Goal: Information Seeking & Learning: Learn about a topic

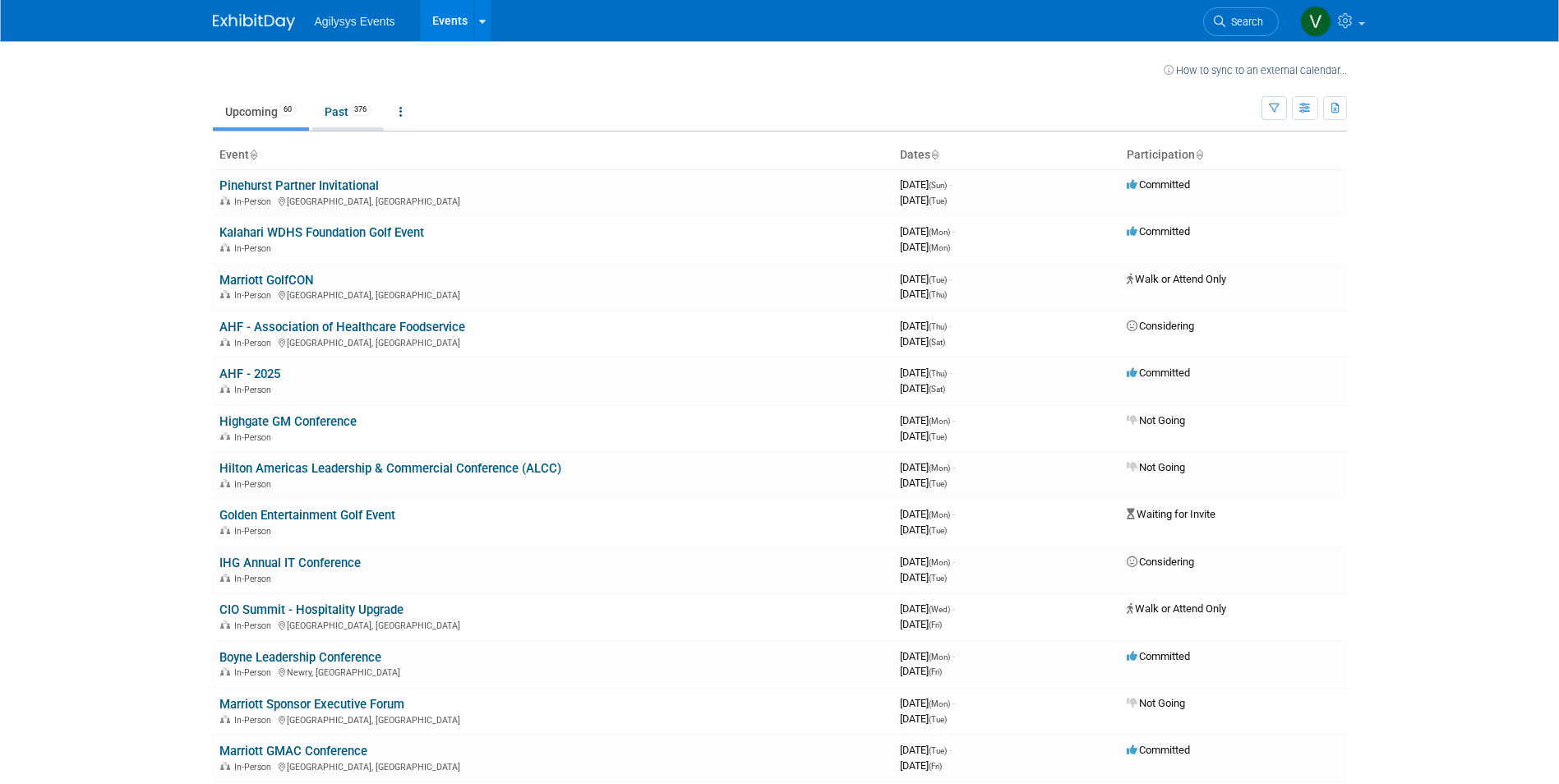
click at [344, 118] on link "Past 376" at bounding box center [348, 112] width 72 height 31
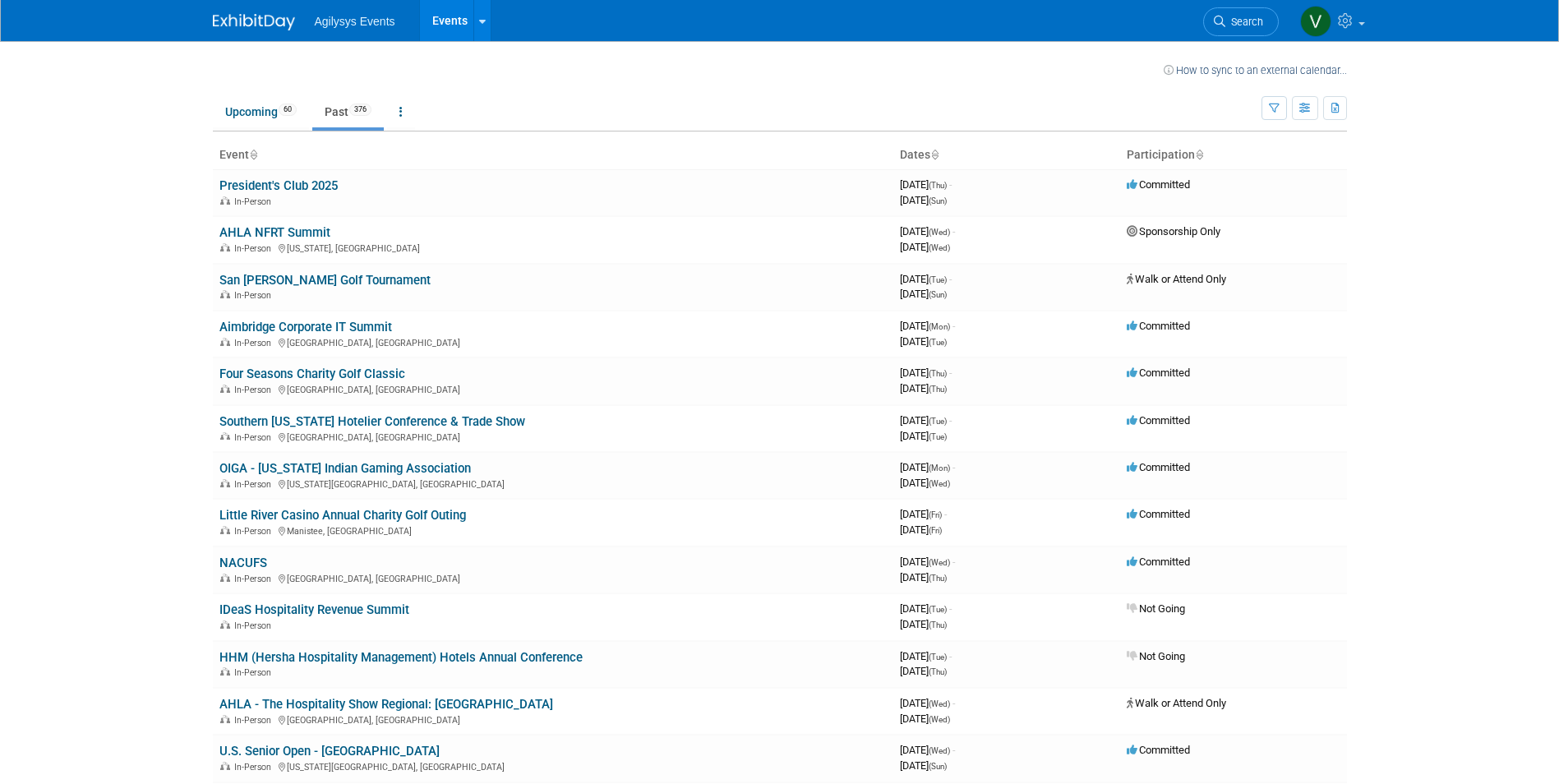
scroll to position [2953, 0]
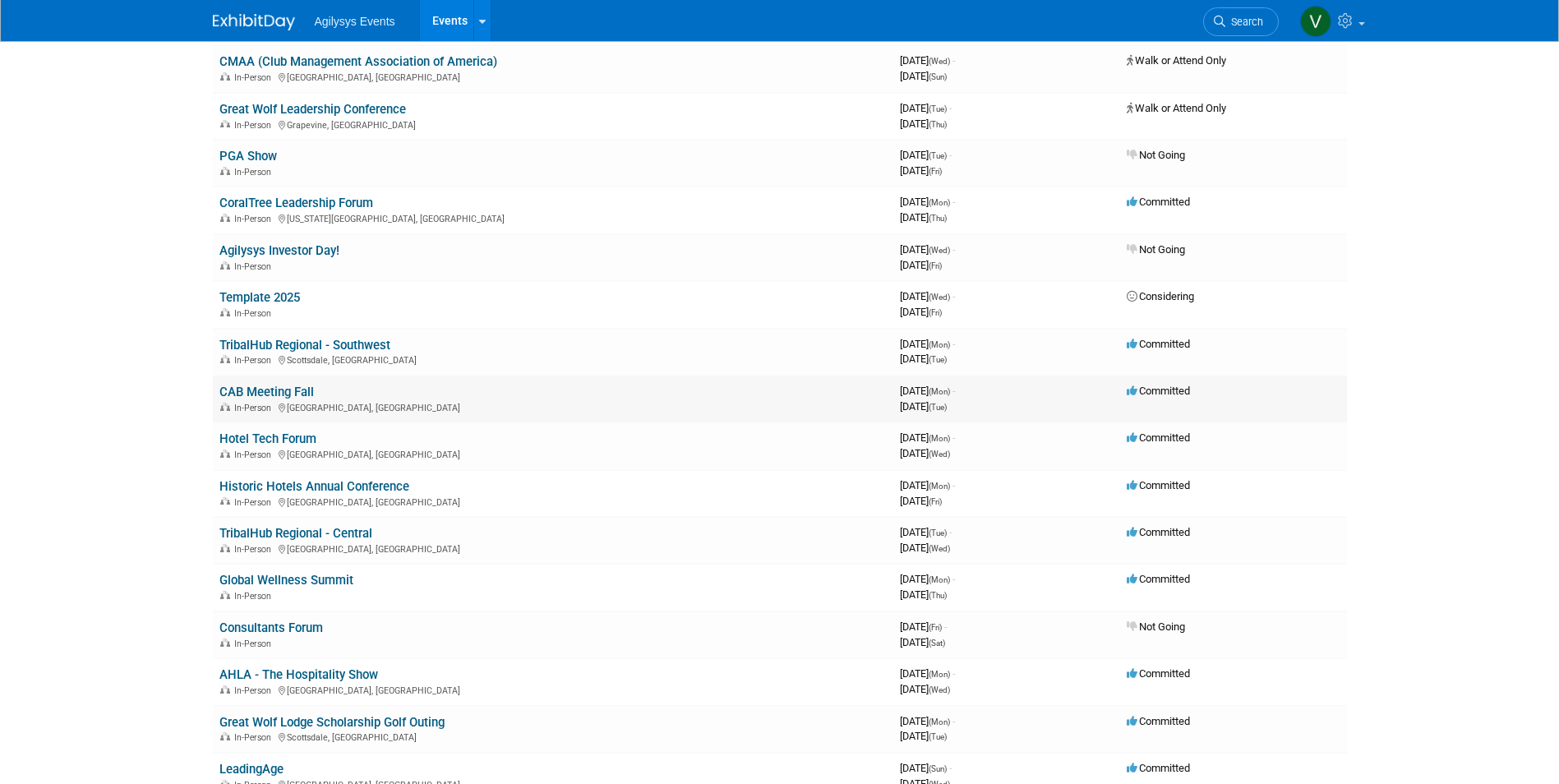
click at [276, 387] on link "CAB Meeting Fall" at bounding box center [267, 391] width 94 height 15
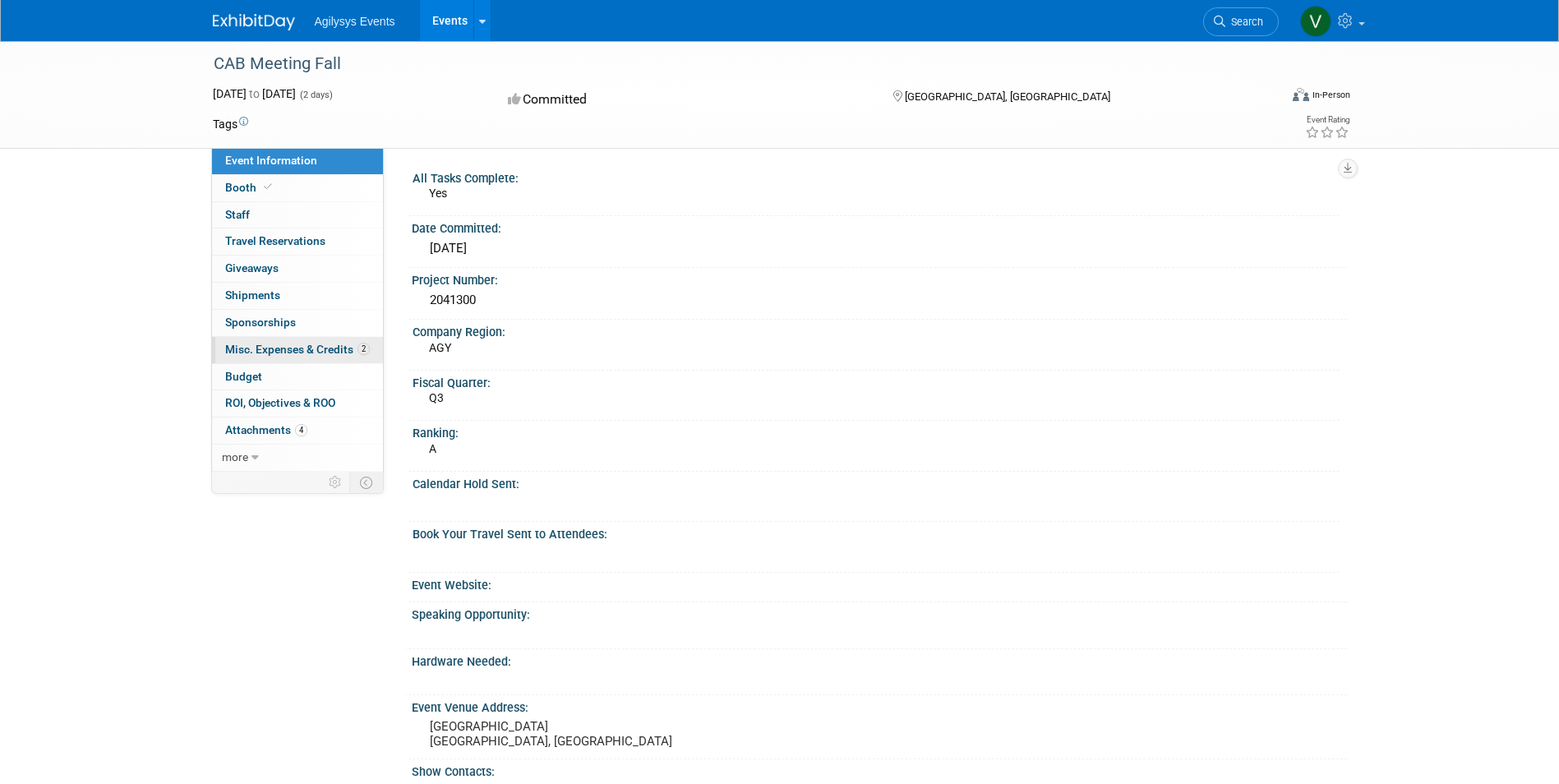
click at [328, 343] on span "Misc. Expenses & Credits 2" at bounding box center [297, 349] width 145 height 13
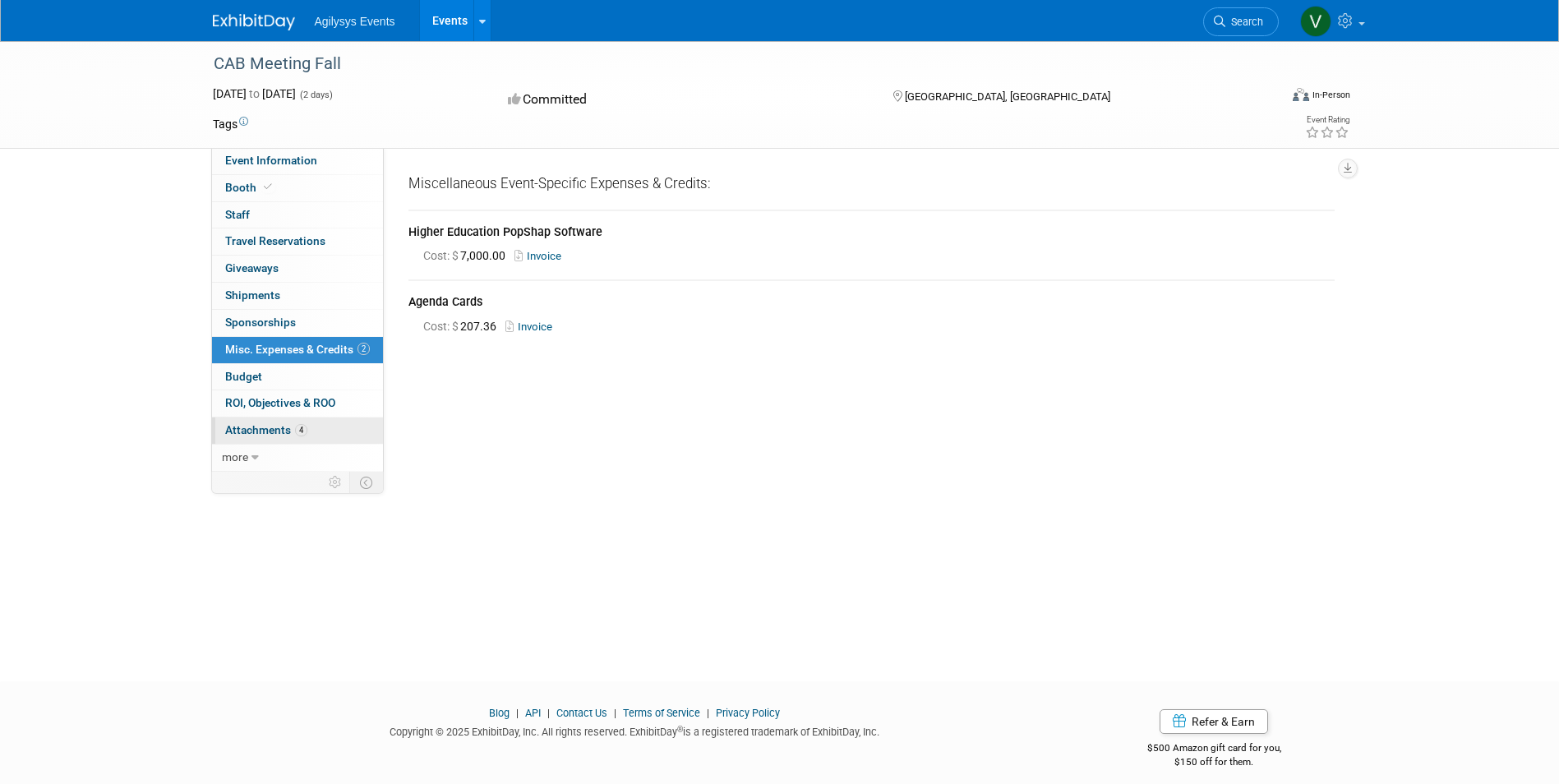
click at [276, 433] on span "Attachments 4" at bounding box center [266, 429] width 82 height 13
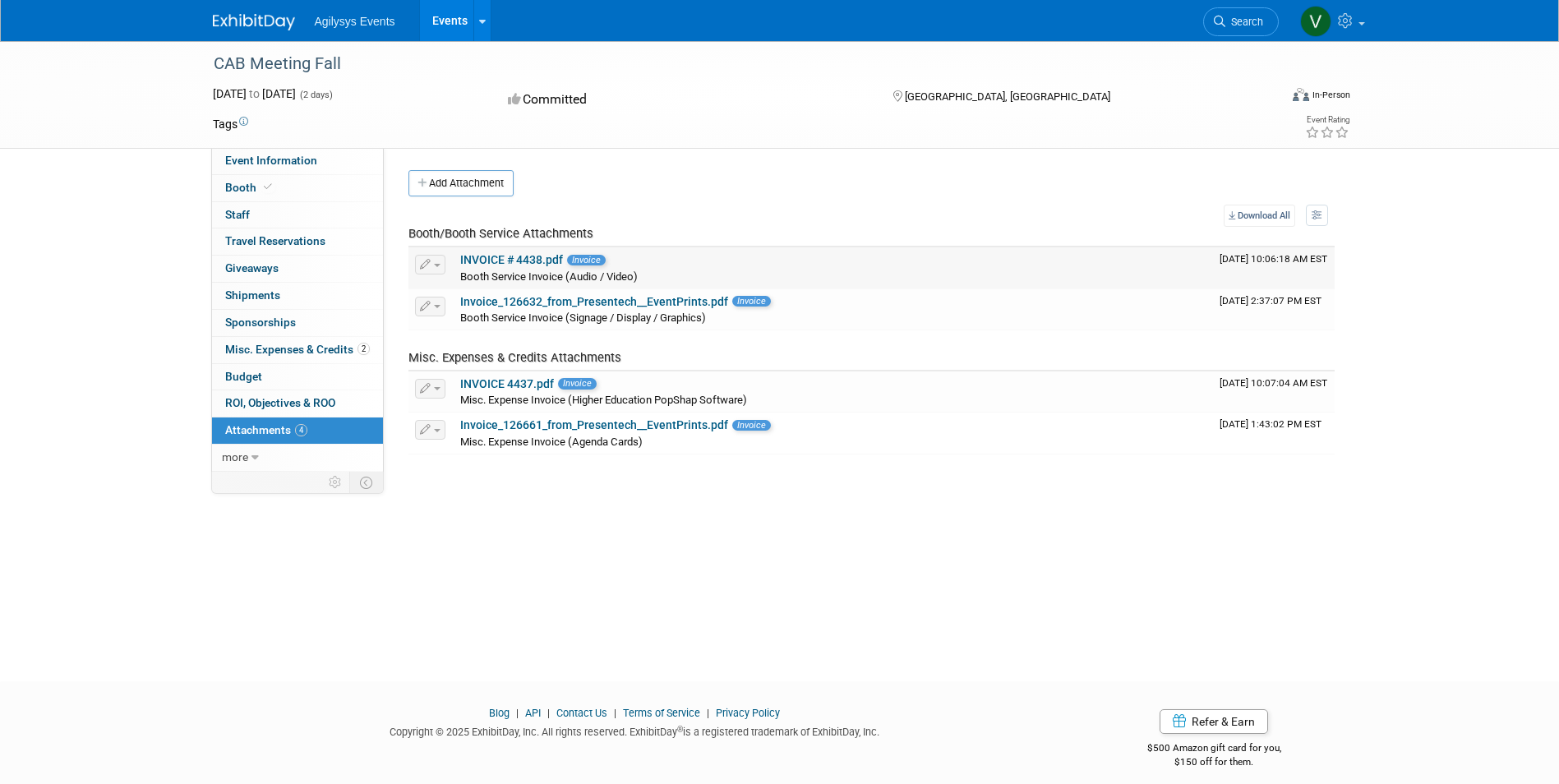
click at [515, 260] on link "INVOICE # 4438.pdf" at bounding box center [512, 259] width 103 height 13
click at [647, 301] on link "Invoice_126632_from_Presentech__EventPrints.pdf" at bounding box center [595, 301] width 268 height 13
click at [512, 383] on link "INVOICE 4437.pdf" at bounding box center [507, 383] width 93 height 13
click at [641, 427] on link "Invoice_126661_from_Presentech__EventPrints.pdf" at bounding box center [595, 424] width 268 height 13
click at [280, 213] on link "0 Staff 0" at bounding box center [298, 215] width 171 height 26
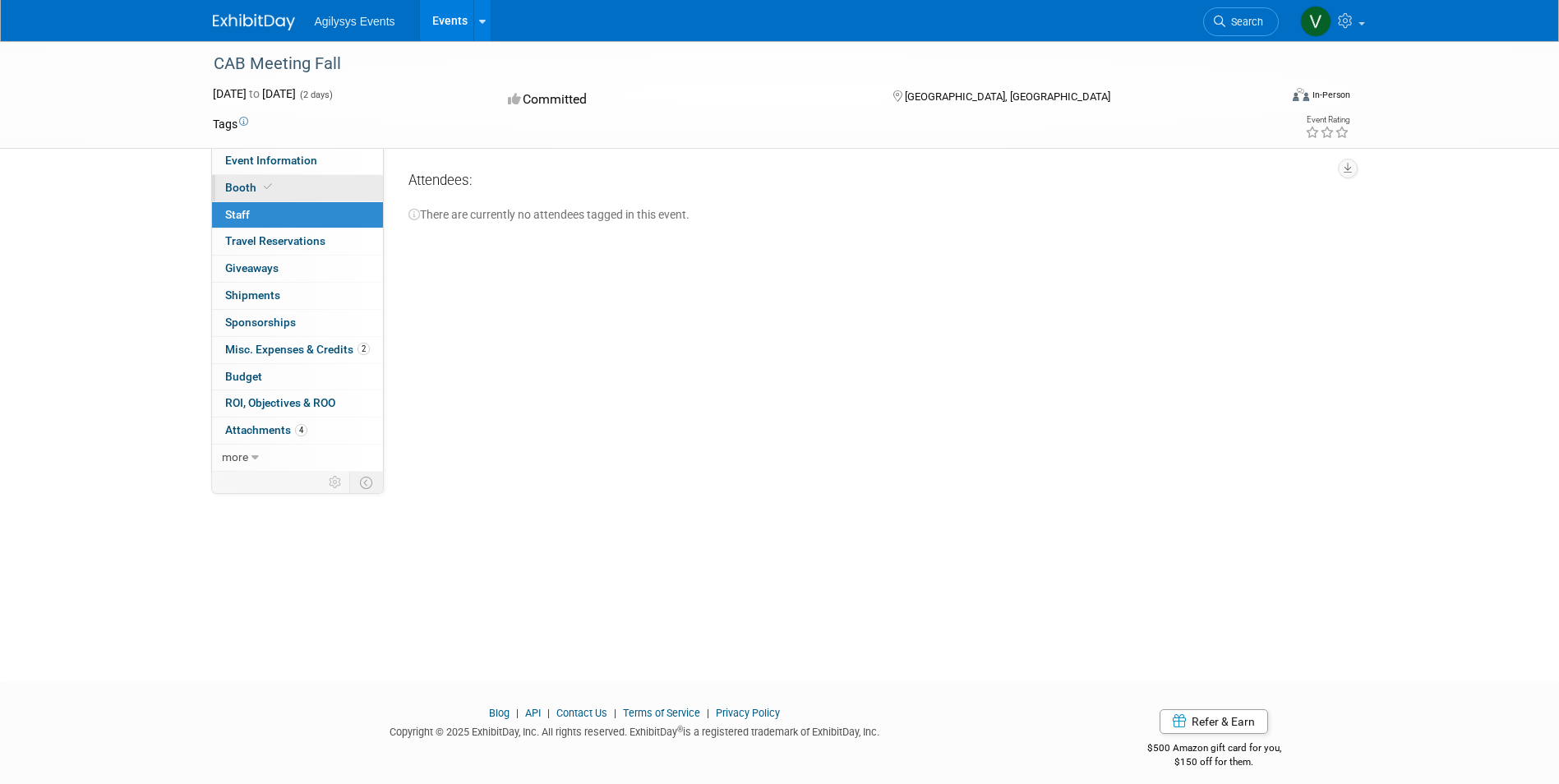
click at [282, 195] on link "Booth" at bounding box center [298, 188] width 171 height 26
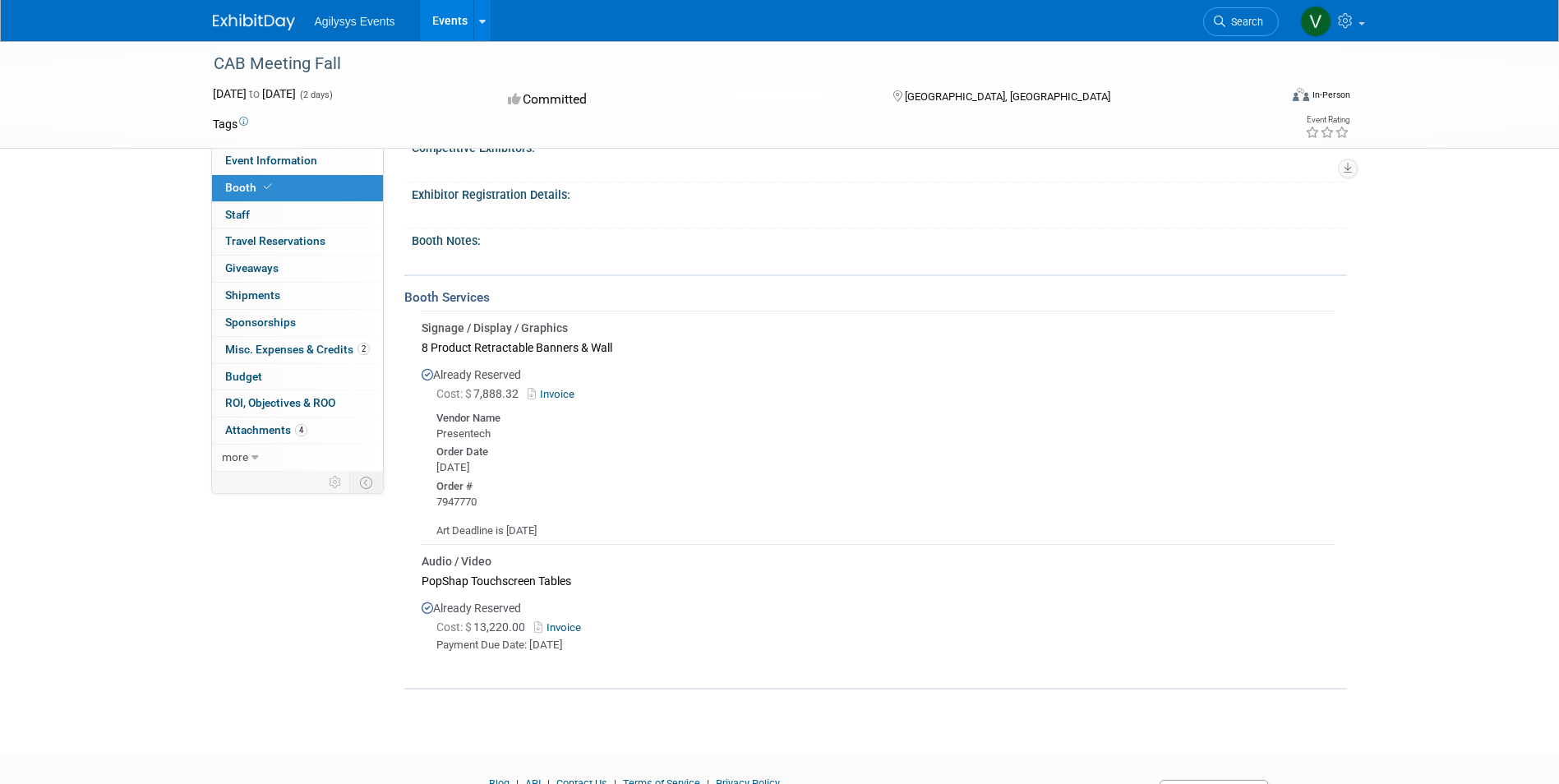
scroll to position [148, 0]
click at [269, 163] on span "Event Information" at bounding box center [271, 160] width 92 height 13
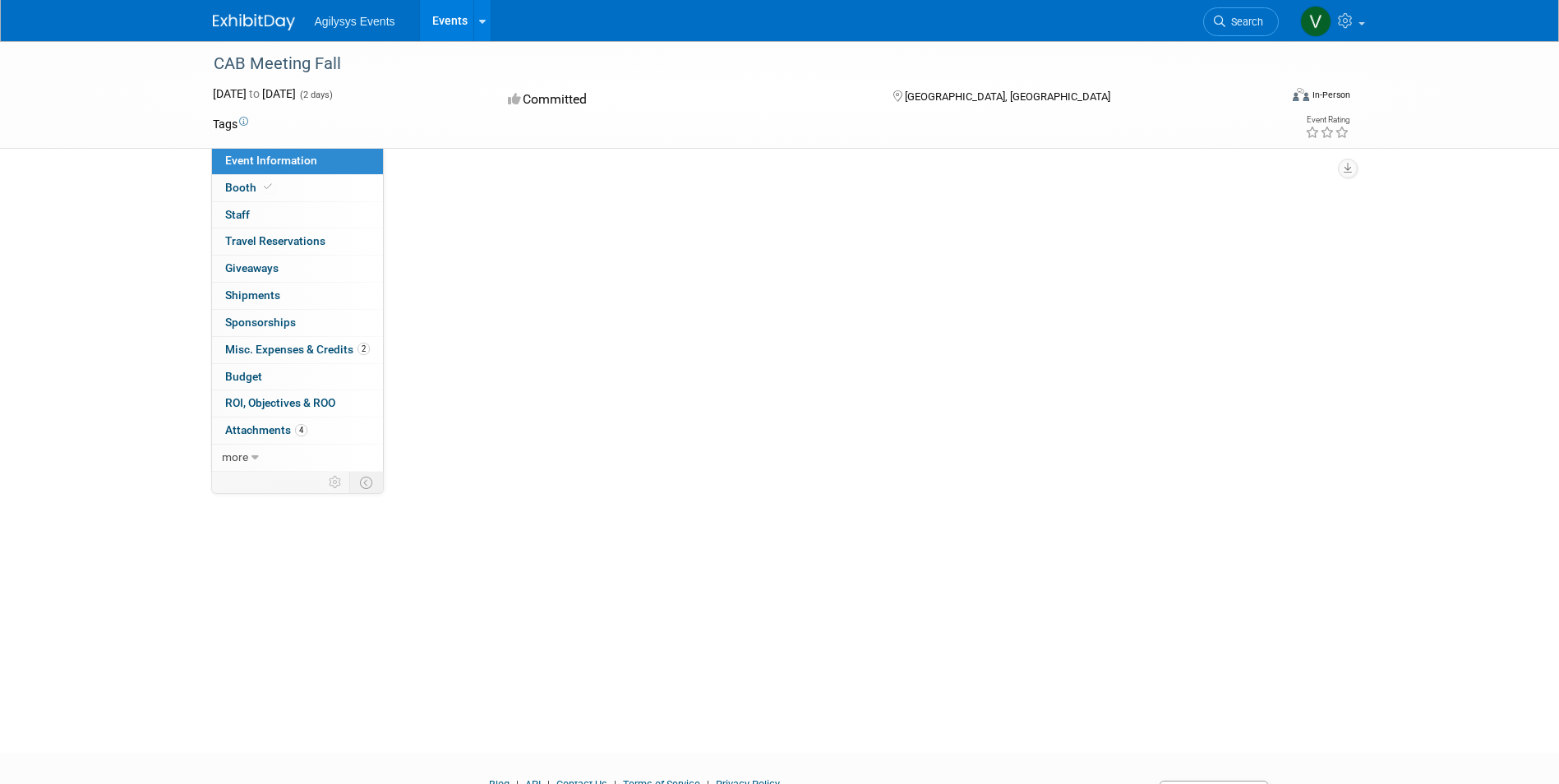
scroll to position [0, 0]
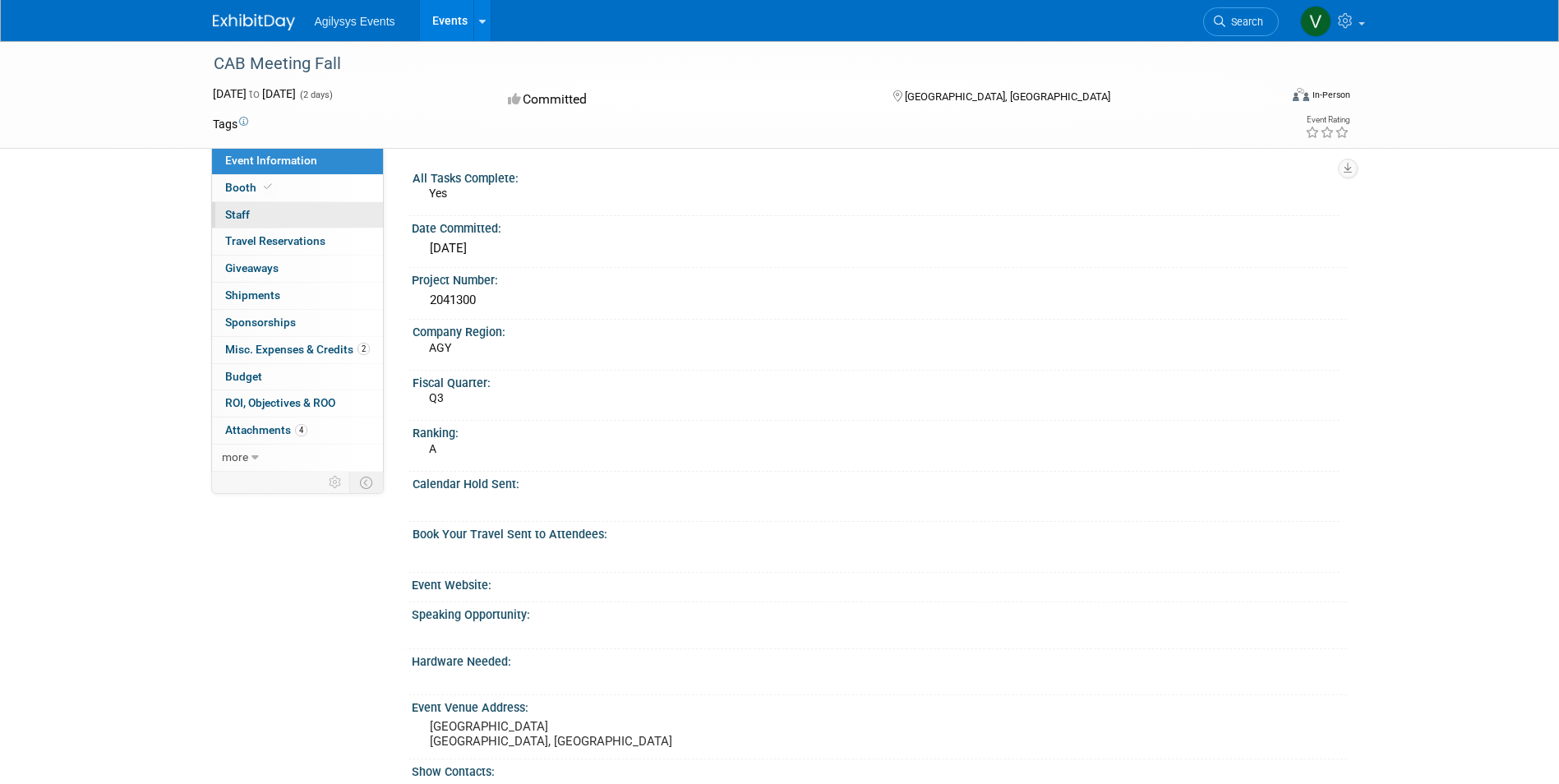
click at [258, 207] on link "0 Staff 0" at bounding box center [298, 215] width 171 height 26
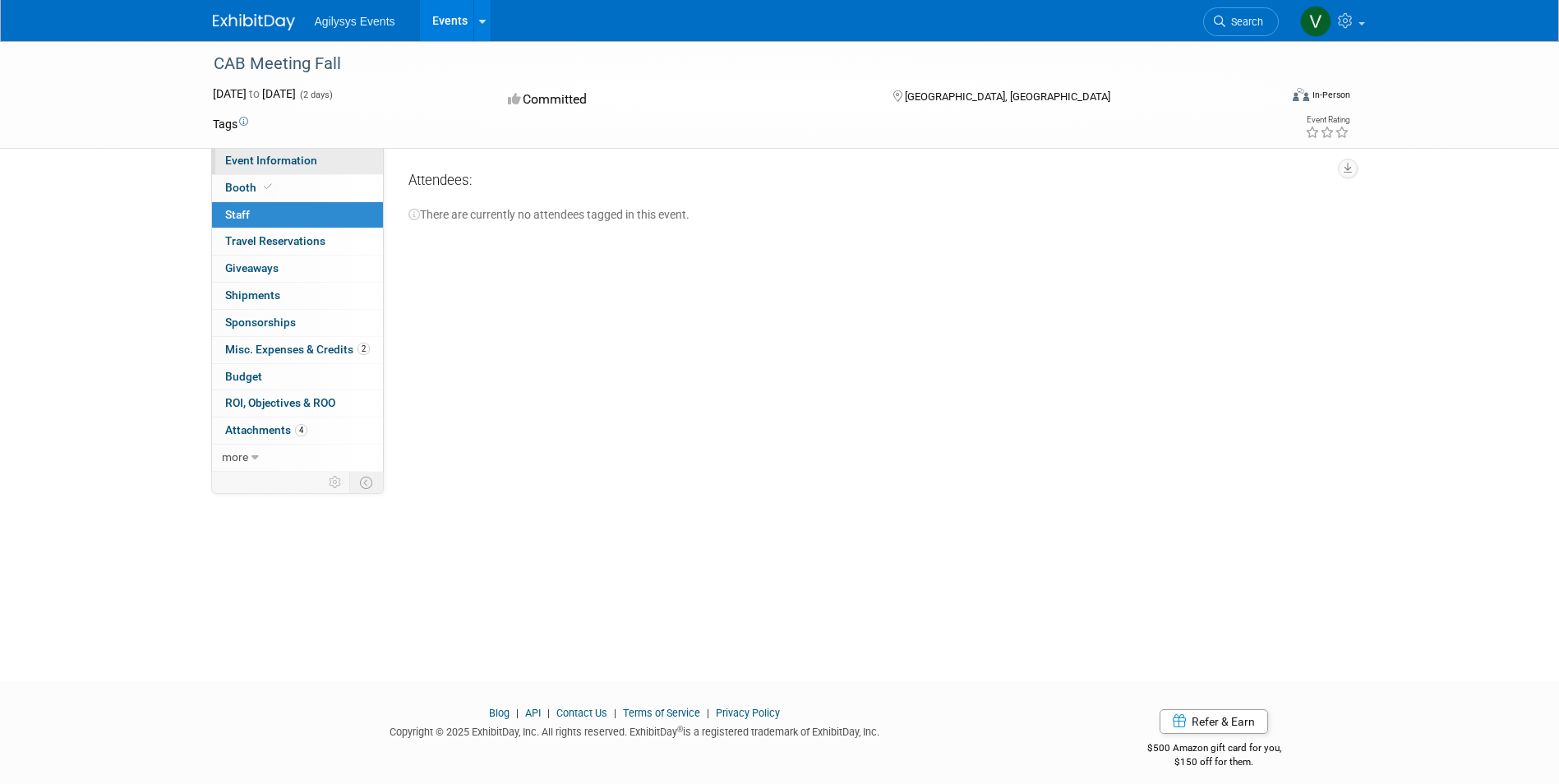
click at [261, 156] on span "Event Information" at bounding box center [271, 160] width 92 height 13
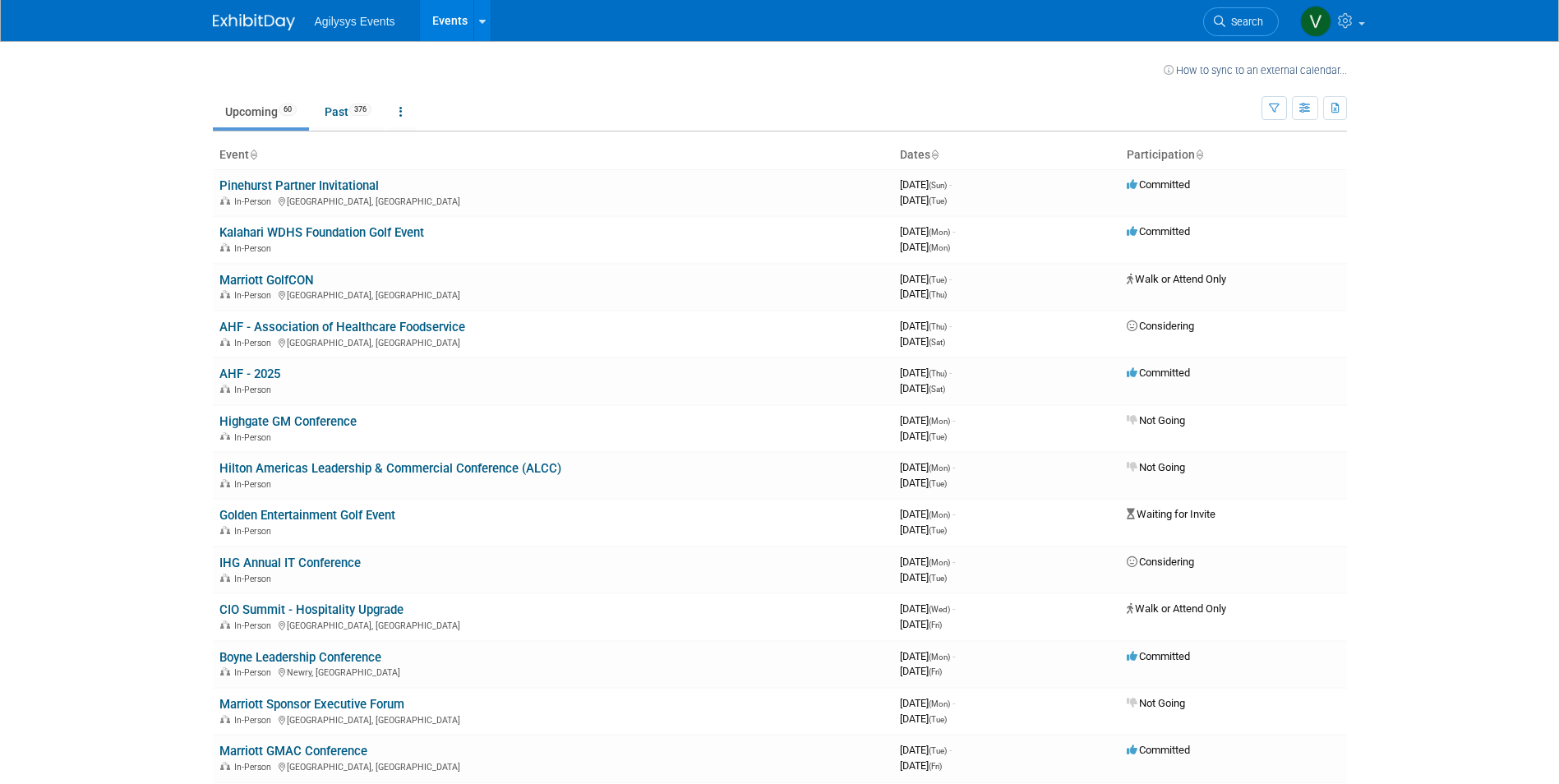
click at [106, 208] on body "Agilysys Events Events Recently Viewed Events: CAB Meeting Fall [GEOGRAPHIC_DAT…" at bounding box center [779, 392] width 1559 height 784
click at [360, 113] on span "376" at bounding box center [361, 110] width 23 height 12
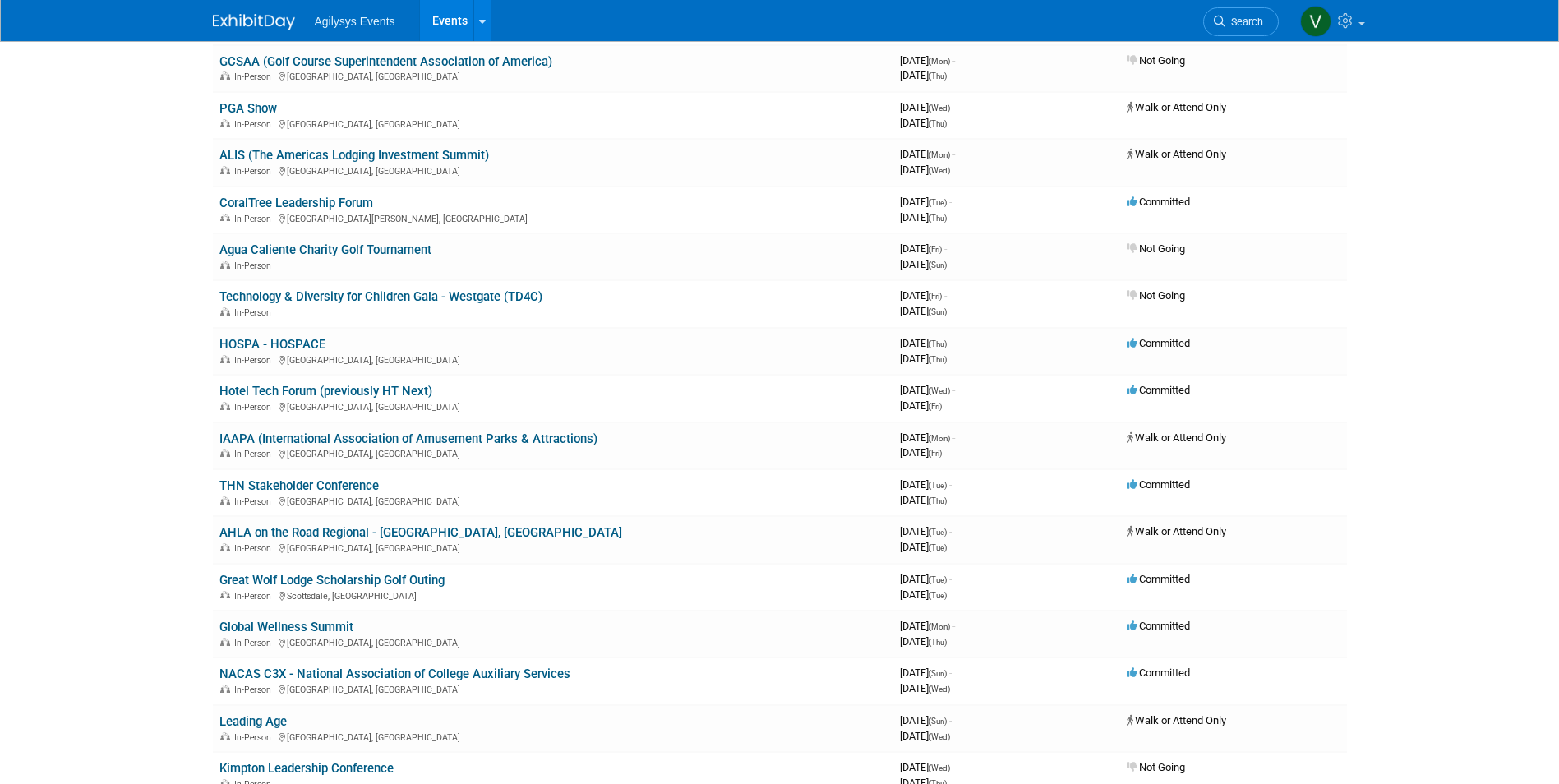
scroll to position [1633, 0]
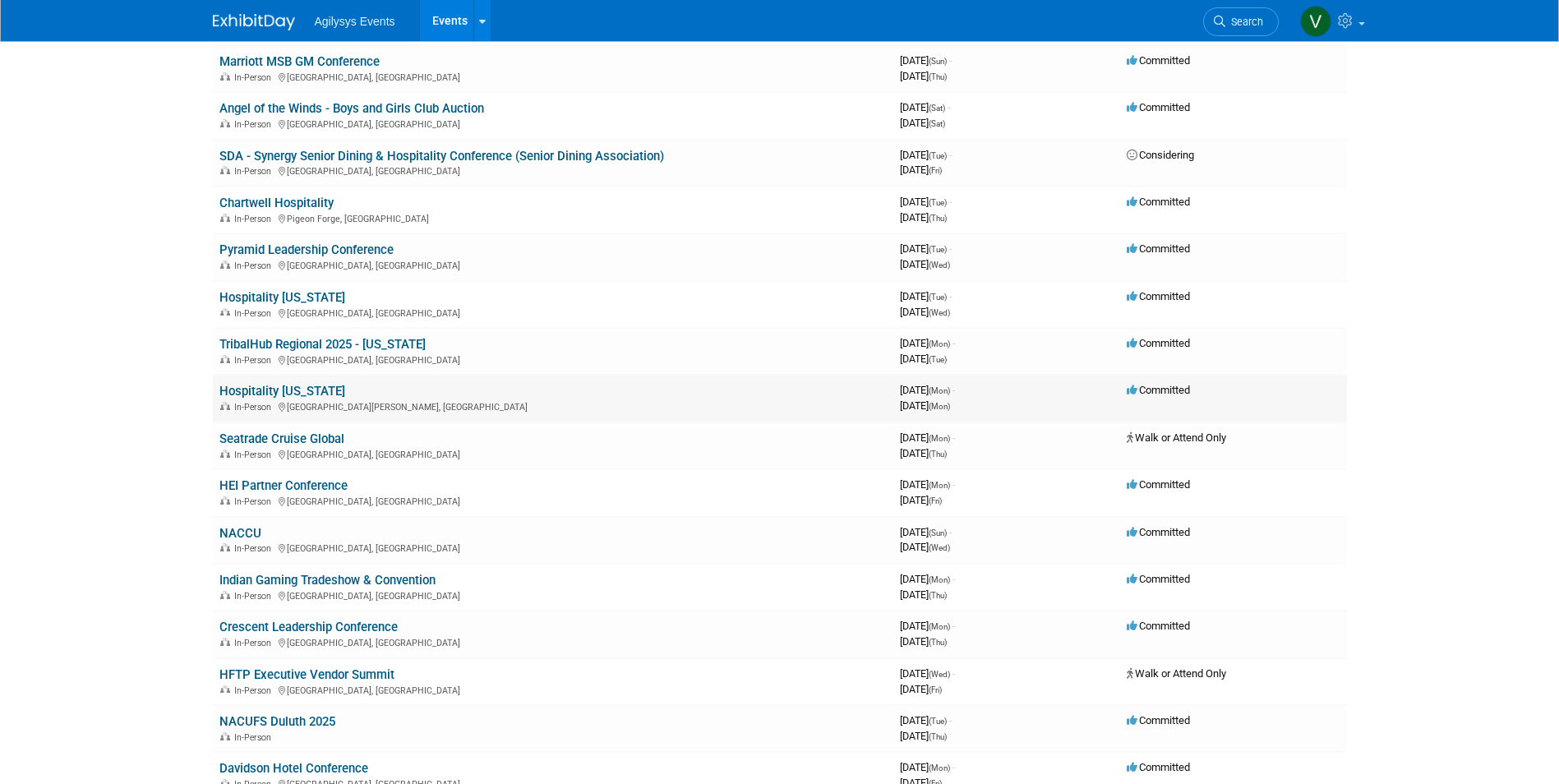
click at [307, 392] on link "Hospitality [US_STATE]" at bounding box center [282, 390] width 126 height 15
click at [367, 344] on link "TribalHub Regional 2025 - [US_STATE]" at bounding box center [323, 344] width 206 height 15
click at [303, 248] on link "Pyramid Leadership Conference" at bounding box center [306, 249] width 174 height 15
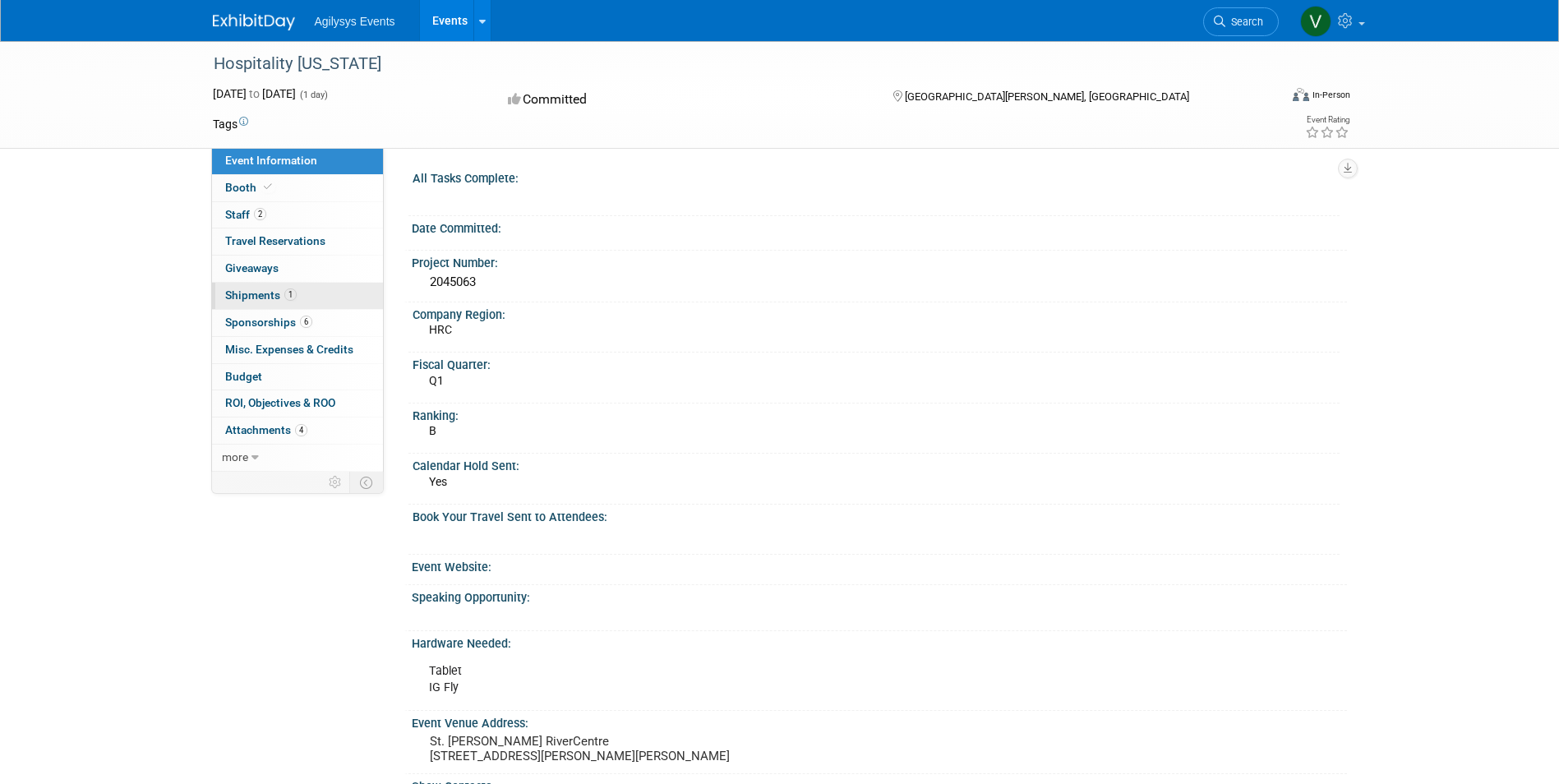
click at [286, 297] on span "1" at bounding box center [291, 294] width 12 height 12
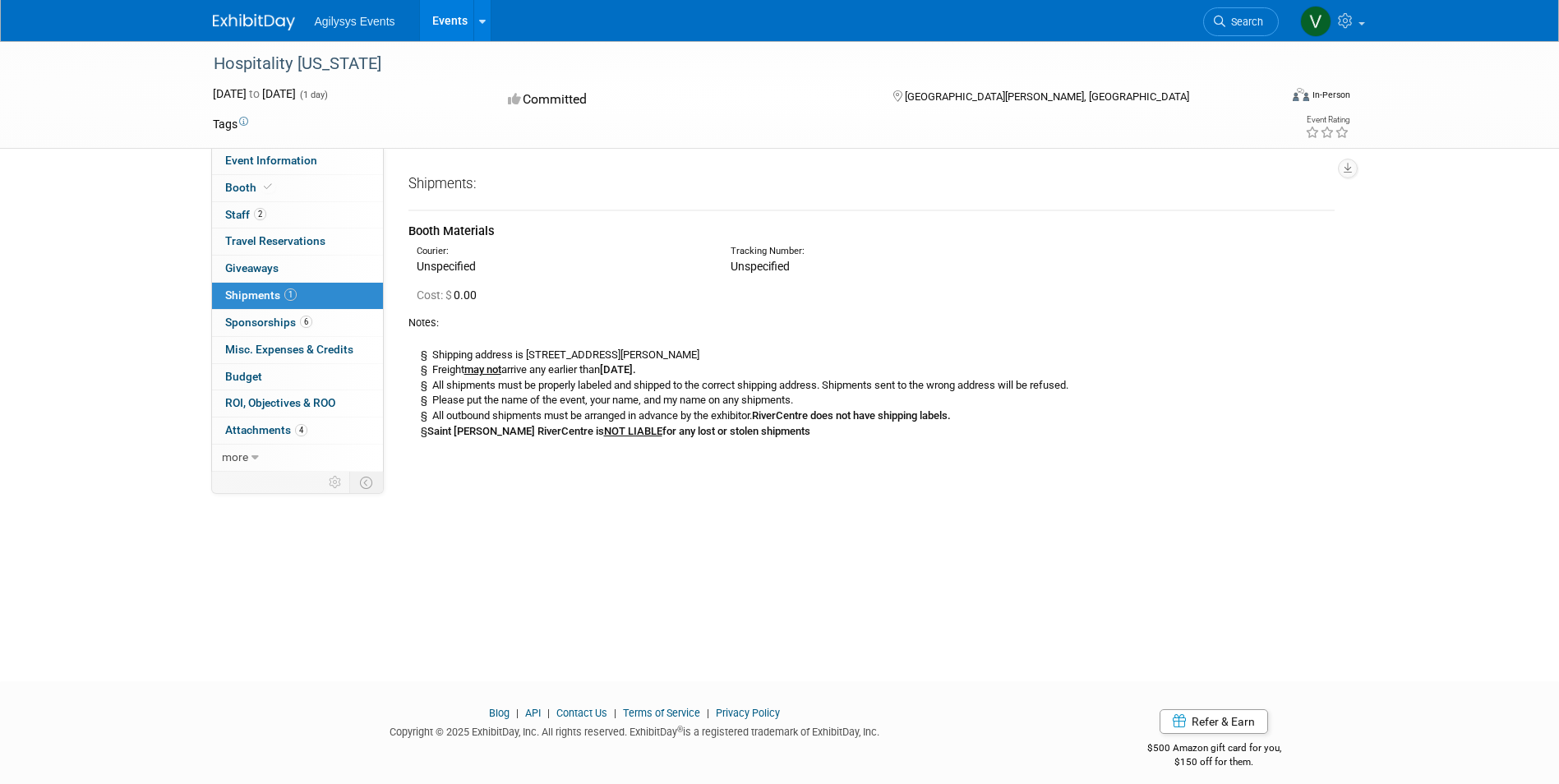
click at [267, 322] on span "Sponsorships 6" at bounding box center [268, 322] width 87 height 13
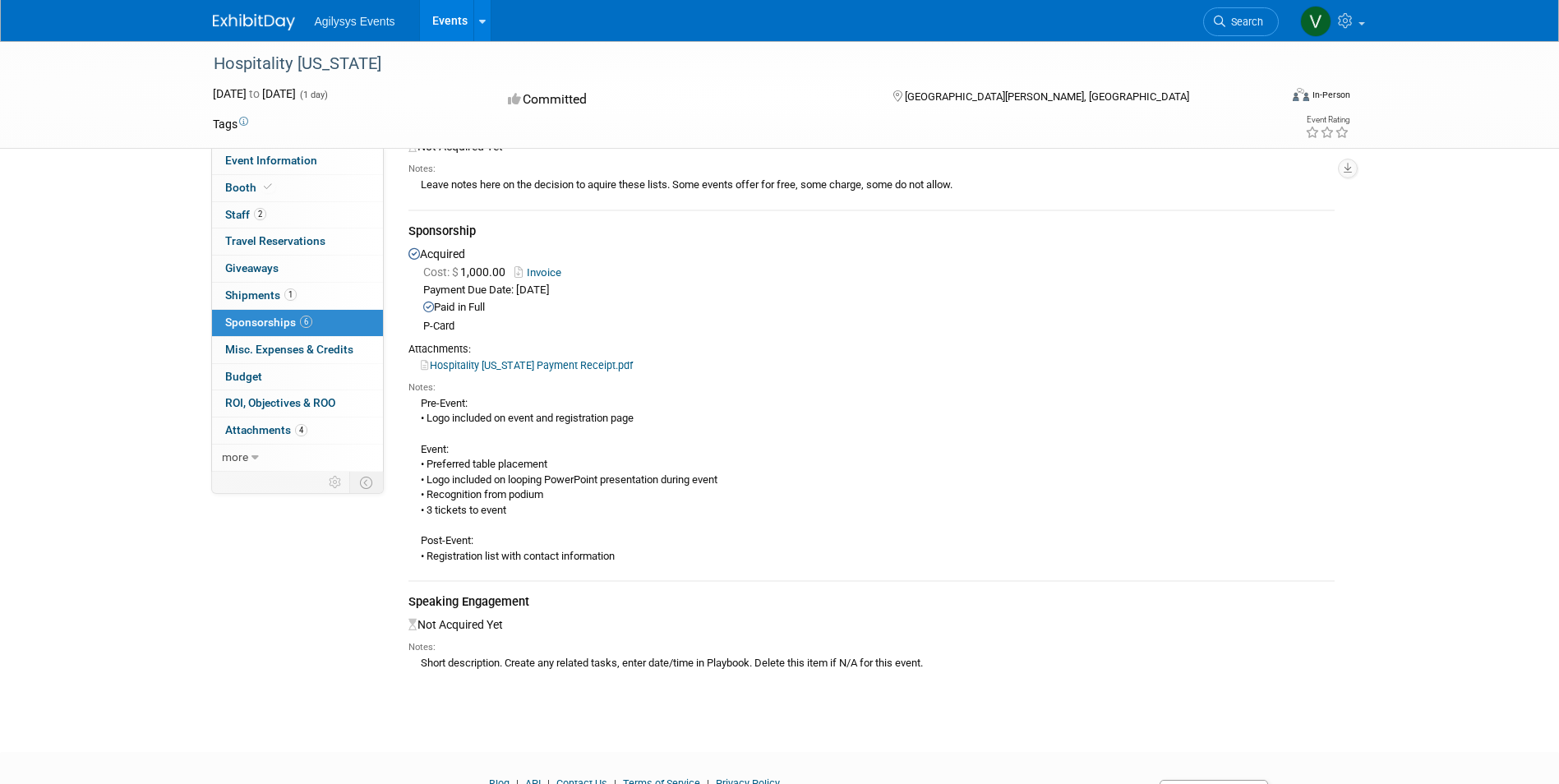
scroll to position [363, 0]
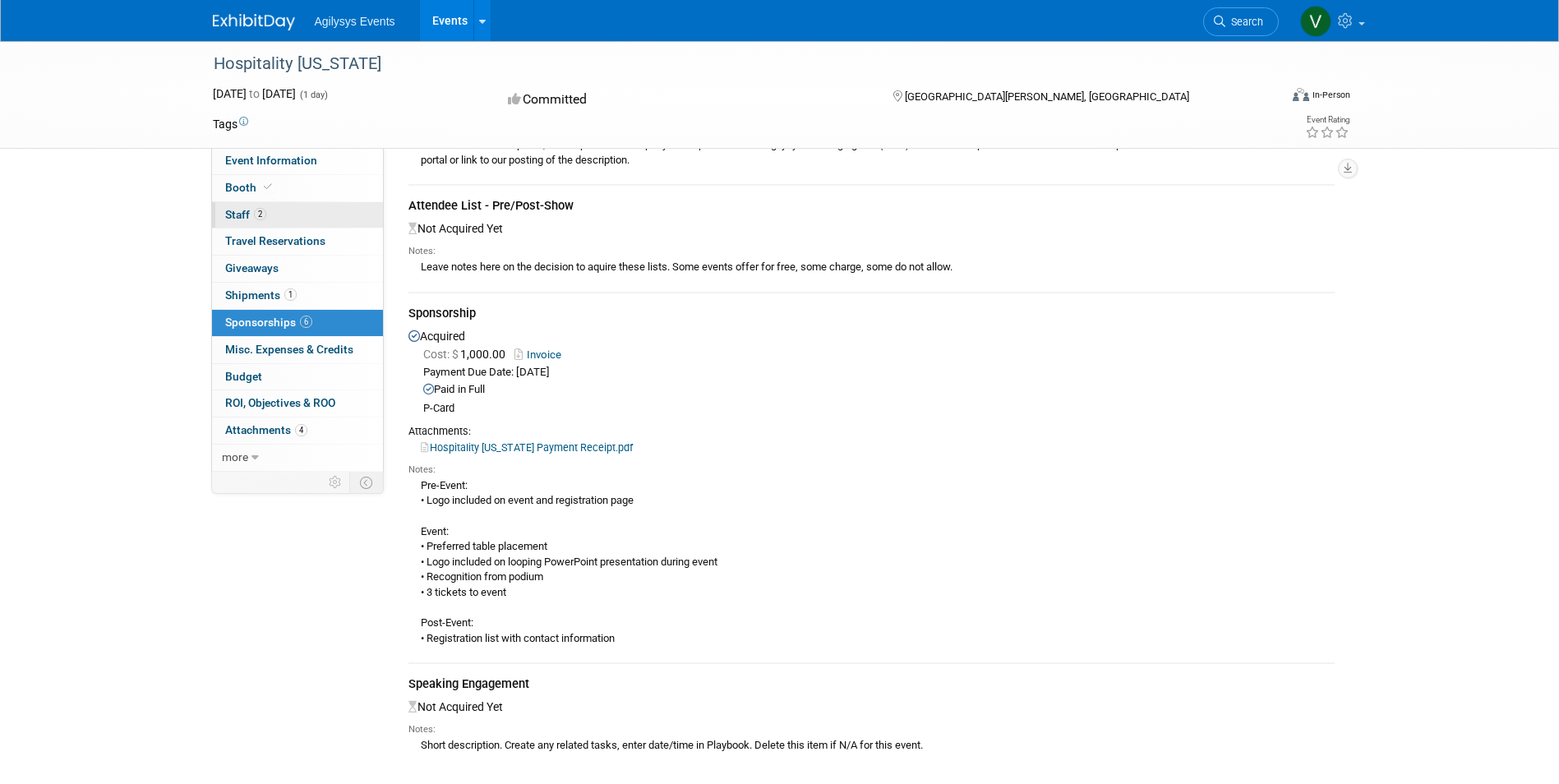
click at [274, 209] on link "2 Staff 2" at bounding box center [298, 215] width 171 height 26
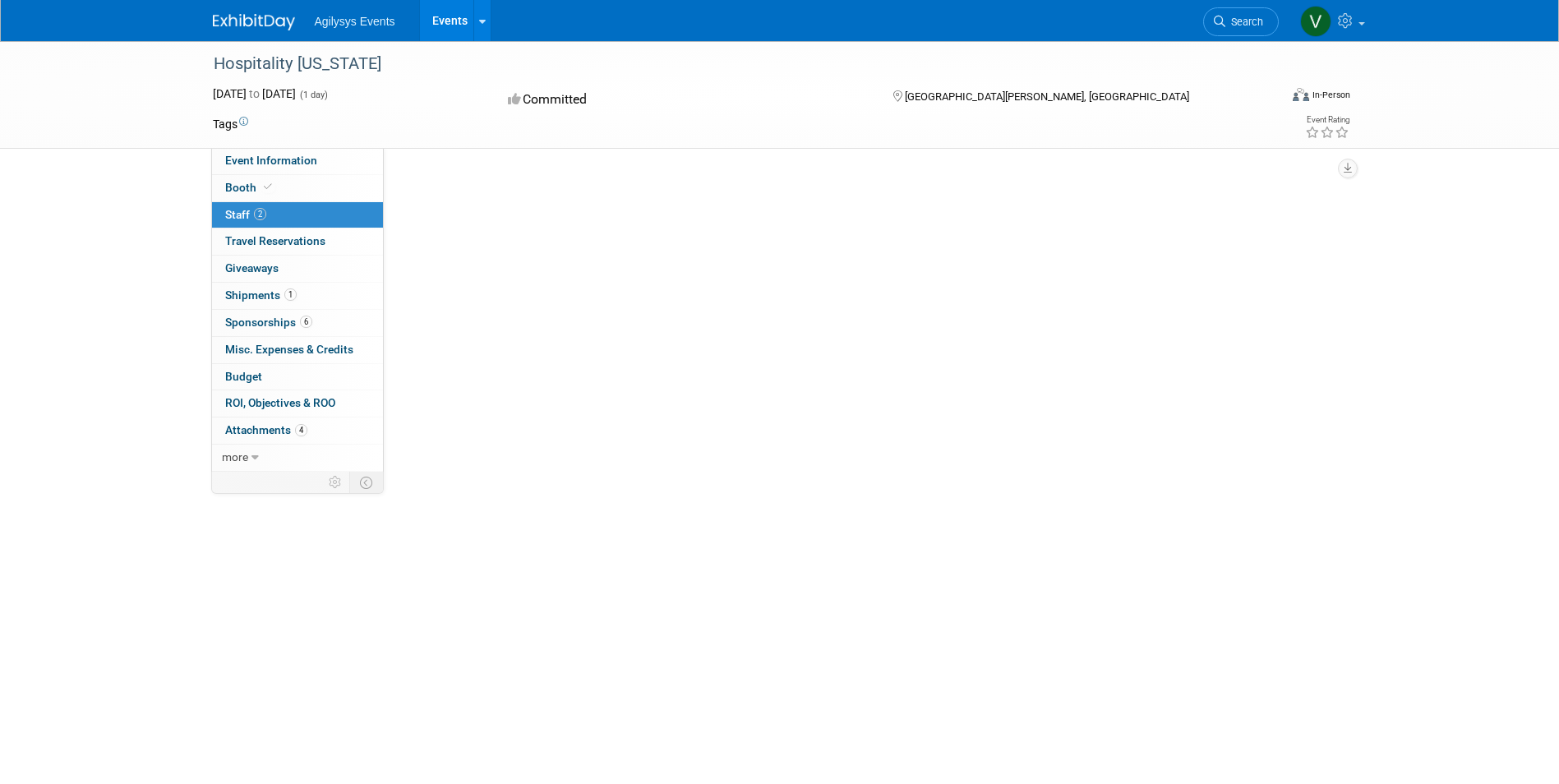
scroll to position [0, 0]
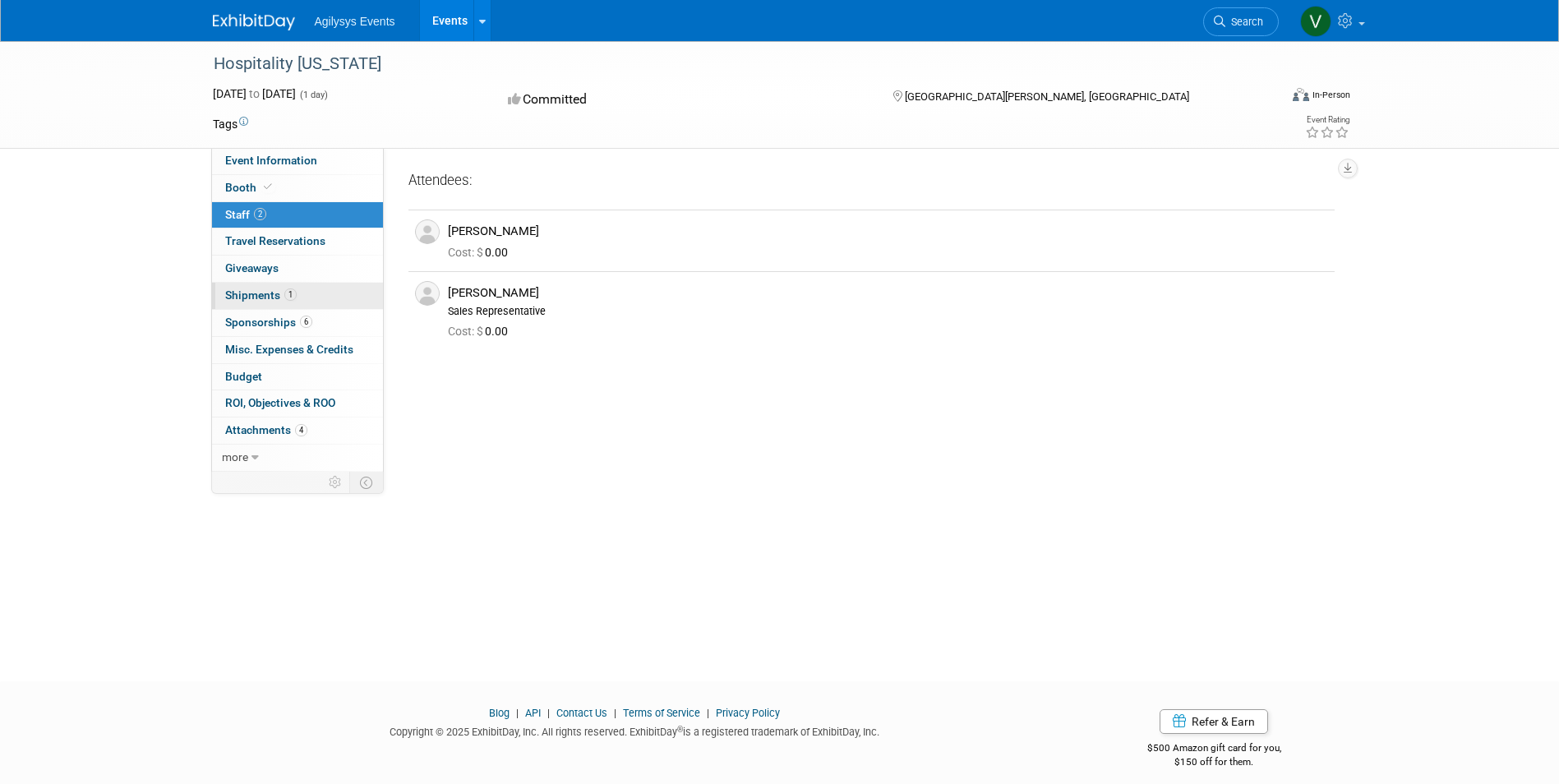
click at [280, 297] on span "Shipments 1" at bounding box center [261, 294] width 72 height 13
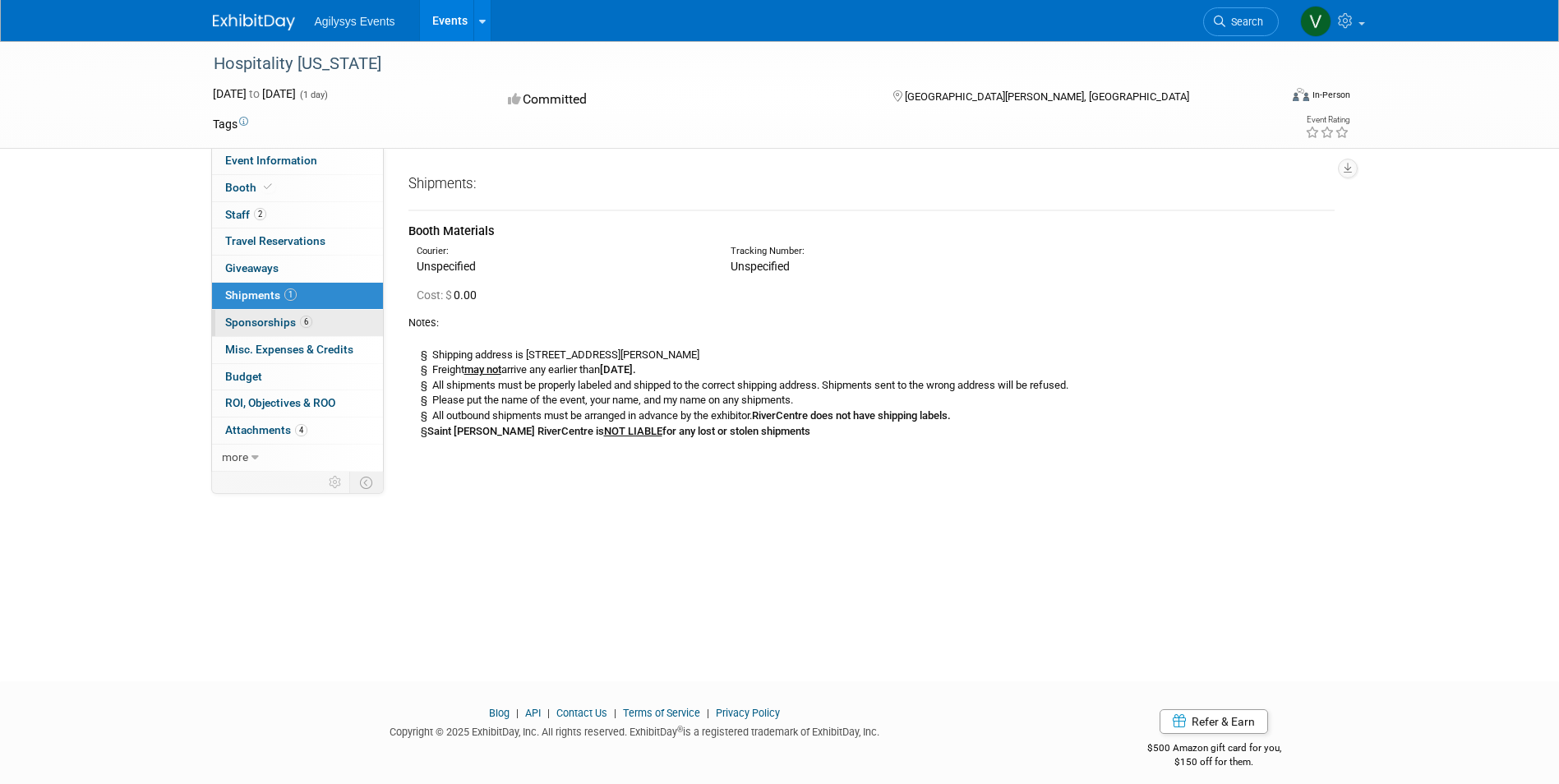
click at [301, 326] on span "6" at bounding box center [306, 322] width 12 height 12
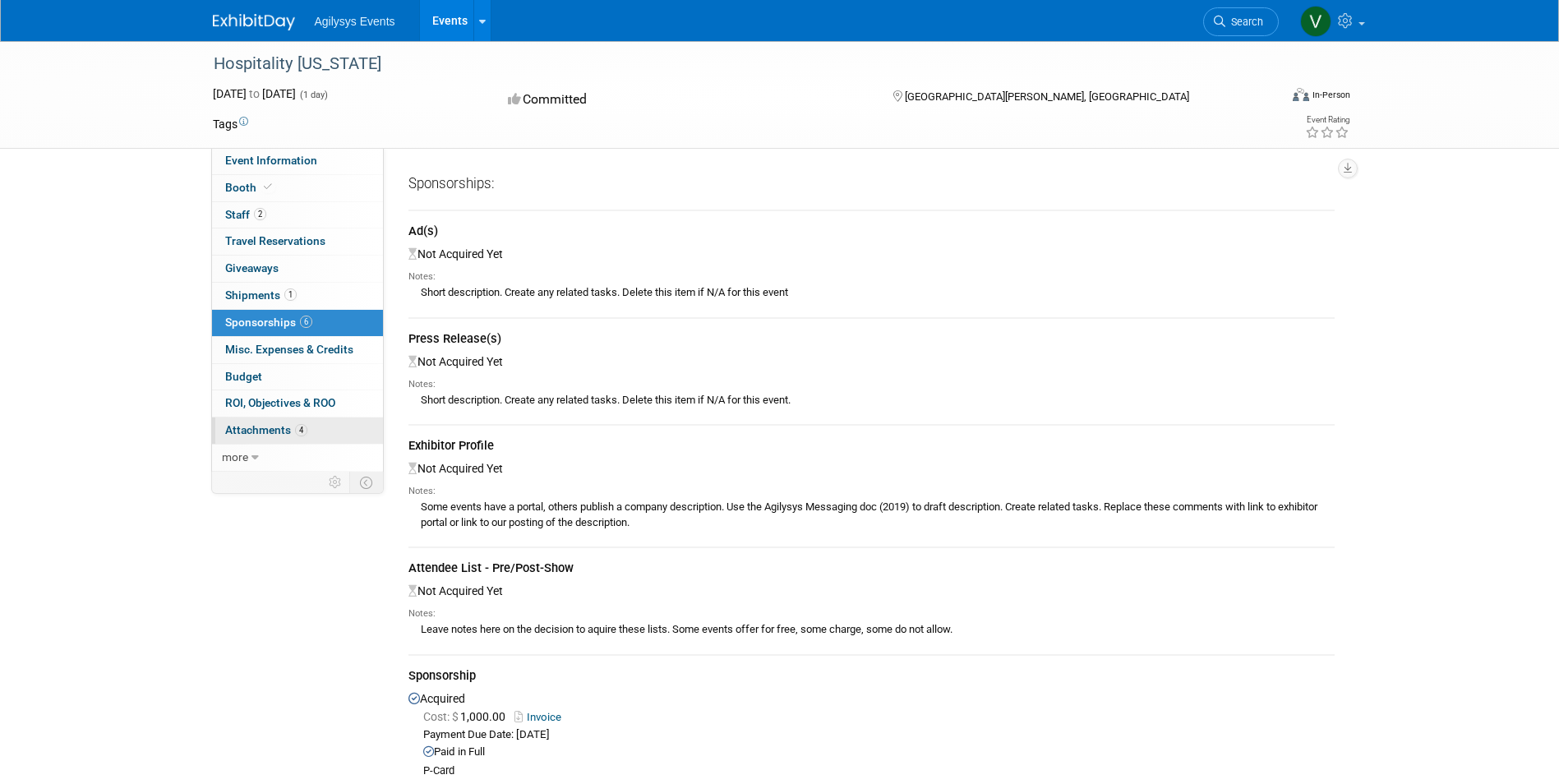
click at [303, 430] on span "4" at bounding box center [301, 430] width 12 height 12
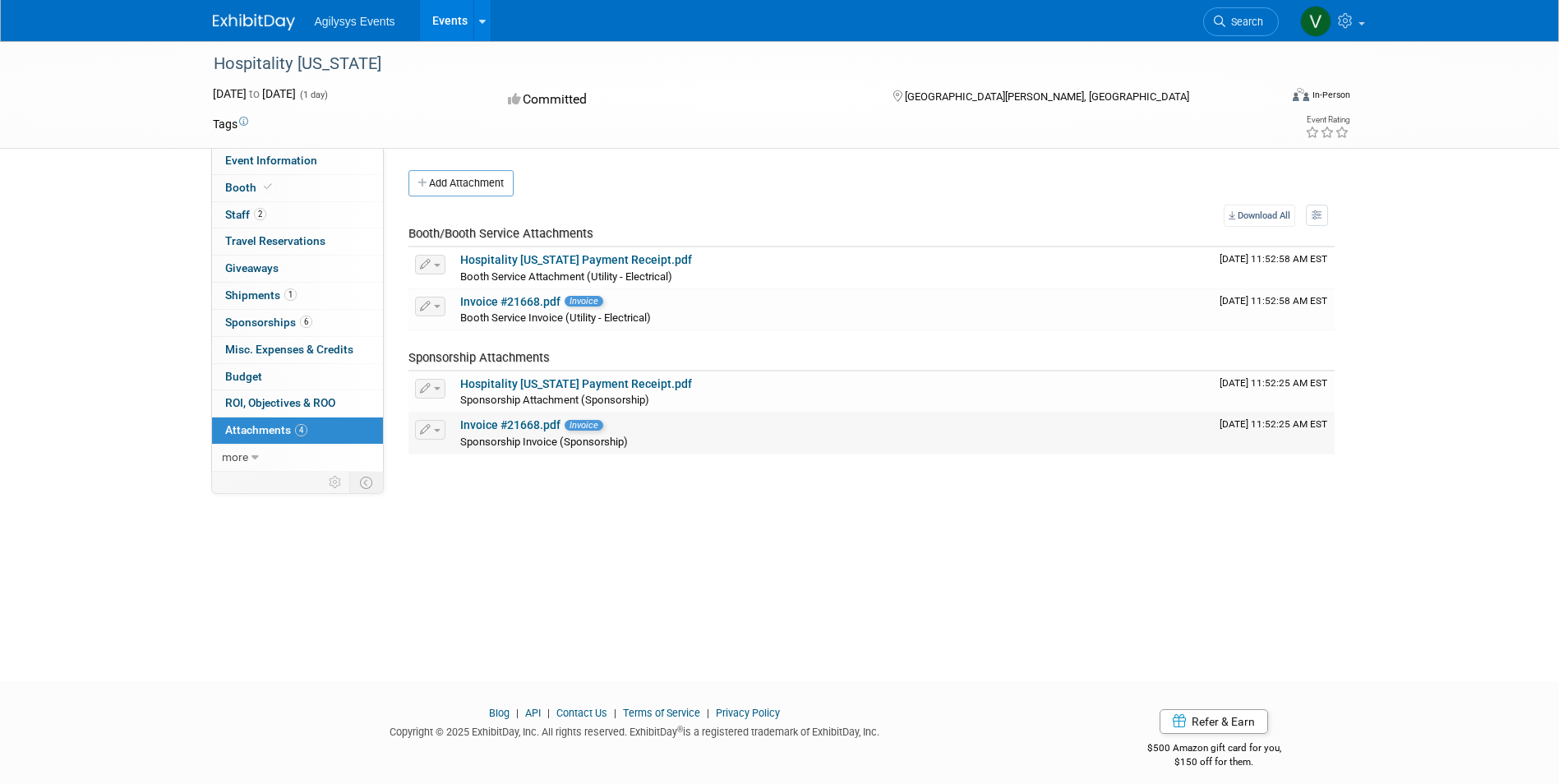
click at [524, 426] on link "Invoice #21668.pdf" at bounding box center [511, 424] width 100 height 13
click at [590, 259] on link "Hospitality Minnesota Payment Receipt.pdf" at bounding box center [577, 259] width 232 height 13
click at [517, 303] on link "Invoice #21668.pdf" at bounding box center [511, 301] width 100 height 13
click at [508, 428] on link "Invoice #21668.pdf" at bounding box center [511, 424] width 100 height 13
drag, startPoint x: 516, startPoint y: 459, endPoint x: 454, endPoint y: 549, distance: 109.3
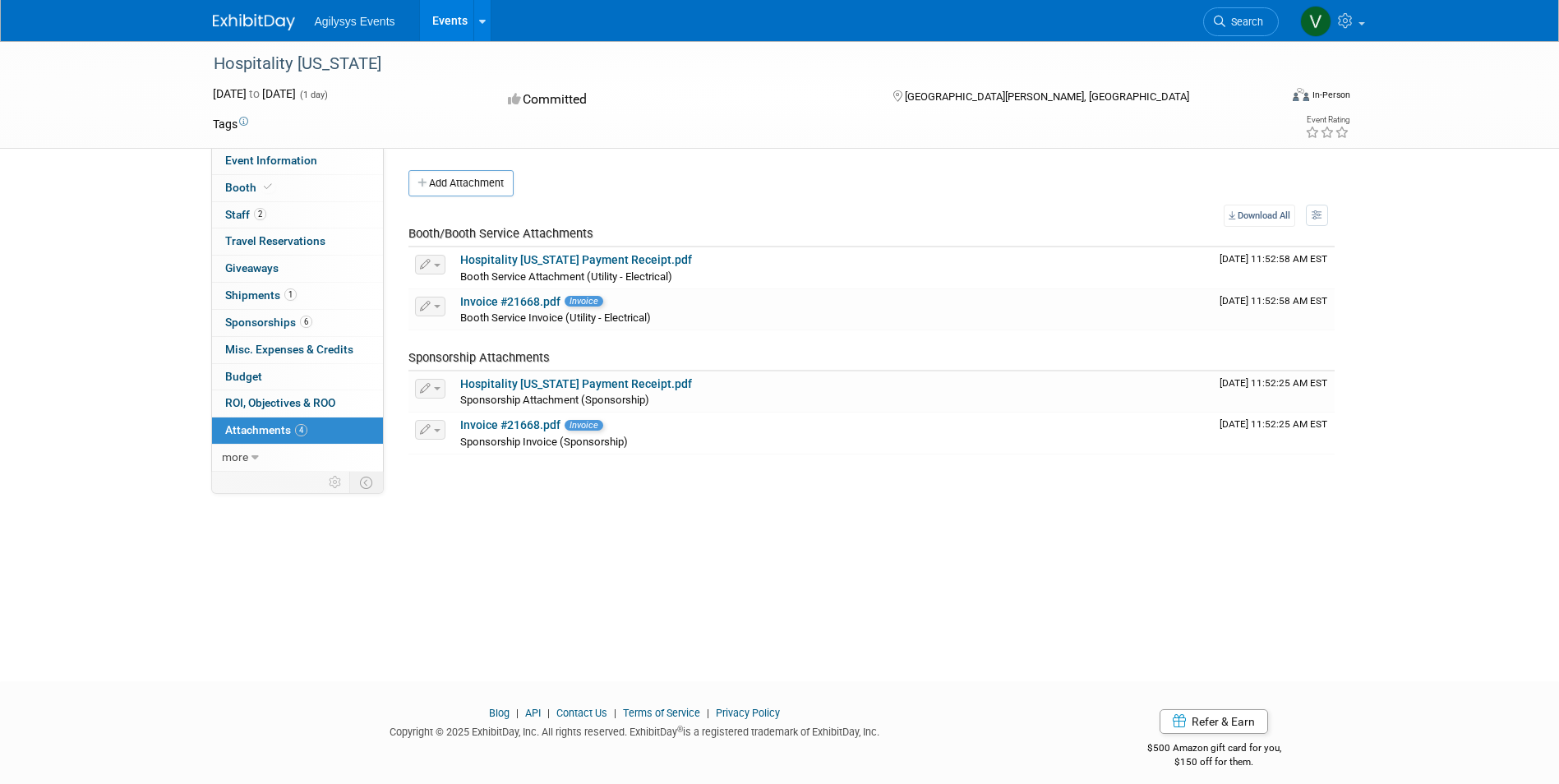
click at [454, 549] on div "Hospitality Minnesota Apr 14, 2025 to Apr 14, 2025 (1 day) Apr 14, 2025 to Apr …" at bounding box center [779, 346] width 1559 height 611
click at [561, 259] on link "Hospitality Minnesota Payment Receipt.pdf" at bounding box center [577, 259] width 232 height 13
click at [609, 381] on link "Hospitality Minnesota Payment Receipt.pdf" at bounding box center [577, 383] width 232 height 13
click at [299, 331] on link "6 Sponsorships 6" at bounding box center [298, 323] width 171 height 26
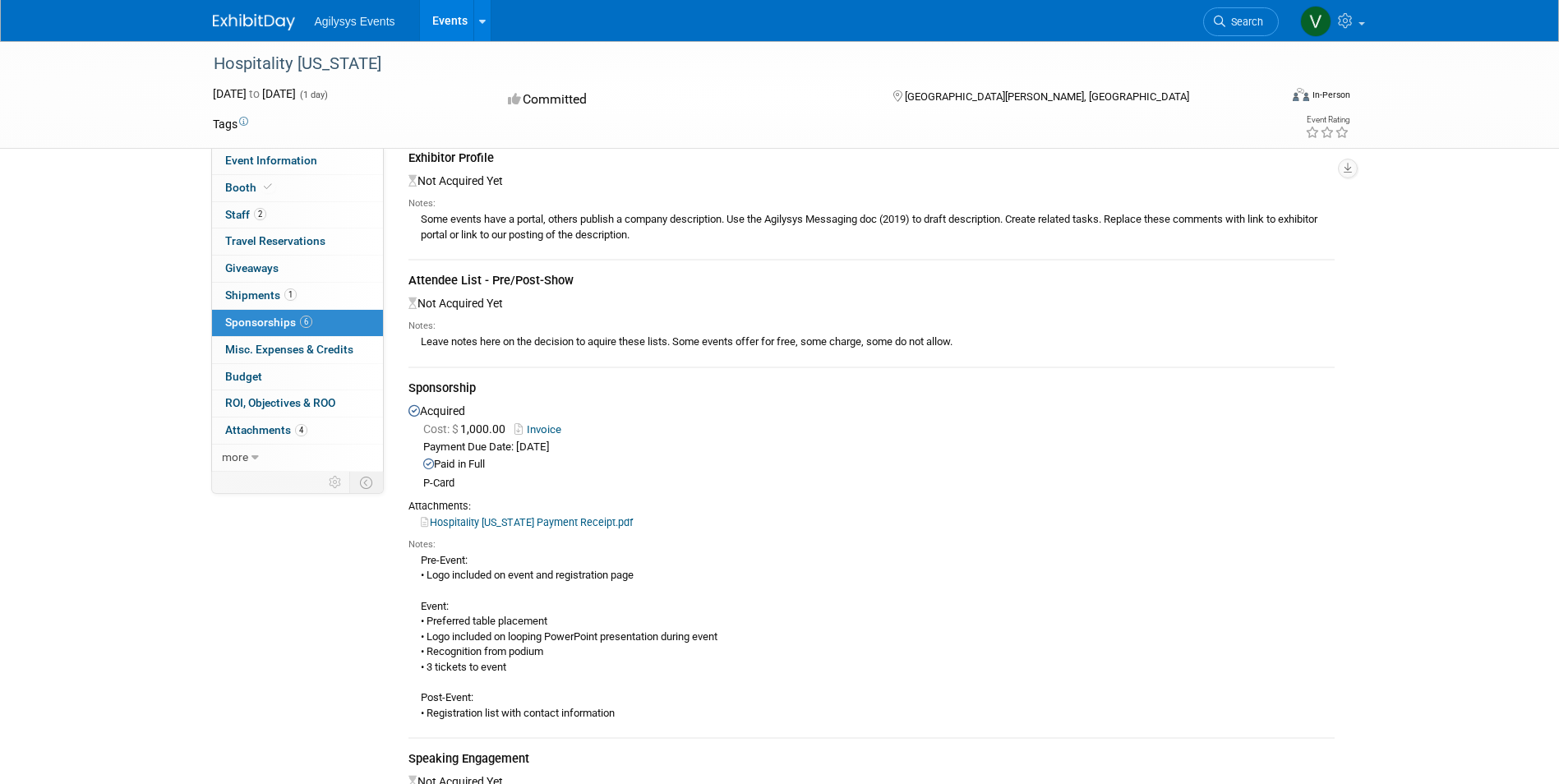
scroll to position [280, 0]
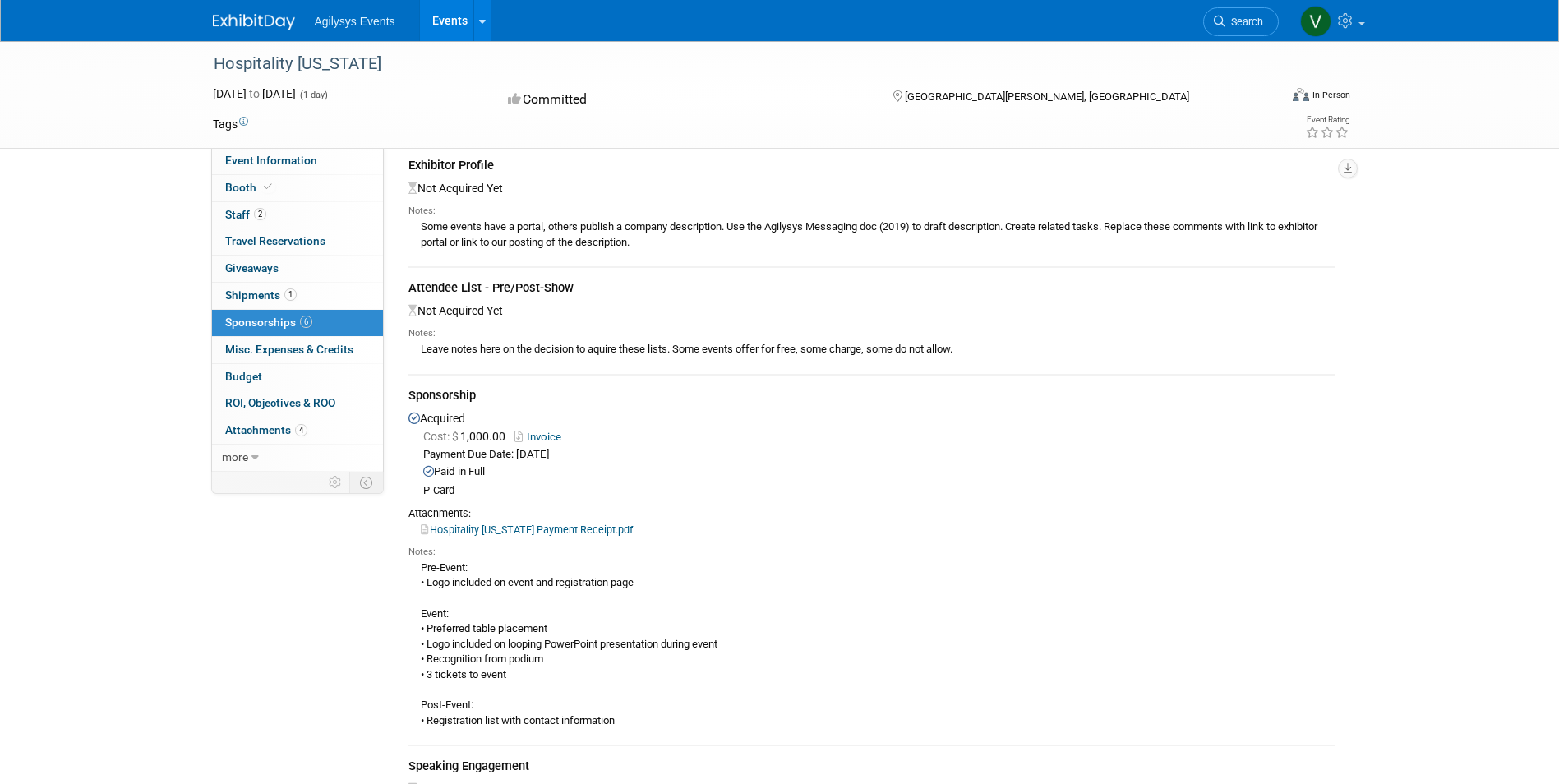
click at [549, 439] on link "Invoice" at bounding box center [541, 437] width 54 height 12
click at [263, 293] on span "Shipments 1" at bounding box center [261, 294] width 72 height 13
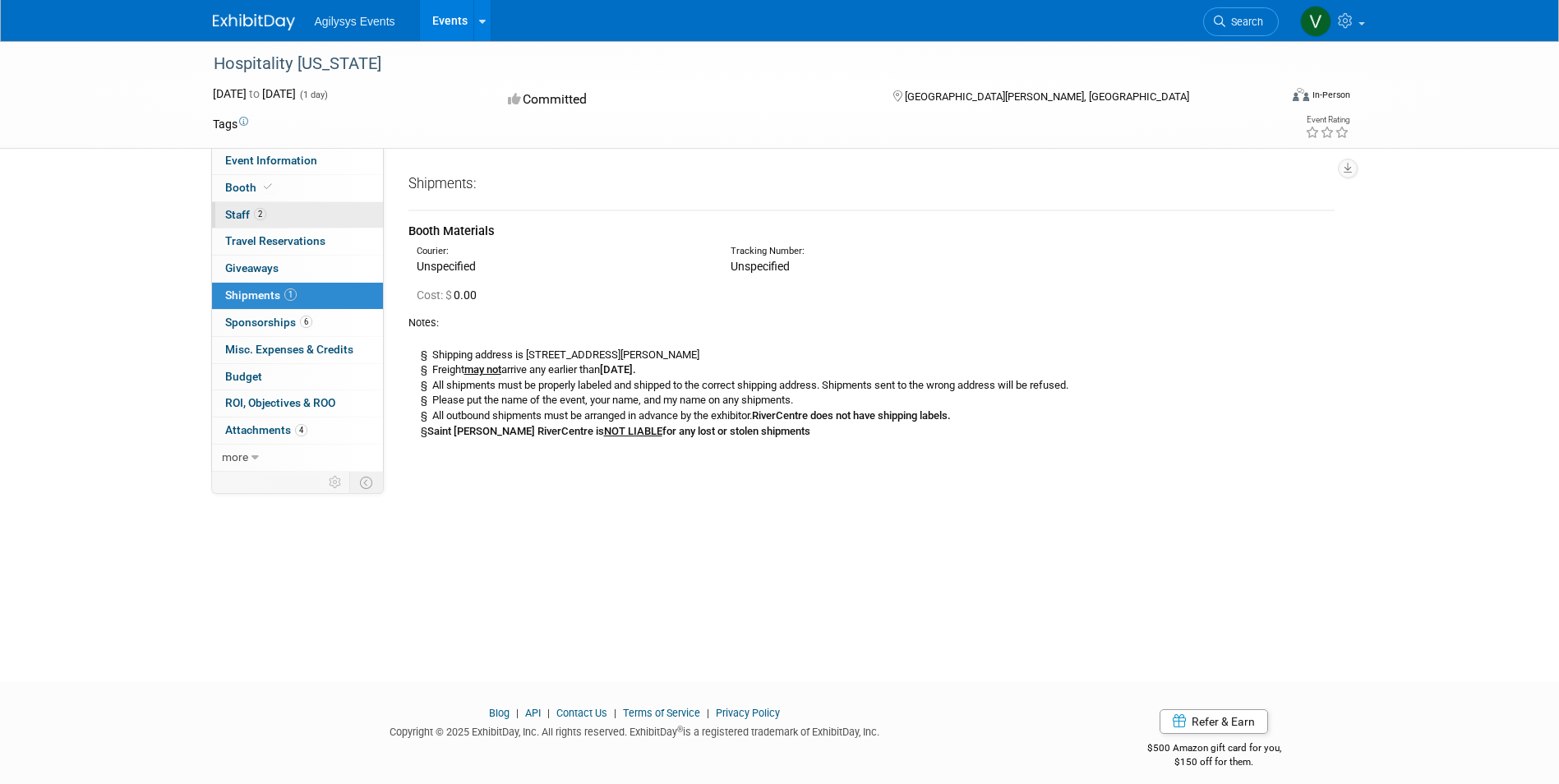
click at [247, 209] on span "Staff 2" at bounding box center [245, 214] width 41 height 13
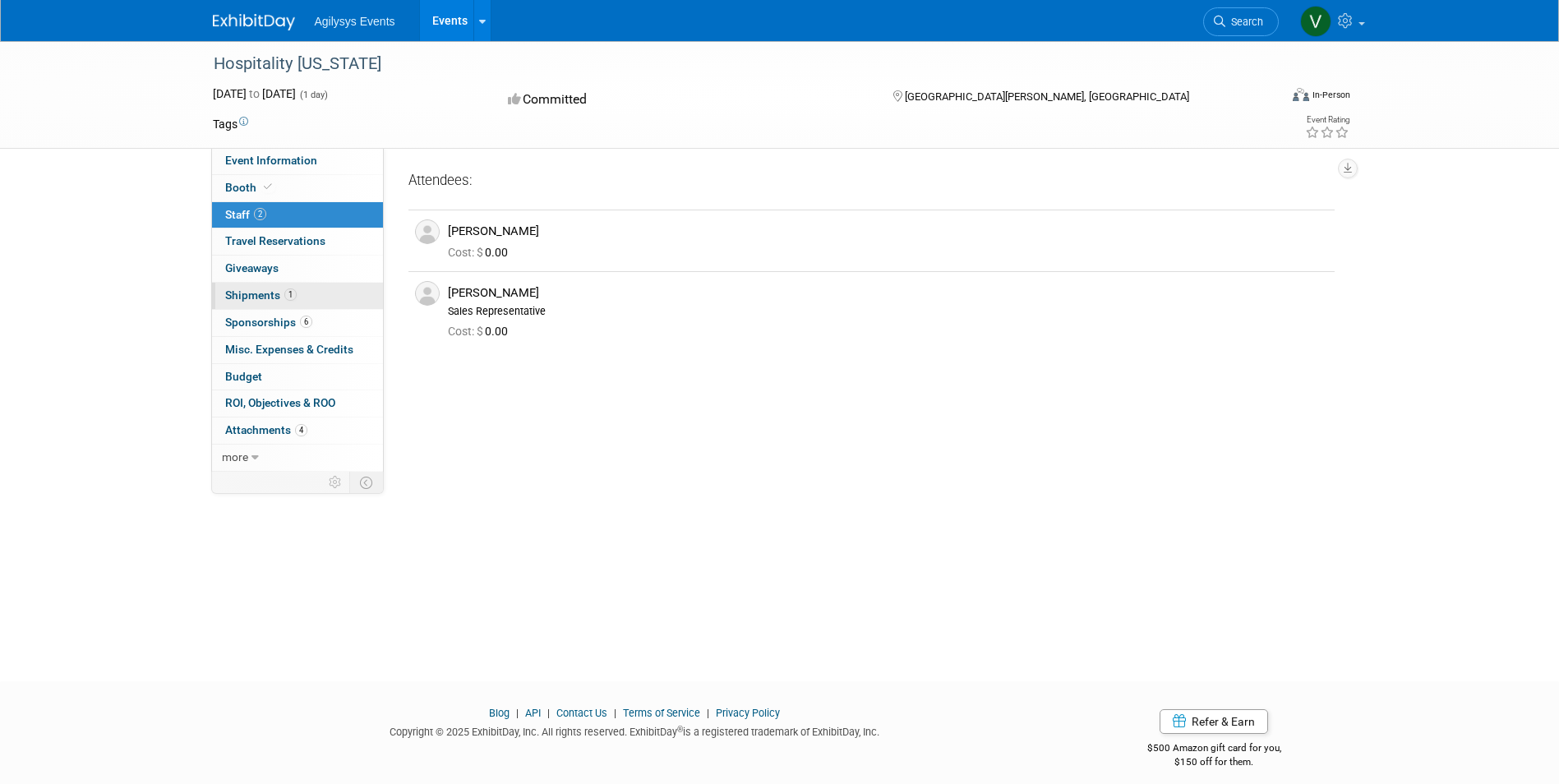
click at [290, 296] on span "1" at bounding box center [291, 294] width 12 height 12
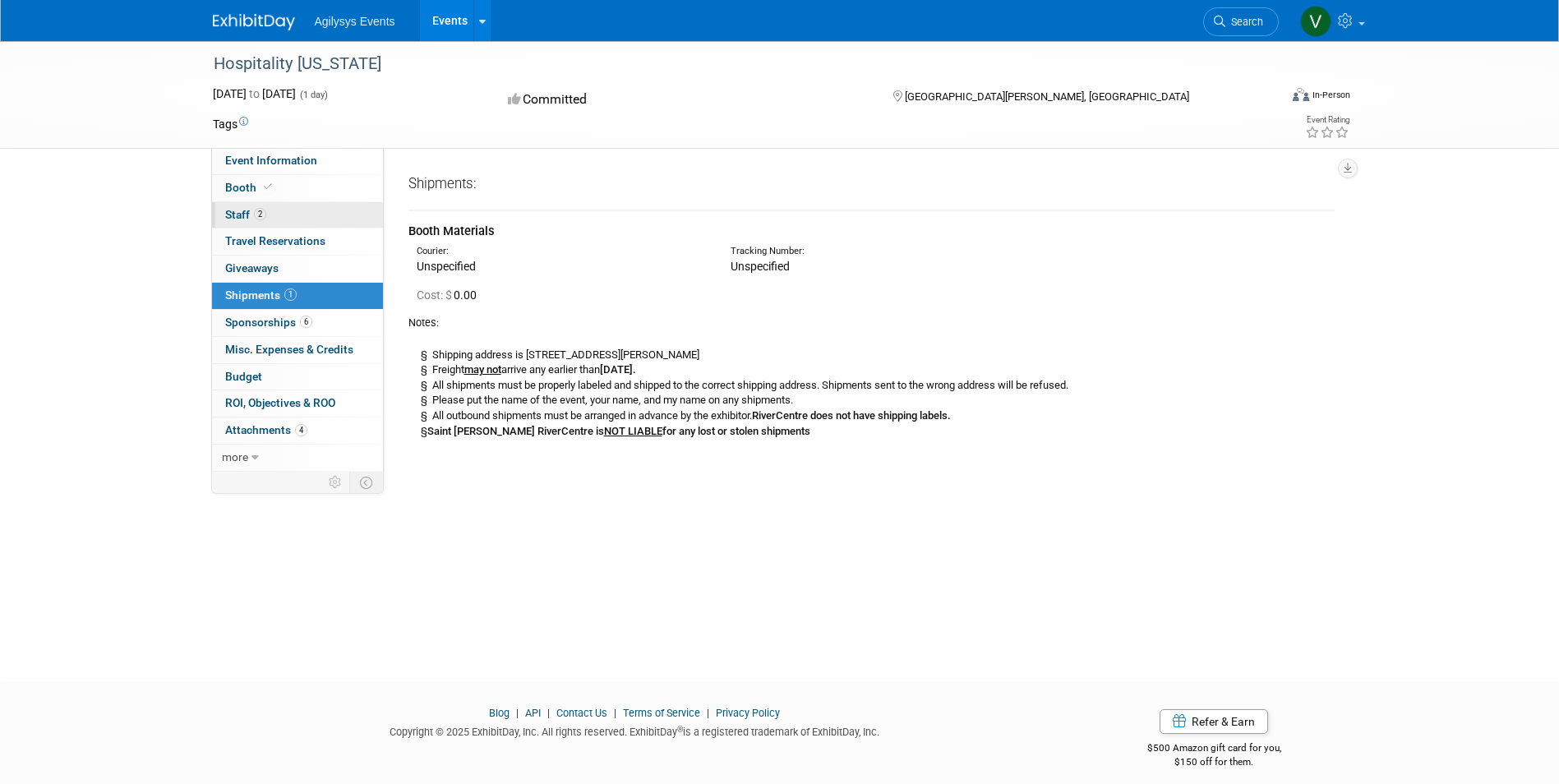
click at [242, 211] on span "Staff 2" at bounding box center [245, 214] width 41 height 13
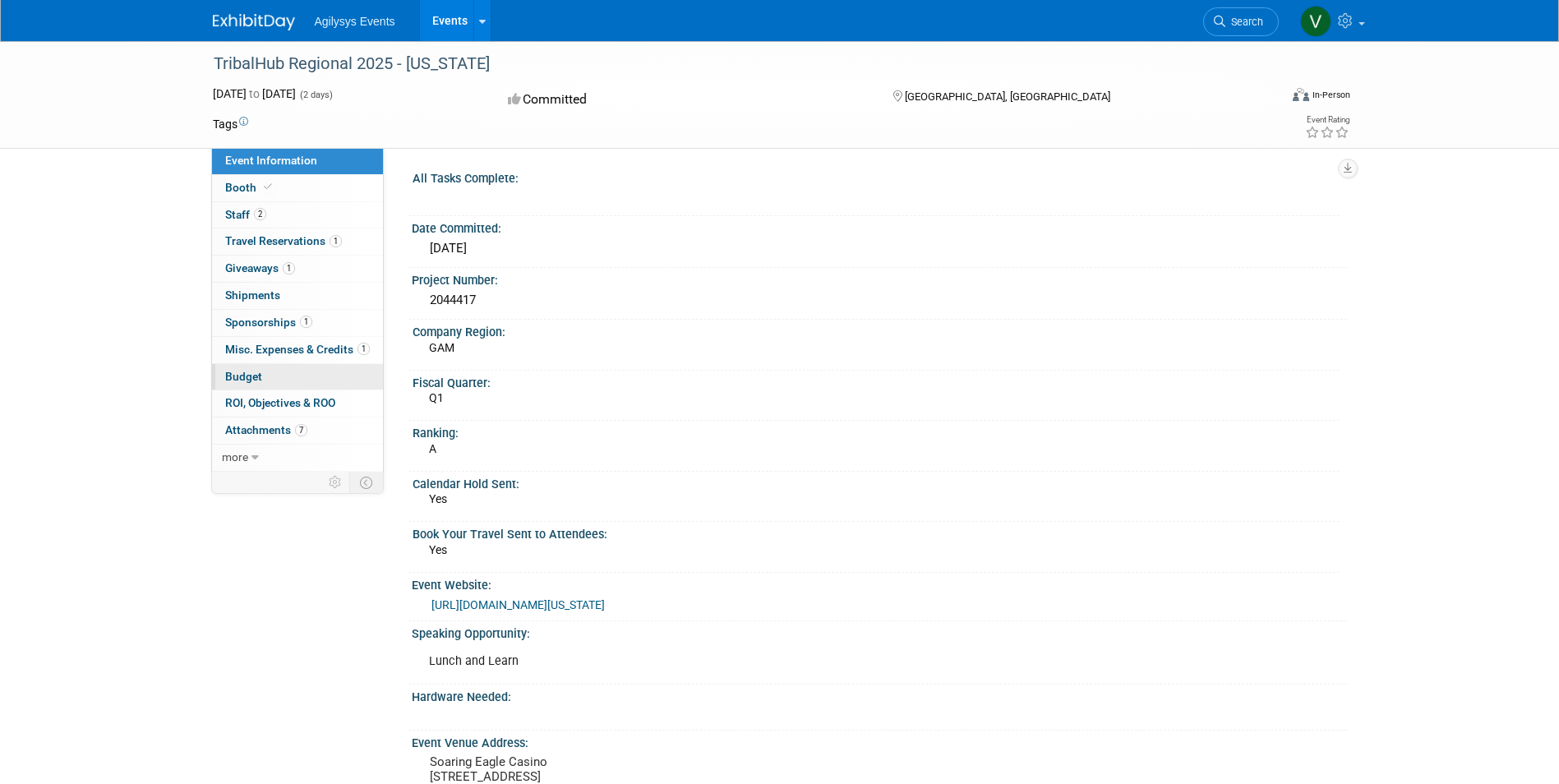
click at [257, 371] on span "Budget" at bounding box center [243, 376] width 37 height 13
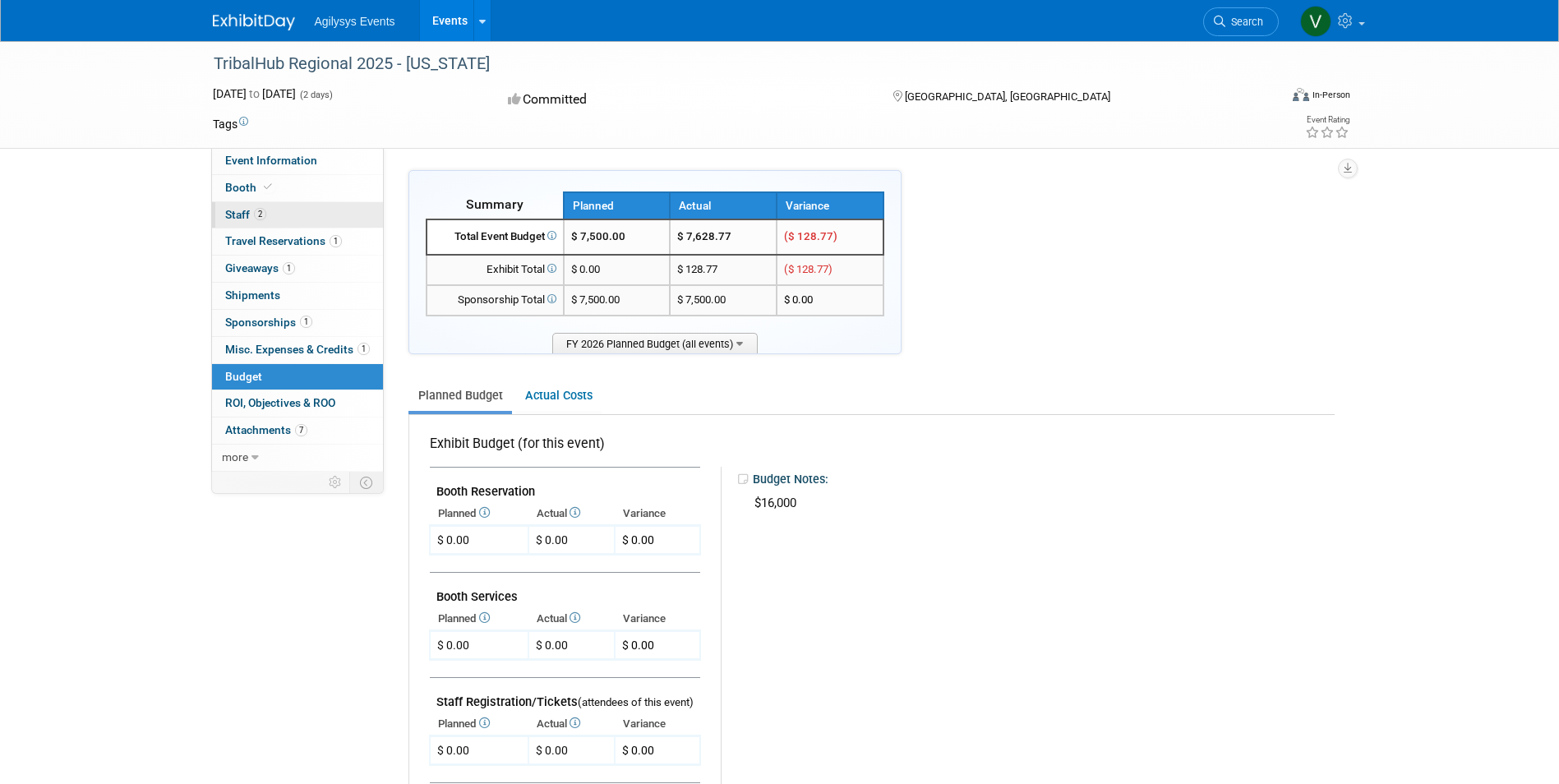
click at [268, 212] on link "2 Staff 2" at bounding box center [298, 215] width 171 height 26
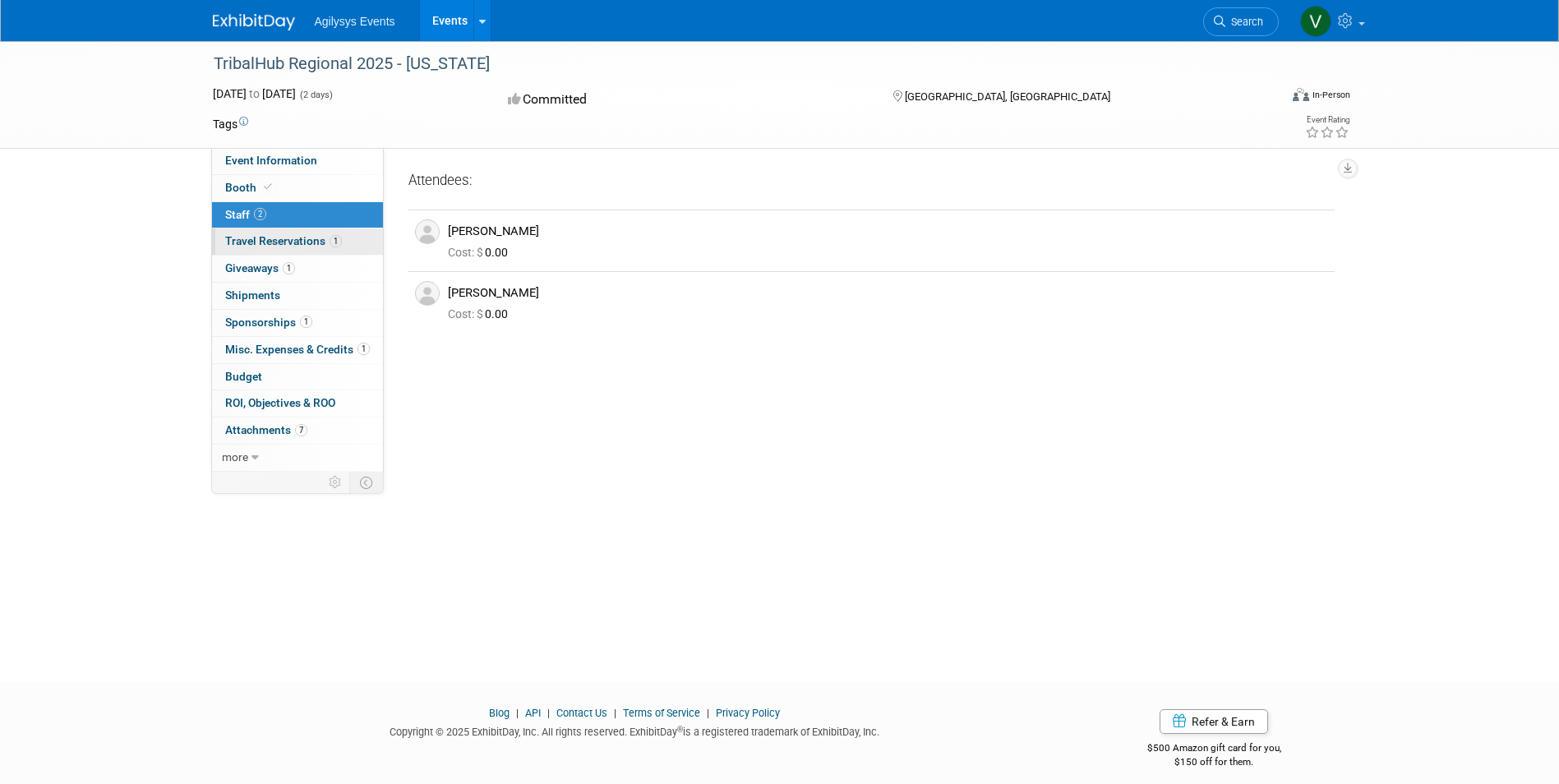
click at [302, 238] on span "Travel Reservations 1" at bounding box center [283, 241] width 117 height 13
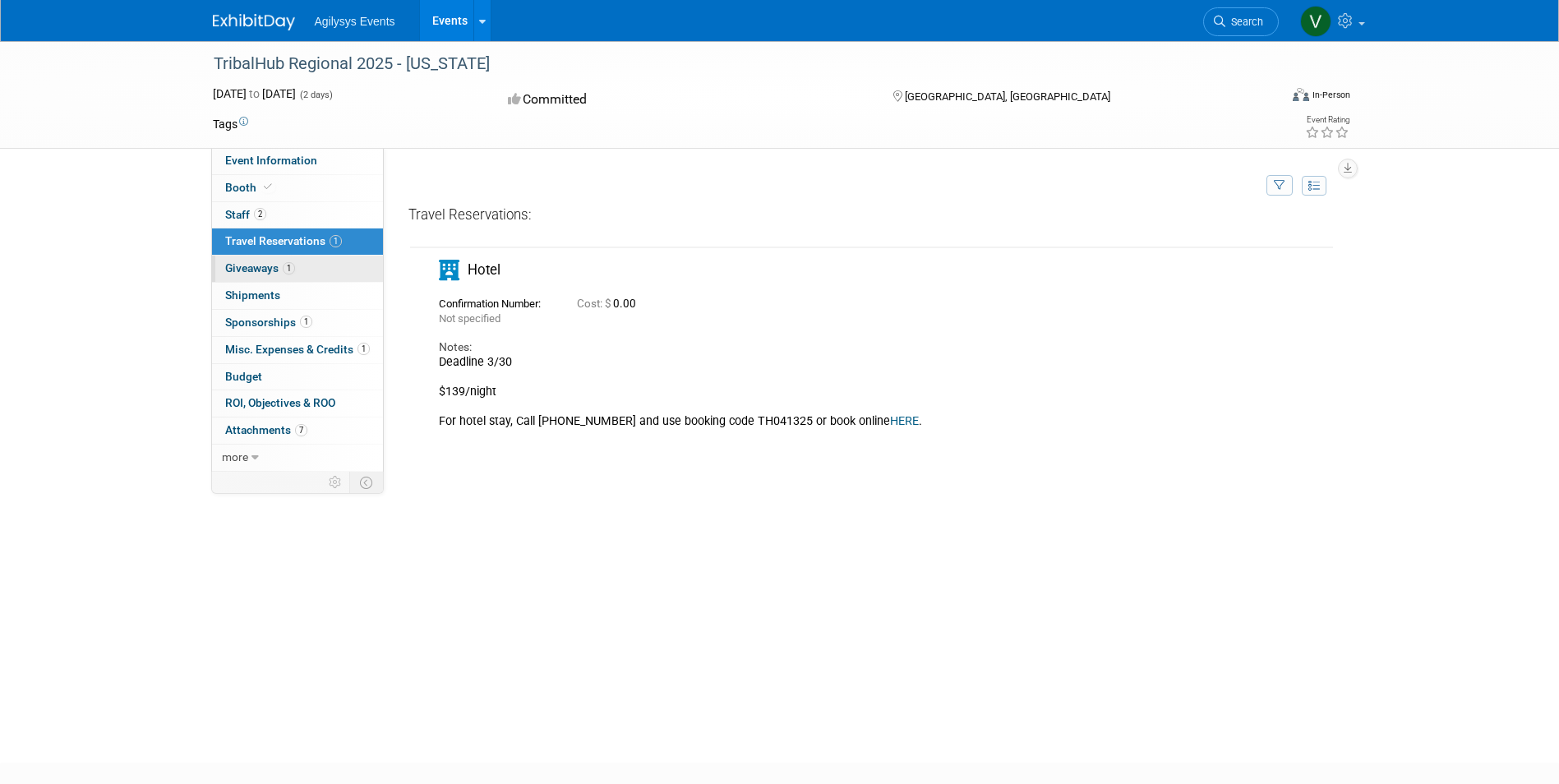
click at [280, 273] on span "Giveaways 1" at bounding box center [260, 267] width 70 height 13
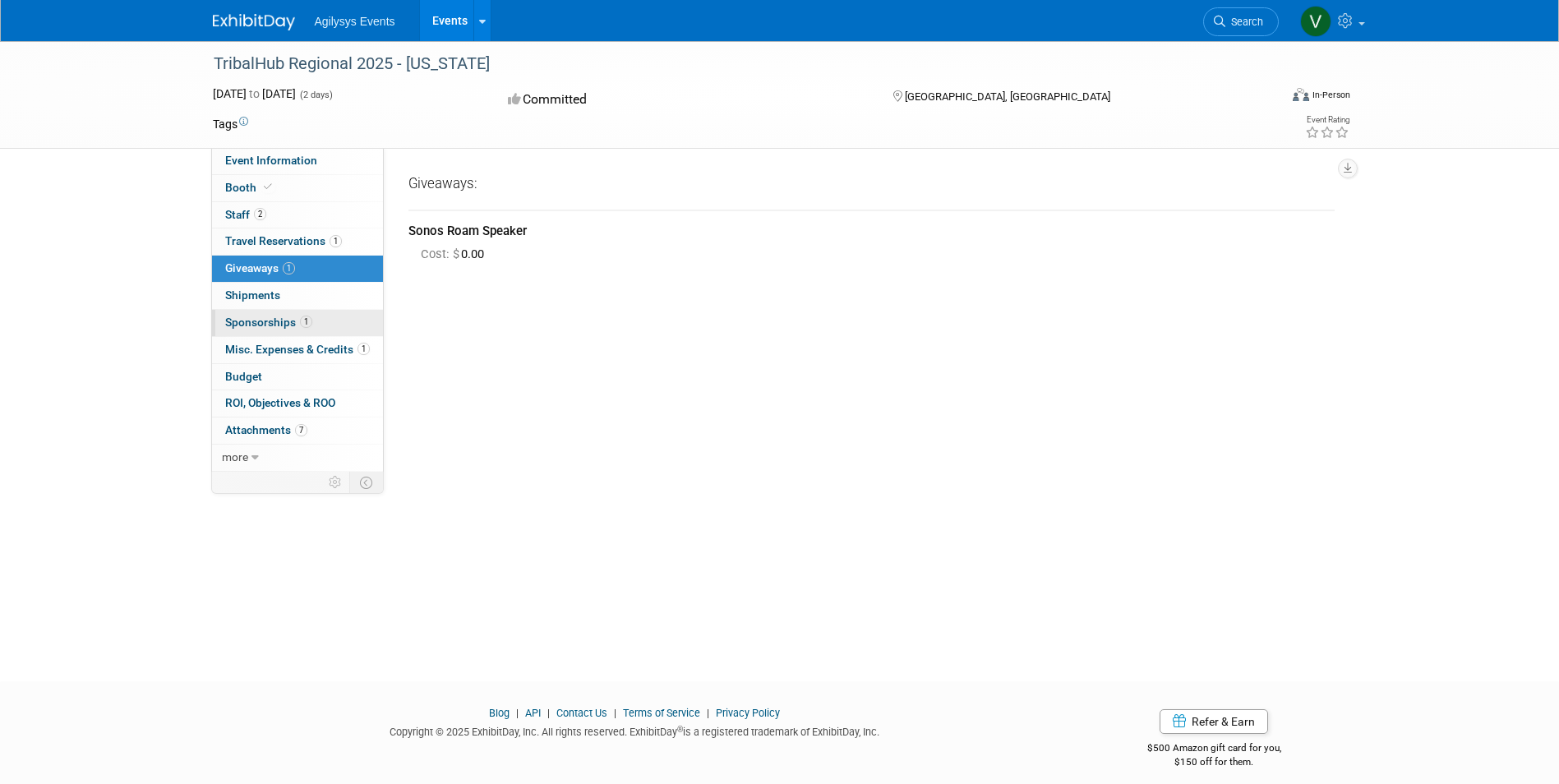
click at [277, 328] on span "Sponsorships 1" at bounding box center [268, 322] width 87 height 13
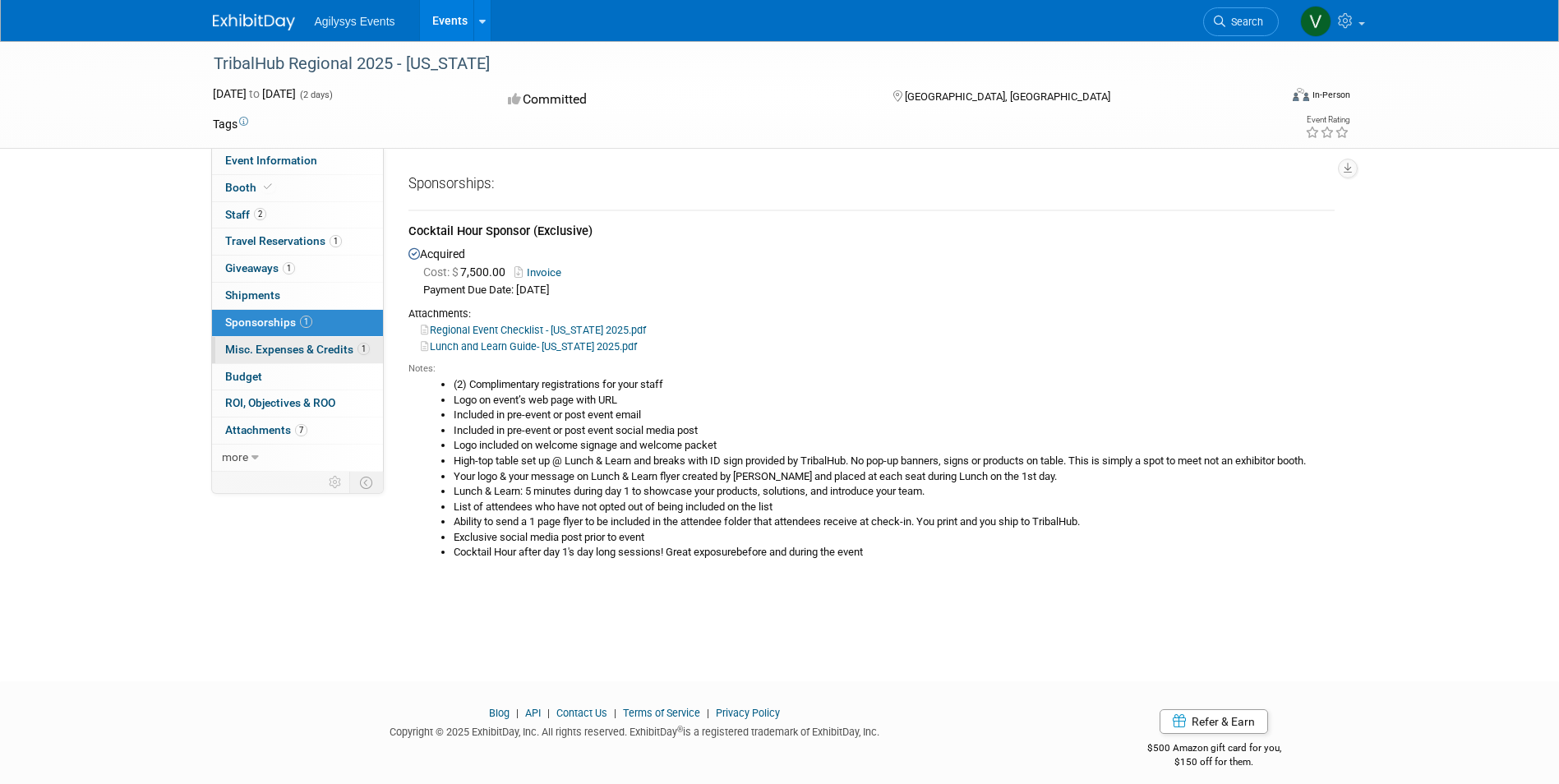
click at [307, 350] on span "Misc. Expenses & Credits 1" at bounding box center [297, 349] width 145 height 13
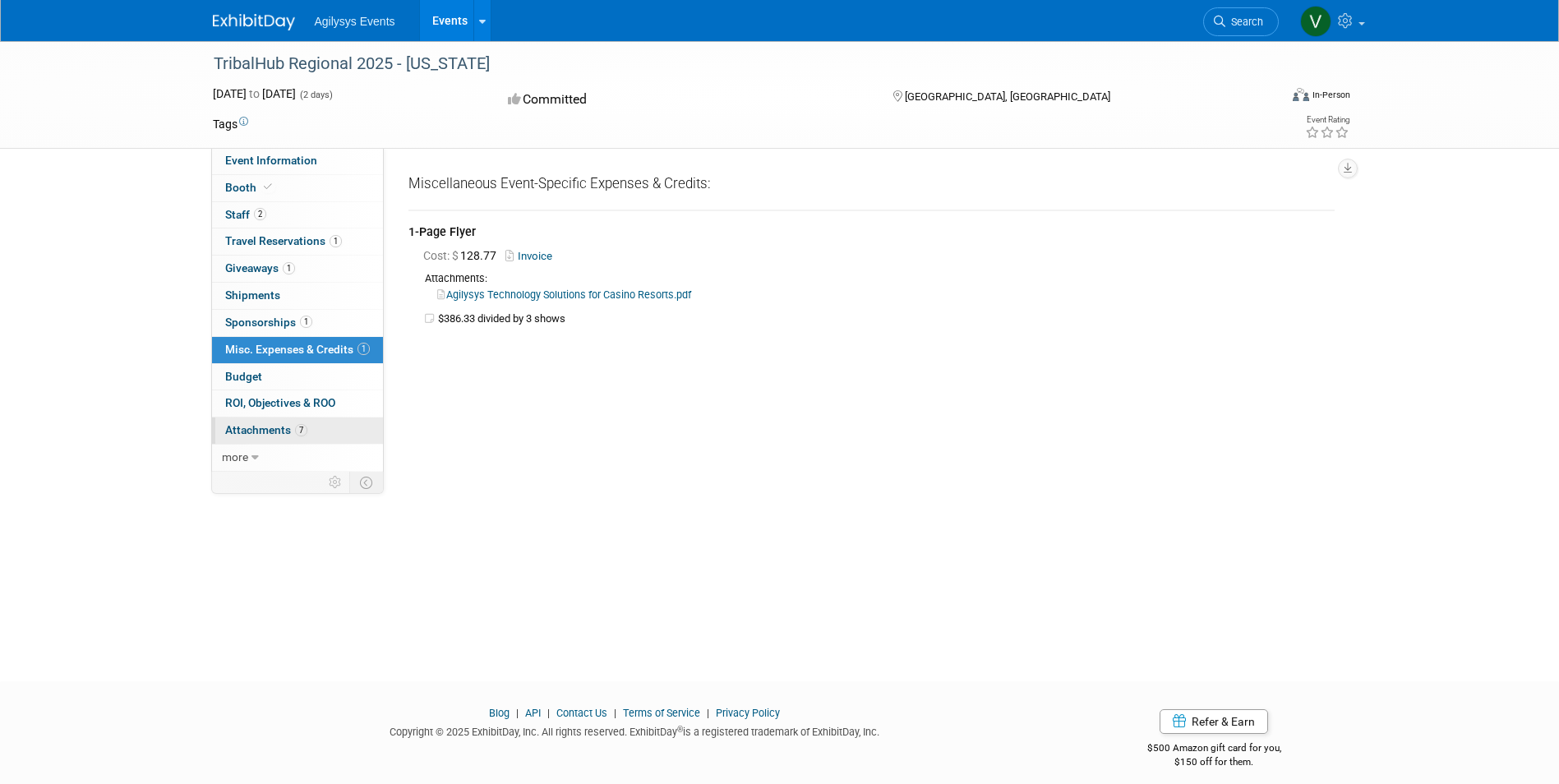
click at [284, 435] on span "Attachments 7" at bounding box center [266, 429] width 82 height 13
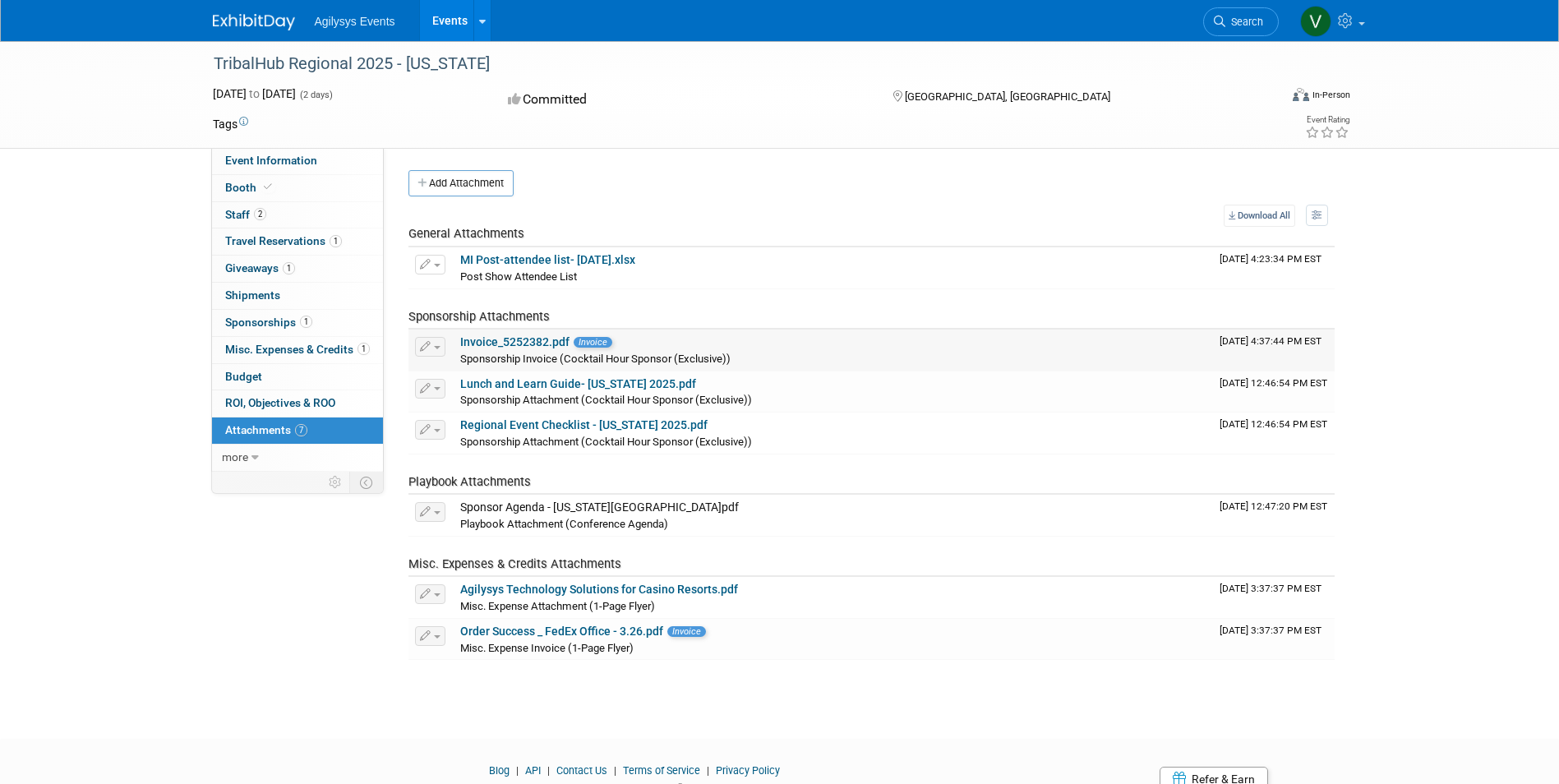
click at [513, 340] on link "Invoice_5252382.pdf" at bounding box center [515, 341] width 109 height 13
click at [567, 634] on link "Order Success _ FedEx Office - 3.26.pdf" at bounding box center [562, 631] width 203 height 13
click at [264, 215] on span "2" at bounding box center [260, 214] width 12 height 12
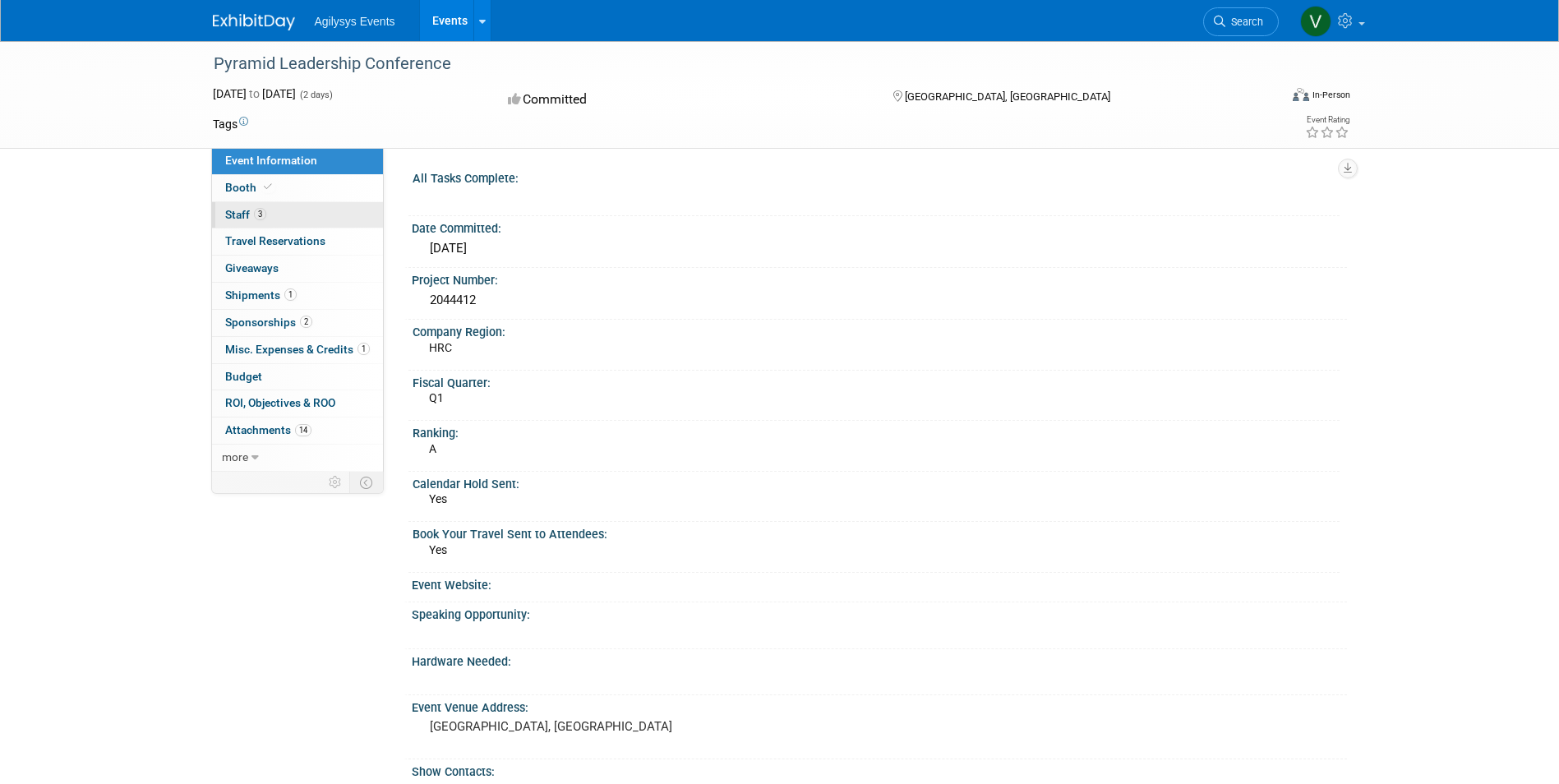
click at [253, 209] on span "Staff 3" at bounding box center [245, 214] width 41 height 13
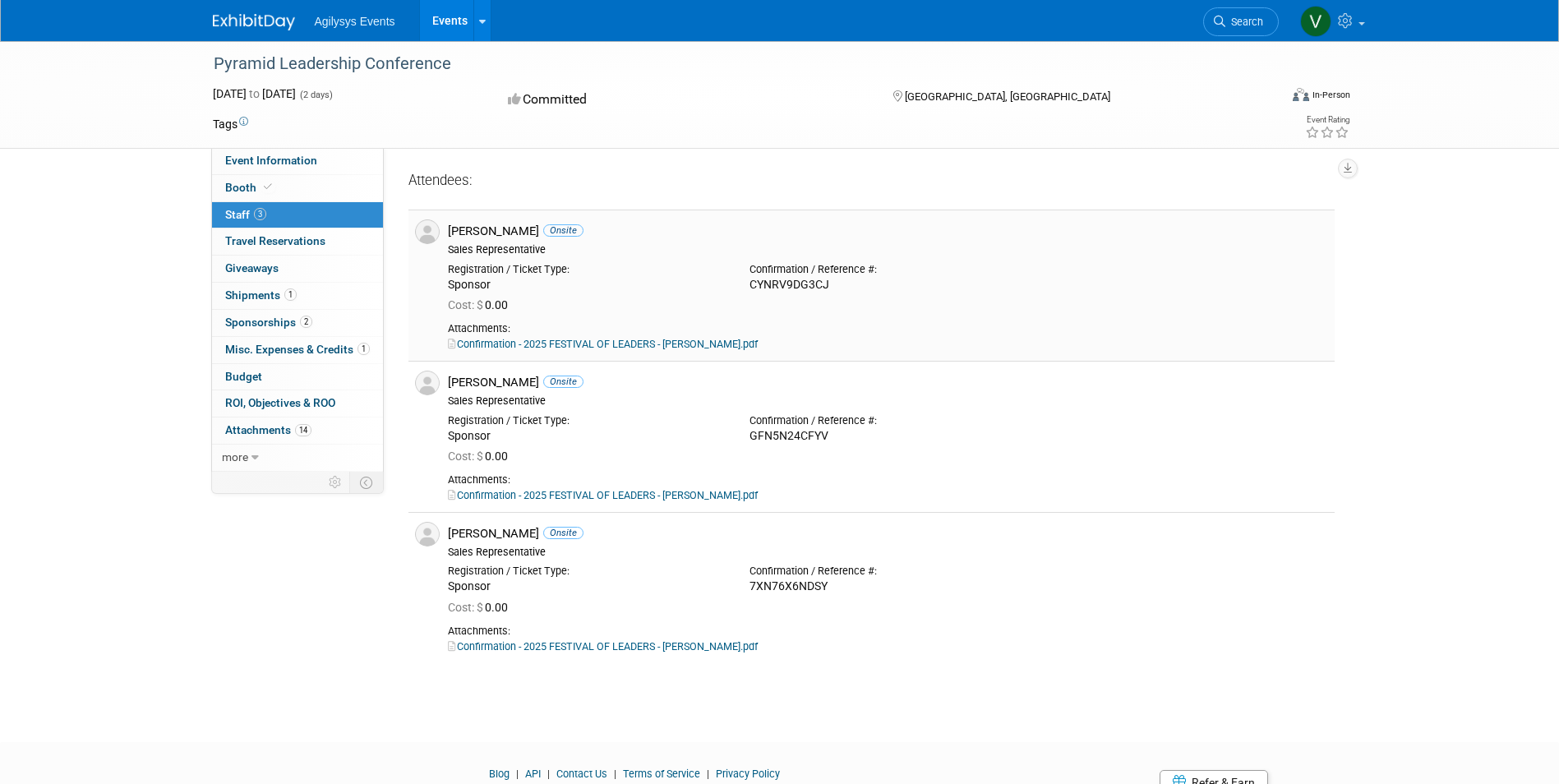
click at [625, 345] on link "Confirmation - 2025 FESTIVAL OF LEADERS - [PERSON_NAME].pdf" at bounding box center [603, 344] width 310 height 12
click at [269, 299] on span "Shipments 1" at bounding box center [261, 294] width 72 height 13
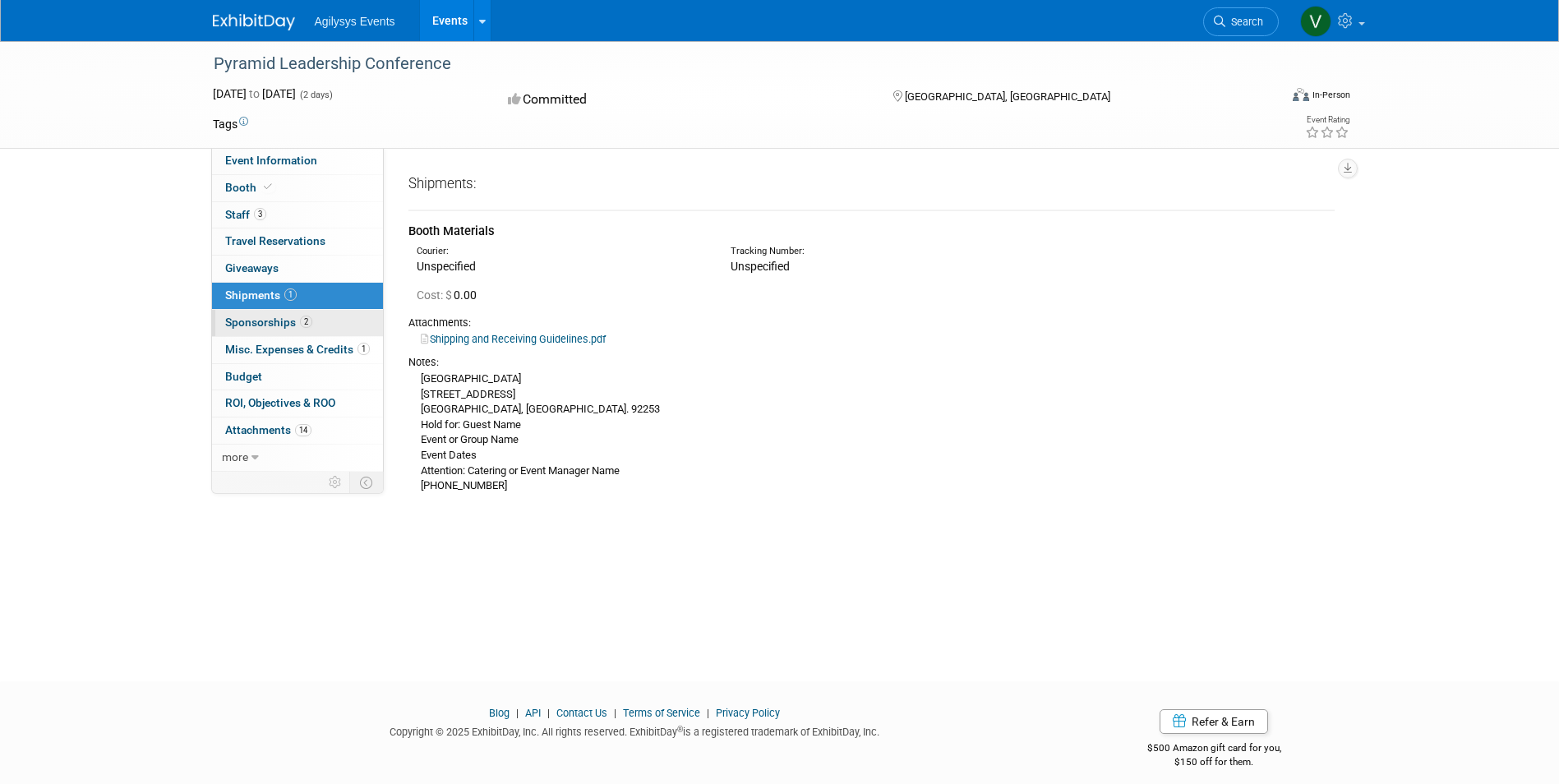
click at [274, 321] on span "Sponsorships 2" at bounding box center [268, 322] width 87 height 13
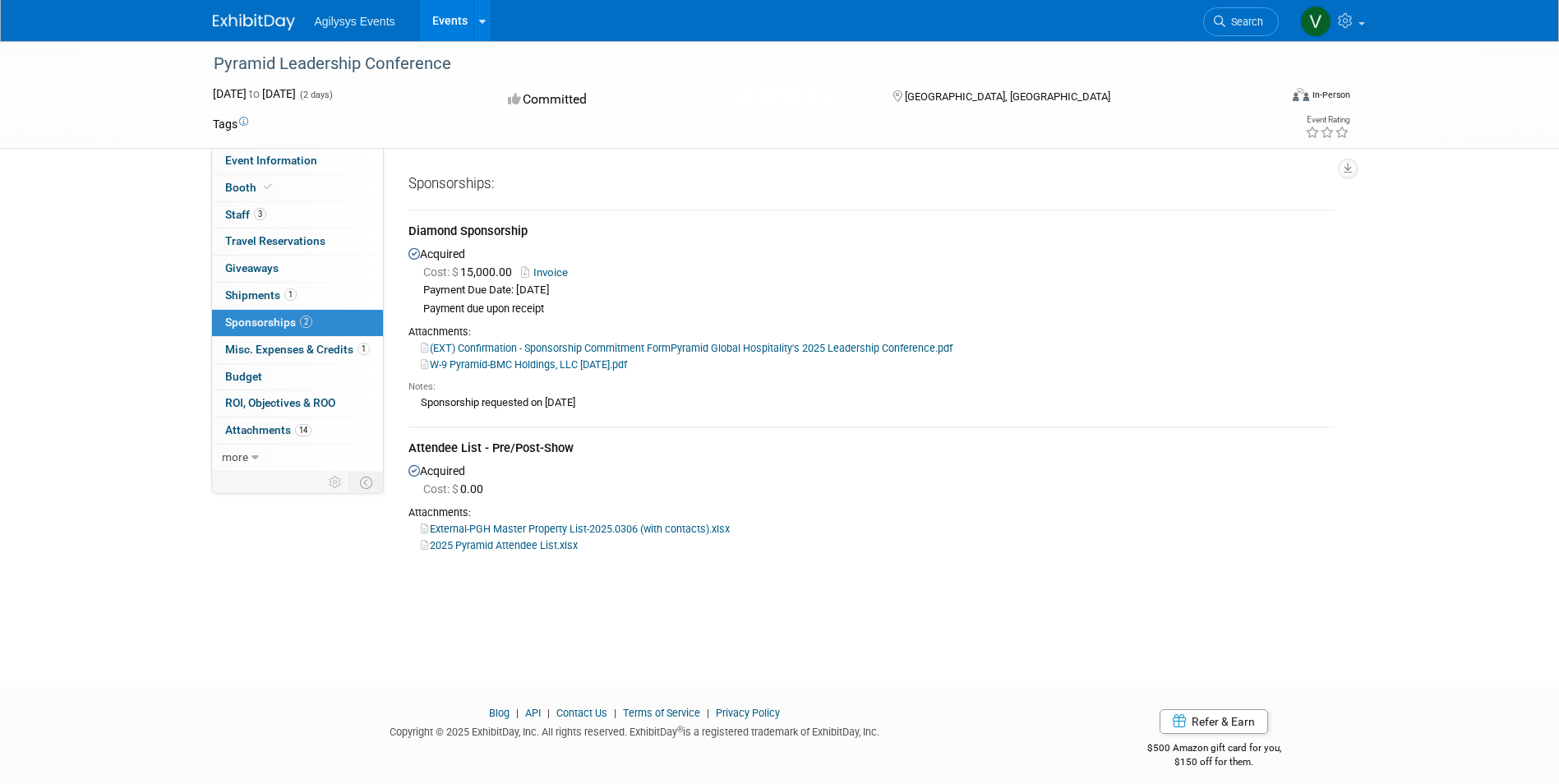
click at [531, 547] on link "2025 Pyramid Attendee List.xlsx" at bounding box center [499, 545] width 157 height 12
click at [312, 353] on span "Misc. Expenses & Credits 1" at bounding box center [297, 349] width 145 height 13
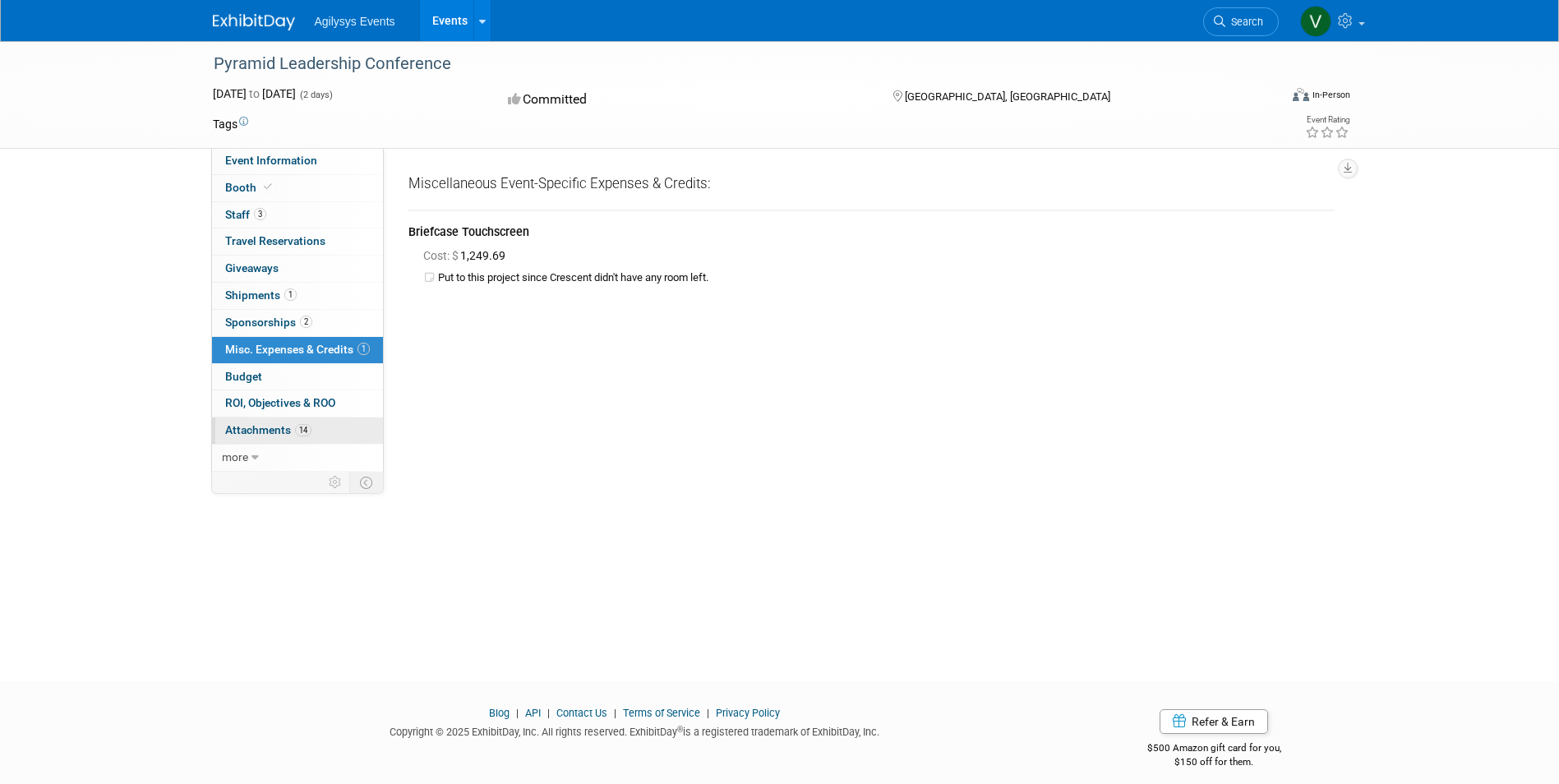
click at [297, 430] on span "14" at bounding box center [303, 430] width 16 height 12
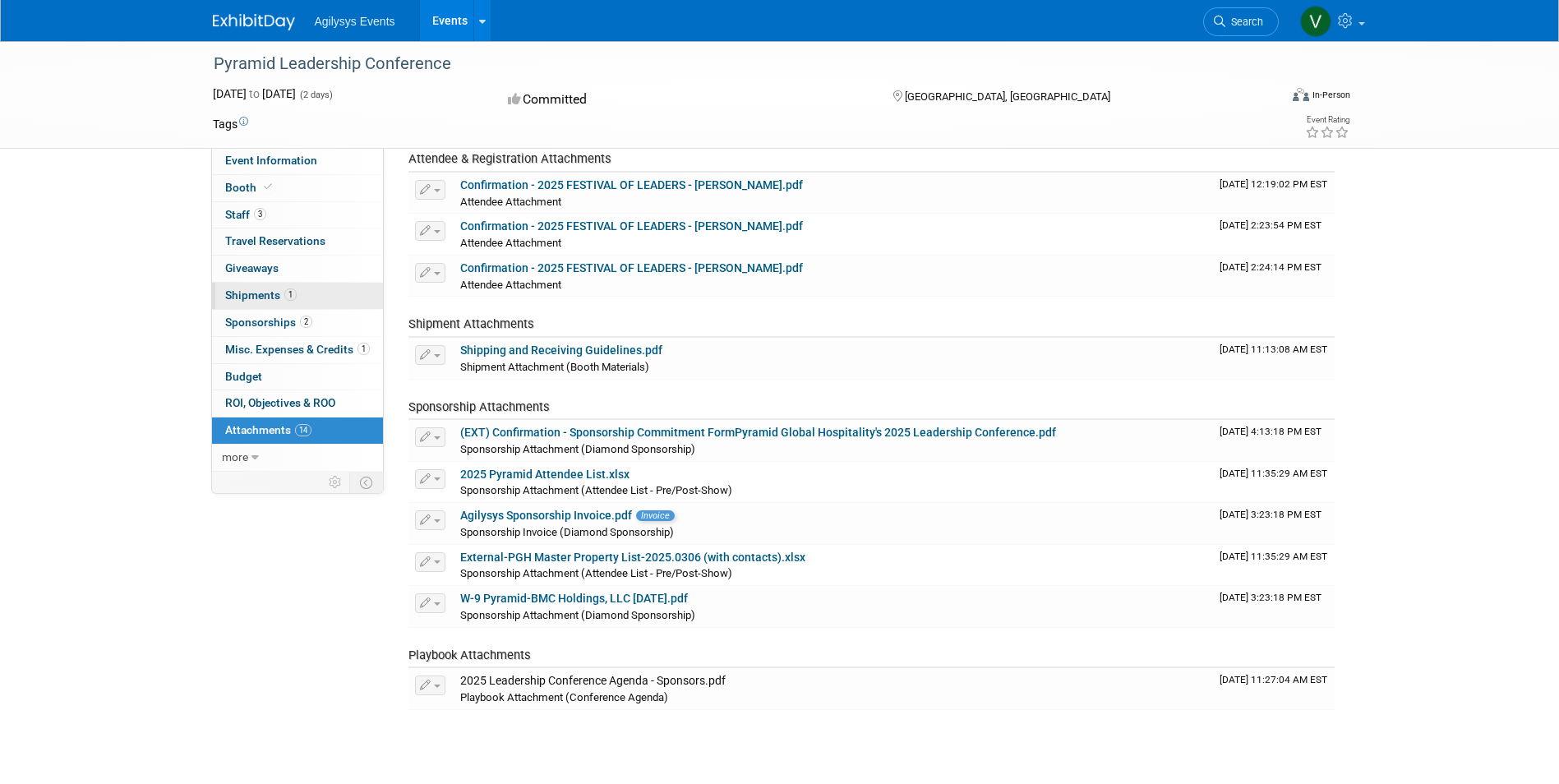
scroll to position [155, 0]
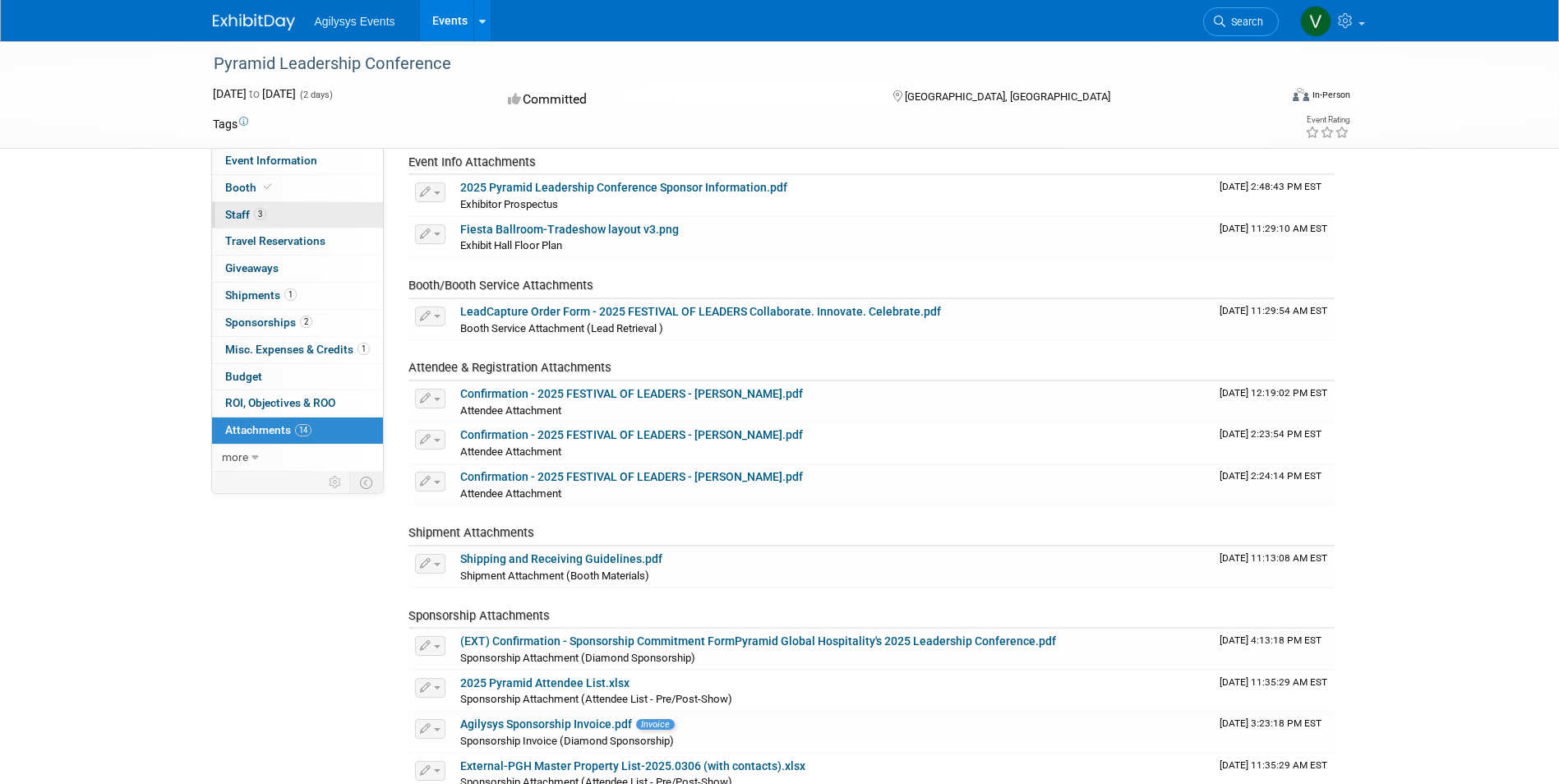
click at [276, 209] on link "3 Staff 3" at bounding box center [298, 215] width 171 height 26
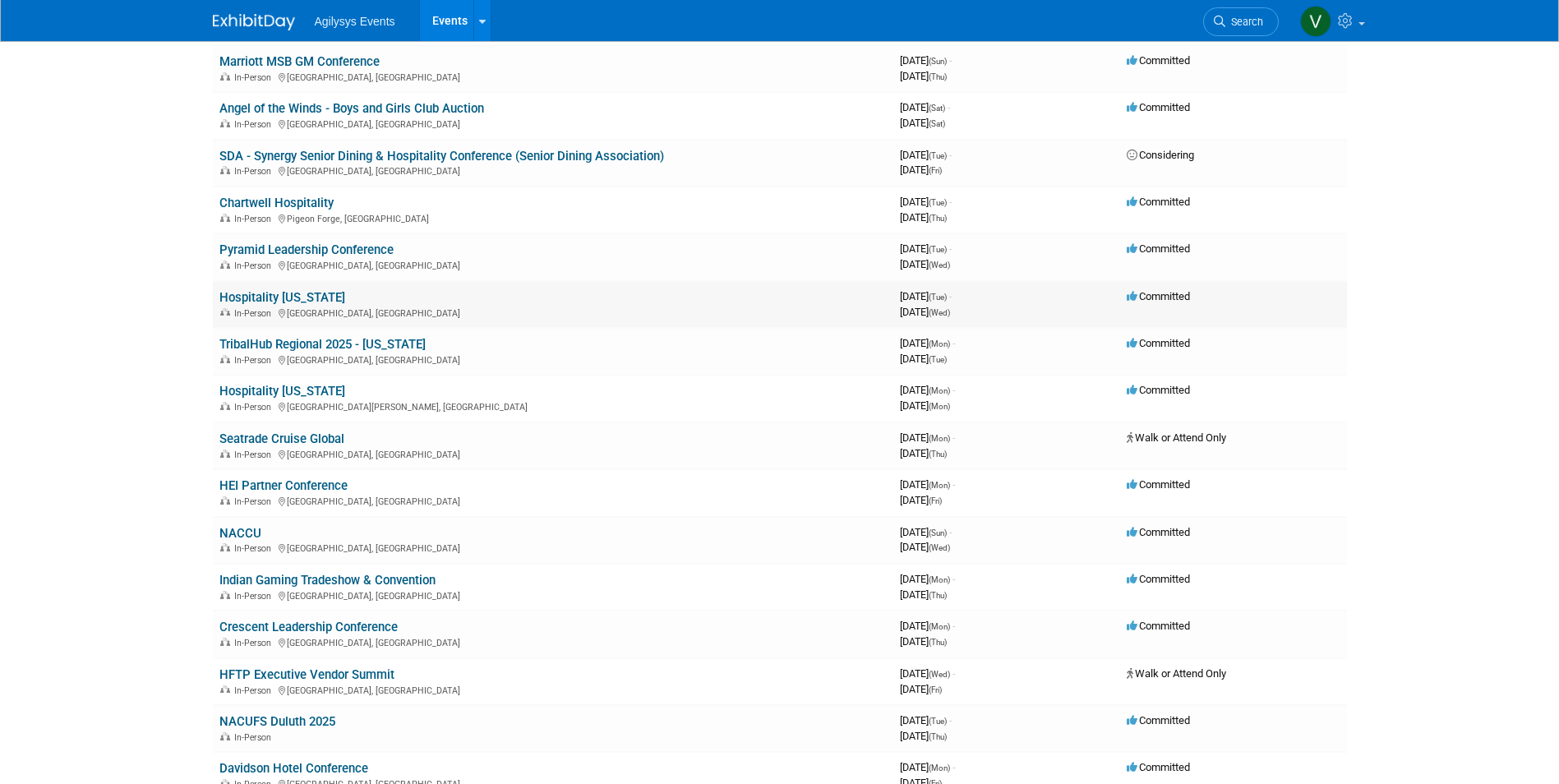
click at [281, 295] on link "Hospitality [US_STATE]" at bounding box center [282, 297] width 126 height 15
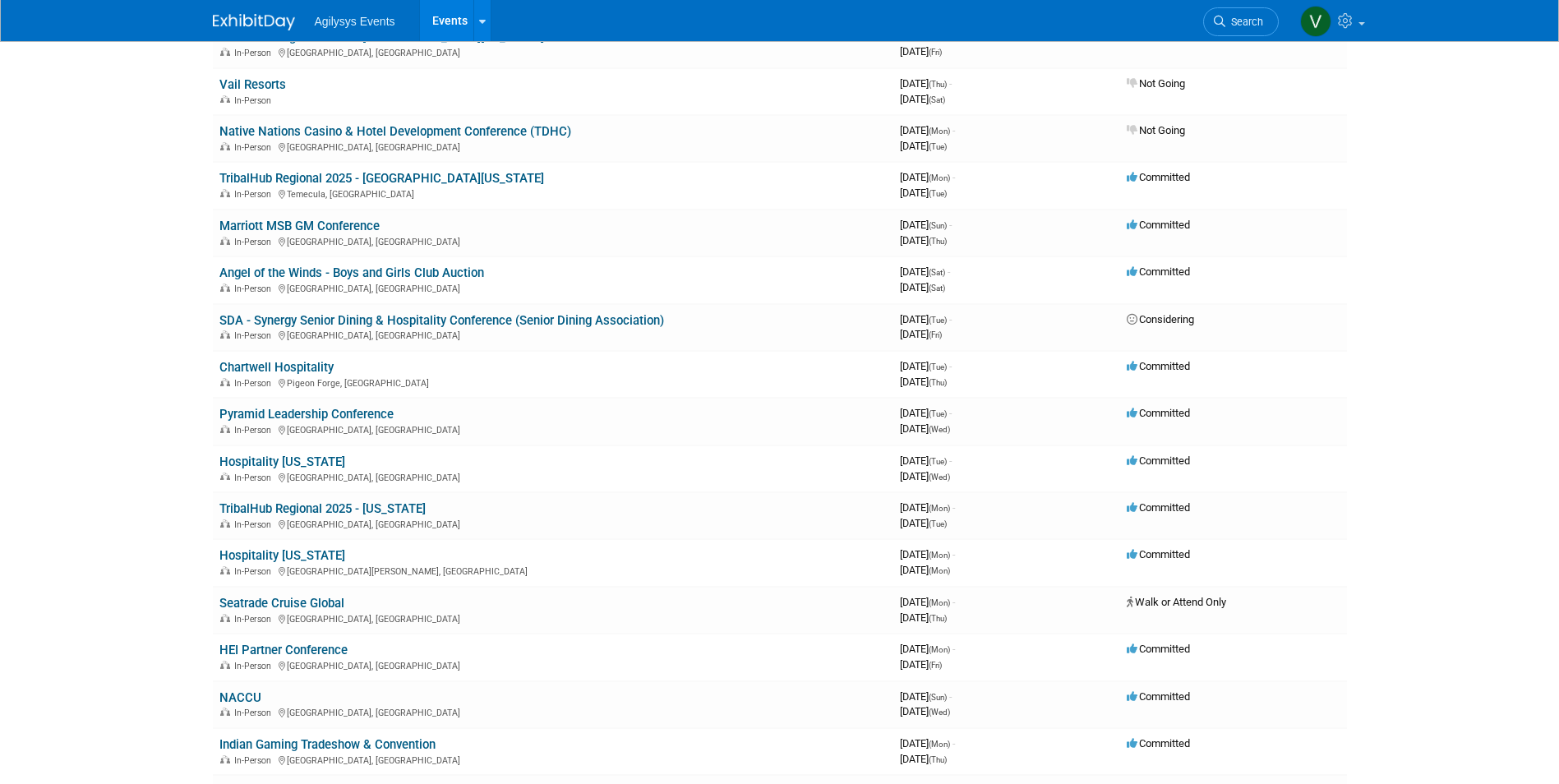
scroll to position [973, 0]
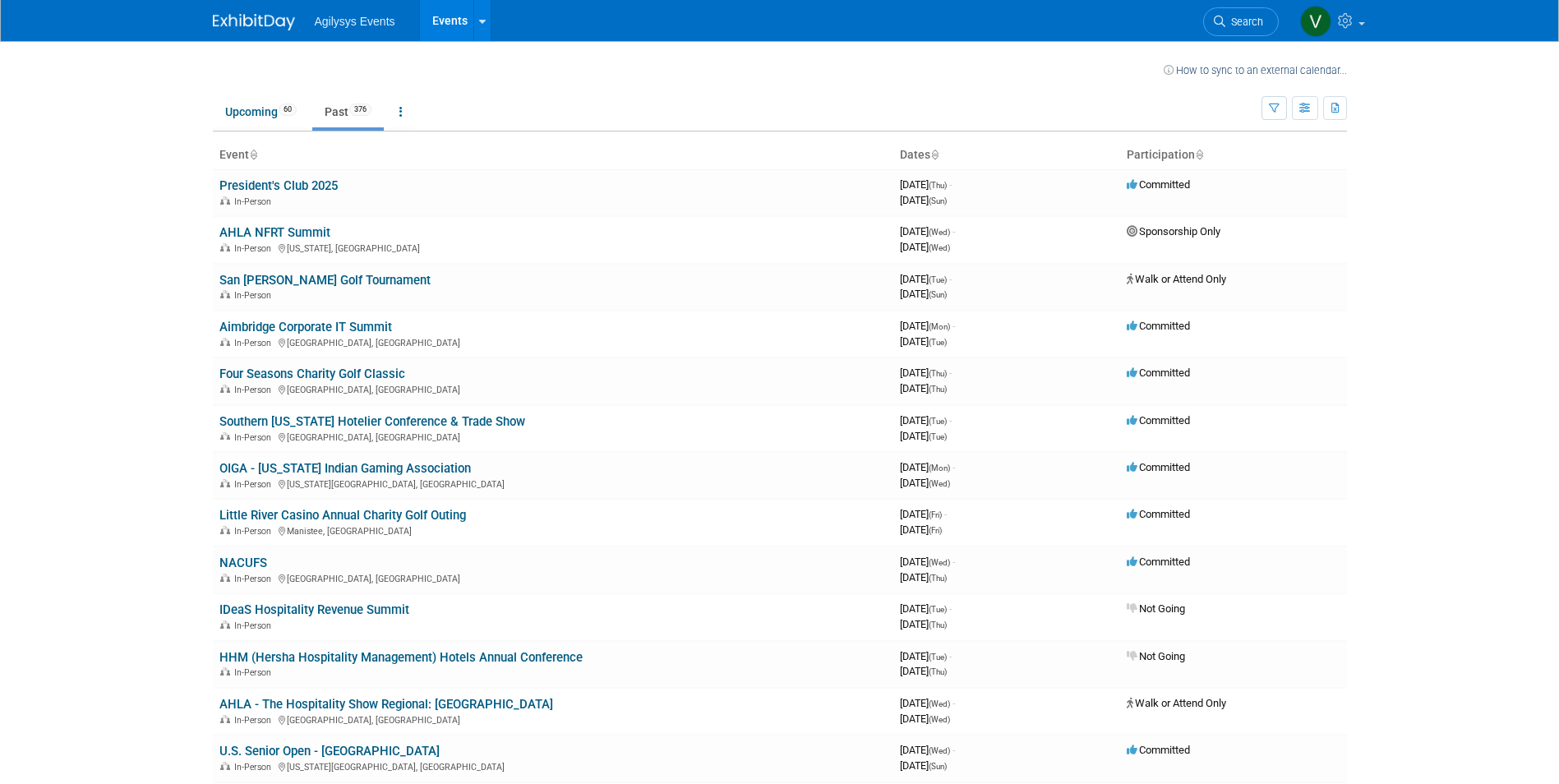
click at [92, 453] on body "Agilysys Events Events Recently Viewed Events: CAB Meeting Fall Adairsville, GA…" at bounding box center [779, 392] width 1559 height 784
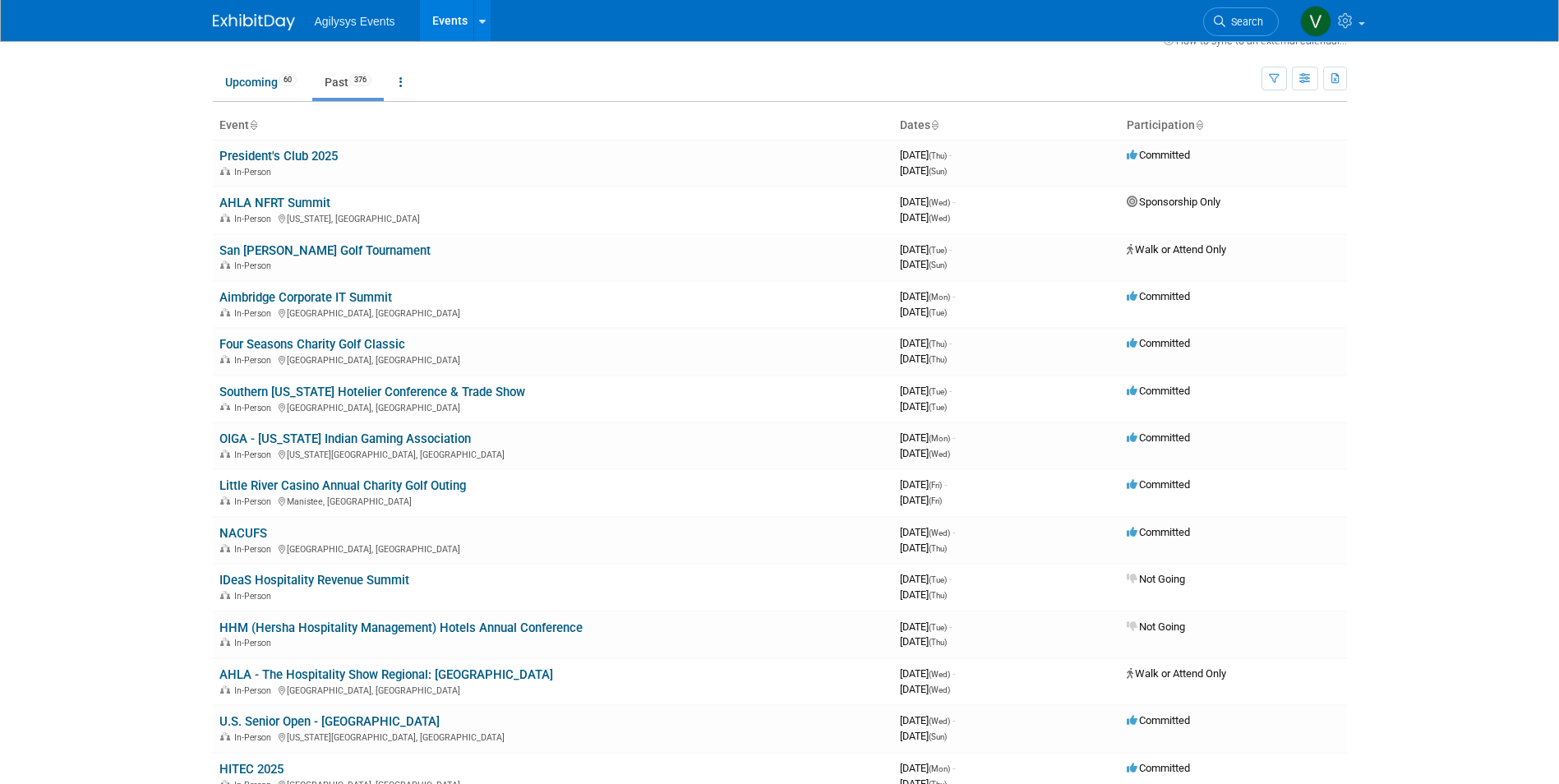
scroll to position [3062, 0]
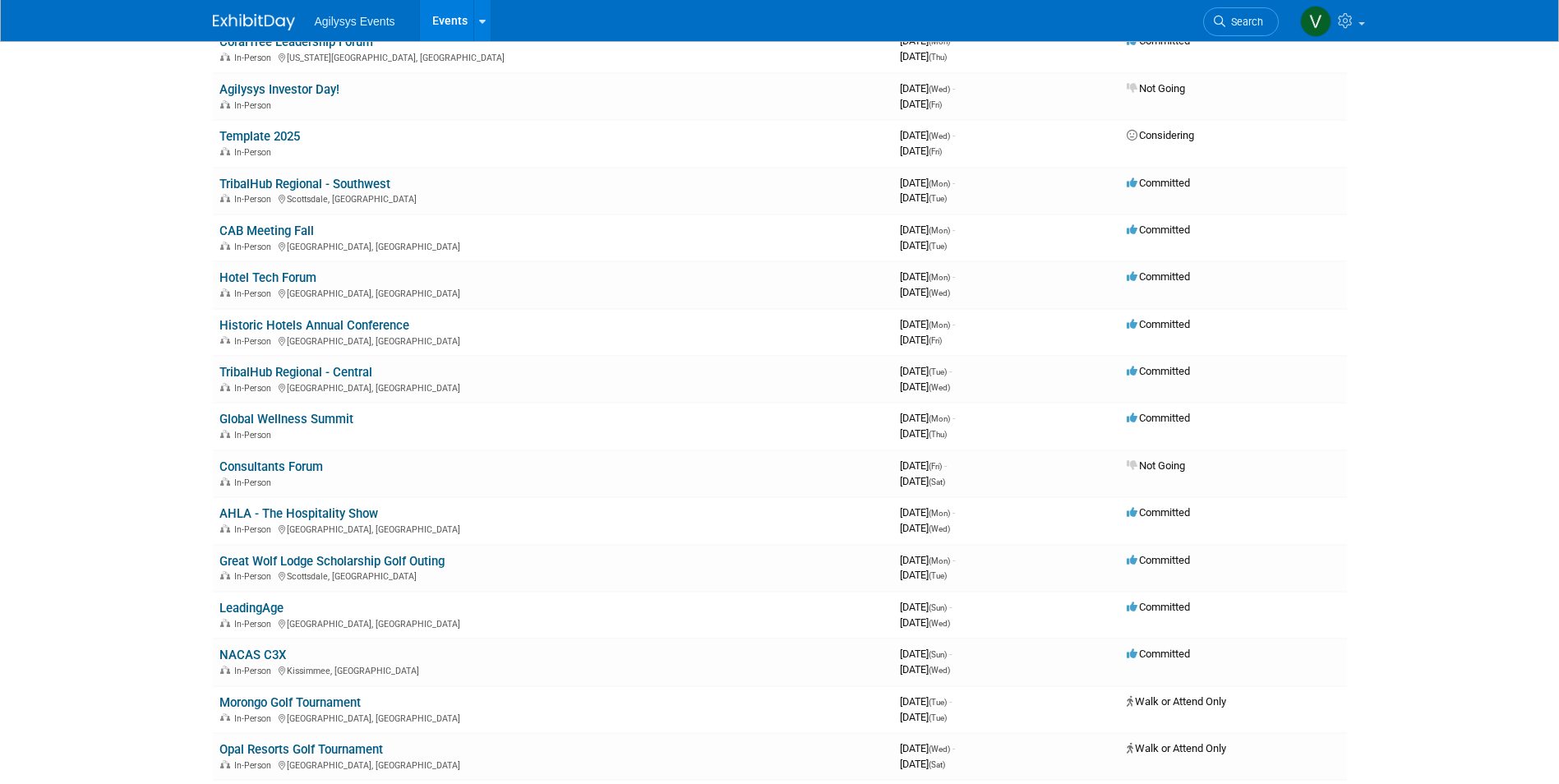
scroll to position [3143, 0]
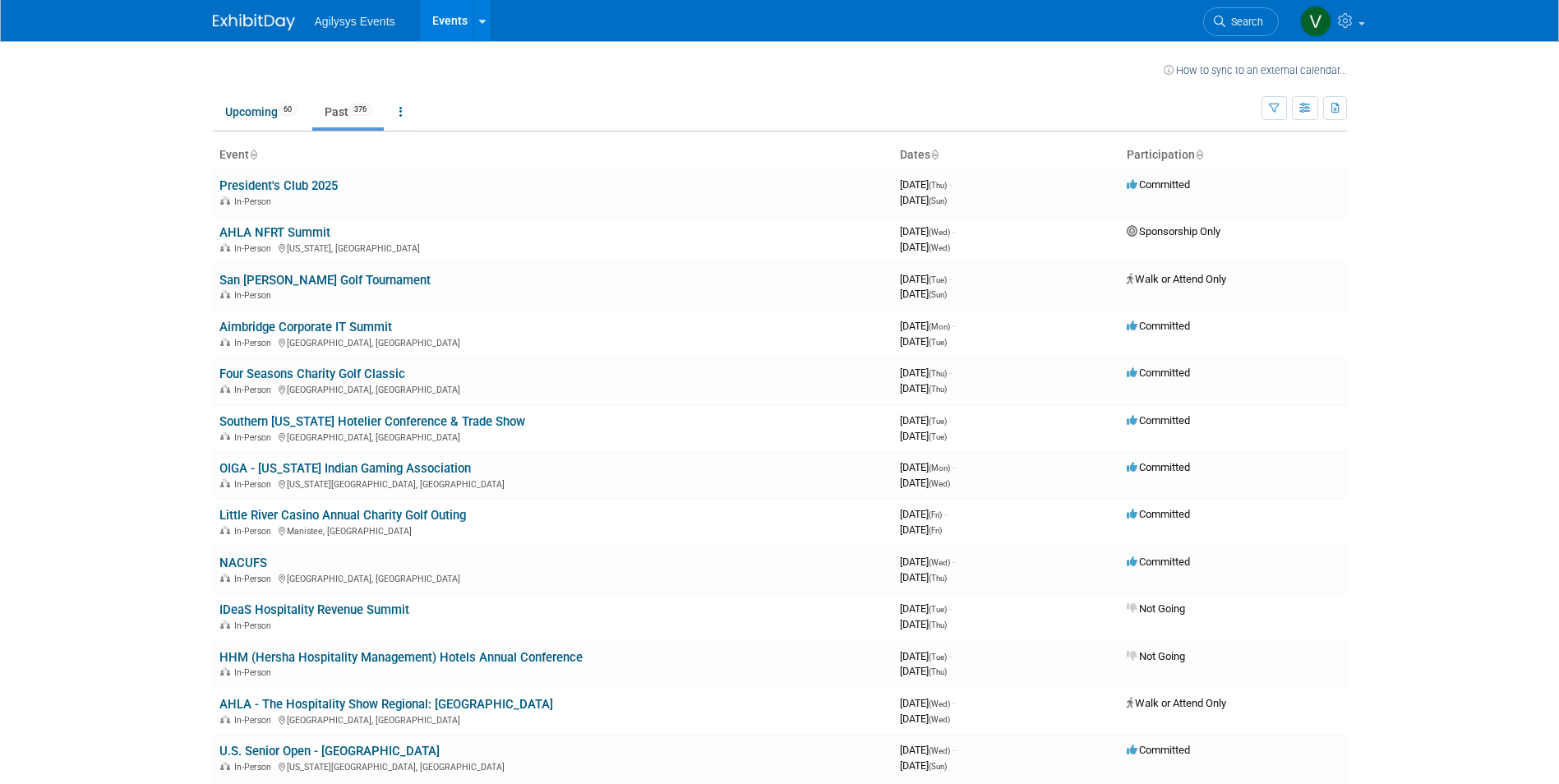
scroll to position [1444, 0]
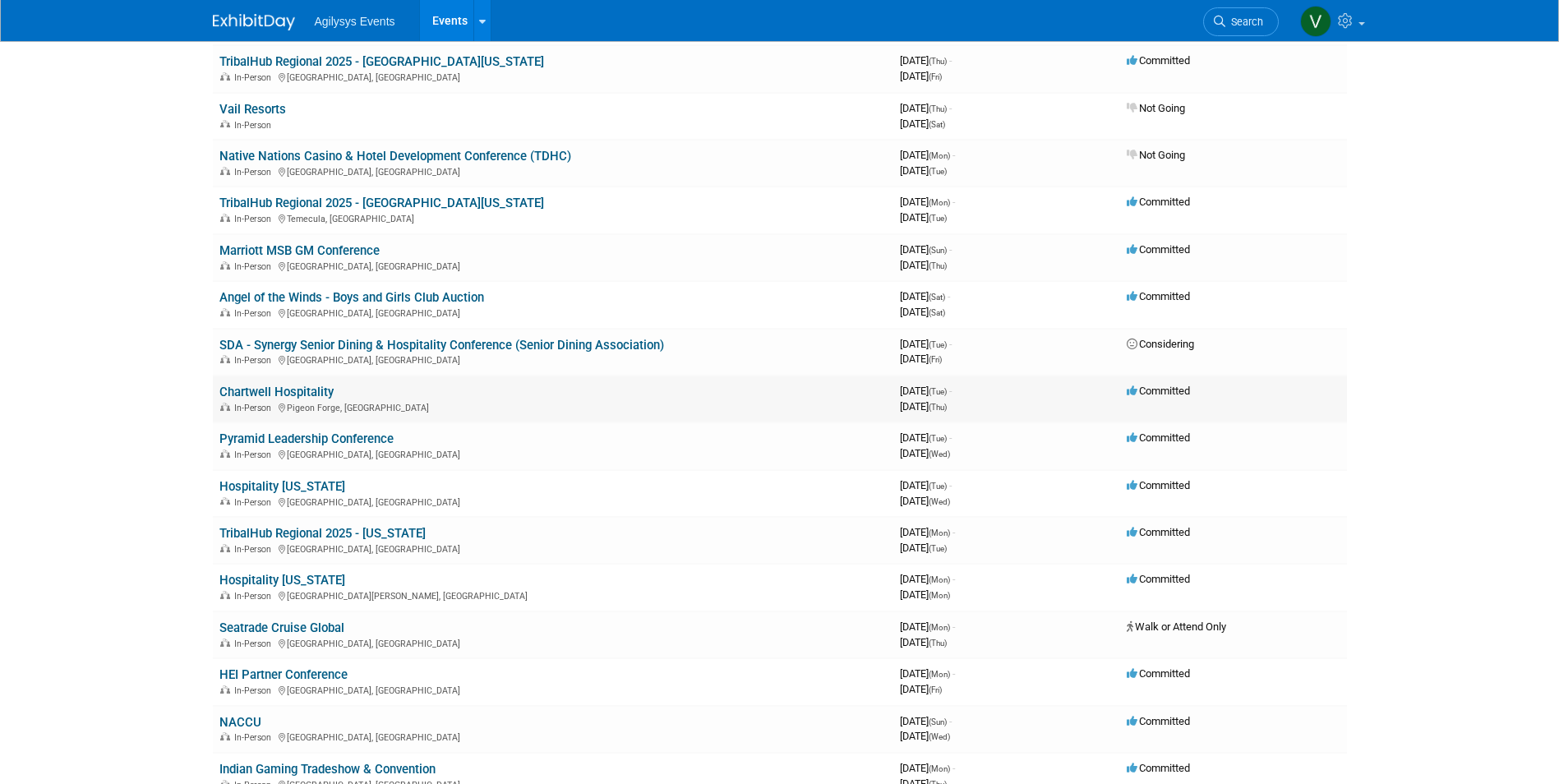
click at [308, 391] on link "Chartwell Hospitality" at bounding box center [277, 391] width 114 height 15
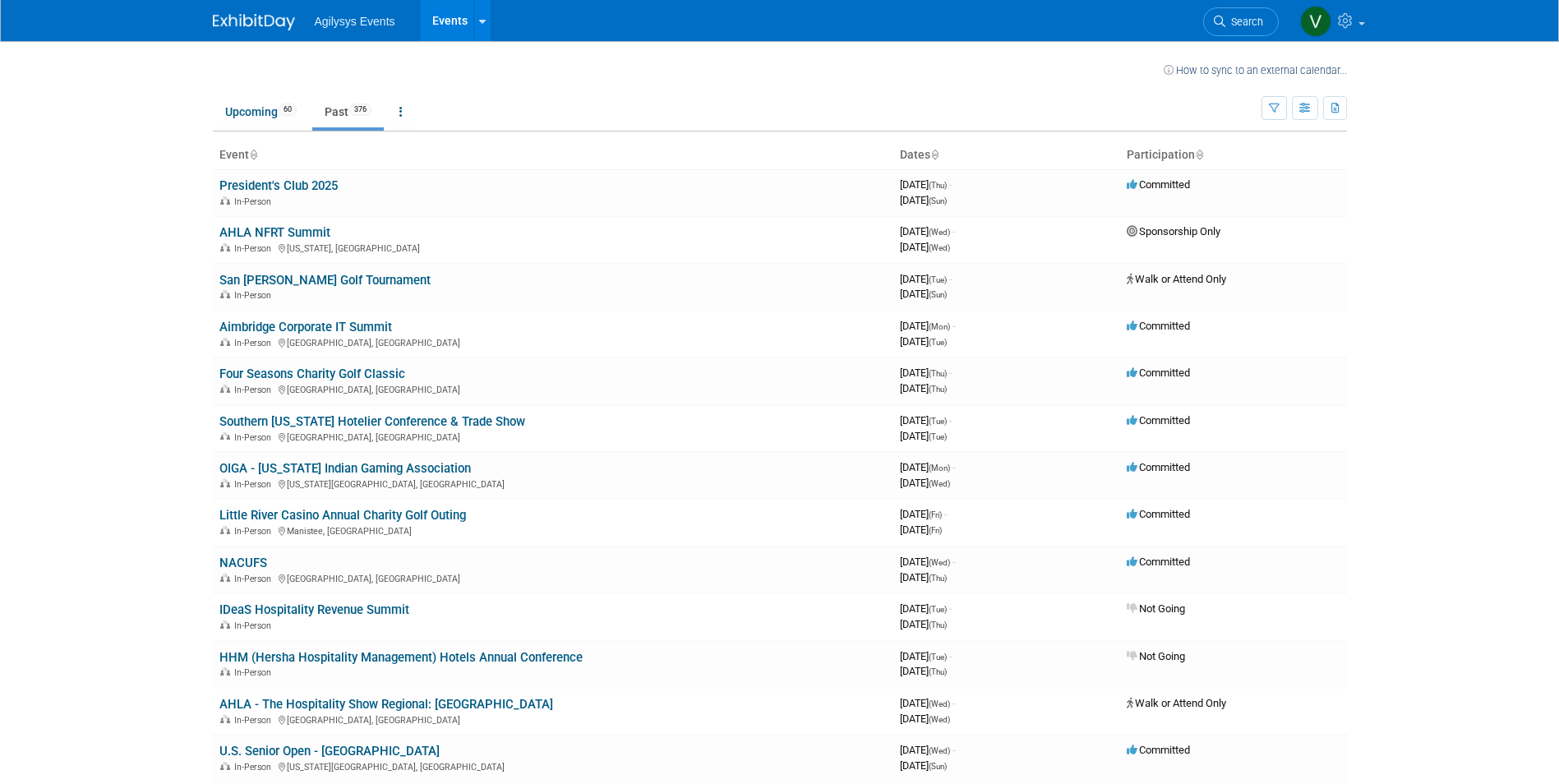
scroll to position [690, 0]
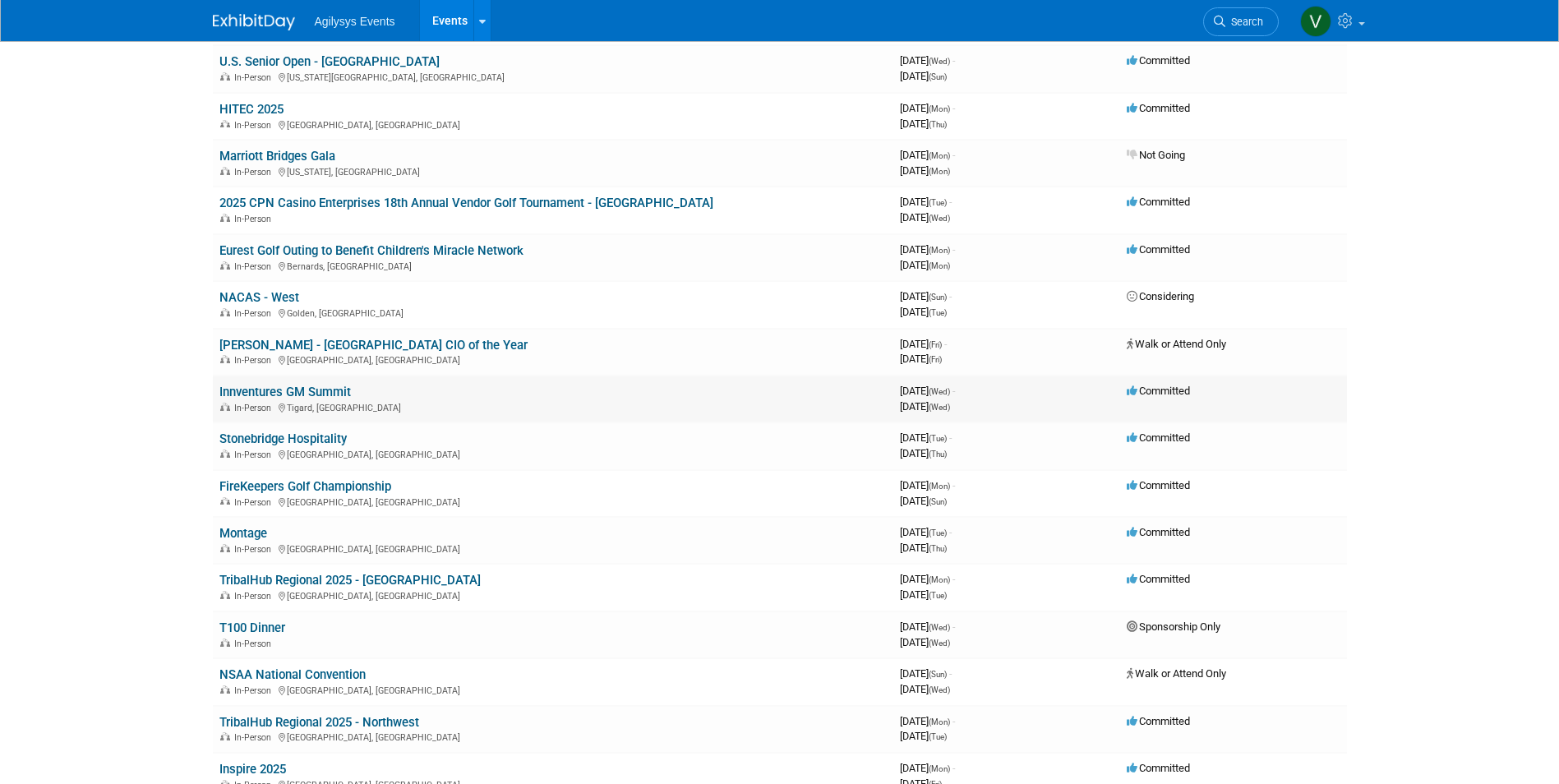
click at [302, 390] on link "Innventures GM Summit" at bounding box center [286, 391] width 132 height 15
drag, startPoint x: 138, startPoint y: 251, endPoint x: 119, endPoint y: 158, distance: 94.9
click at [309, 442] on link "Stonebridge Hospitality" at bounding box center [283, 439] width 127 height 15
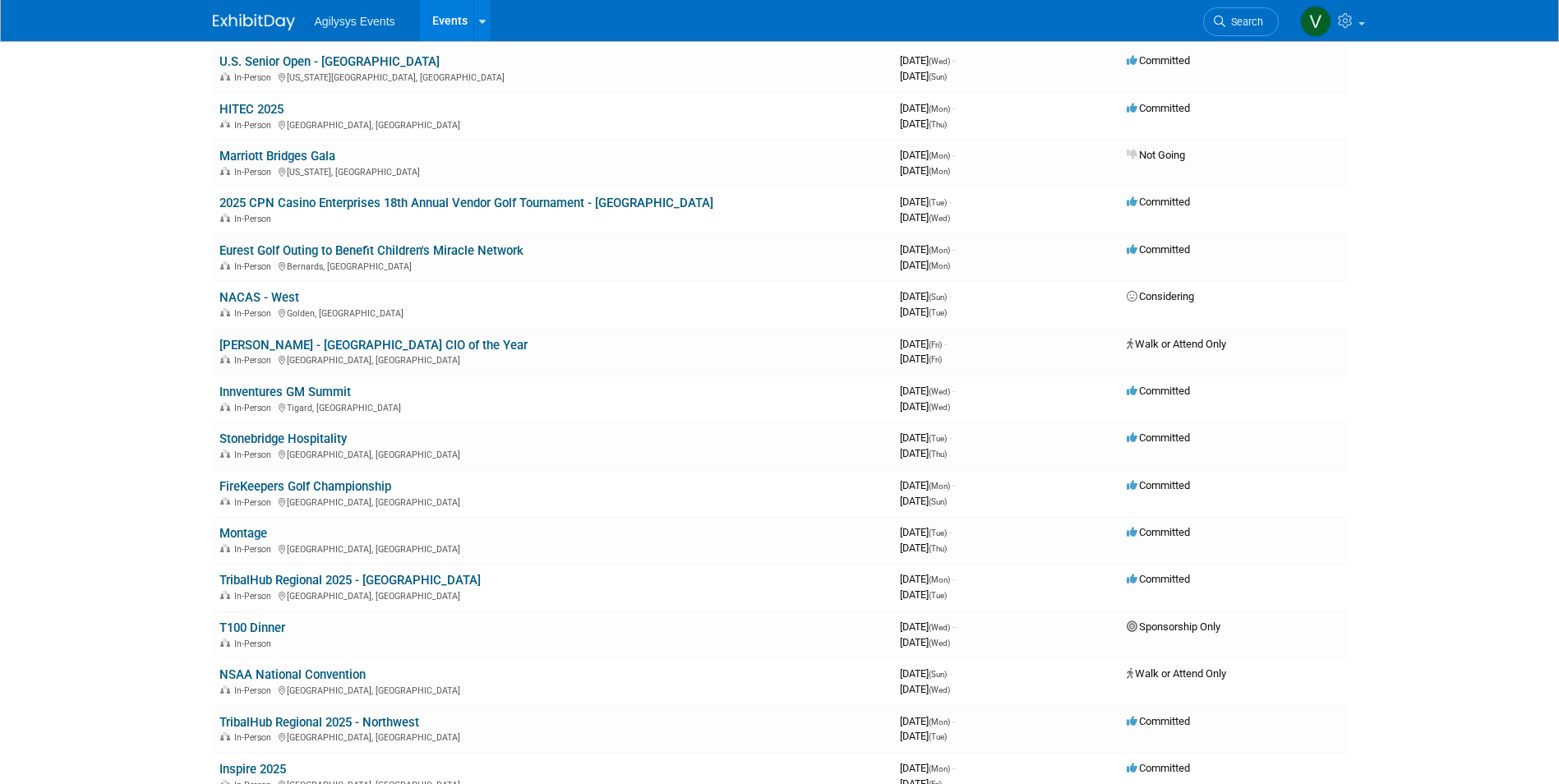
click at [251, 537] on link "Montage" at bounding box center [243, 533] width 48 height 15
click at [311, 444] on link "Stonebridge Hospitality" at bounding box center [283, 439] width 127 height 15
click at [280, 390] on link "Innventures GM Summit" at bounding box center [286, 391] width 132 height 15
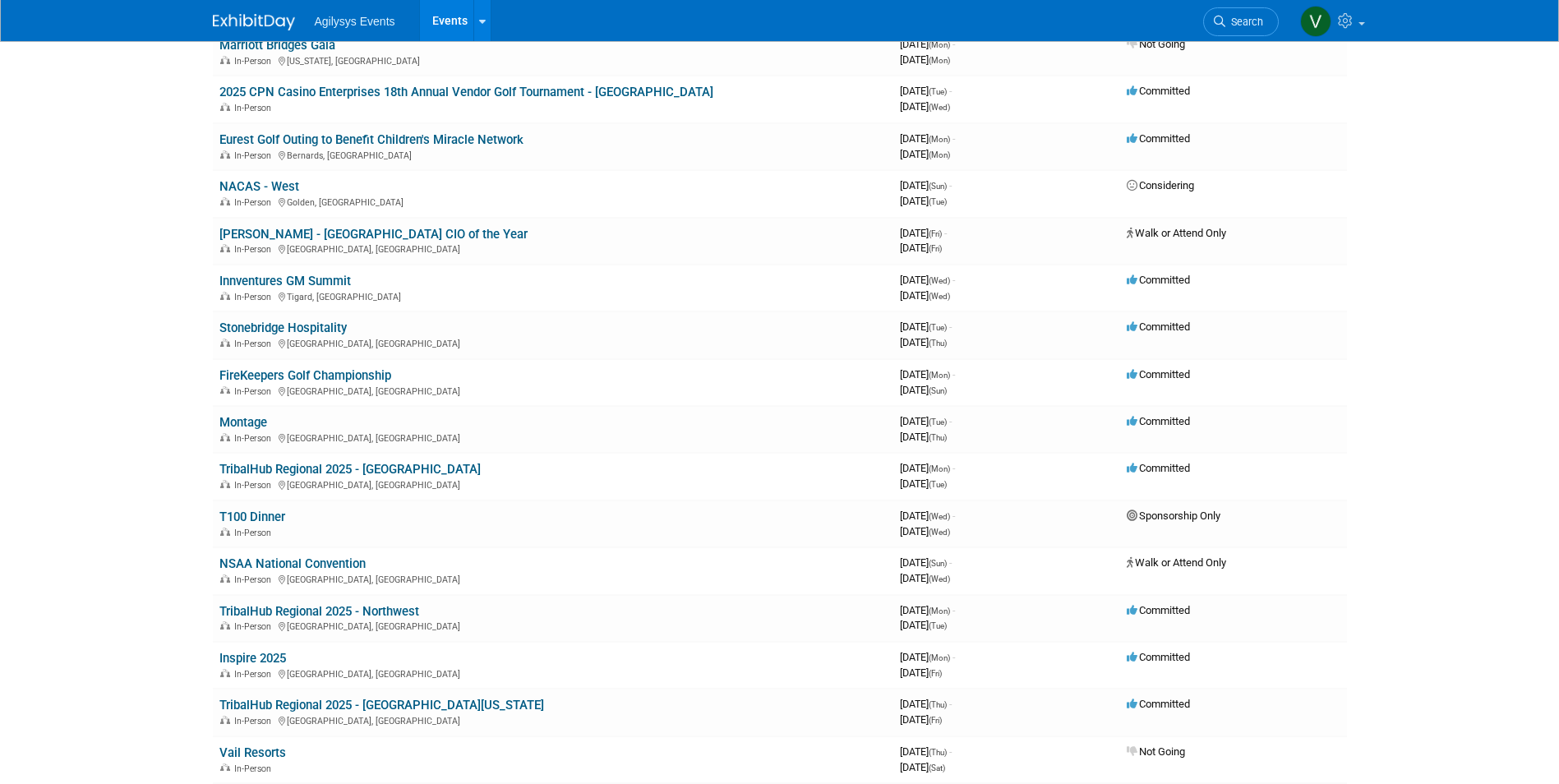
scroll to position [772, 0]
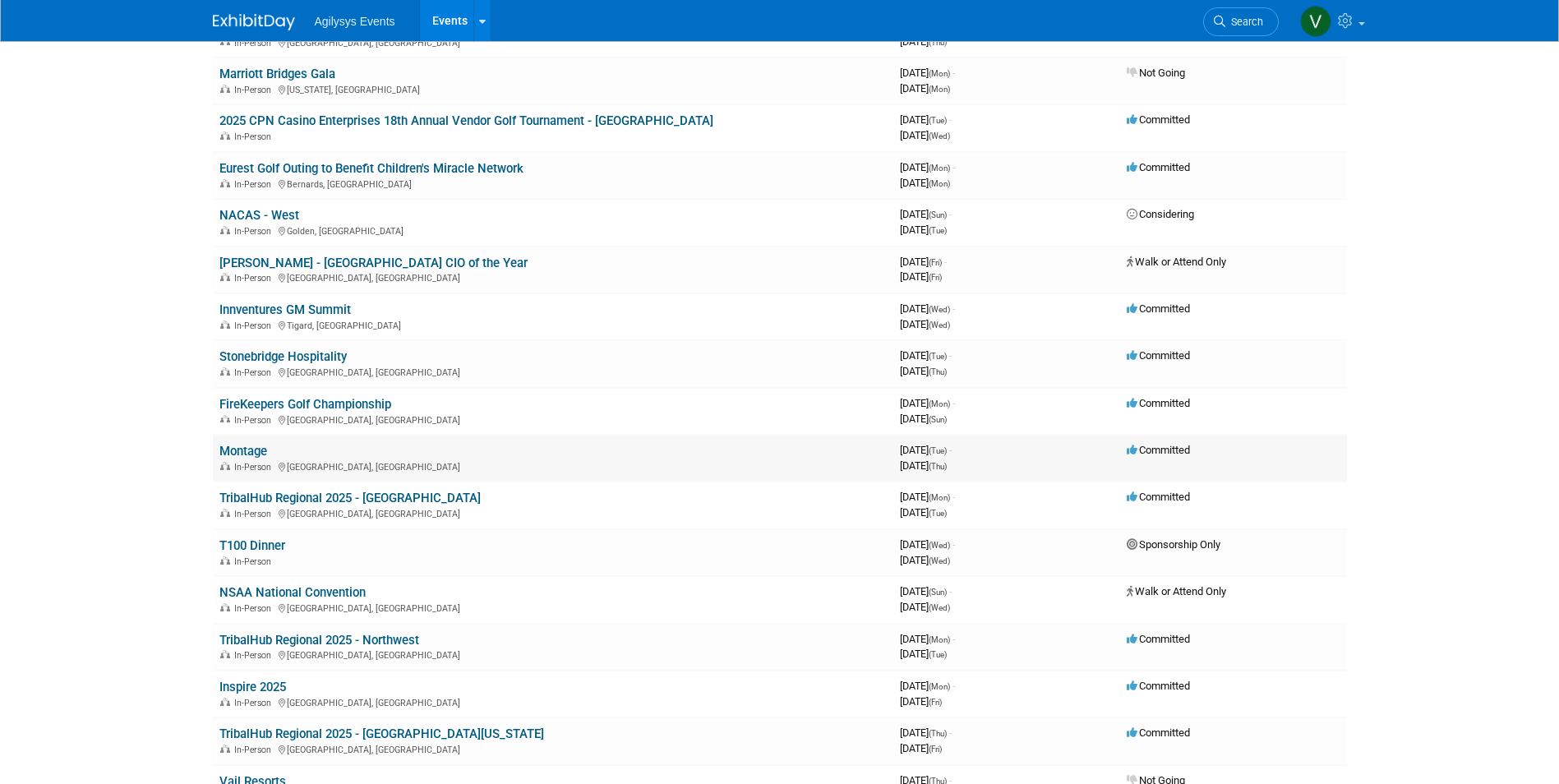
click at [242, 452] on link "Montage" at bounding box center [243, 451] width 48 height 15
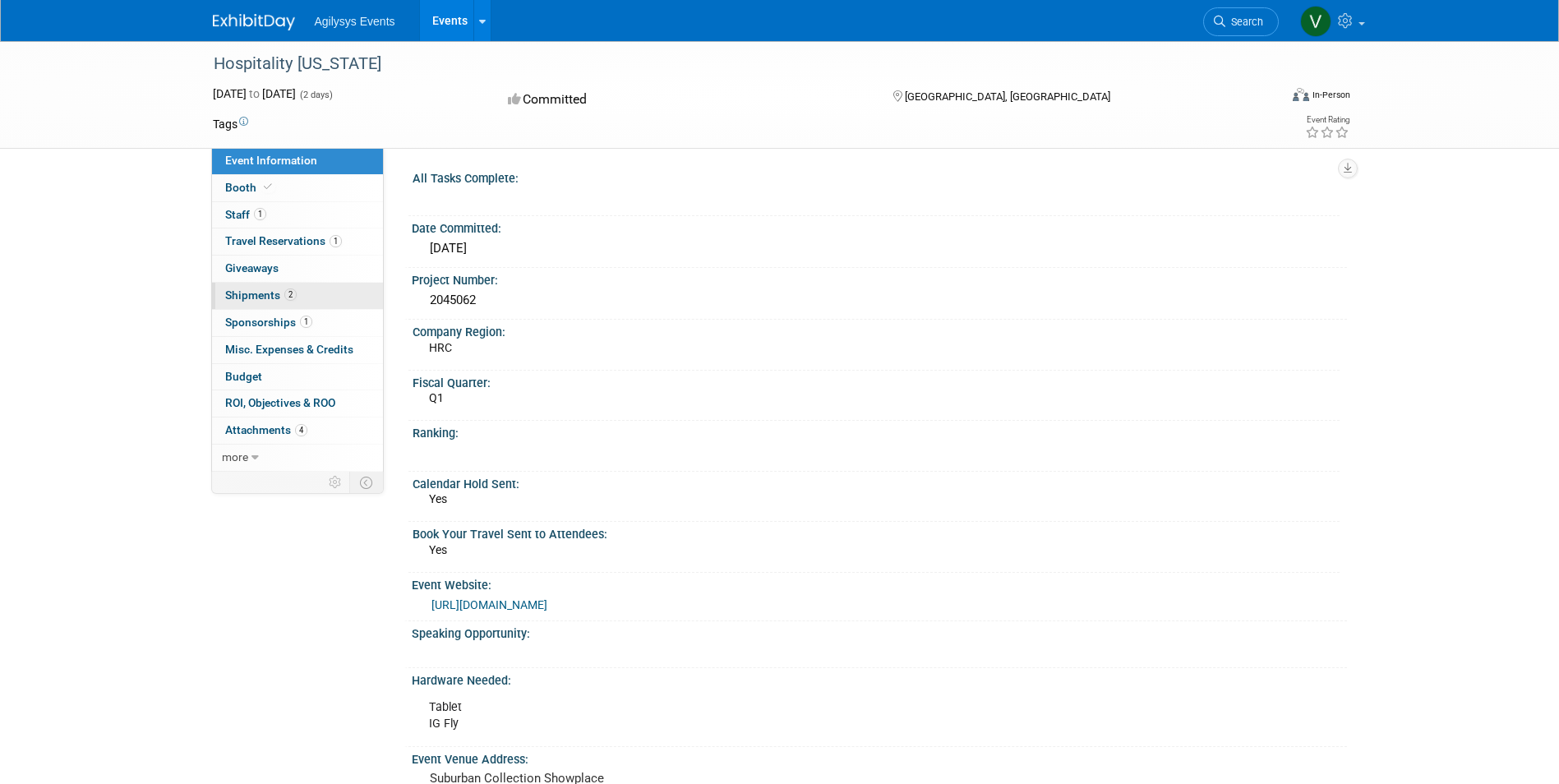
click at [282, 291] on span "Shipments 2" at bounding box center [261, 294] width 72 height 13
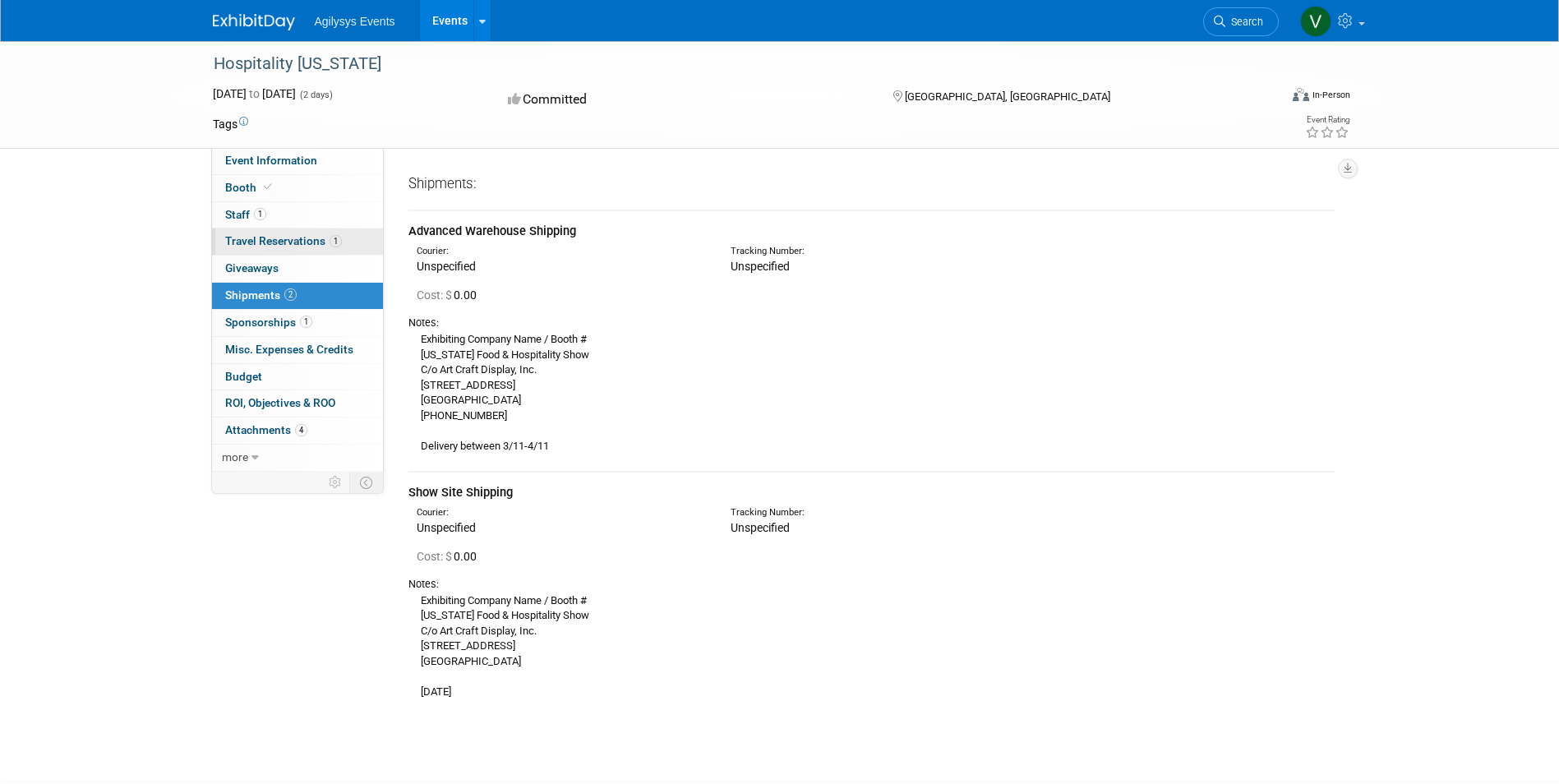
click at [288, 233] on link "1 Travel Reservations 1" at bounding box center [298, 241] width 171 height 26
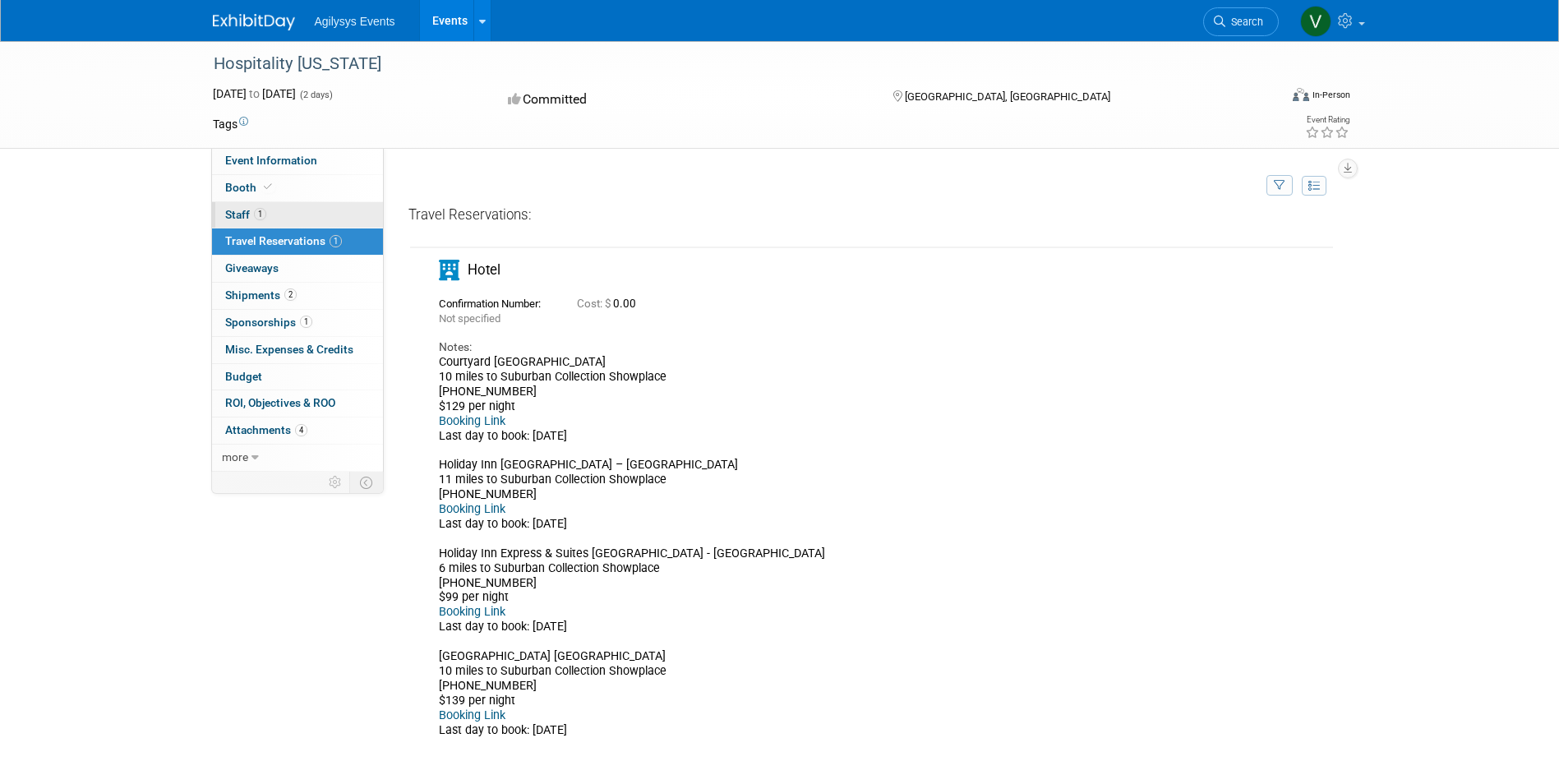
click at [274, 211] on link "1 Staff 1" at bounding box center [298, 215] width 171 height 26
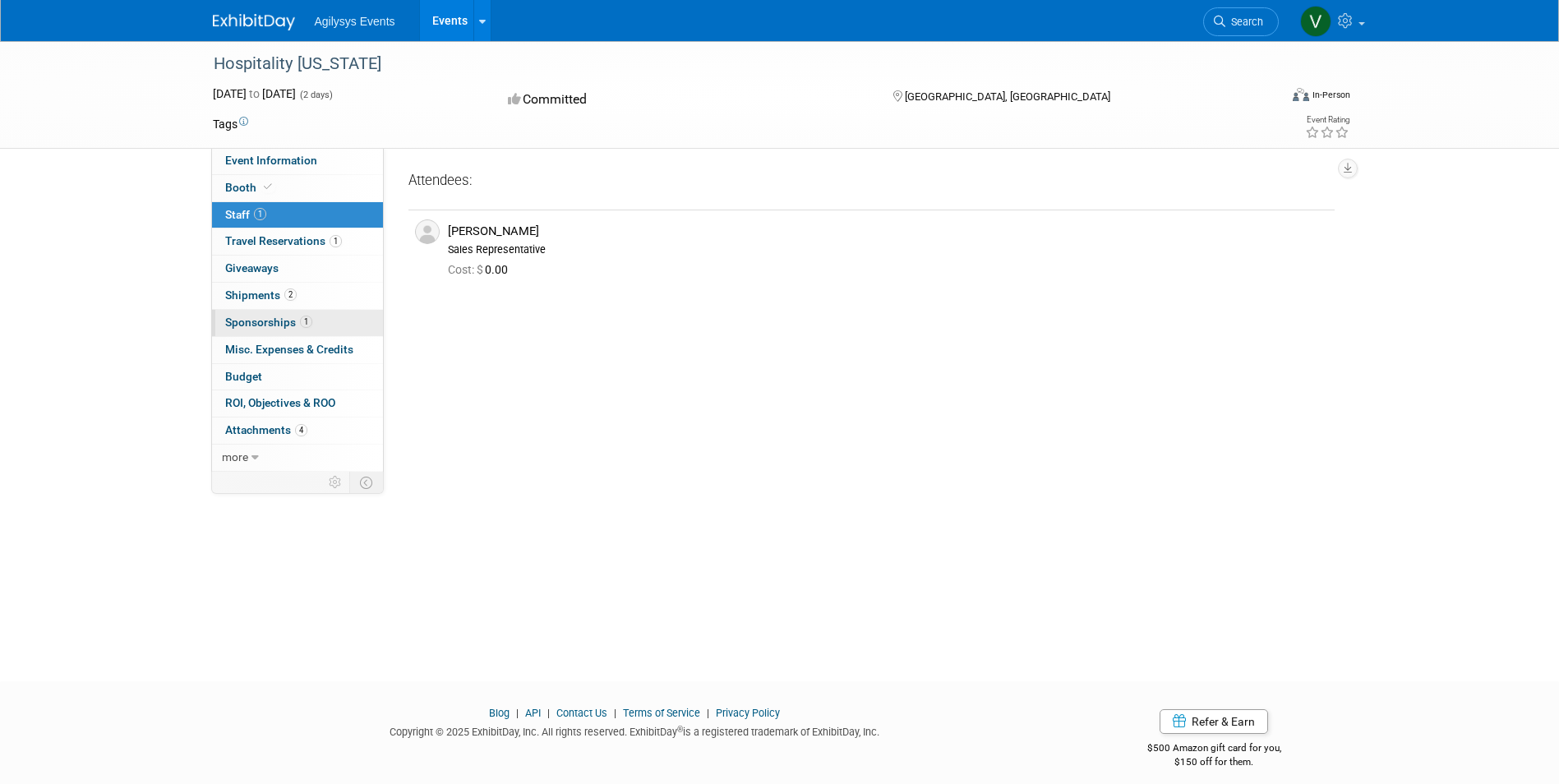
click at [294, 310] on link "1 Sponsorships 1" at bounding box center [298, 323] width 171 height 26
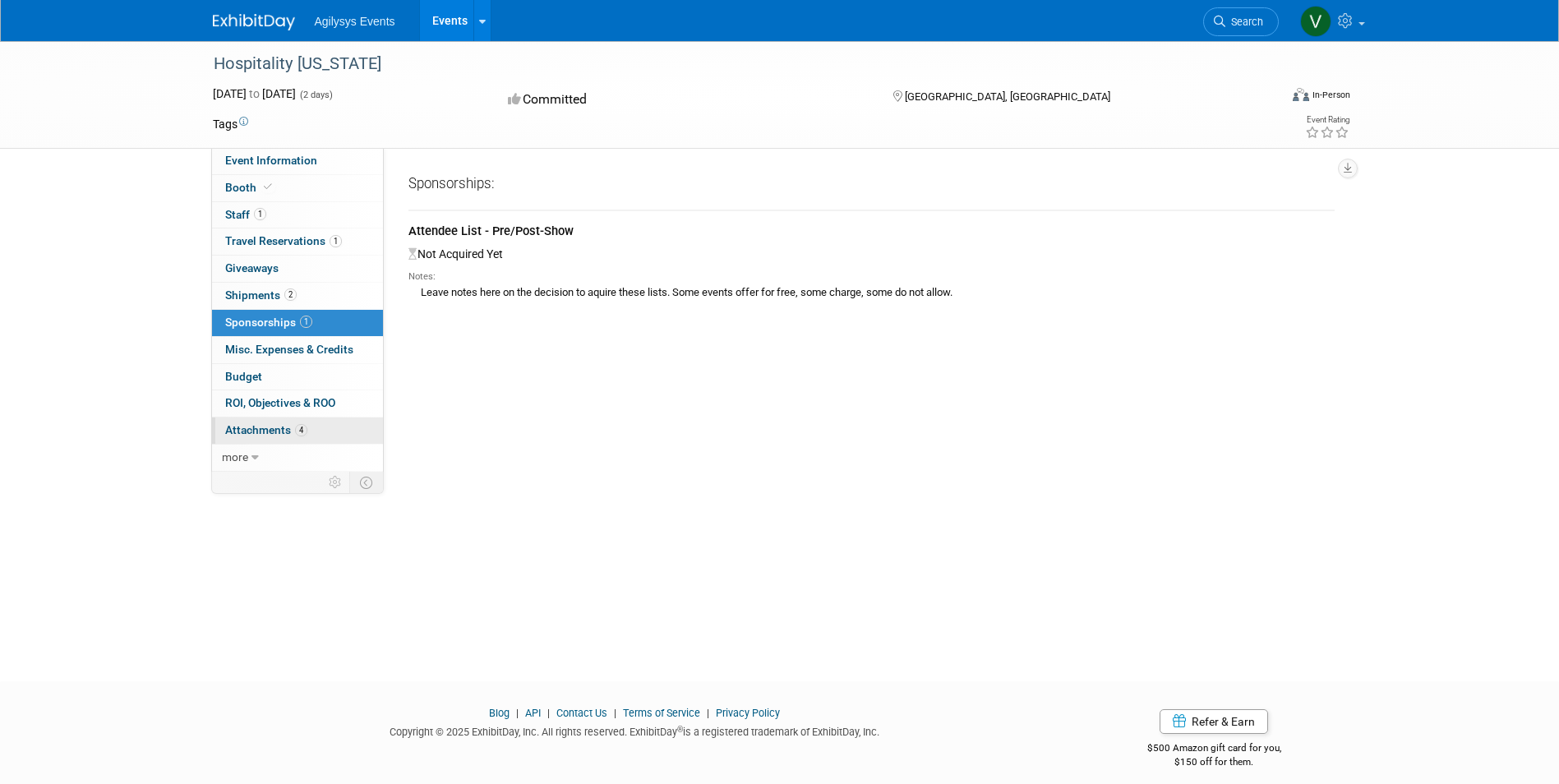
click at [271, 428] on span "Attachments 4" at bounding box center [266, 429] width 82 height 13
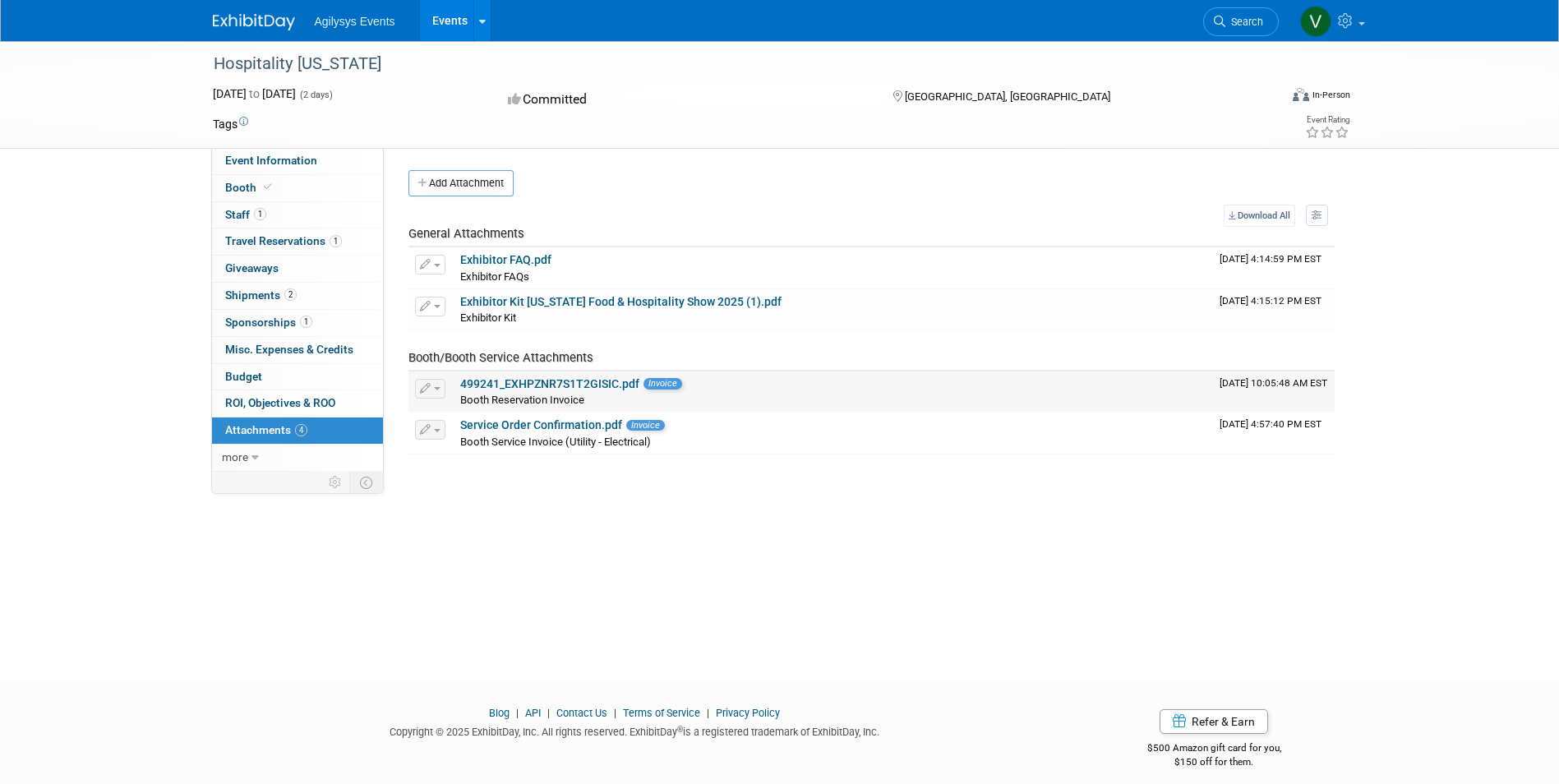
click at [581, 382] on link "499241_EXHPZNR7S1T2GISIC.pdf" at bounding box center [550, 383] width 179 height 13
click at [564, 425] on link "Service Order Confirmation.pdf" at bounding box center [541, 424] width 162 height 13
click at [262, 223] on link "1 Staff 1" at bounding box center [298, 215] width 171 height 26
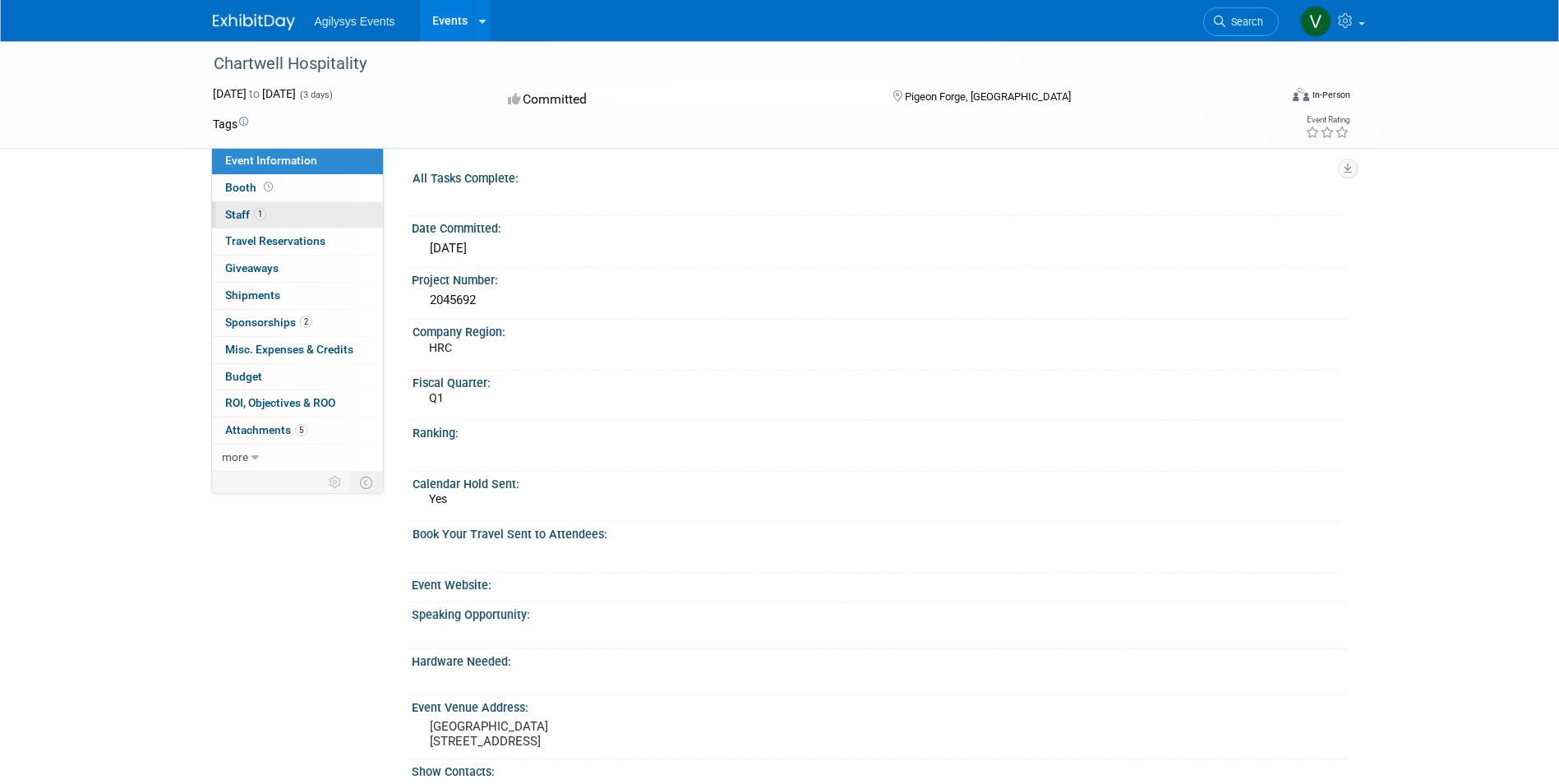
click at [300, 215] on link "1 Staff 1" at bounding box center [298, 215] width 171 height 26
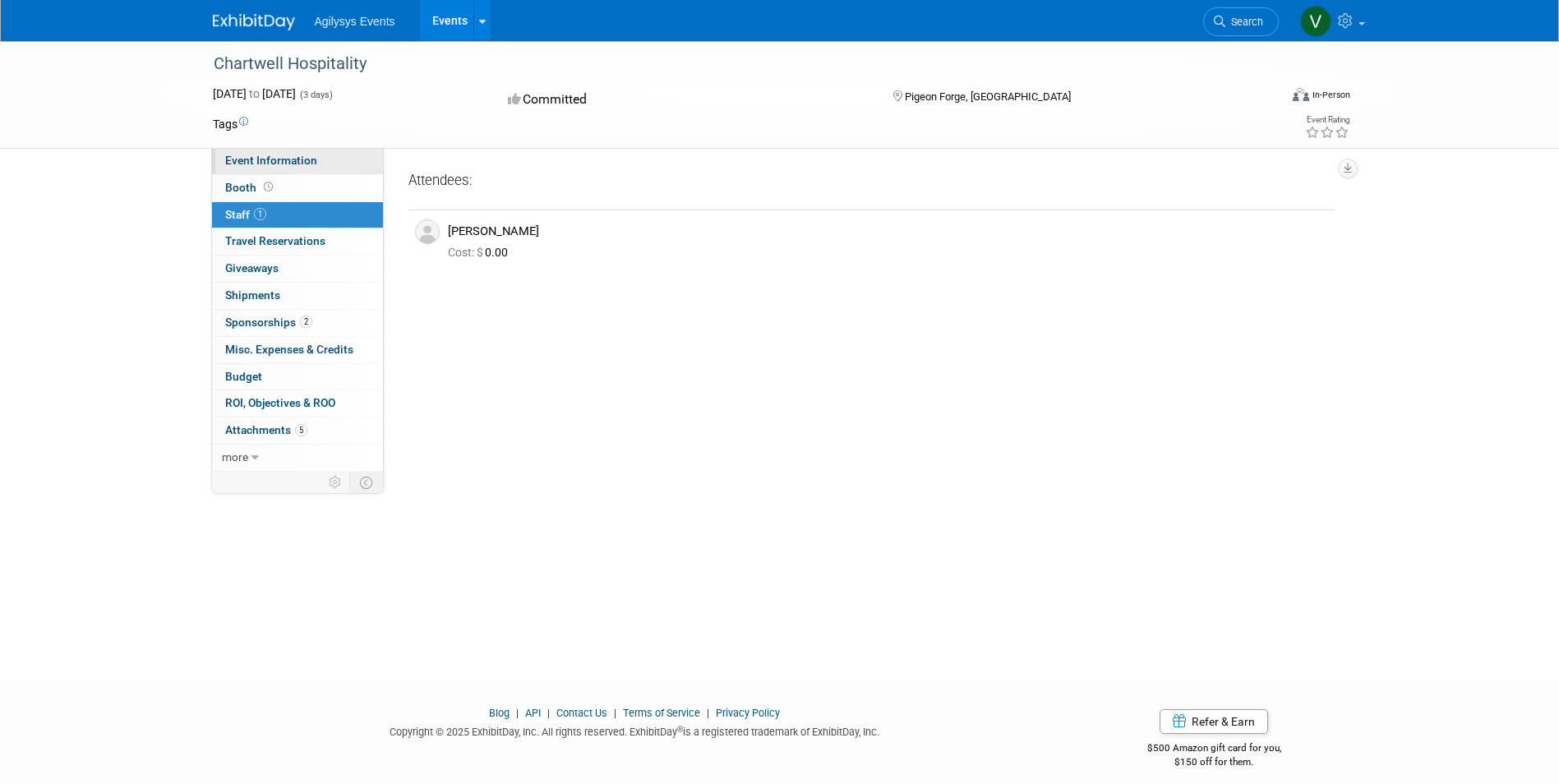
click at [293, 162] on span "Event Information" at bounding box center [271, 160] width 92 height 13
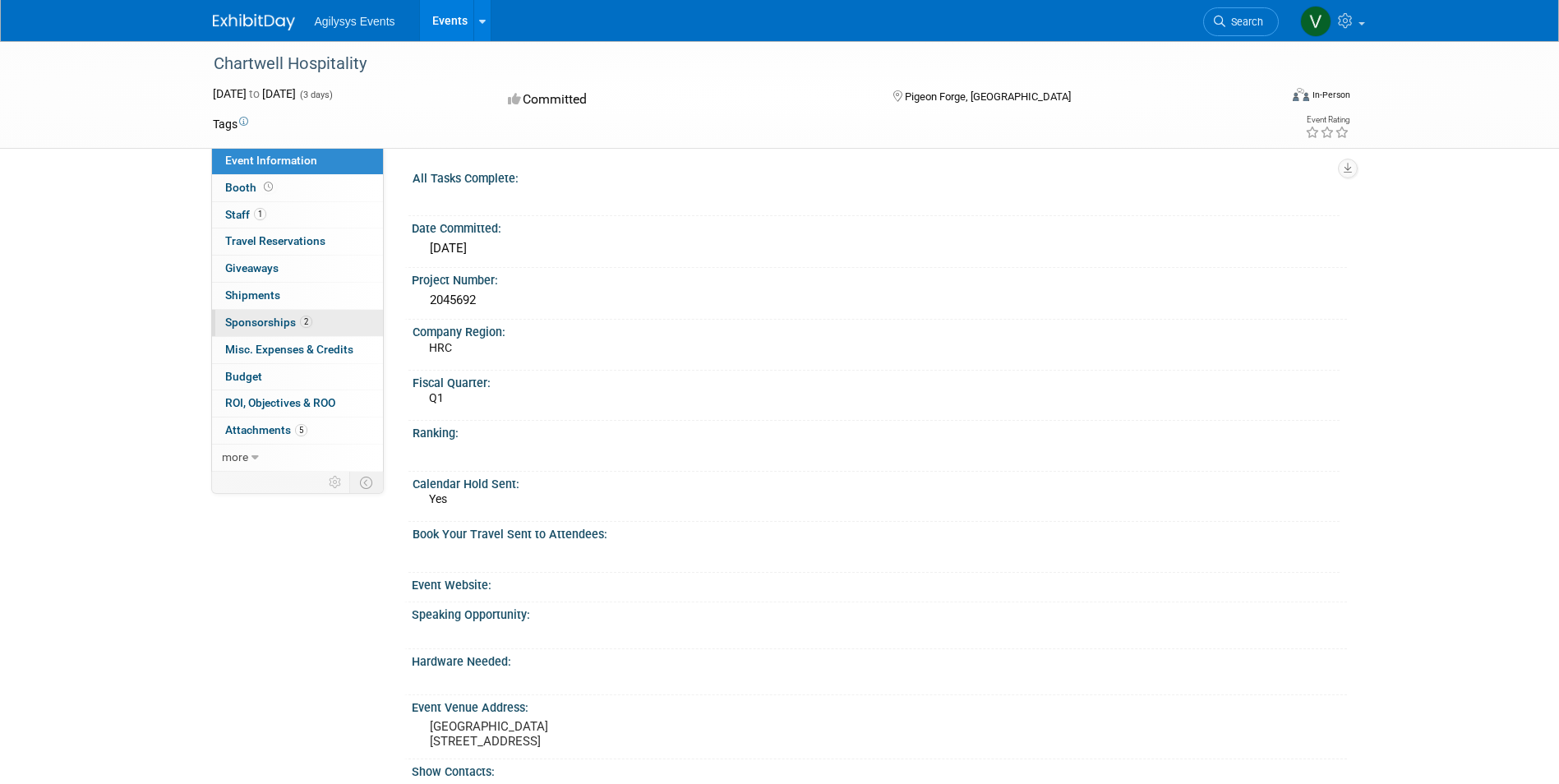
click at [305, 318] on span "2" at bounding box center [306, 322] width 12 height 12
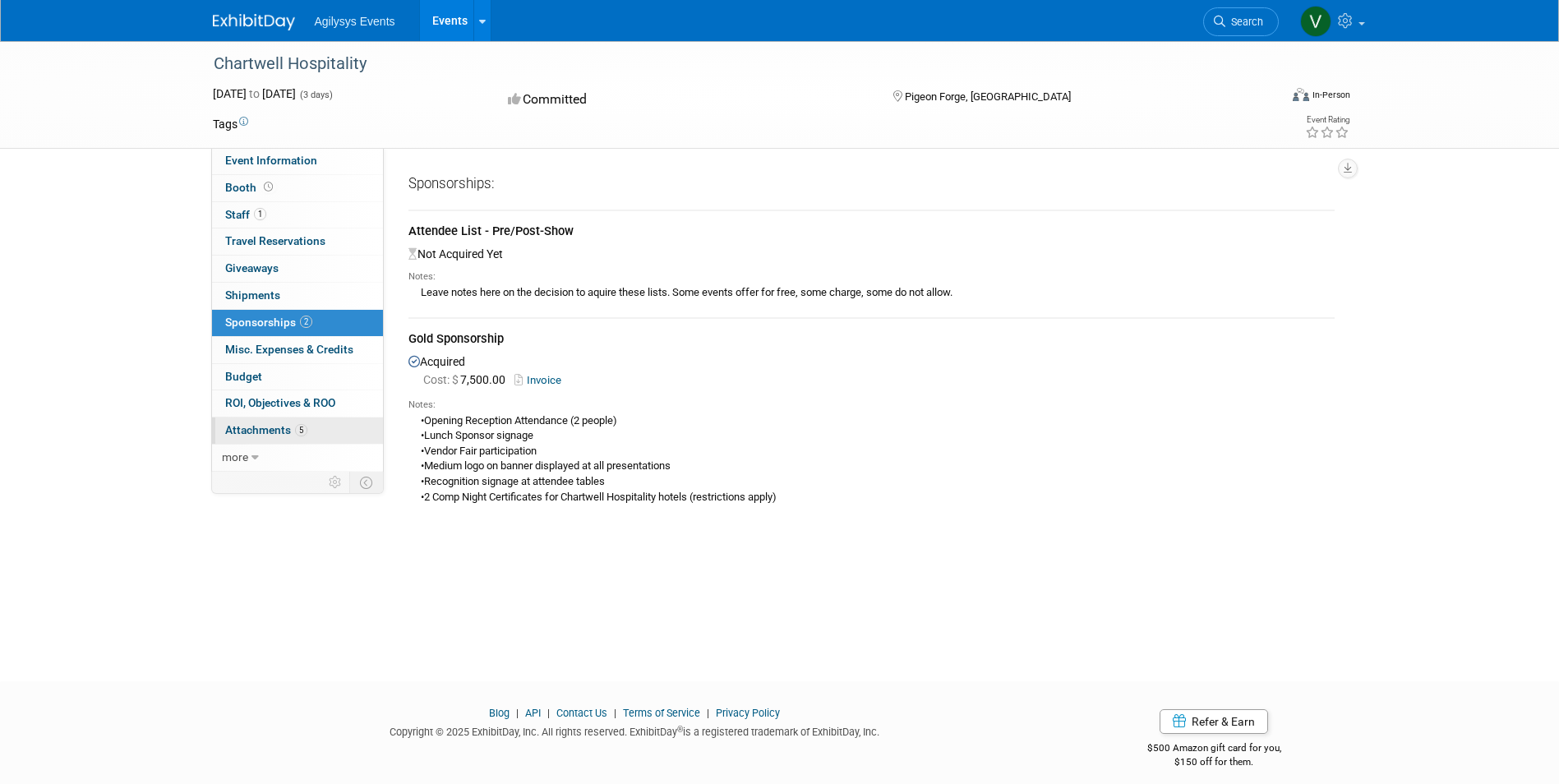
click at [295, 426] on span "5" at bounding box center [301, 430] width 12 height 12
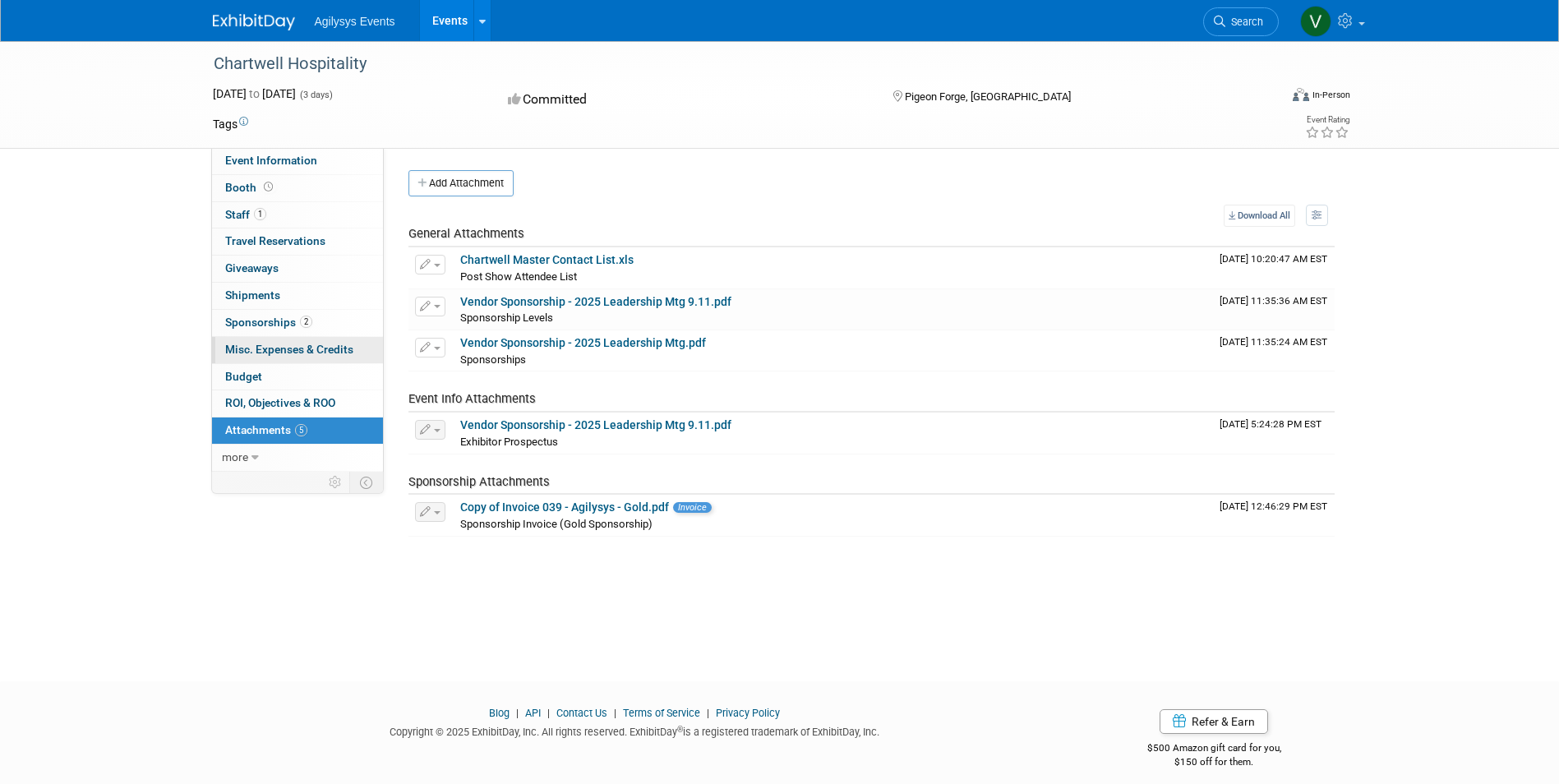
click at [303, 343] on span "Misc. Expenses & Credits 0" at bounding box center [289, 349] width 128 height 13
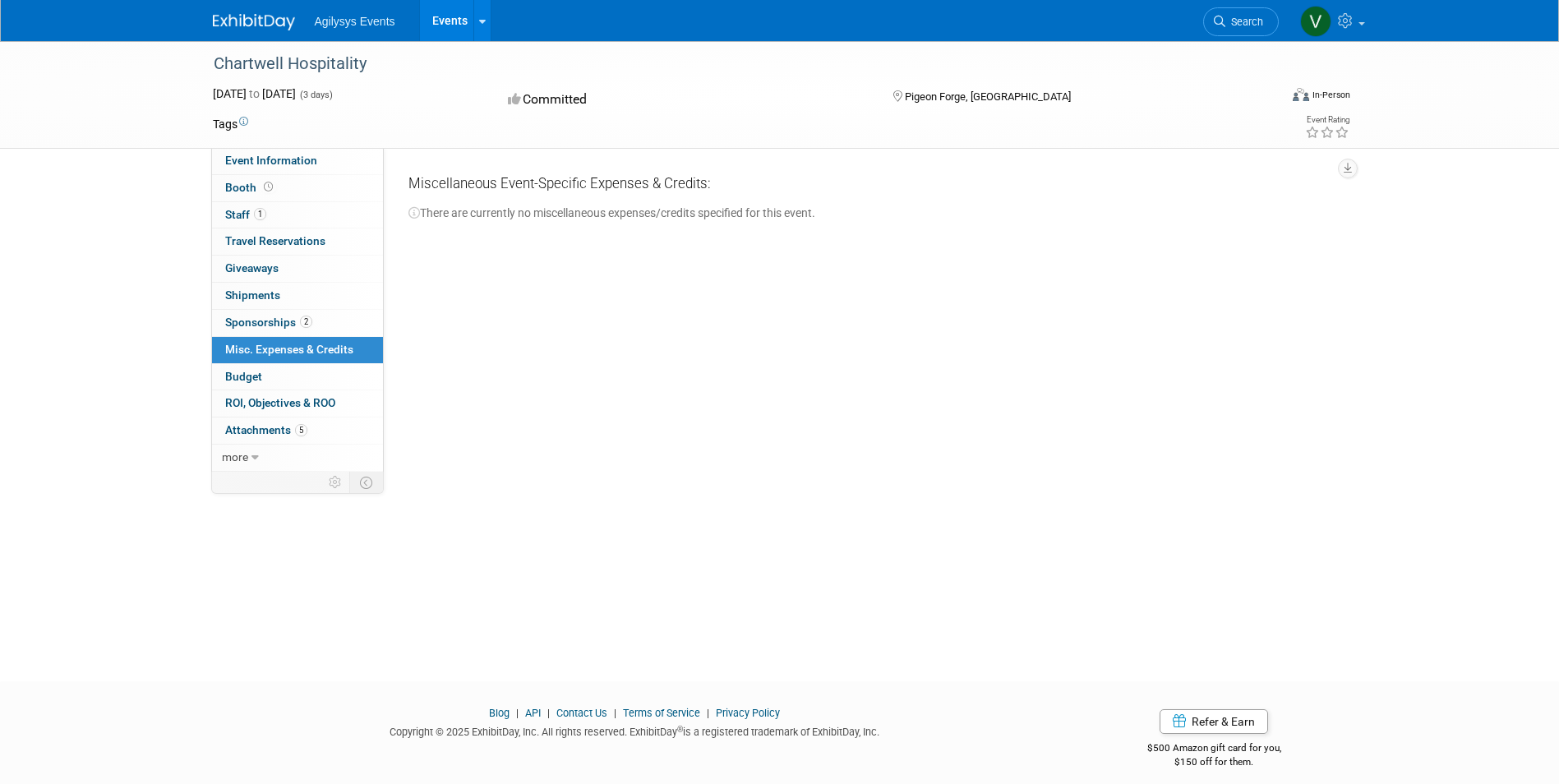
click at [305, 323] on span "2" at bounding box center [306, 322] width 12 height 12
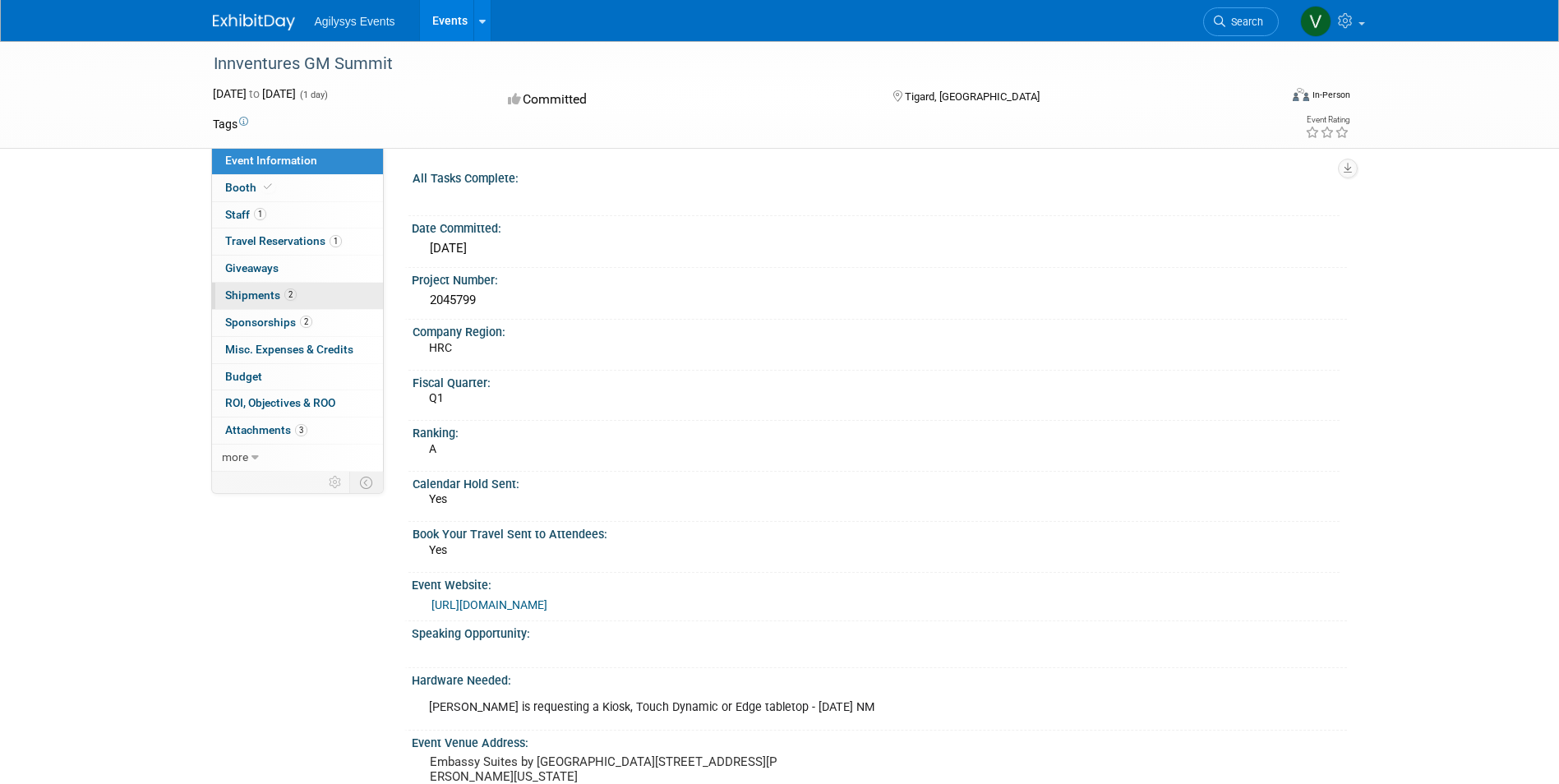
click at [289, 297] on span "2" at bounding box center [291, 294] width 12 height 12
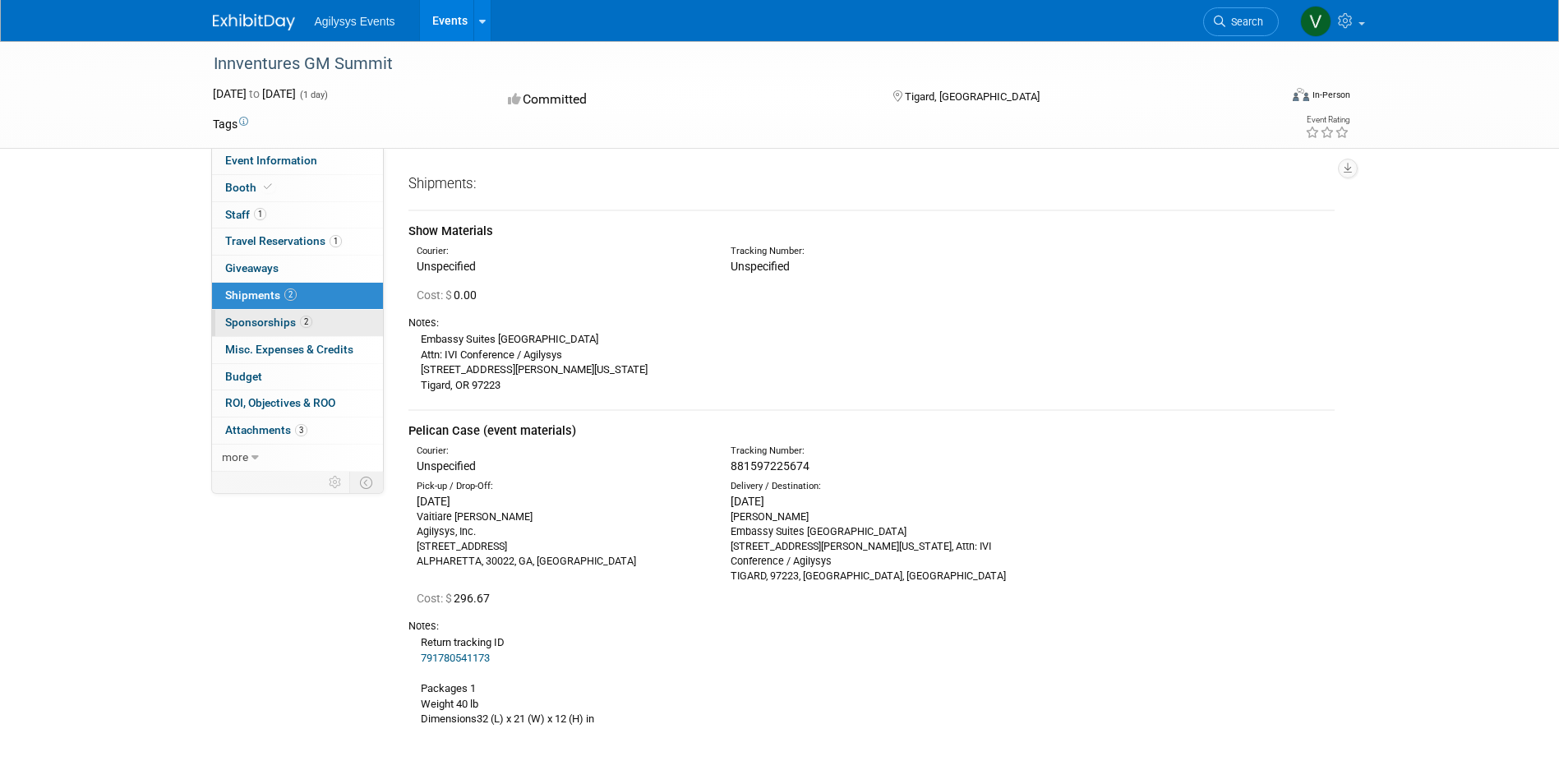
click at [300, 318] on span "2" at bounding box center [306, 322] width 12 height 12
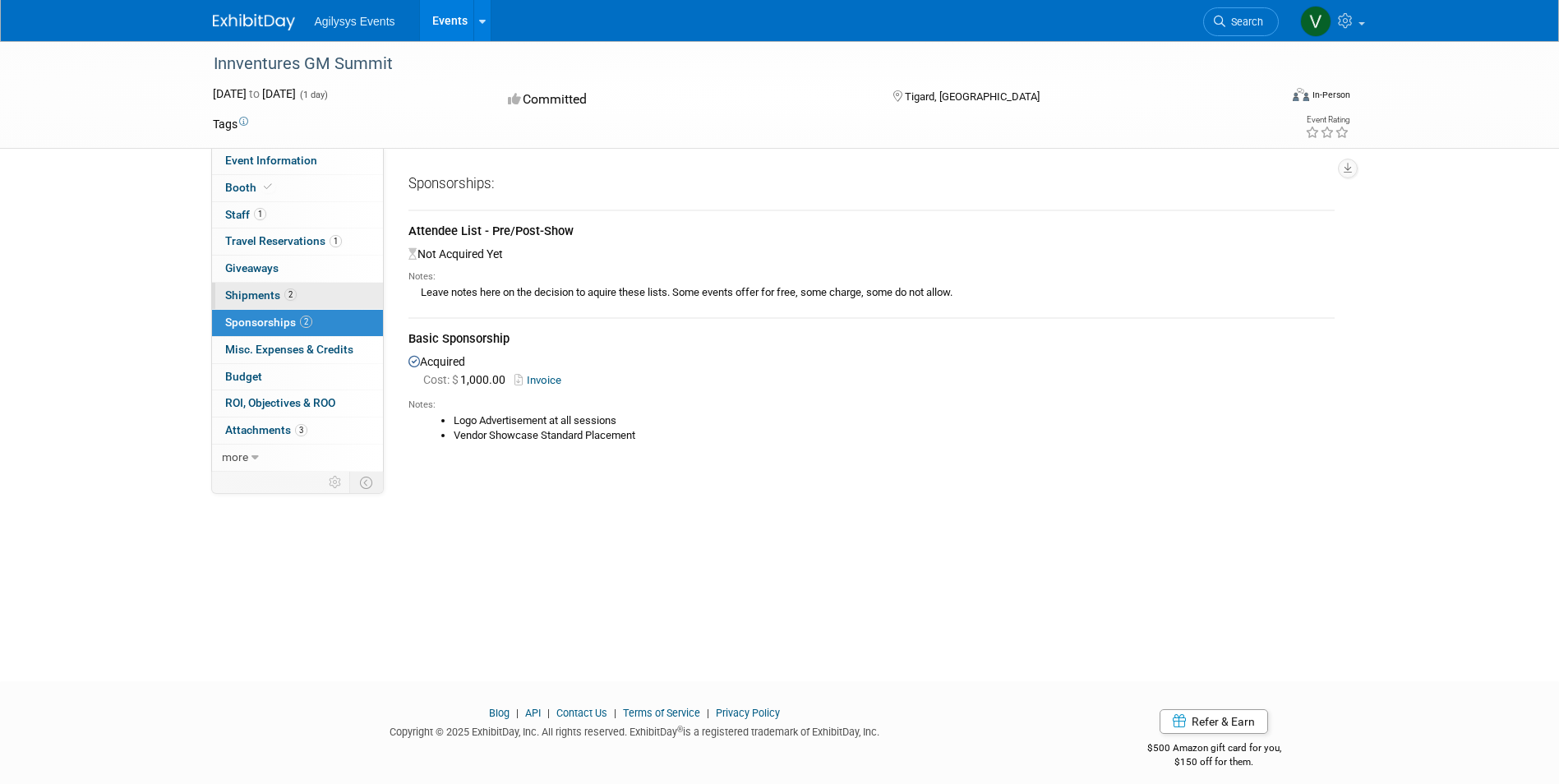
click at [296, 294] on link "2 Shipments 2" at bounding box center [298, 296] width 171 height 26
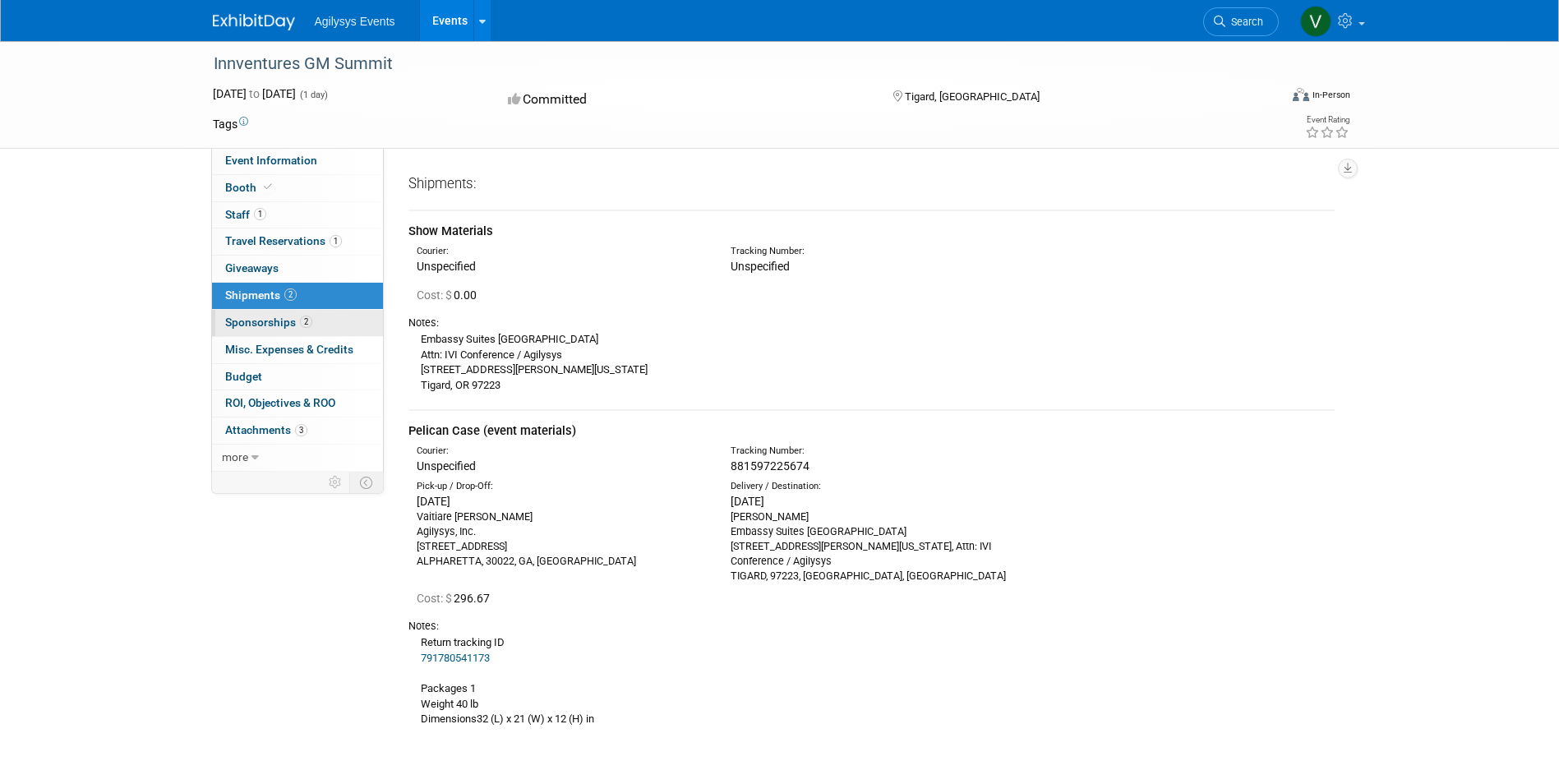
click at [276, 325] on span "Sponsorships 2" at bounding box center [268, 322] width 87 height 13
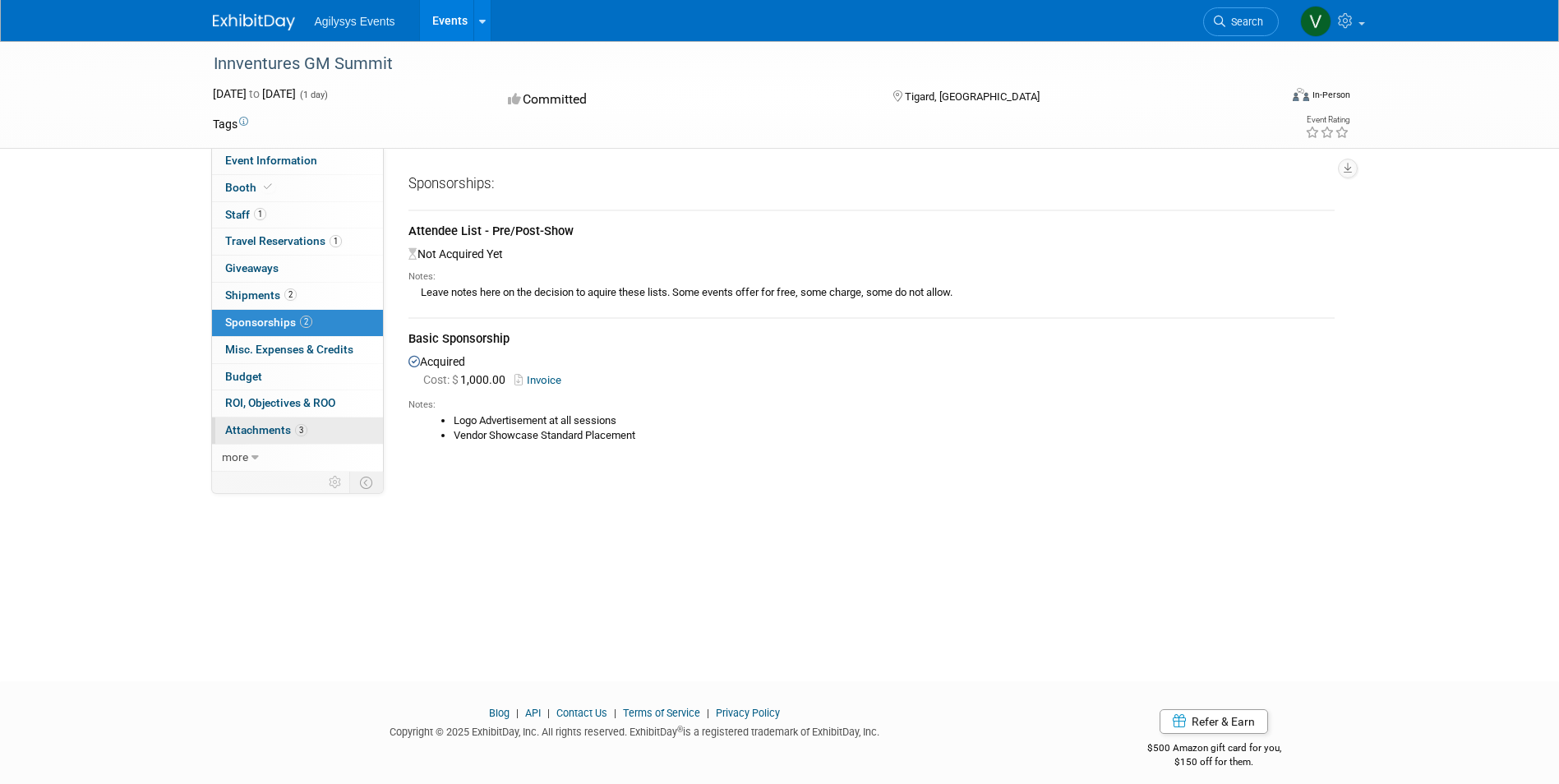
click at [274, 430] on span "Attachments 3" at bounding box center [266, 429] width 82 height 13
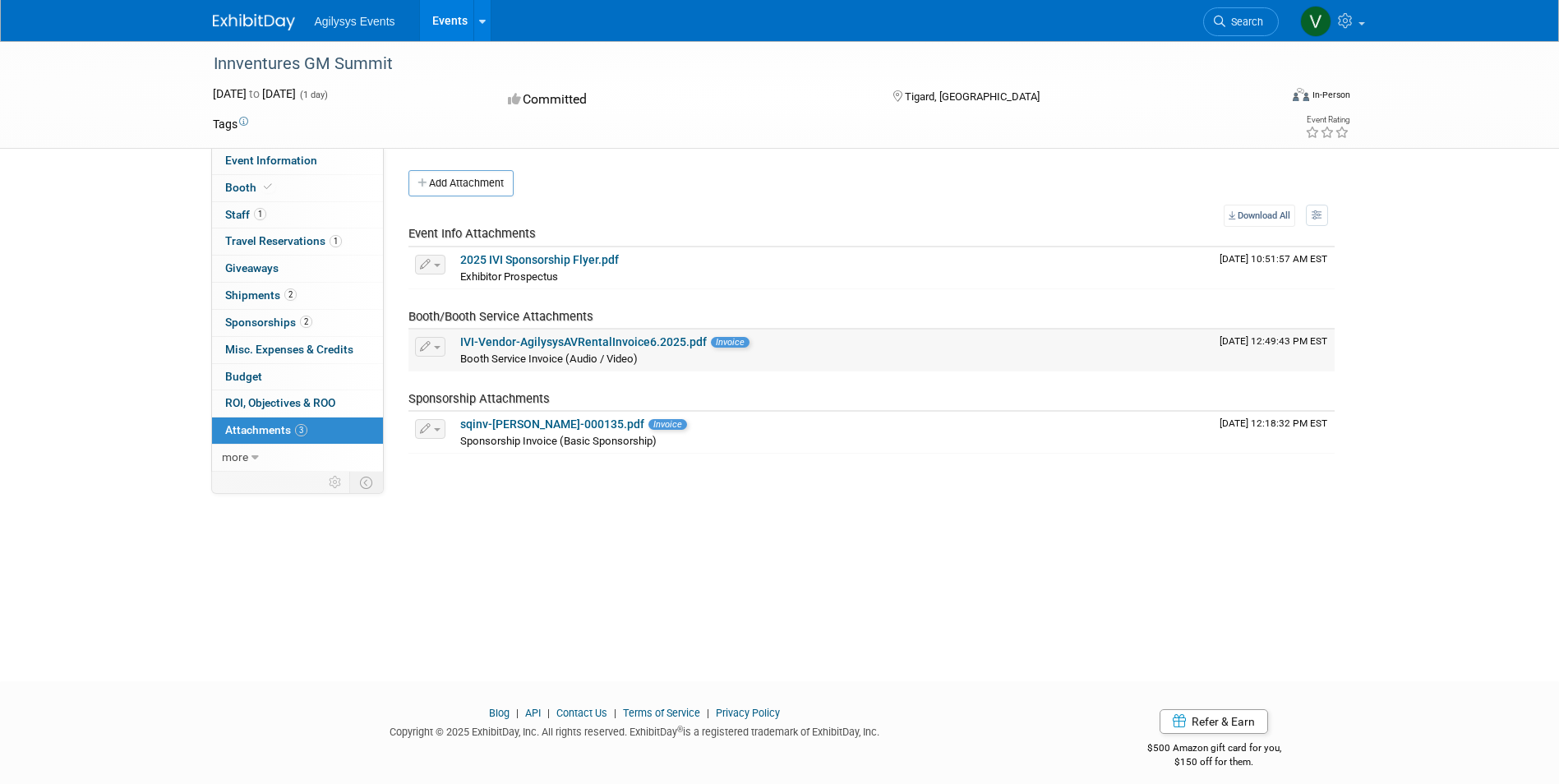
click at [526, 339] on link "IVI-Vendor-AgilysysAVRentalInvoice6.2025.pdf" at bounding box center [583, 341] width 247 height 13
click at [597, 339] on link "IVI-Vendor-AgilysysAVRentalInvoice6.2025.pdf" at bounding box center [583, 341] width 247 height 13
click at [254, 211] on span "1" at bounding box center [260, 214] width 12 height 12
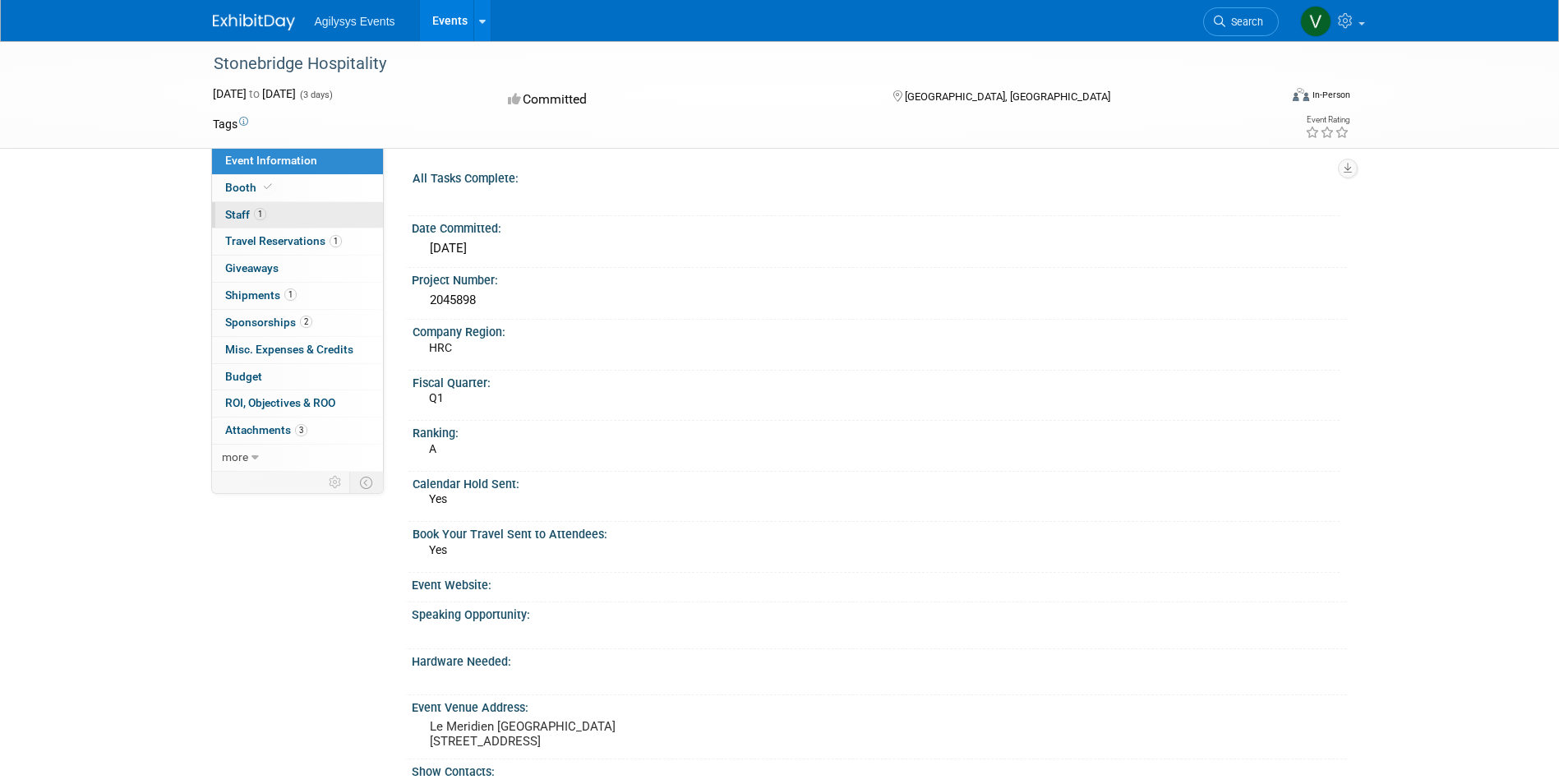
click at [298, 210] on link "1 Staff 1" at bounding box center [298, 215] width 171 height 26
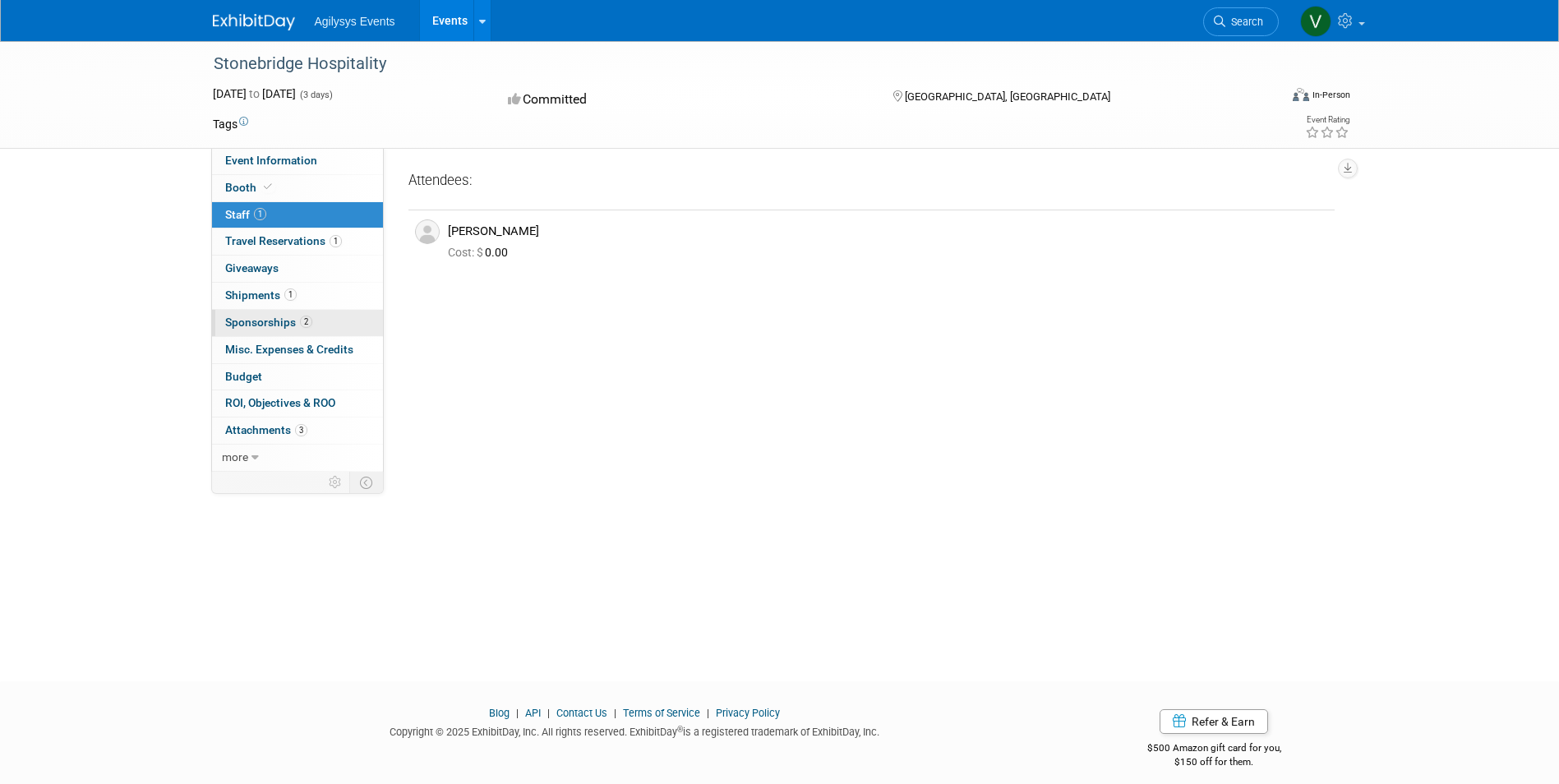
click at [261, 323] on span "Sponsorships 2" at bounding box center [268, 322] width 87 height 13
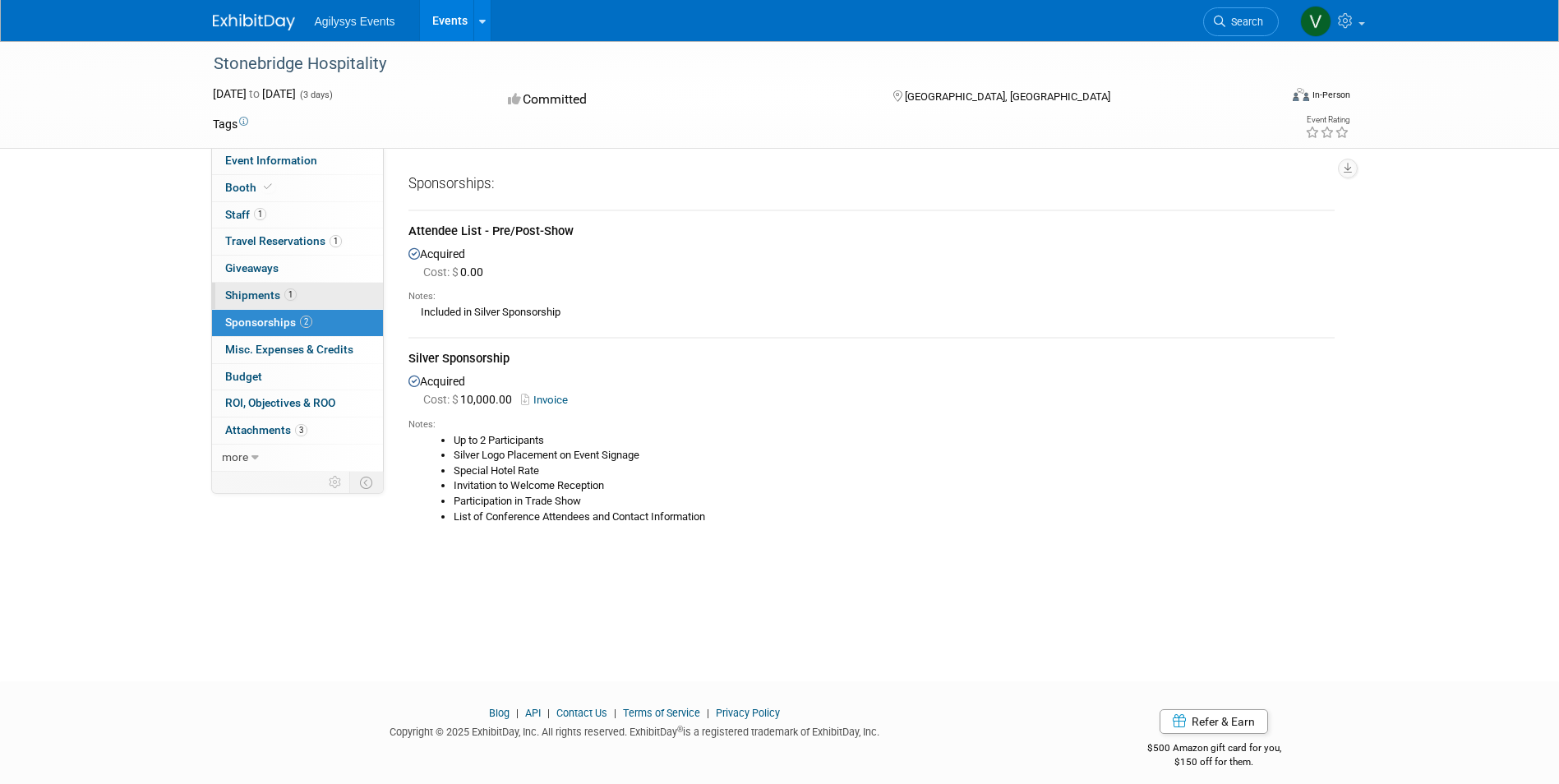
click at [272, 295] on span "Shipments 1" at bounding box center [261, 294] width 72 height 13
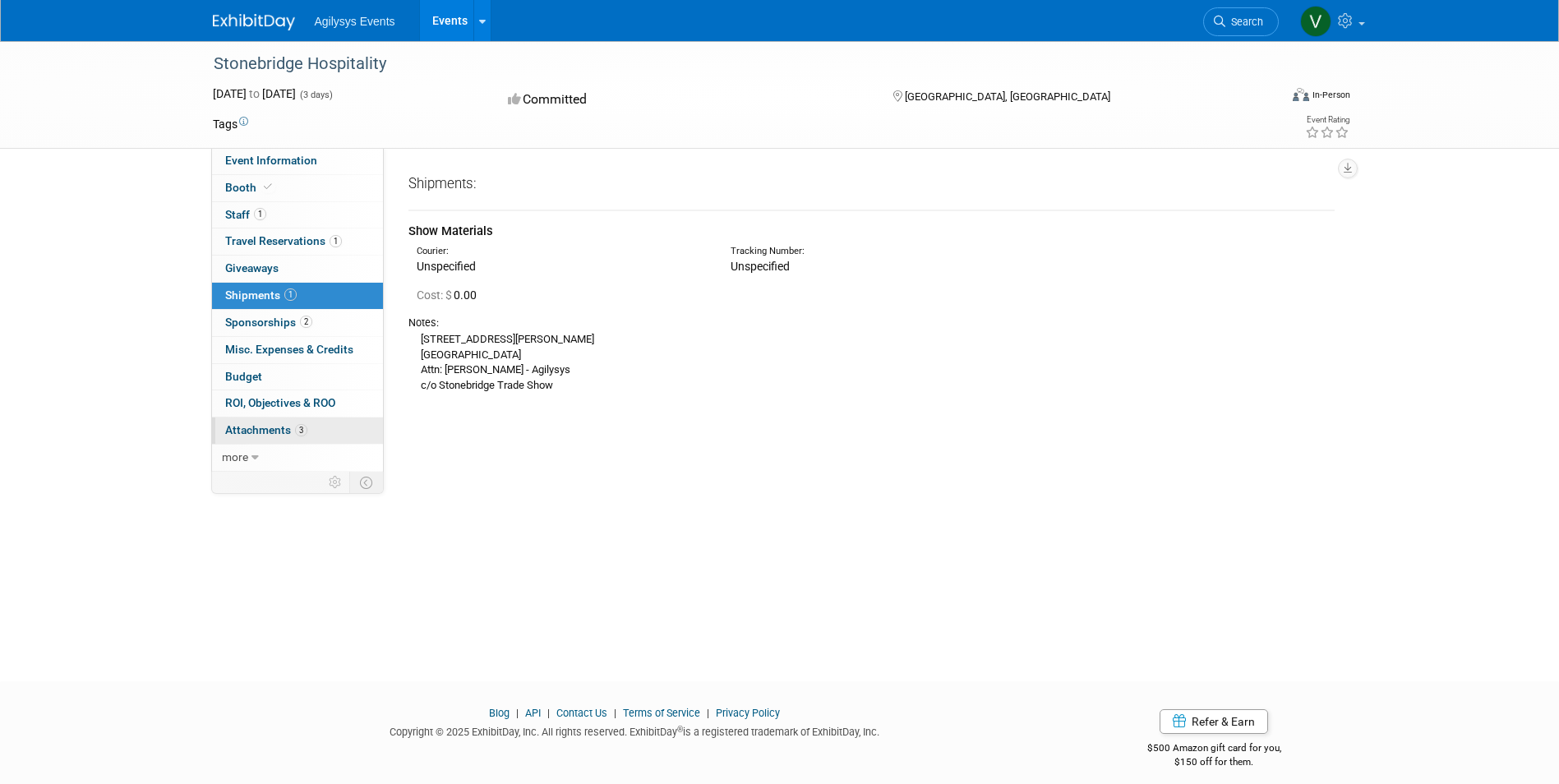
click at [278, 431] on span "Attachments 3" at bounding box center [266, 429] width 82 height 13
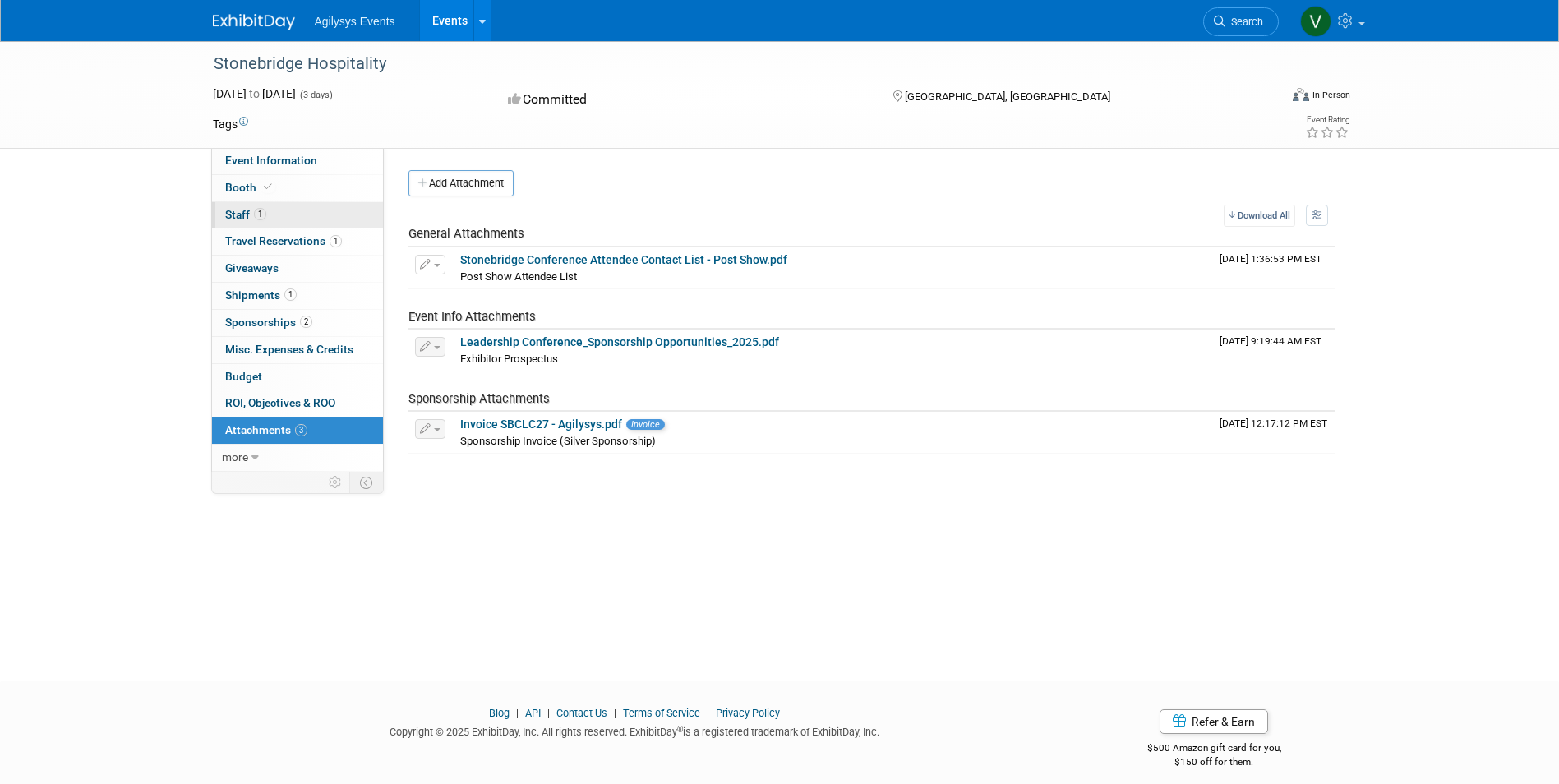
click at [270, 216] on link "1 Staff 1" at bounding box center [298, 215] width 171 height 26
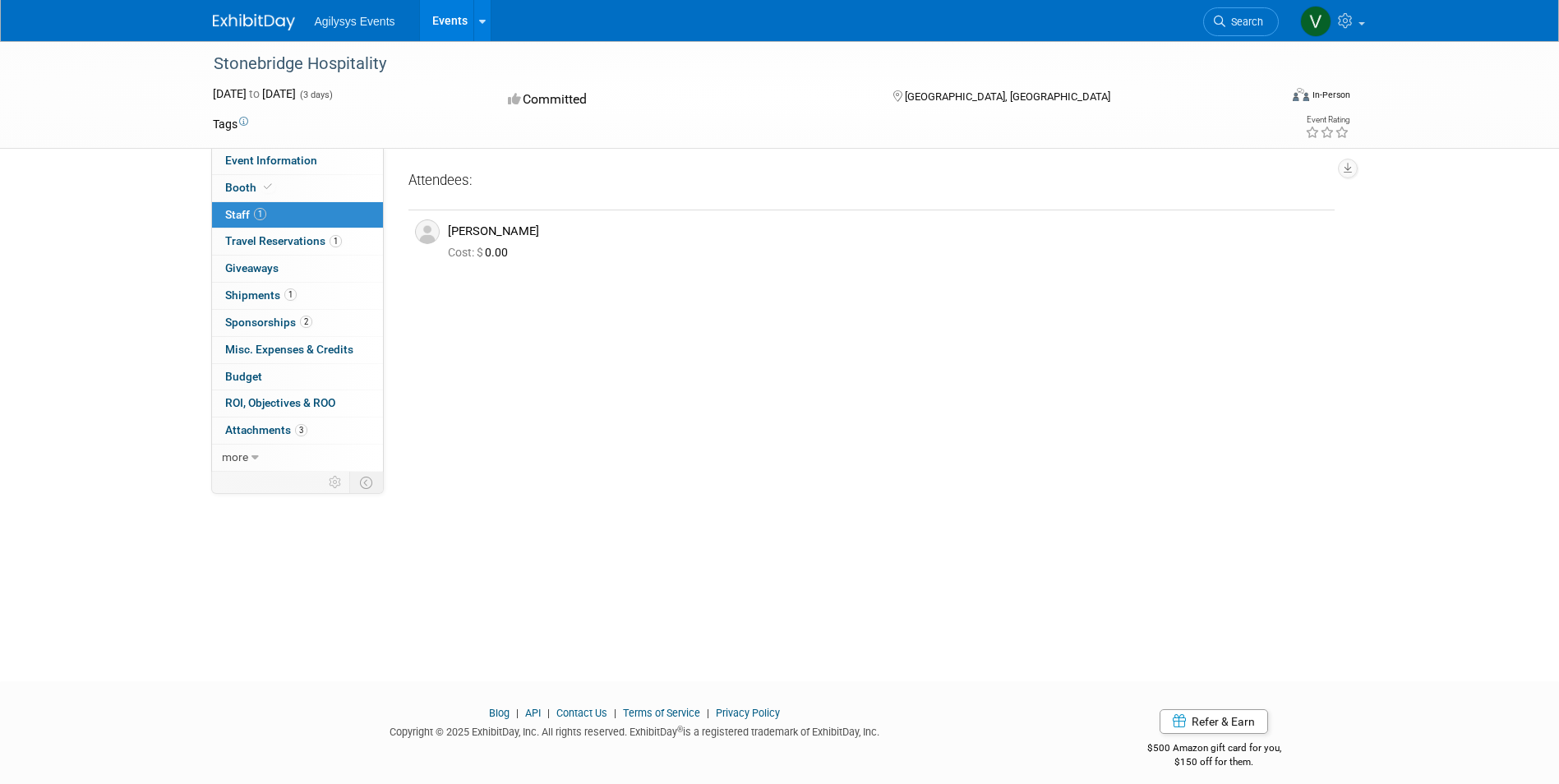
click at [280, 596] on div "Stonebridge Hospitality Jun 3, 2025 to Jun 5, 2025 (3 days) Jun 3, 2025 to Jun …" at bounding box center [779, 346] width 1559 height 611
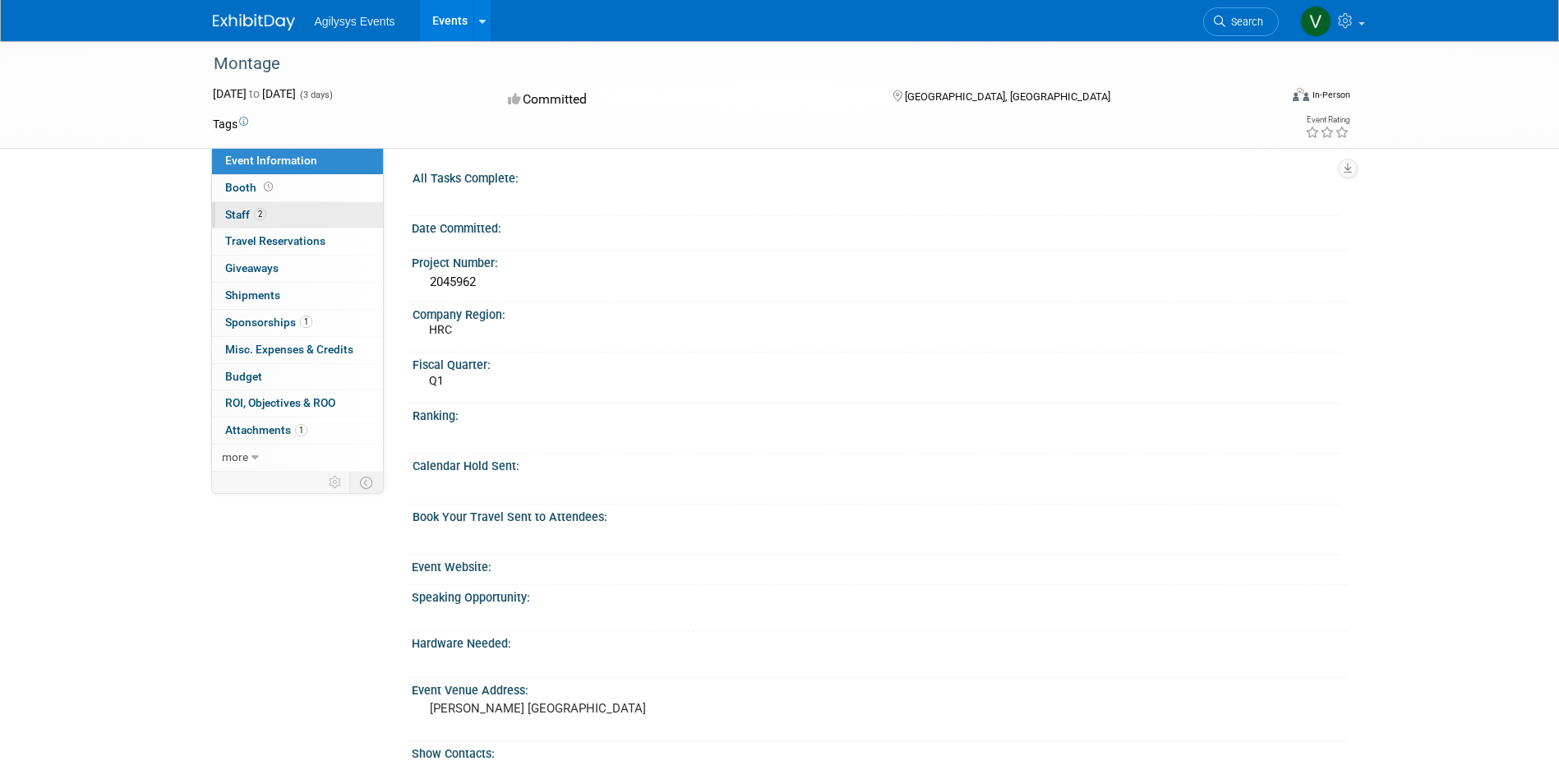
click at [270, 210] on link "2 Staff 2" at bounding box center [298, 215] width 171 height 26
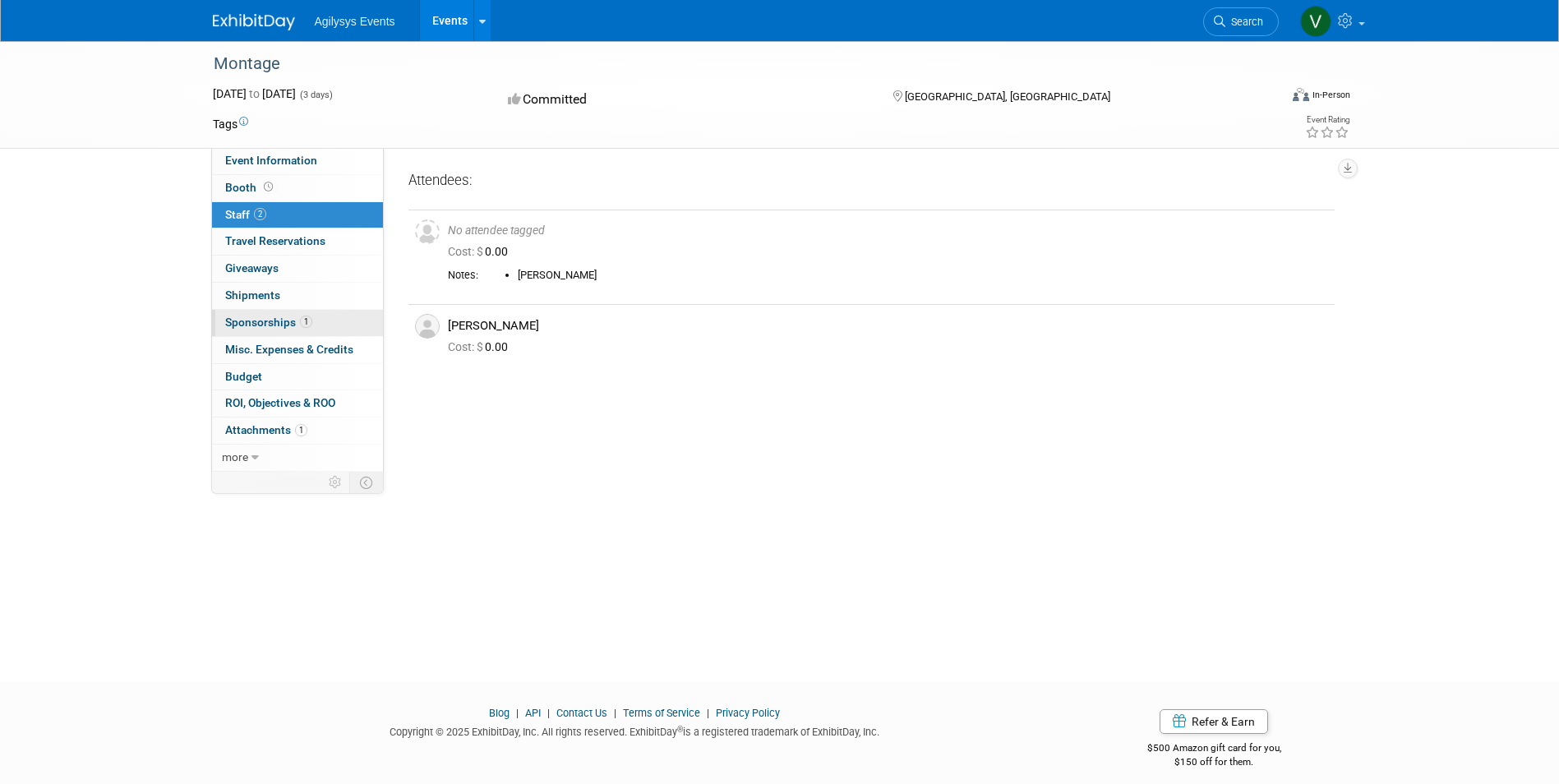
click at [280, 325] on span "Sponsorships 1" at bounding box center [268, 322] width 87 height 13
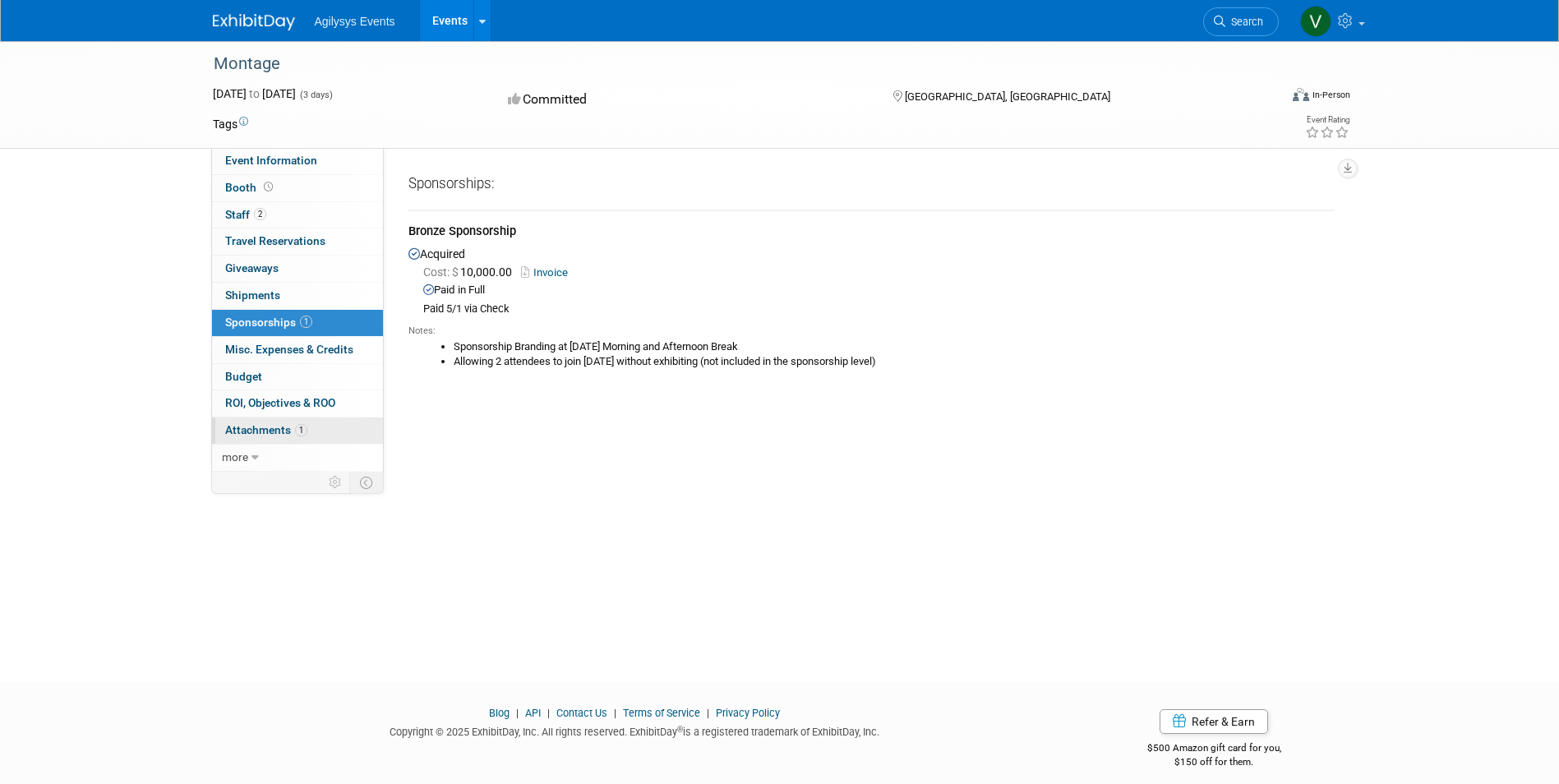
click at [295, 429] on span "1" at bounding box center [301, 430] width 12 height 12
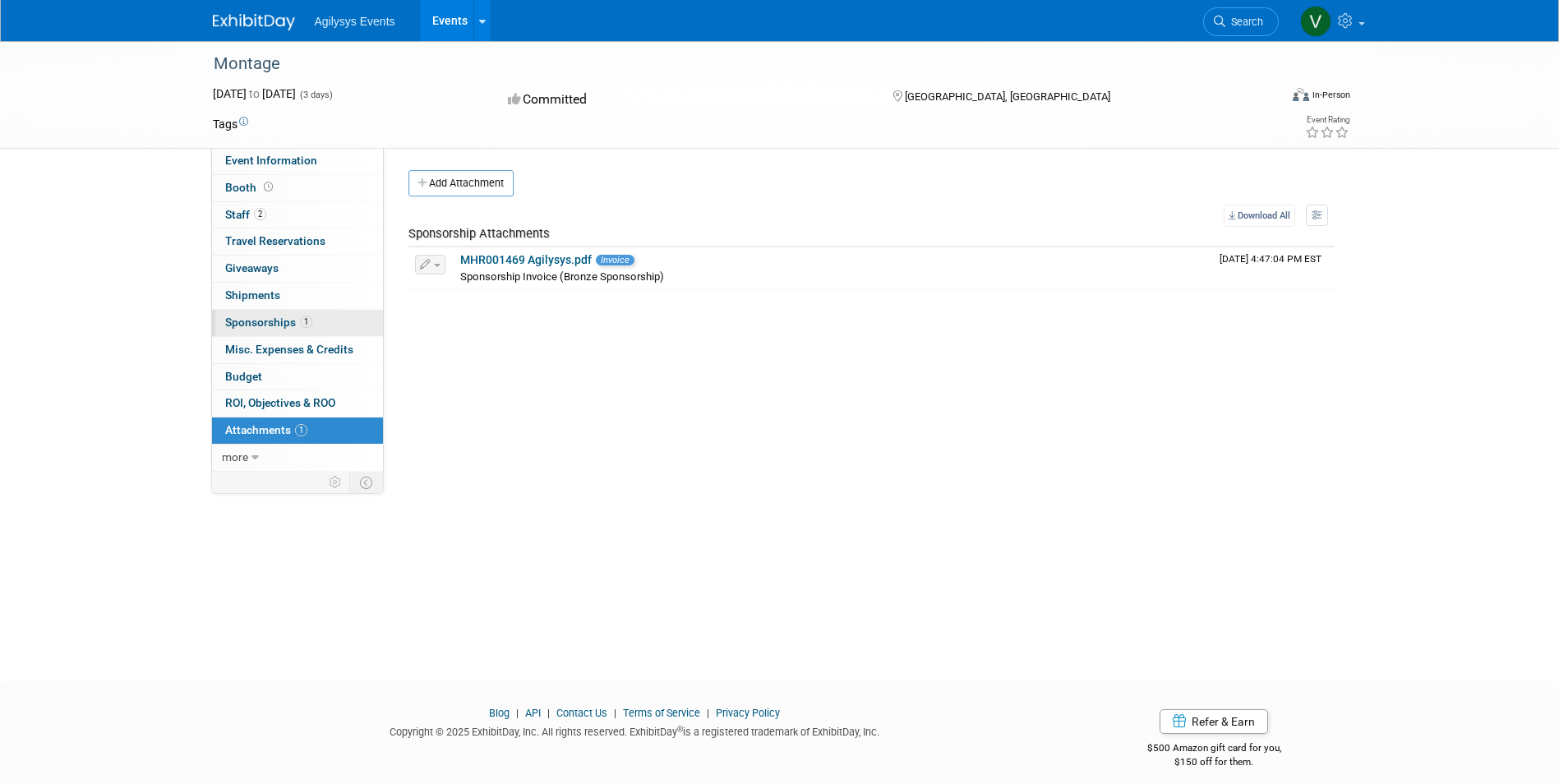
click at [274, 319] on span "Sponsorships 1" at bounding box center [268, 322] width 87 height 13
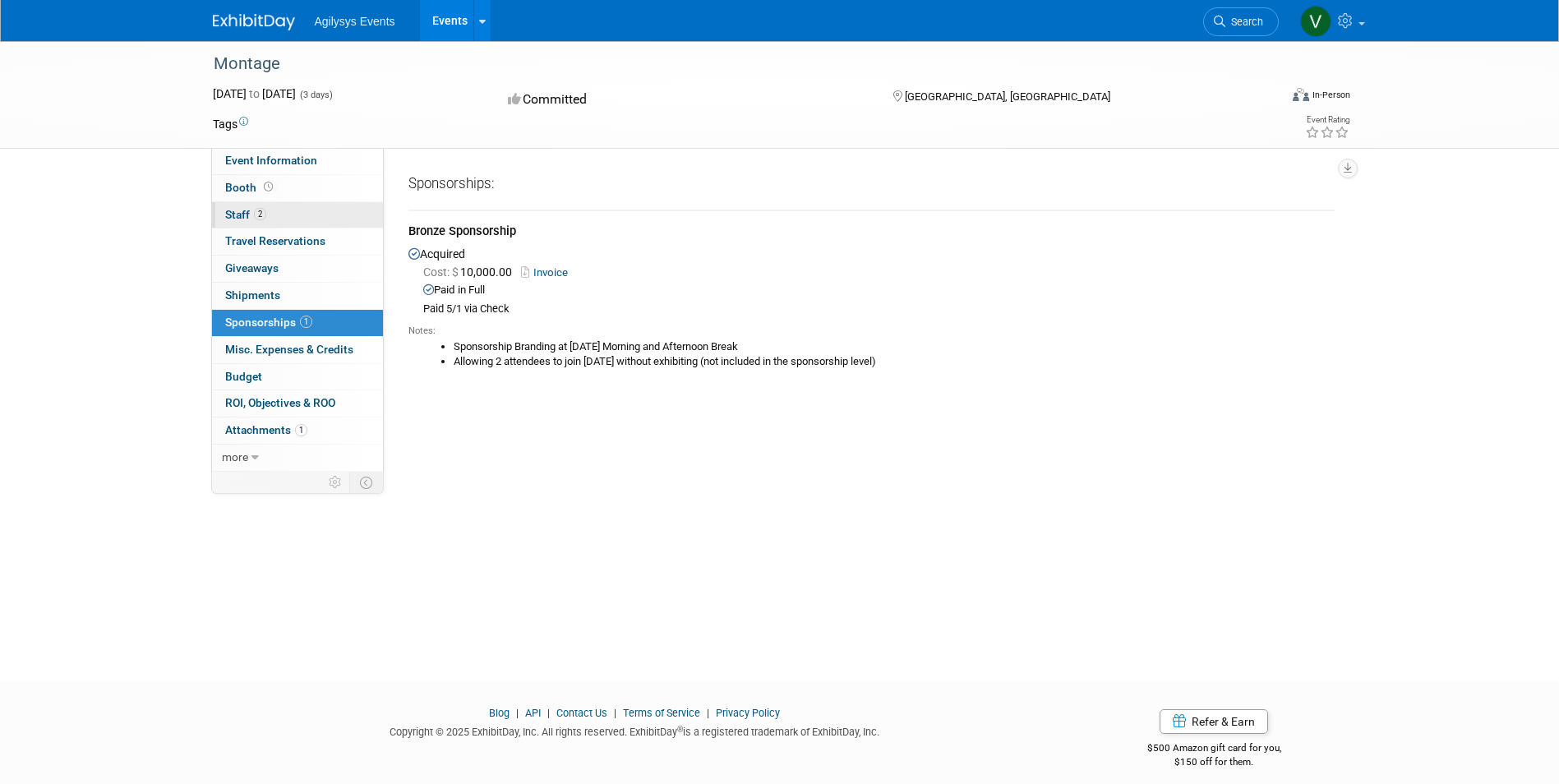
click at [271, 210] on link "2 Staff 2" at bounding box center [298, 215] width 171 height 26
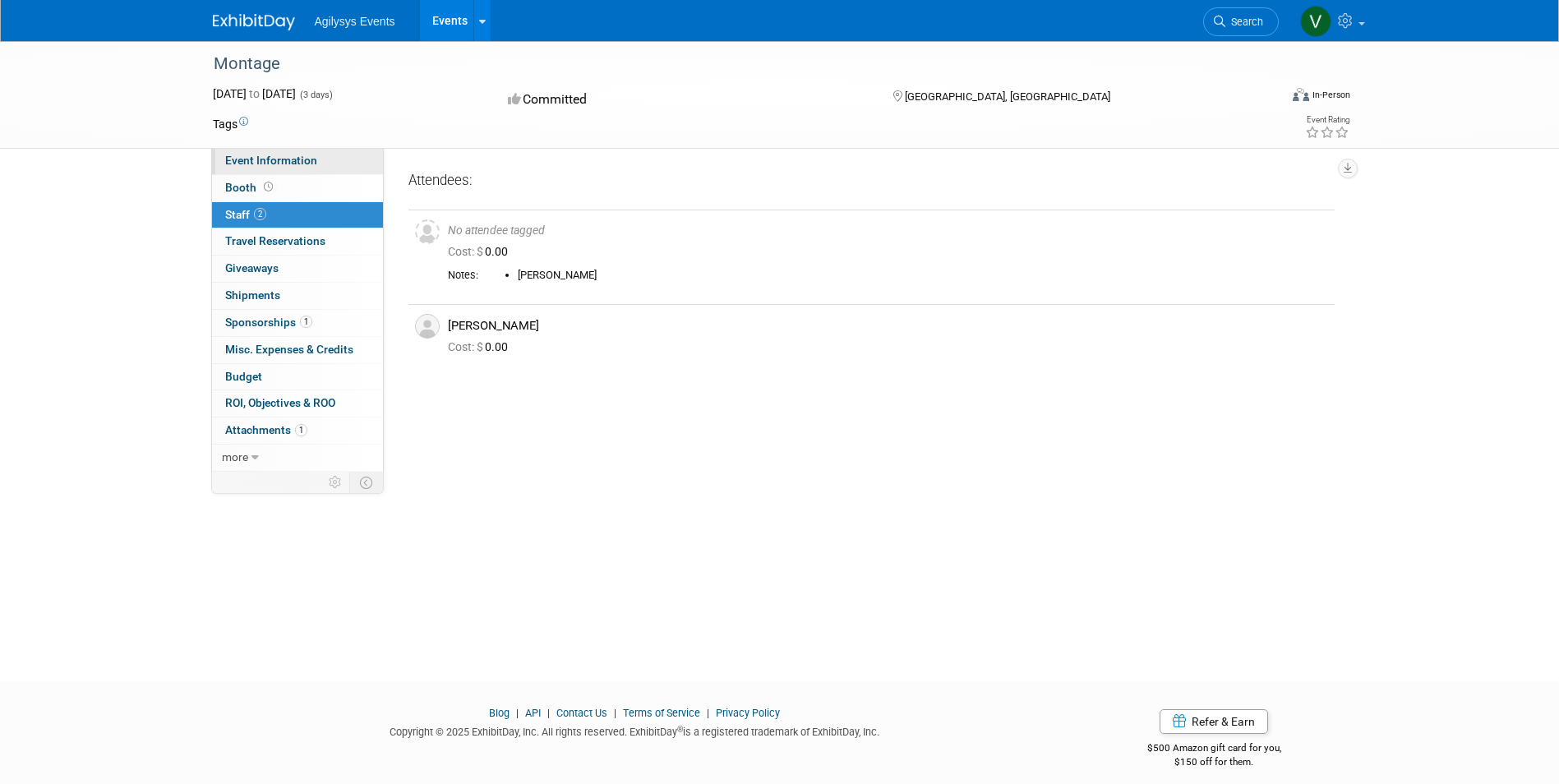
click at [273, 164] on span "Event Information" at bounding box center [271, 160] width 92 height 13
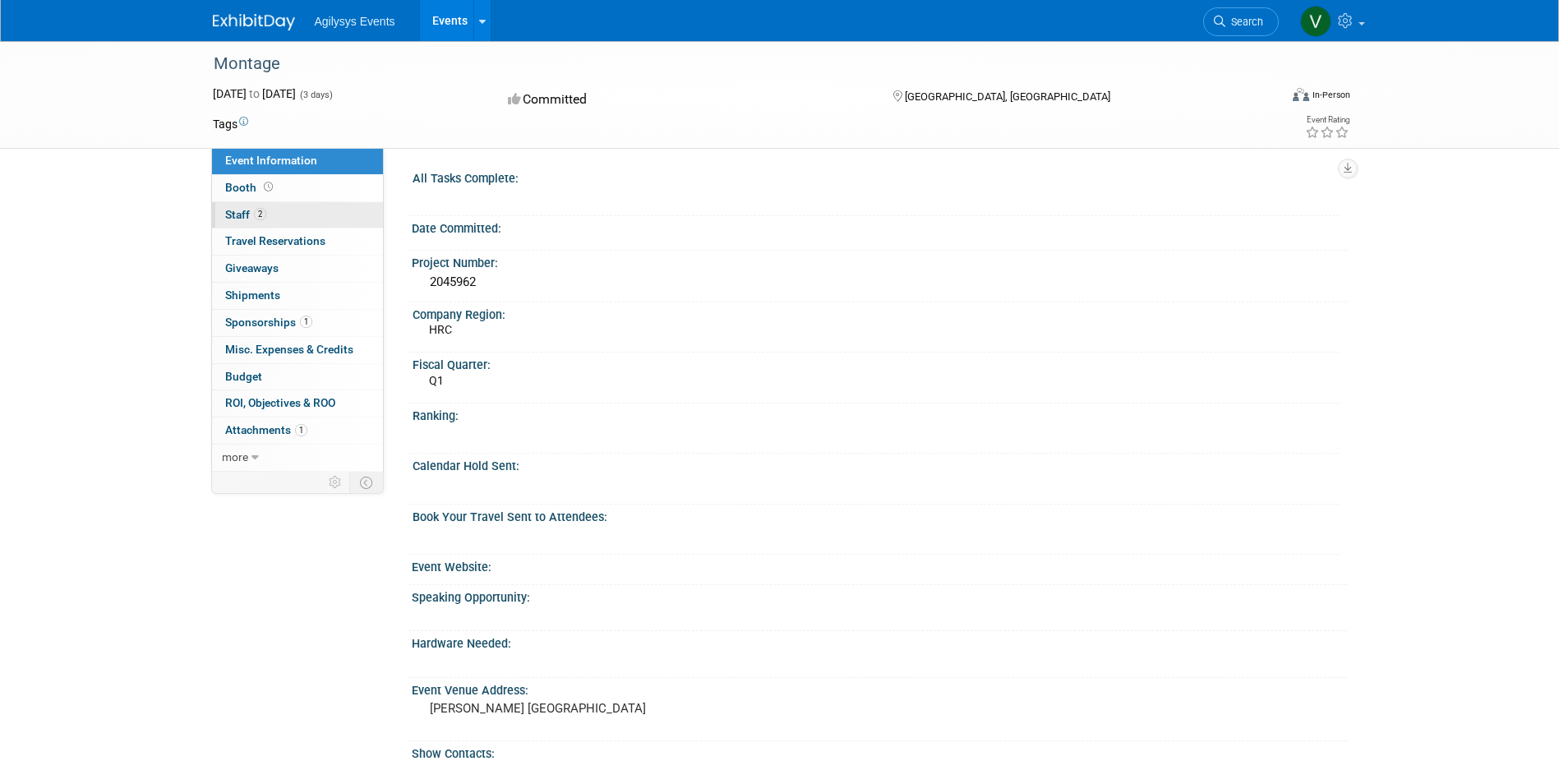
click at [282, 214] on link "2 Staff 2" at bounding box center [298, 215] width 171 height 26
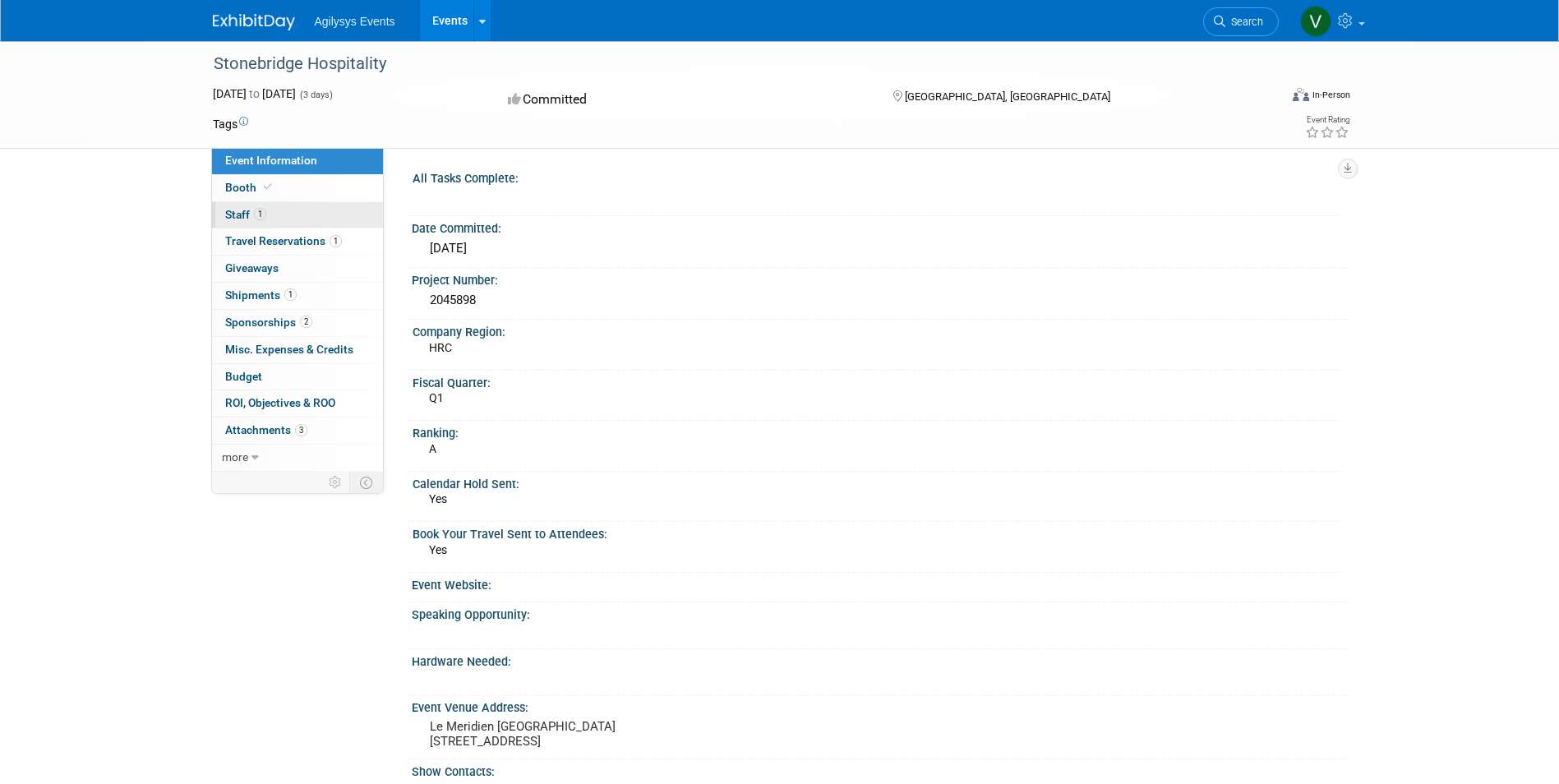
click at [282, 221] on link "1 Staff 1" at bounding box center [298, 215] width 171 height 26
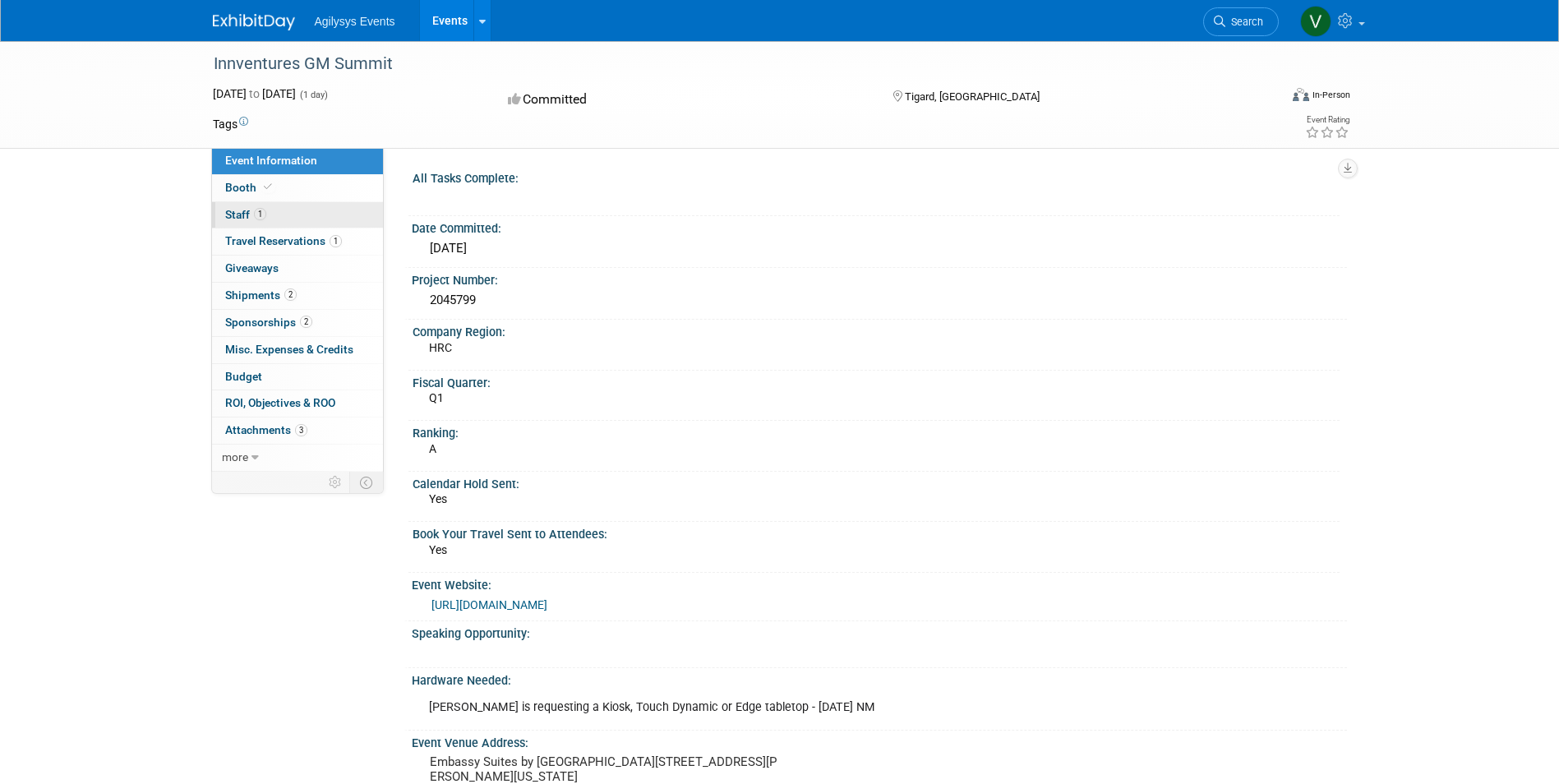
click at [258, 205] on link "1 Staff 1" at bounding box center [298, 215] width 171 height 26
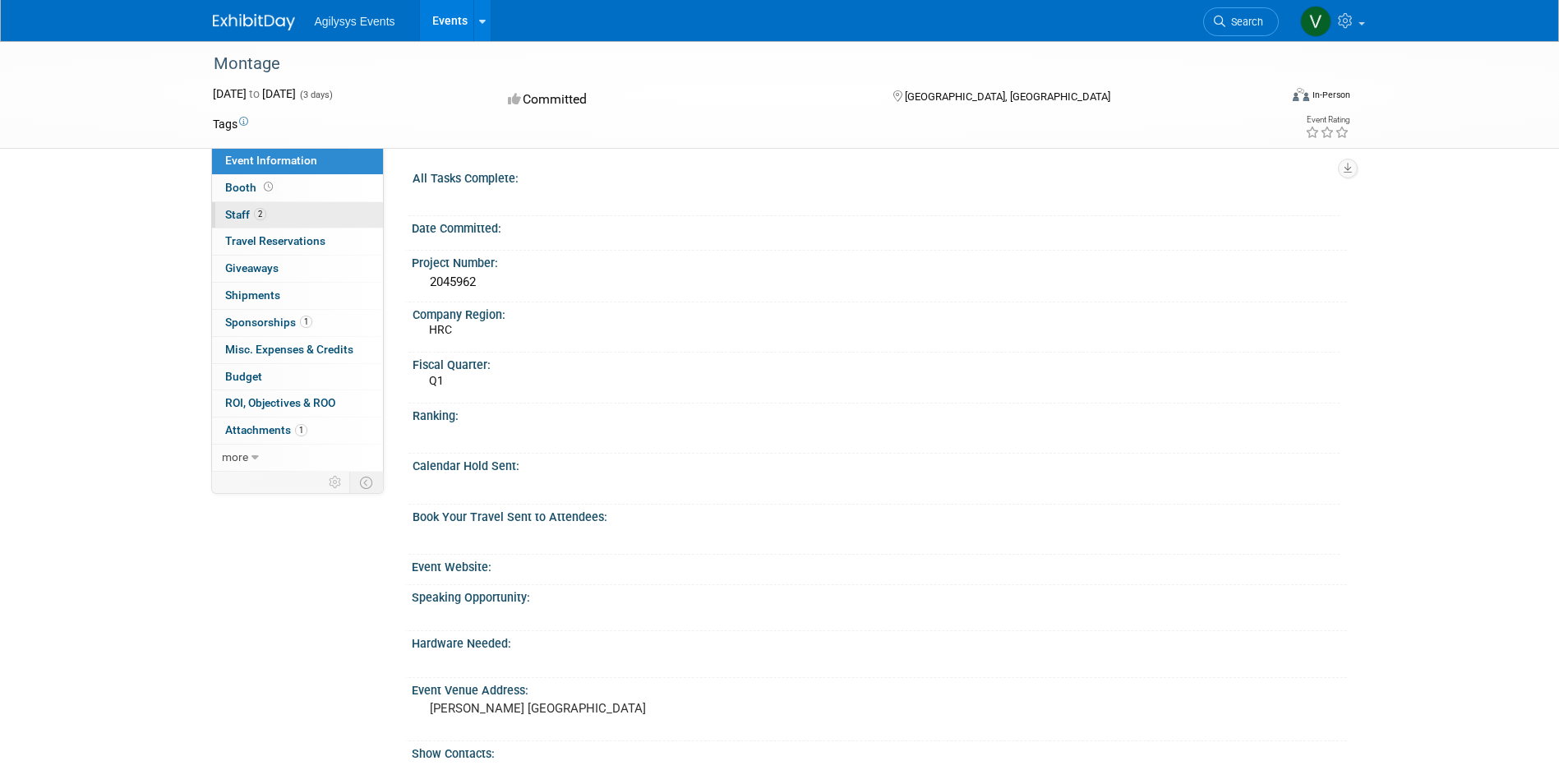
click at [252, 214] on span "Staff 2" at bounding box center [245, 214] width 41 height 13
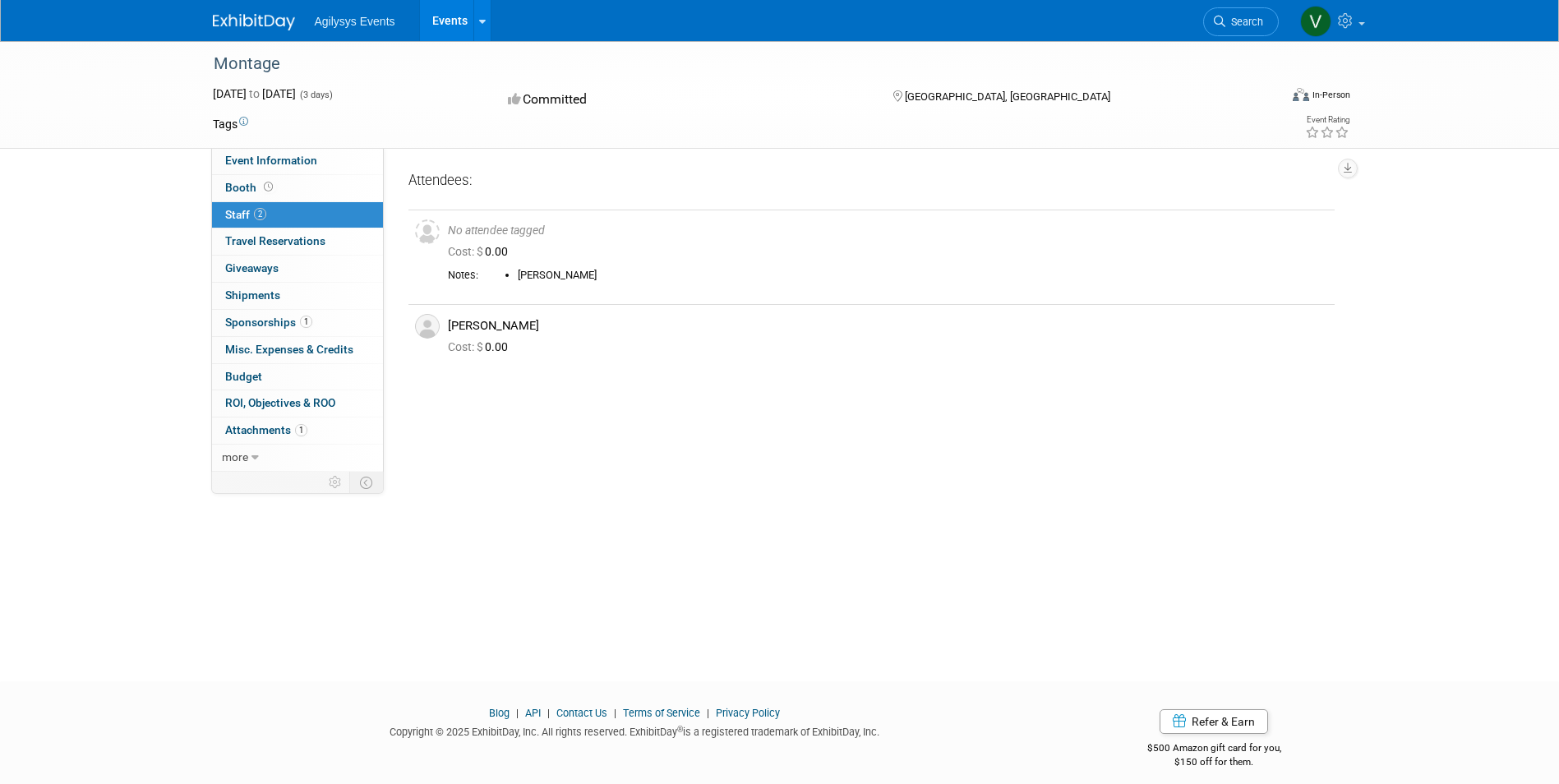
click at [300, 330] on link "1 Sponsorships 1" at bounding box center [298, 323] width 171 height 26
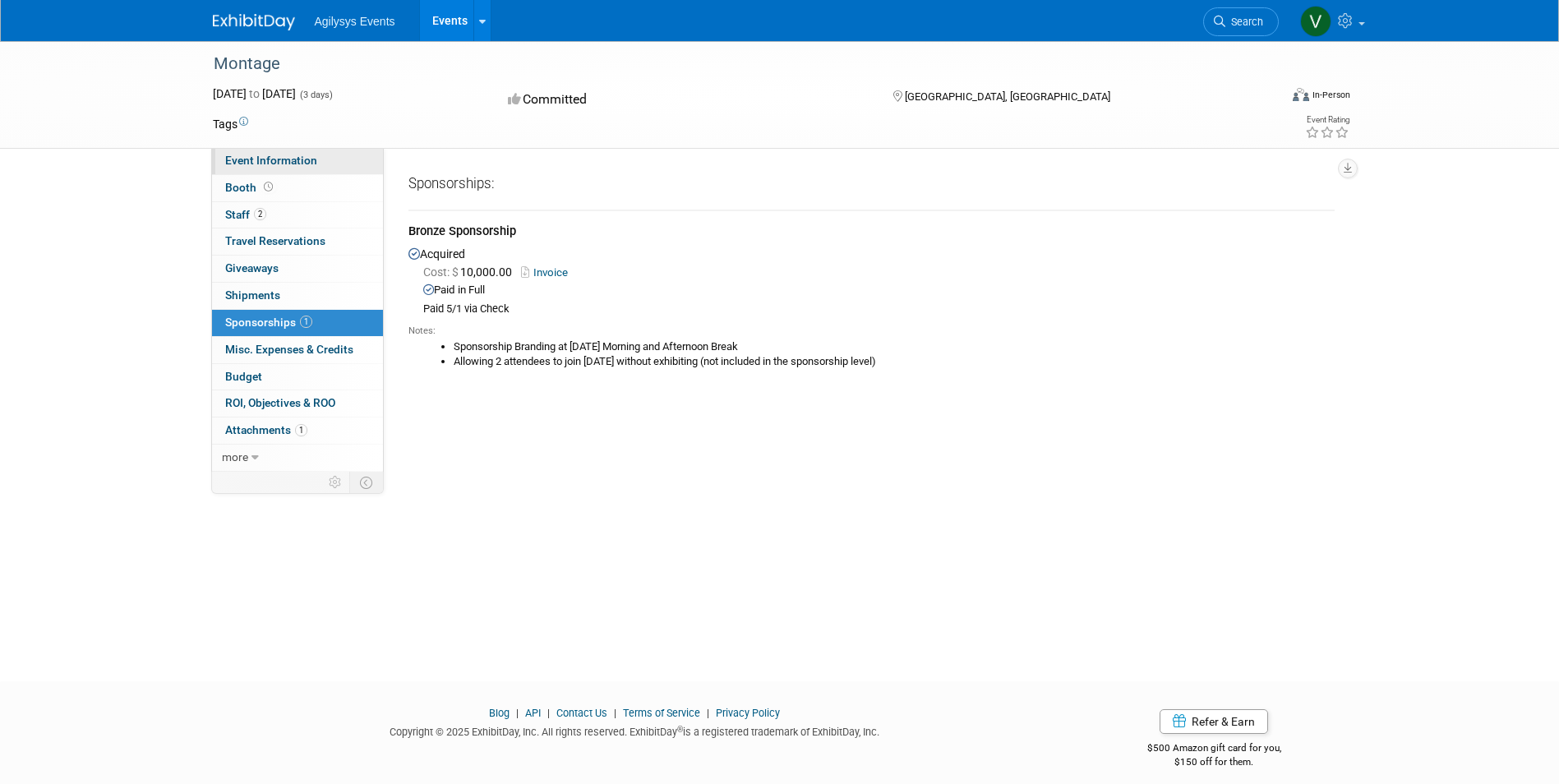
click at [278, 160] on span "Event Information" at bounding box center [271, 160] width 92 height 13
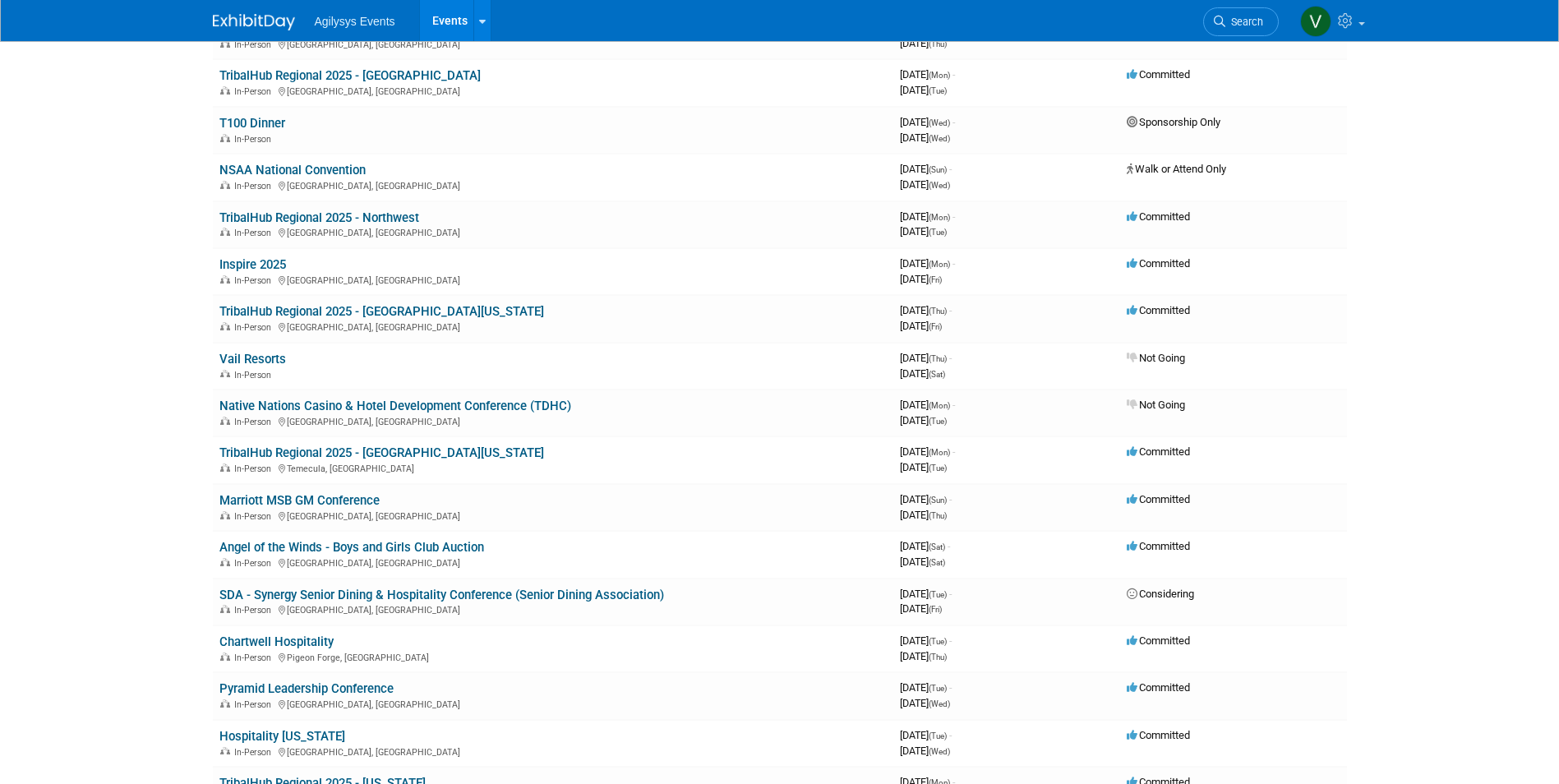
scroll to position [1429, 0]
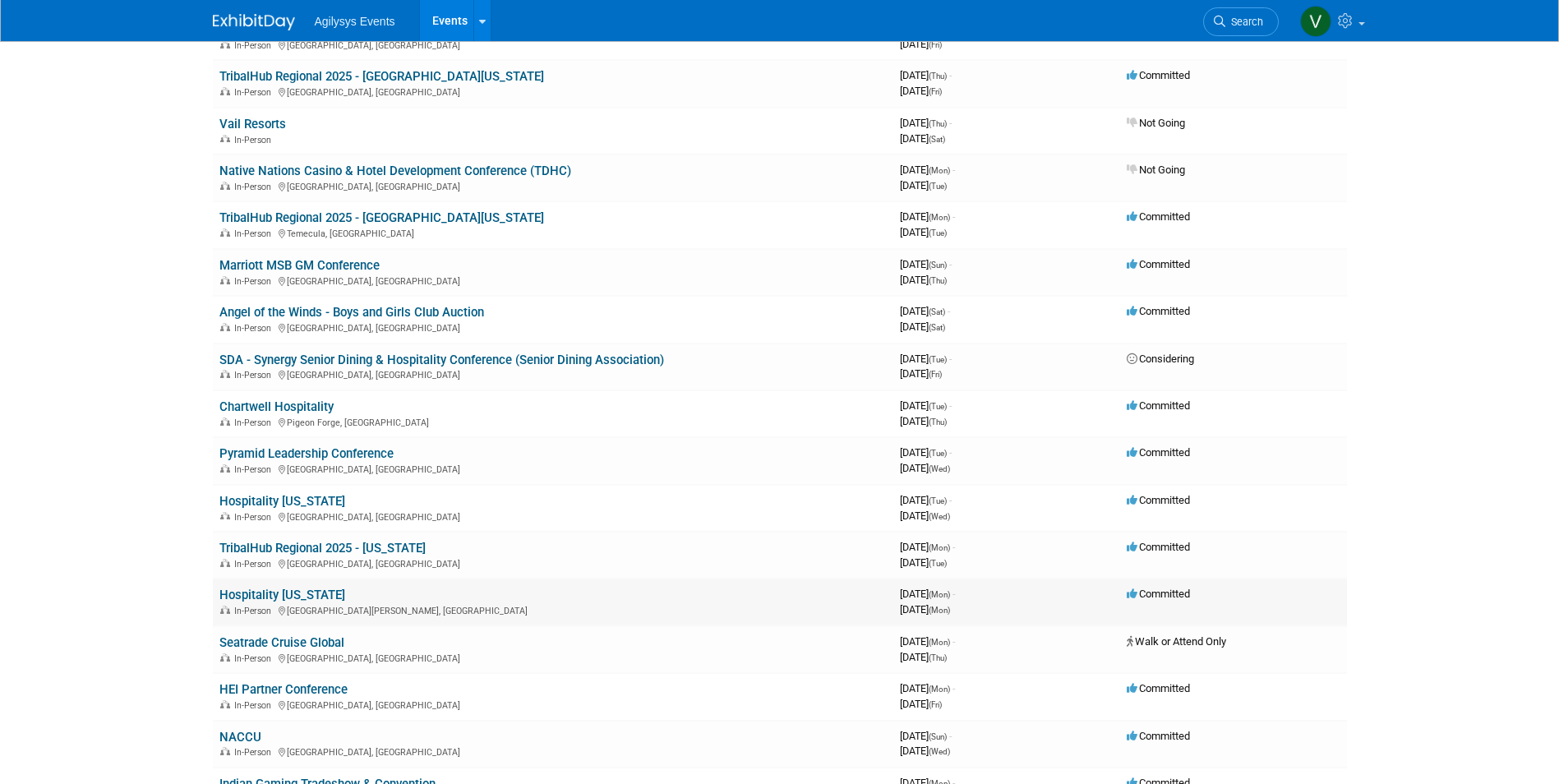
click at [281, 596] on link "Hospitality [US_STATE]" at bounding box center [282, 594] width 126 height 15
click at [297, 498] on link "Hospitality [US_STATE]" at bounding box center [282, 501] width 126 height 15
click at [274, 595] on link "Hospitality [US_STATE]" at bounding box center [282, 594] width 126 height 15
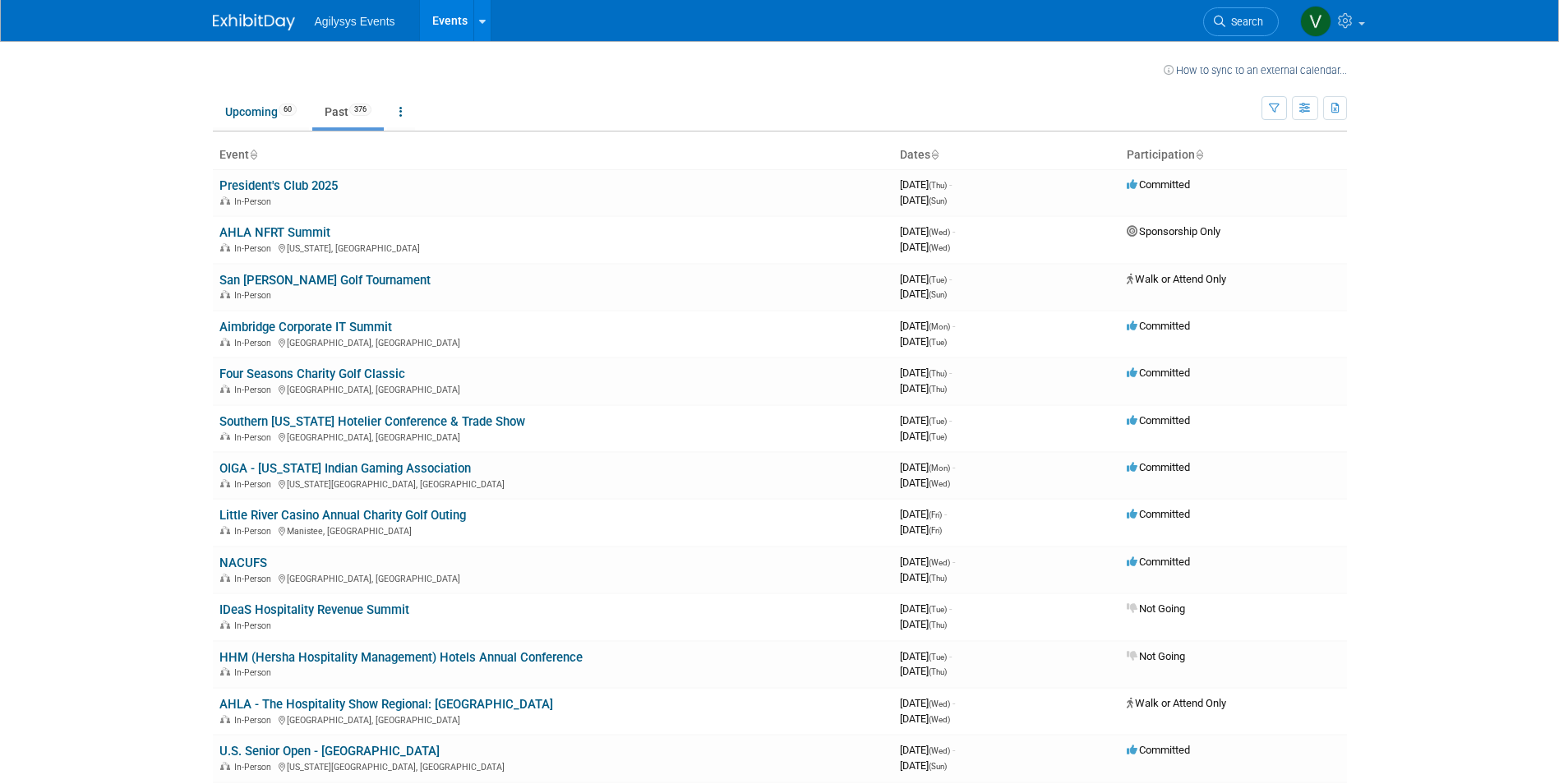
scroll to position [1444, 0]
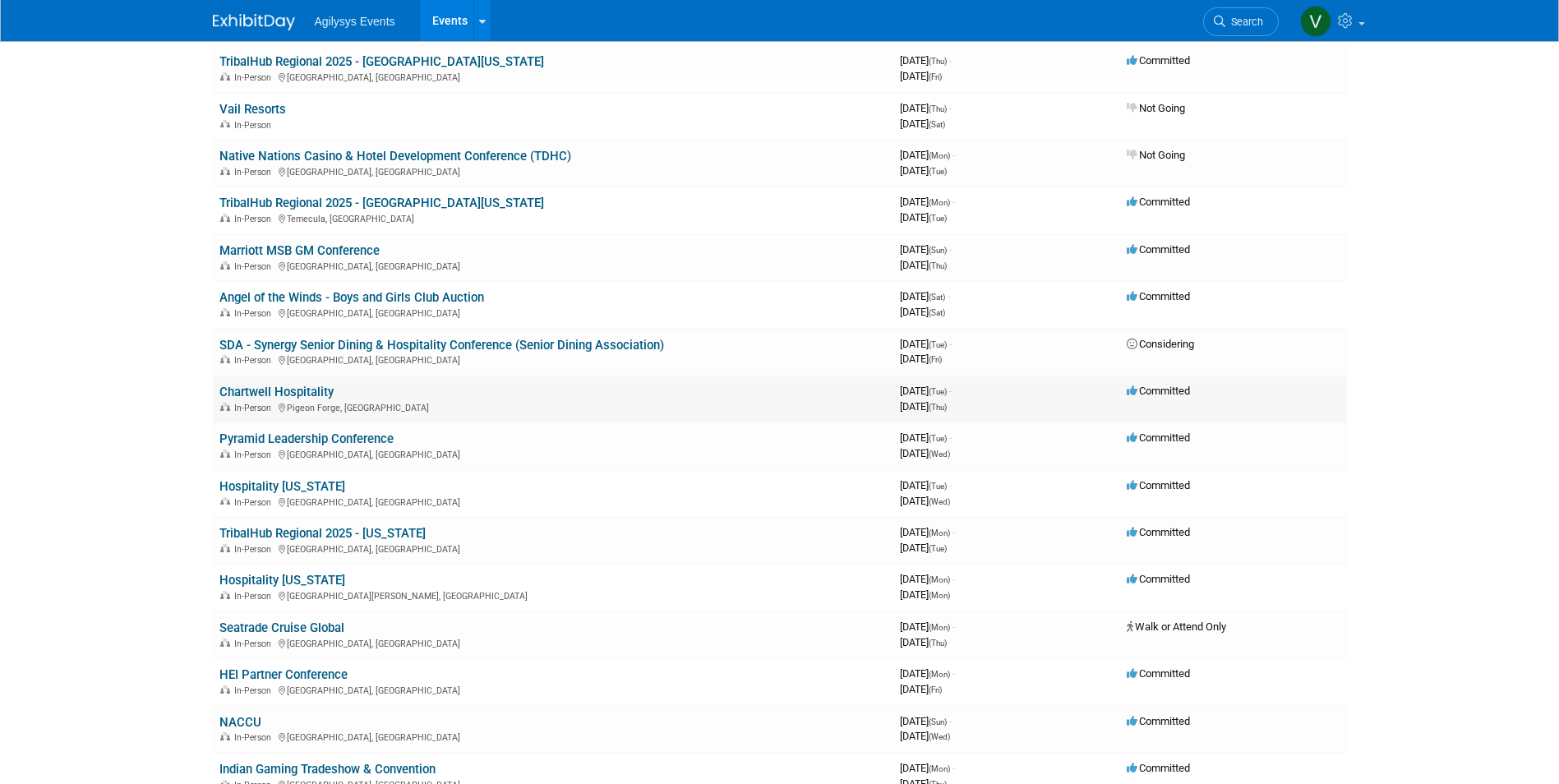
click at [307, 395] on link "Chartwell Hospitality" at bounding box center [277, 391] width 114 height 15
click at [379, 534] on link "TribalHub Regional 2025 - [US_STATE]" at bounding box center [323, 533] width 206 height 15
click at [359, 438] on link "Pyramid Leadership Conference" at bounding box center [306, 439] width 174 height 15
click at [417, 203] on link "TribalHub Regional 2025 - Southern California" at bounding box center [382, 202] width 325 height 15
click at [422, 60] on link "TribalHub Regional 2025 - Northern California" at bounding box center [382, 61] width 325 height 15
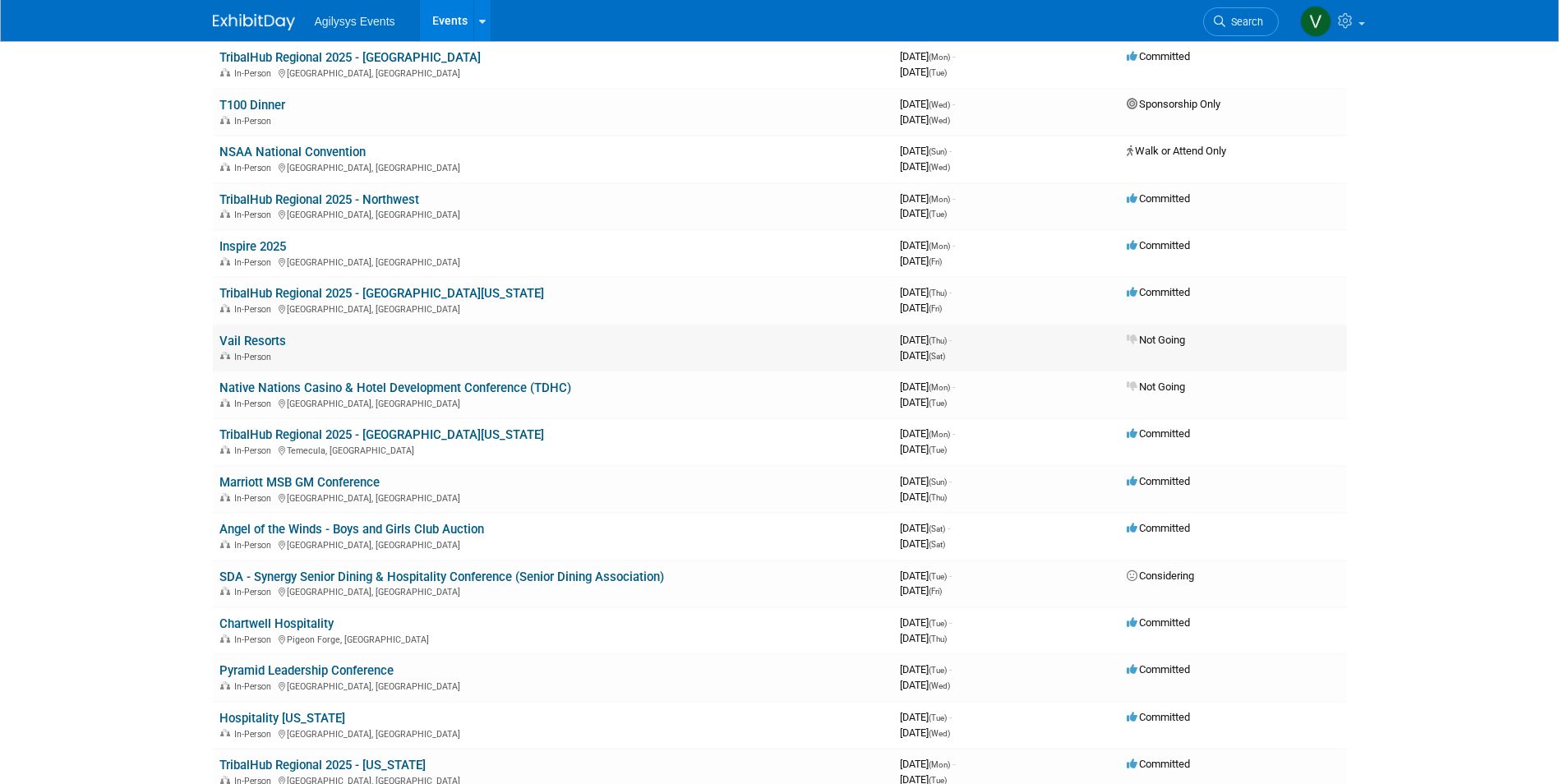
scroll to position [1198, 0]
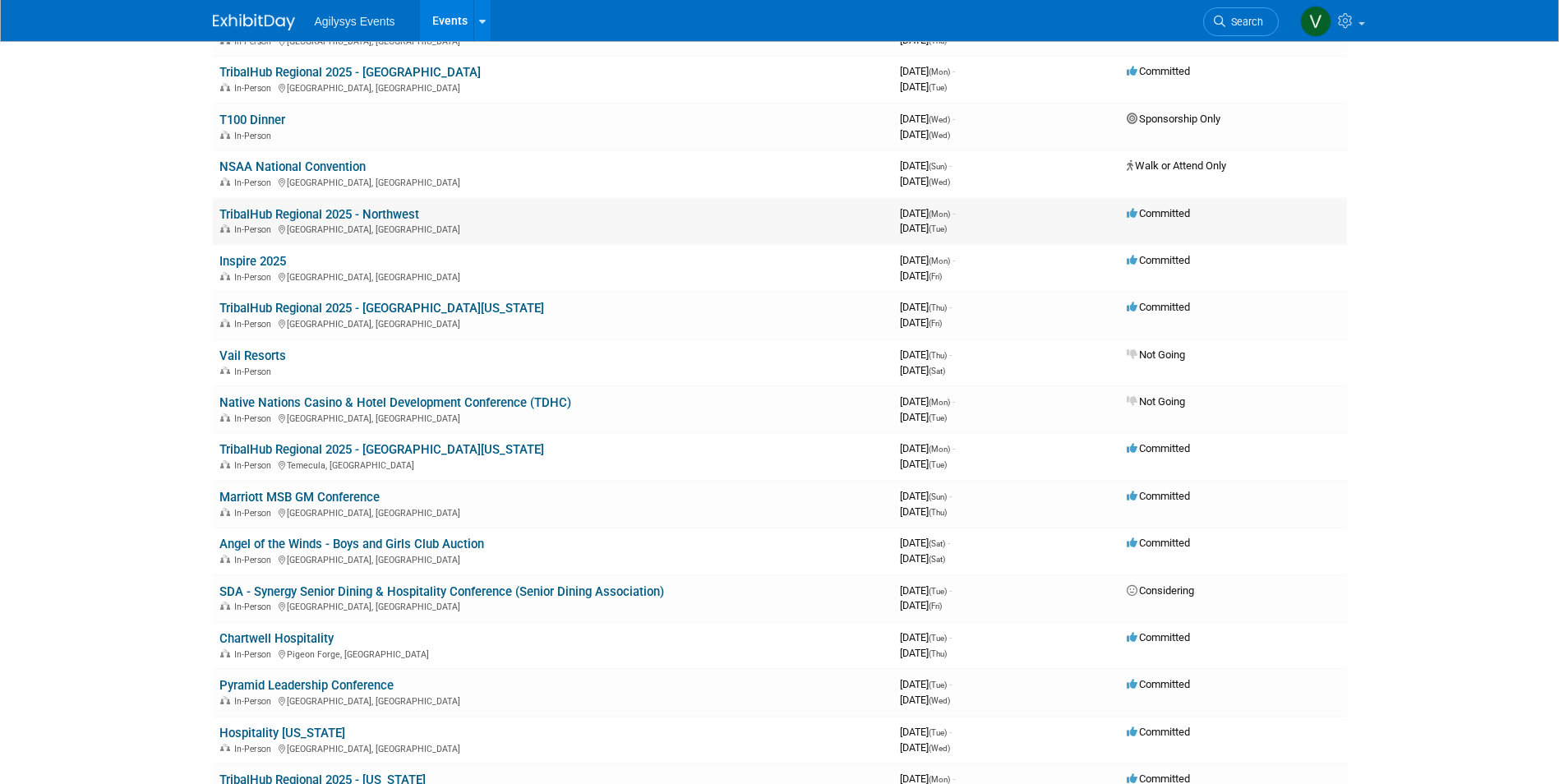
click at [367, 214] on link "TribalHub Regional 2025 - Northwest" at bounding box center [319, 214] width 200 height 15
click at [309, 71] on link "TribalHub Regional 2025 - Midwest" at bounding box center [351, 72] width 261 height 15
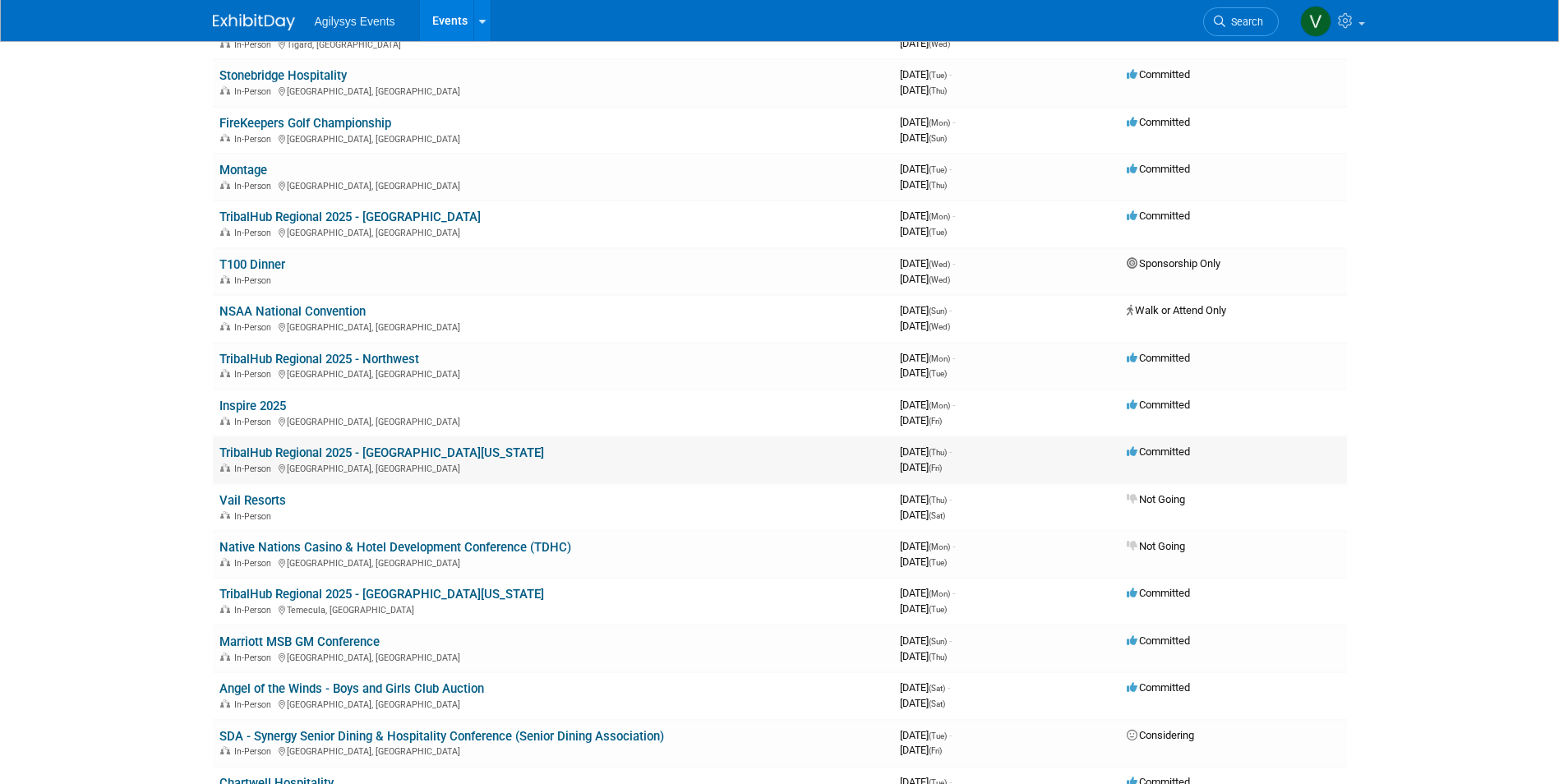
scroll to position [1033, 0]
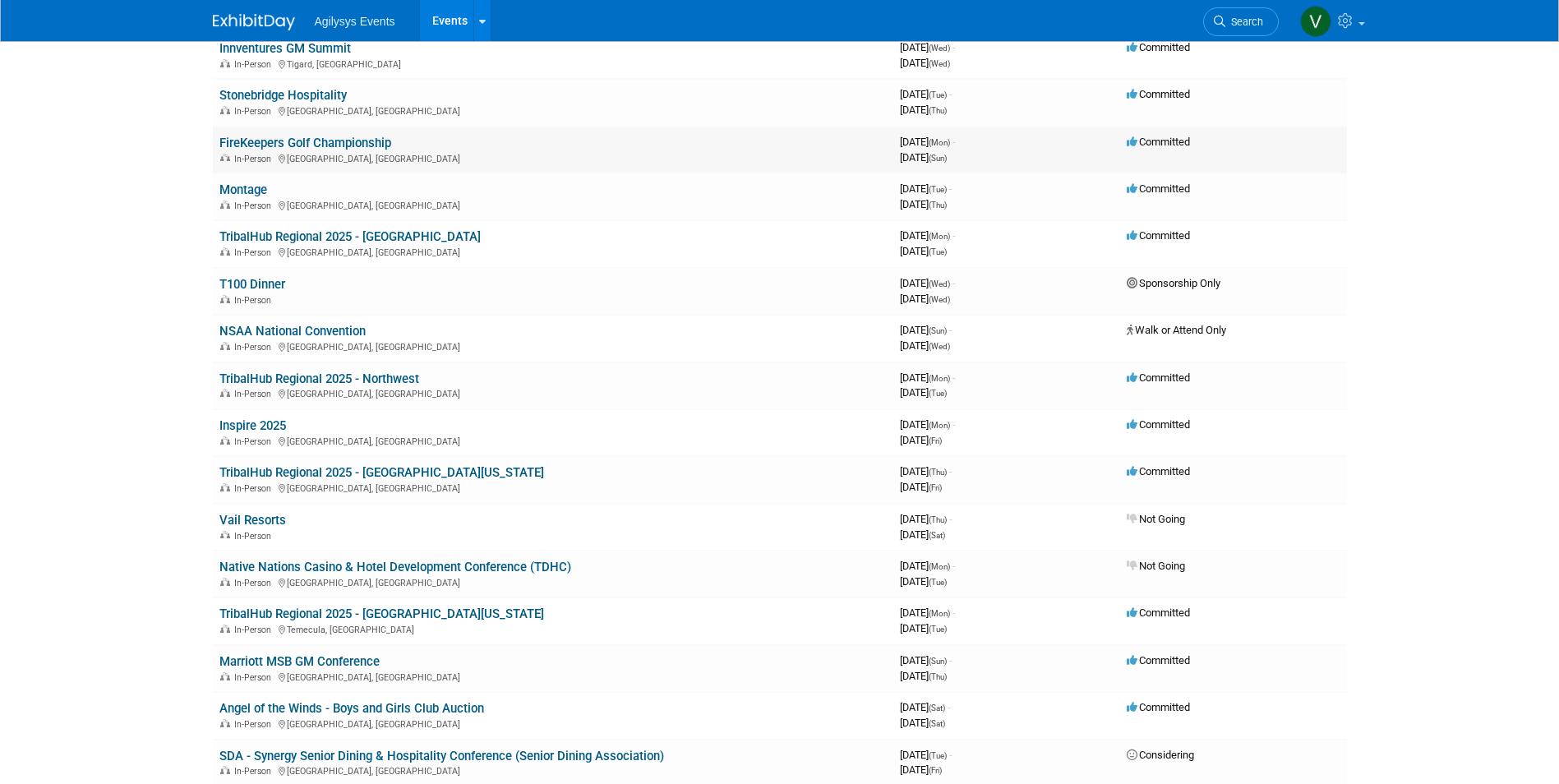
click at [344, 149] on link "FireKeepers Golf Championship" at bounding box center [306, 143] width 171 height 15
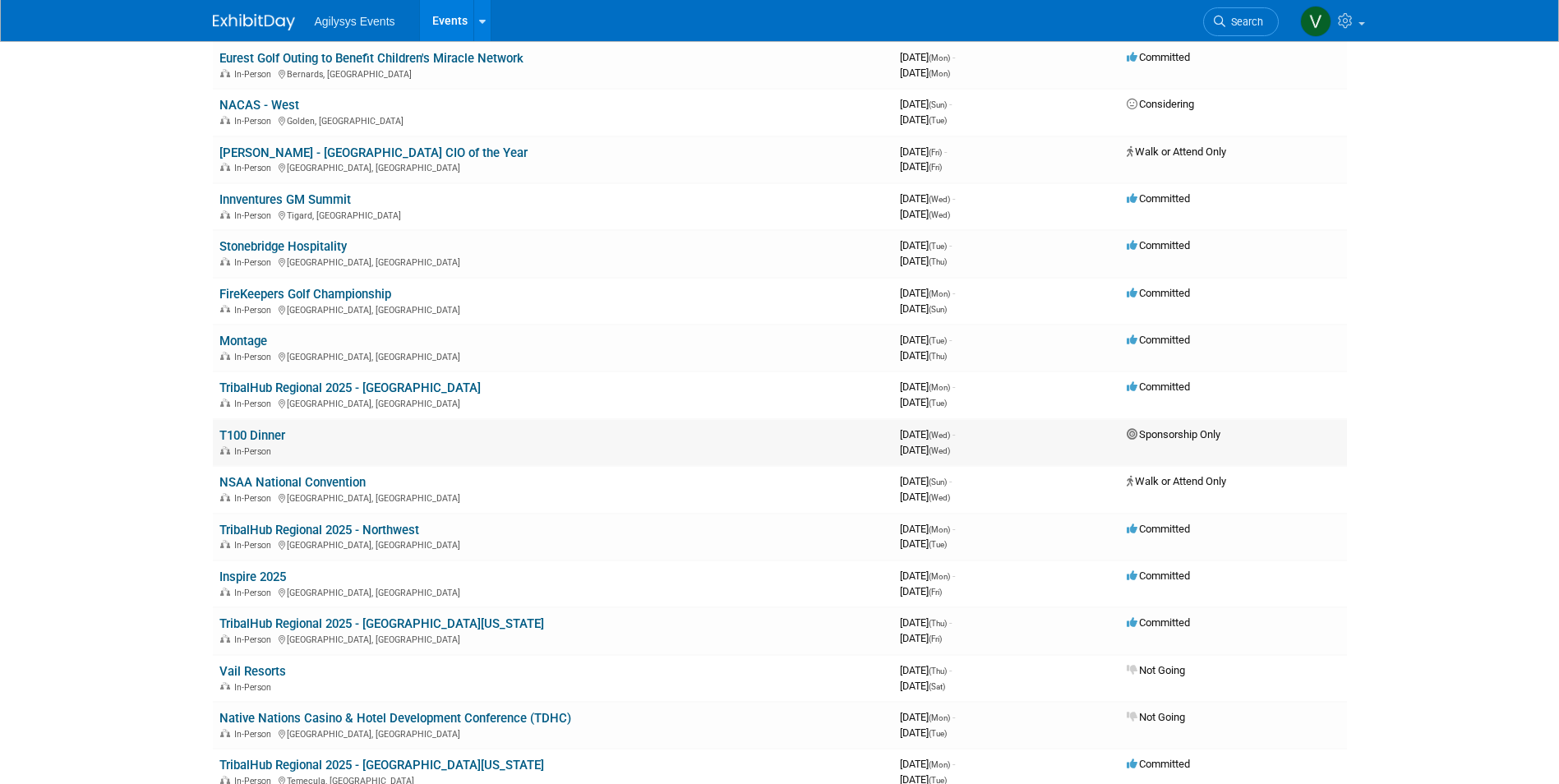
scroll to position [869, 0]
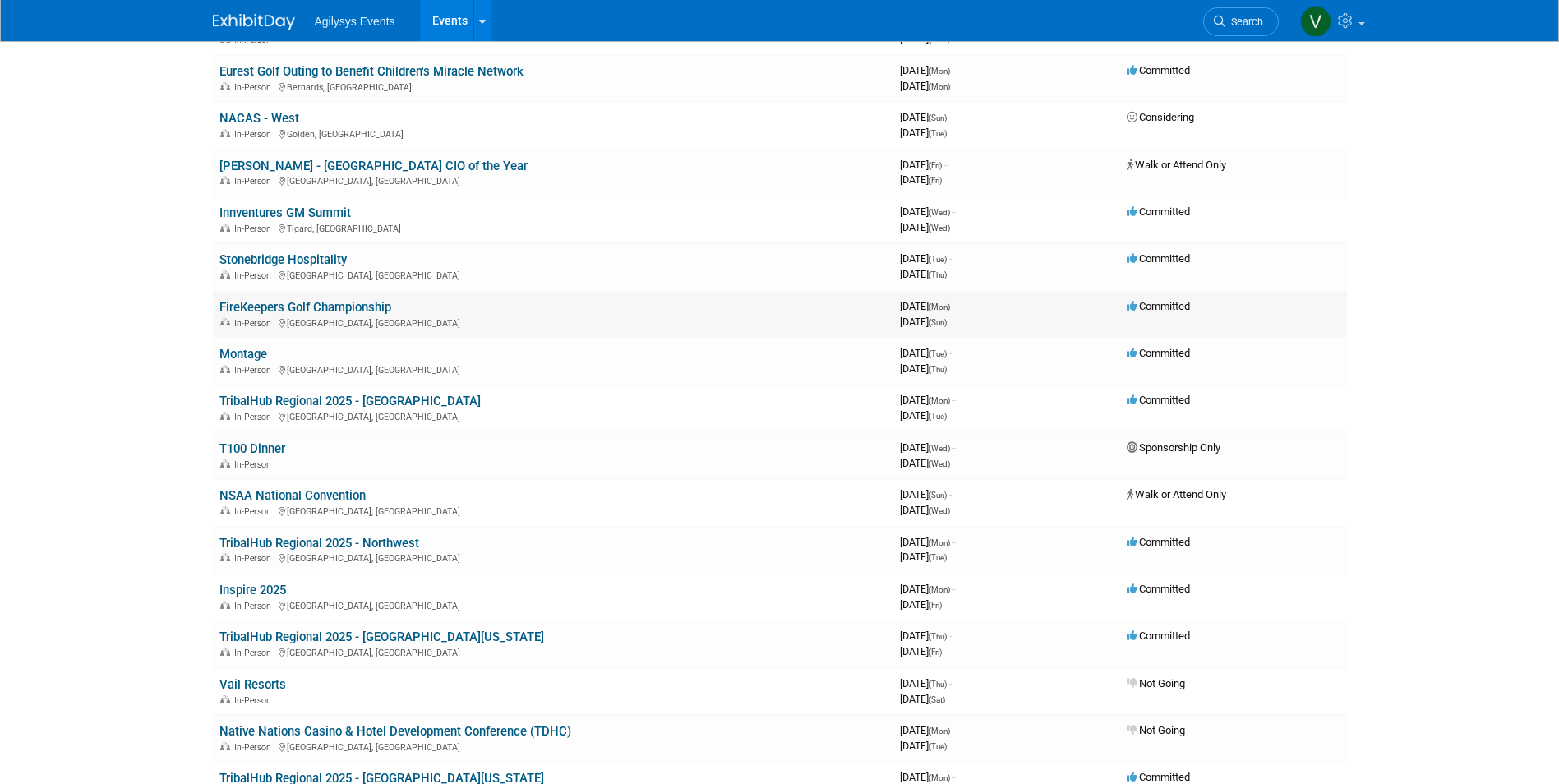
click at [343, 302] on link "FireKeepers Golf Championship" at bounding box center [306, 307] width 171 height 15
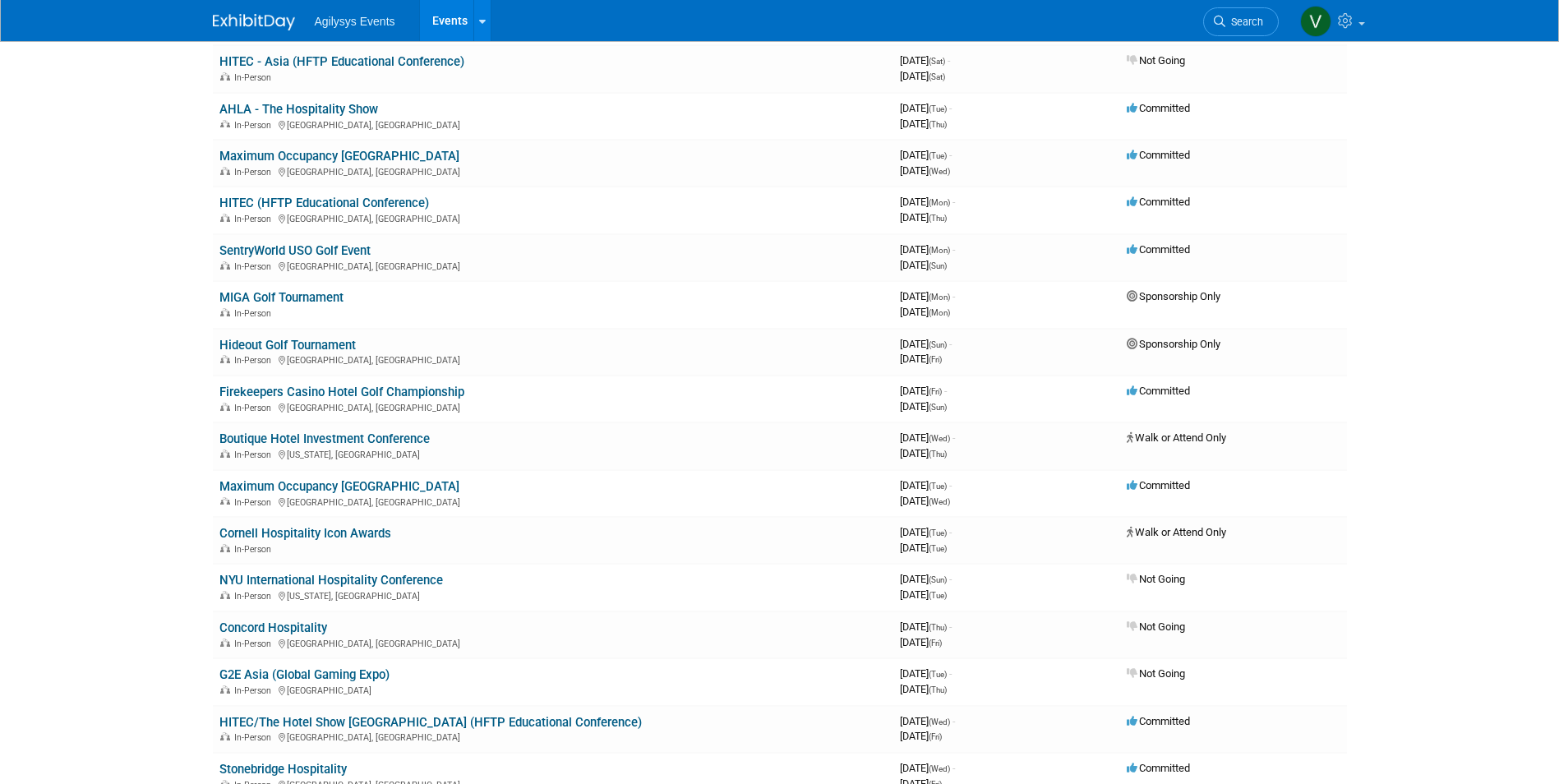
scroll to position [501, 0]
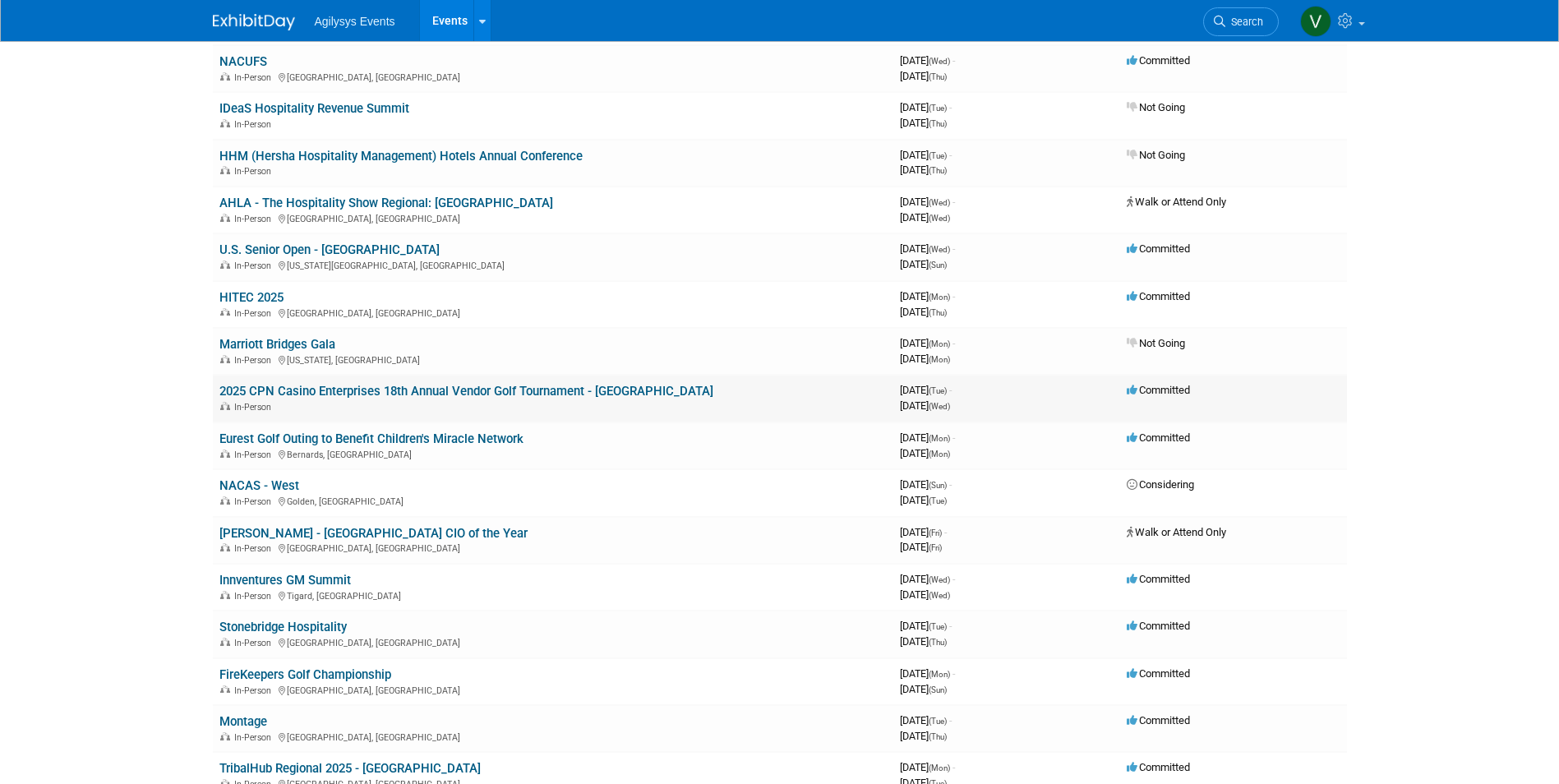
click at [458, 389] on link "2025 CPN Casino Enterprises 18th Annual Vendor Golf Tournament - Firelake" at bounding box center [467, 390] width 494 height 15
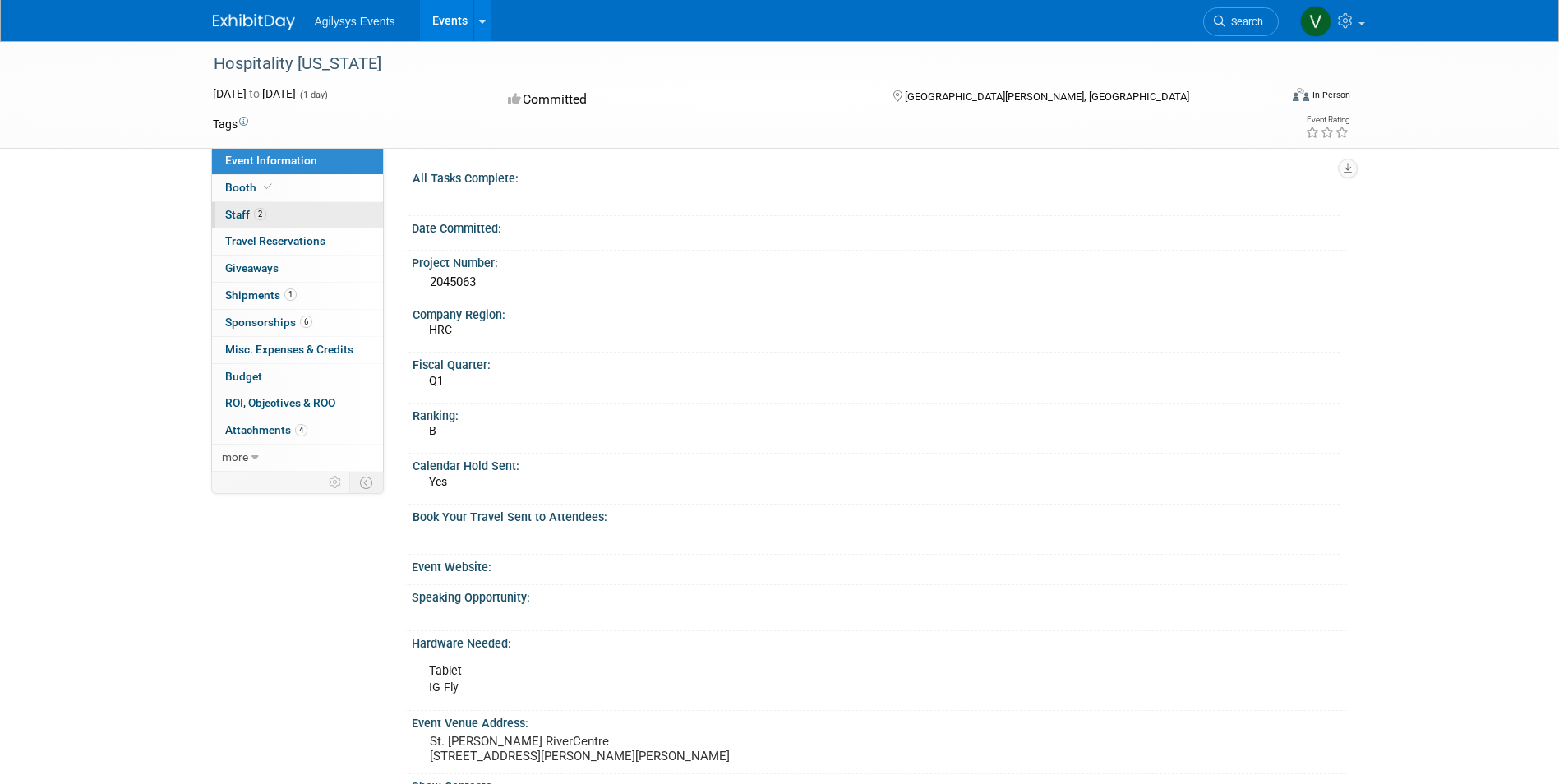
click at [259, 215] on span "2" at bounding box center [260, 214] width 12 height 12
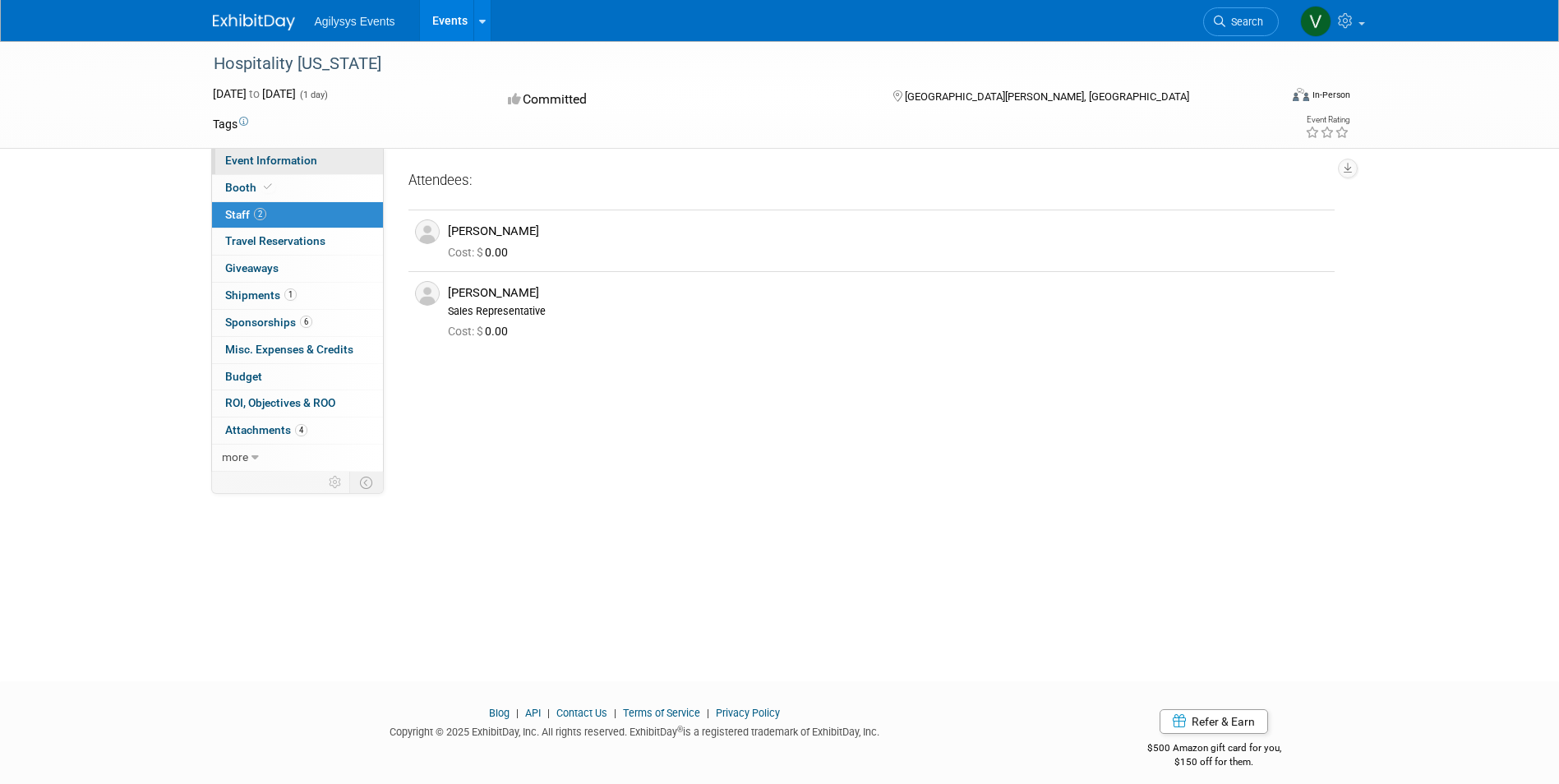
click at [261, 156] on span "Event Information" at bounding box center [271, 160] width 92 height 13
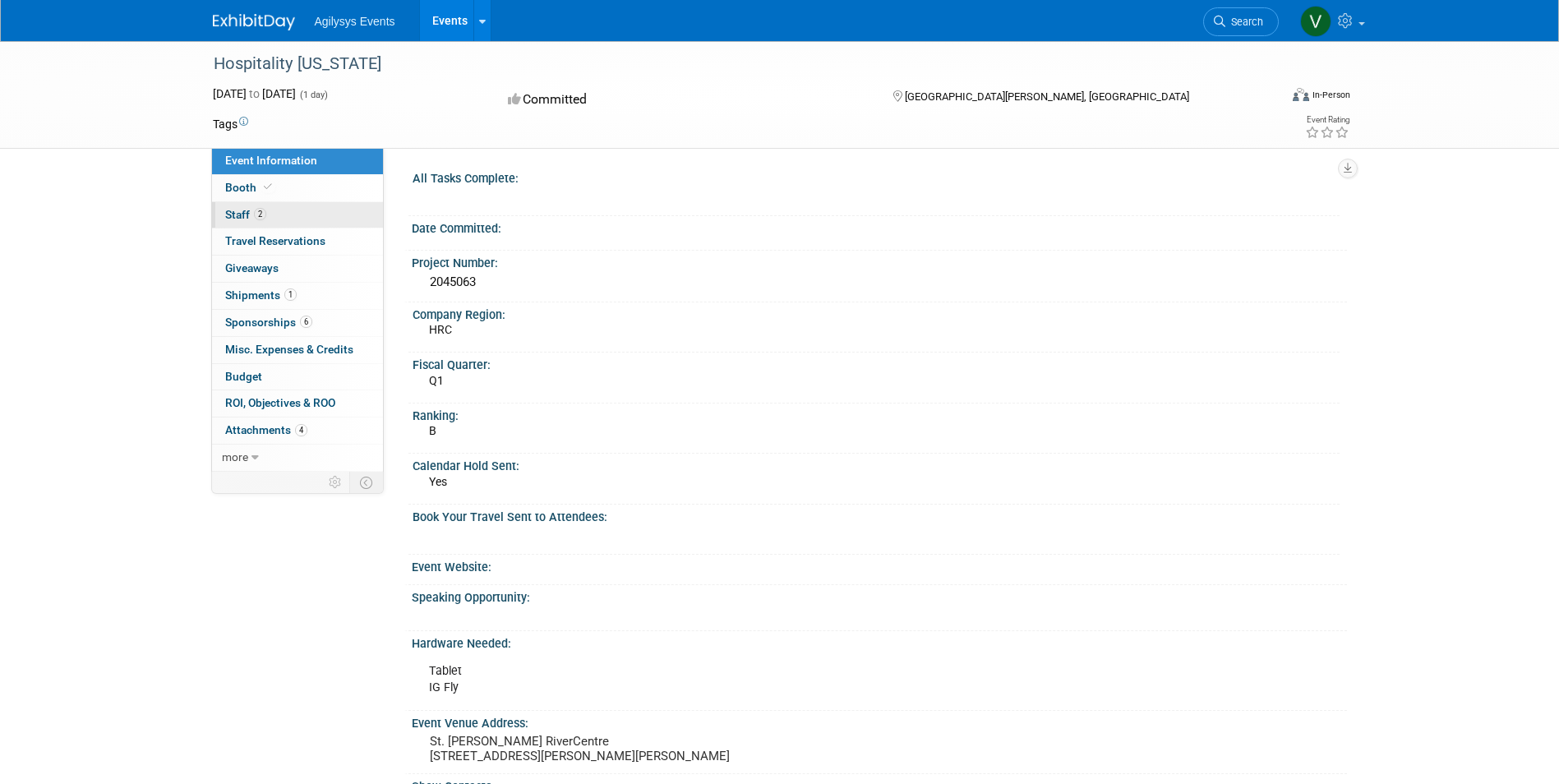
click at [292, 215] on link "2 Staff 2" at bounding box center [298, 215] width 171 height 26
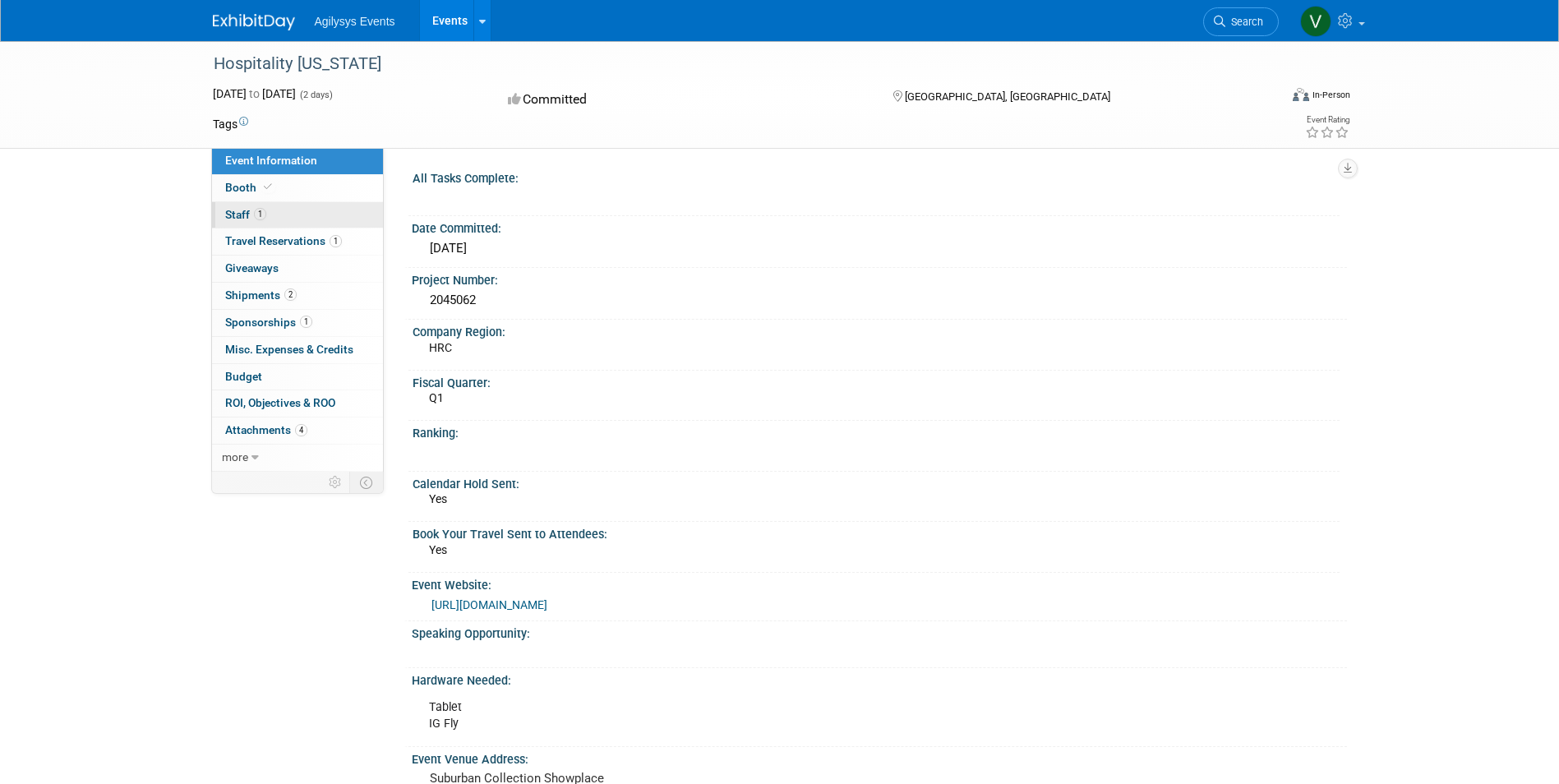
click at [290, 215] on link "1 Staff 1" at bounding box center [298, 215] width 171 height 26
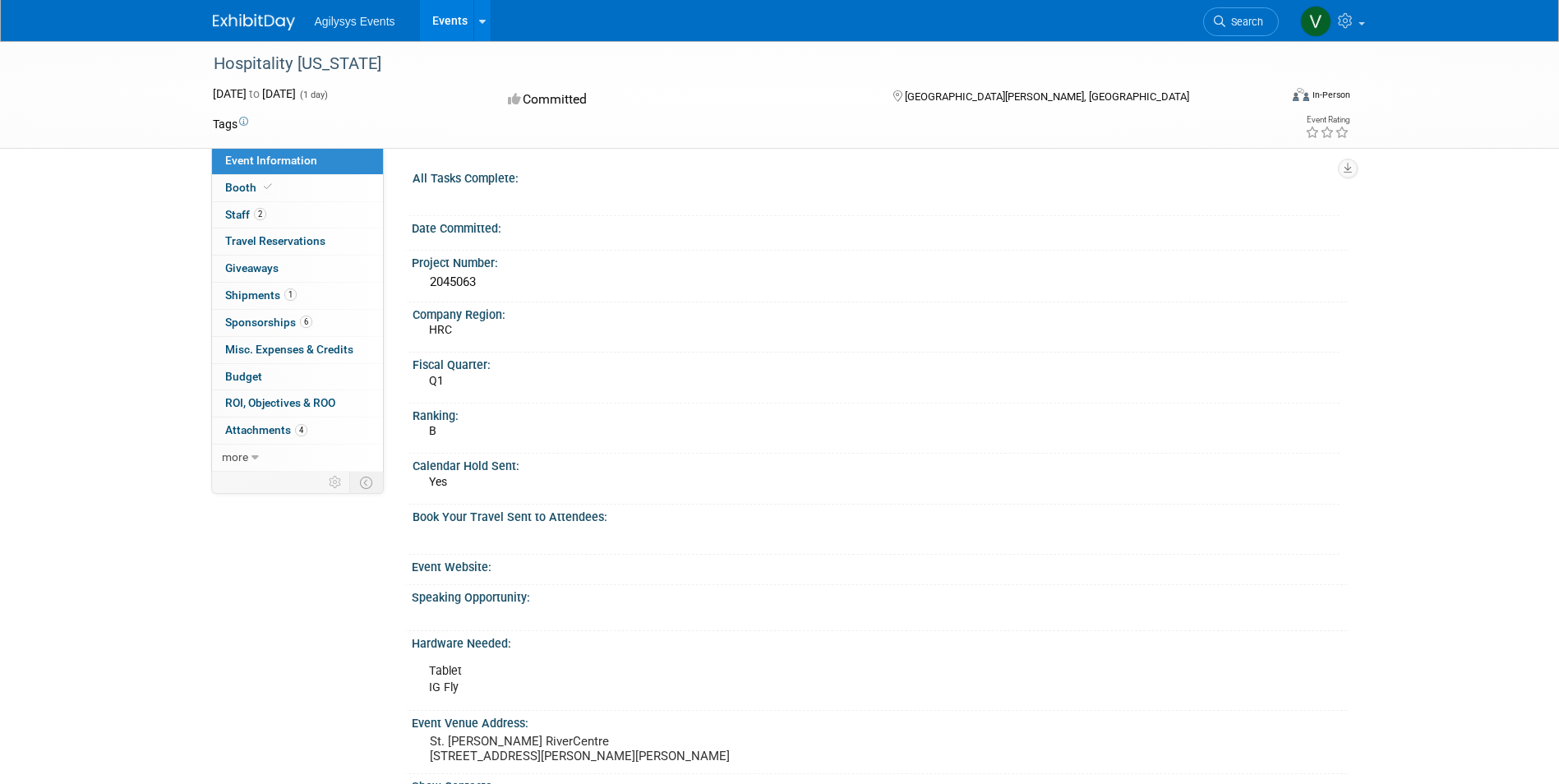
scroll to position [82, 0]
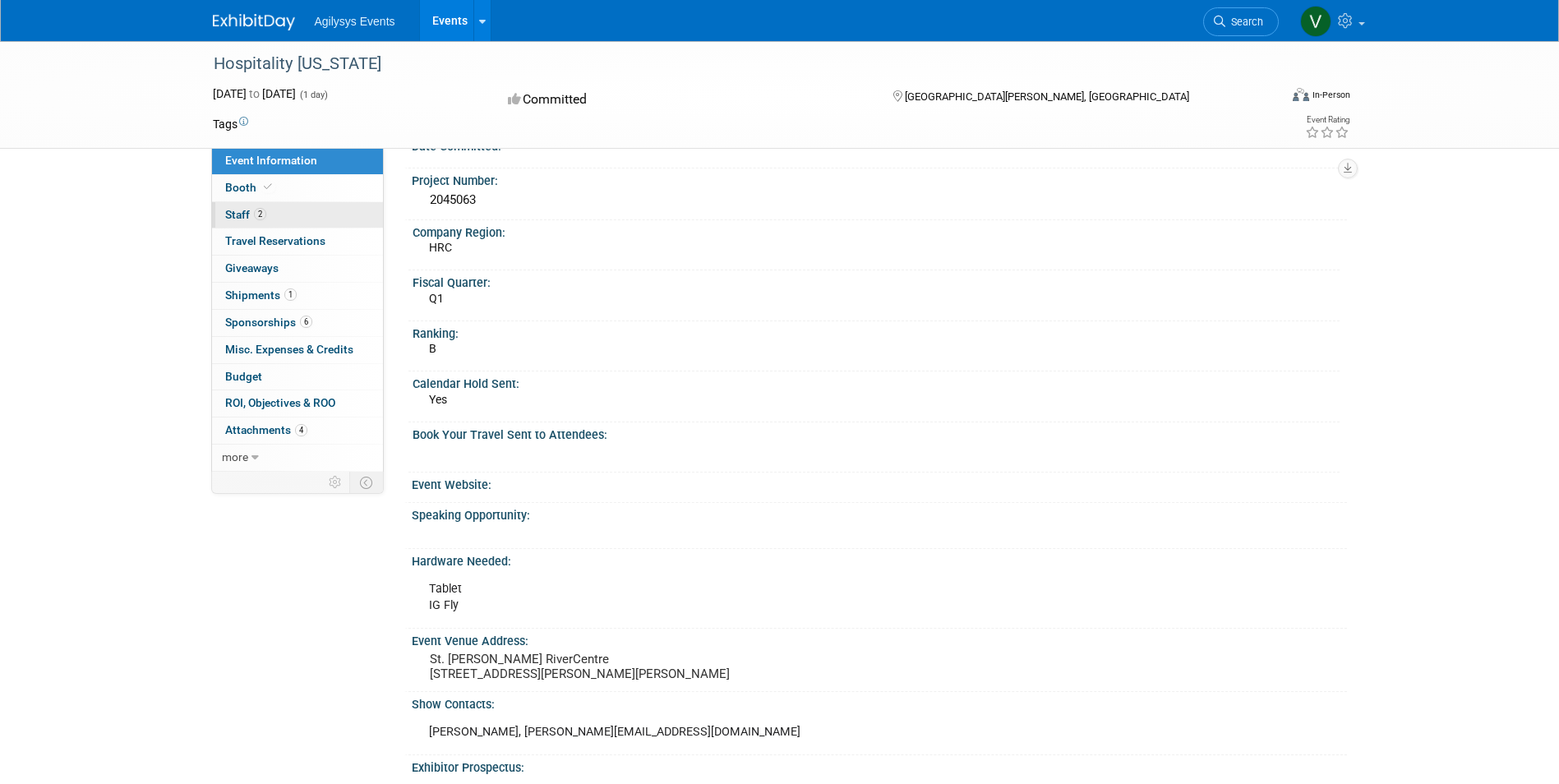
click at [243, 213] on span "Staff 2" at bounding box center [245, 214] width 41 height 13
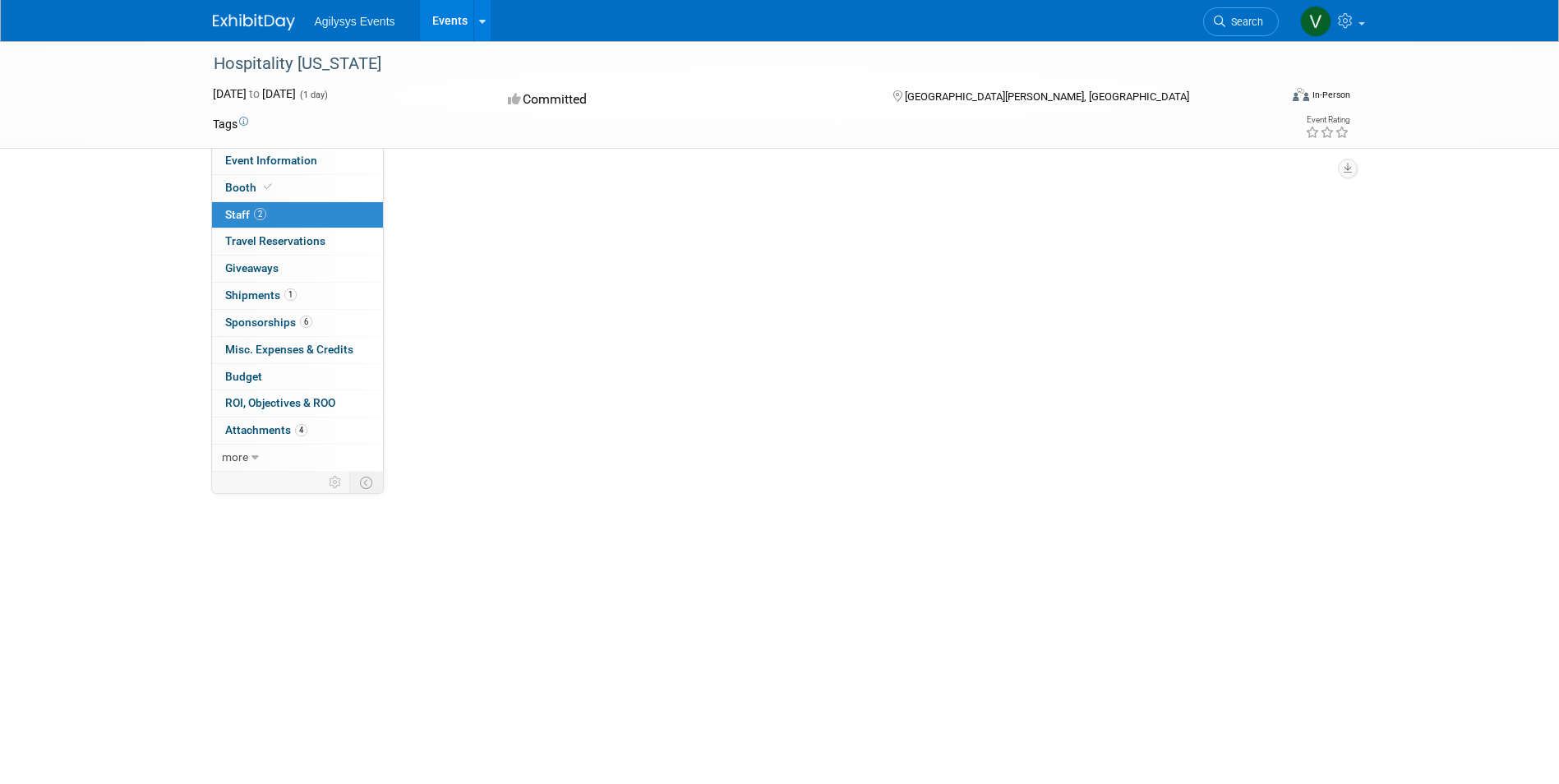
scroll to position [0, 0]
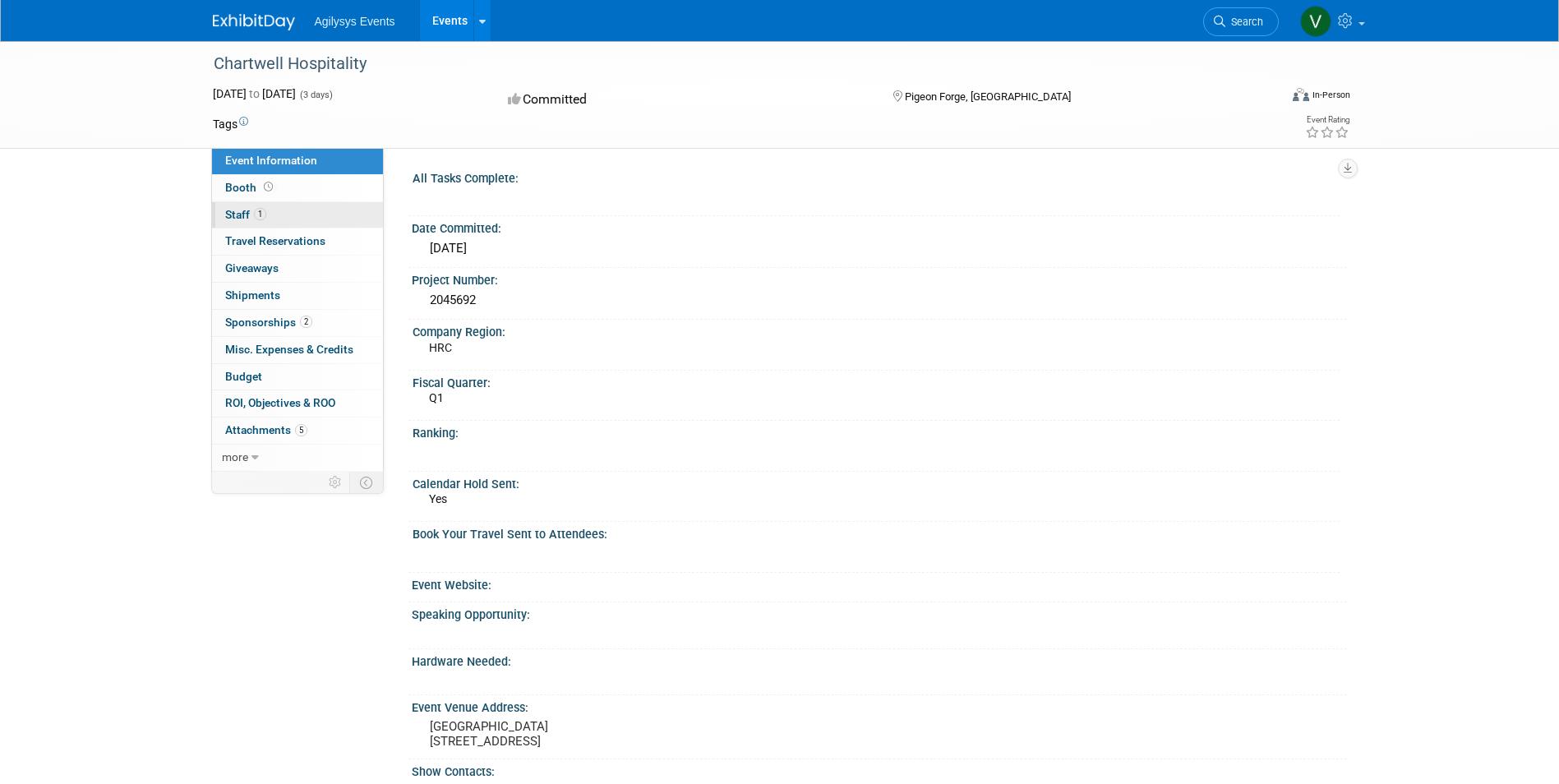
click at [247, 219] on span "Staff 1" at bounding box center [245, 214] width 41 height 13
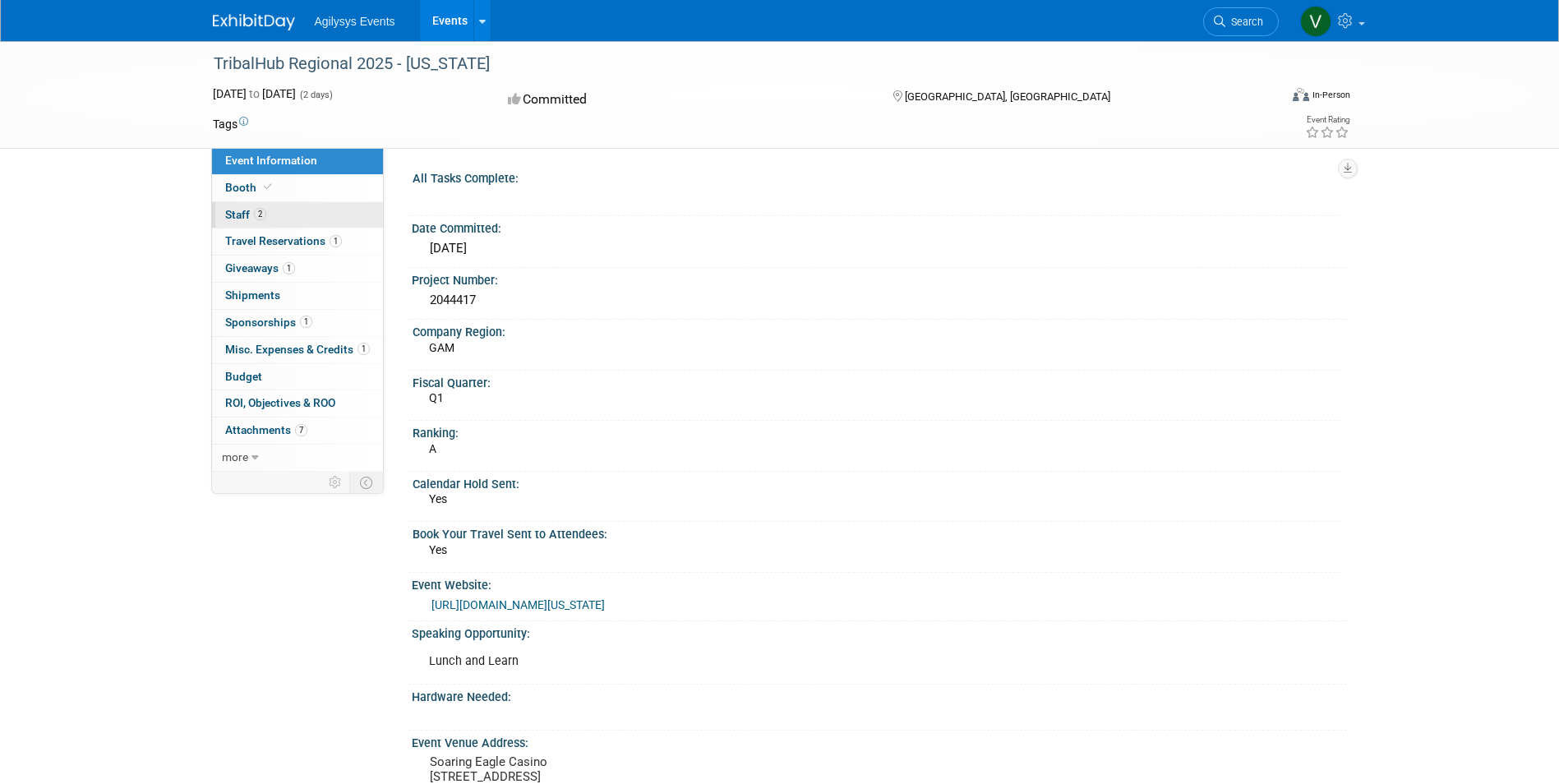
click at [300, 218] on link "2 Staff 2" at bounding box center [298, 215] width 171 height 26
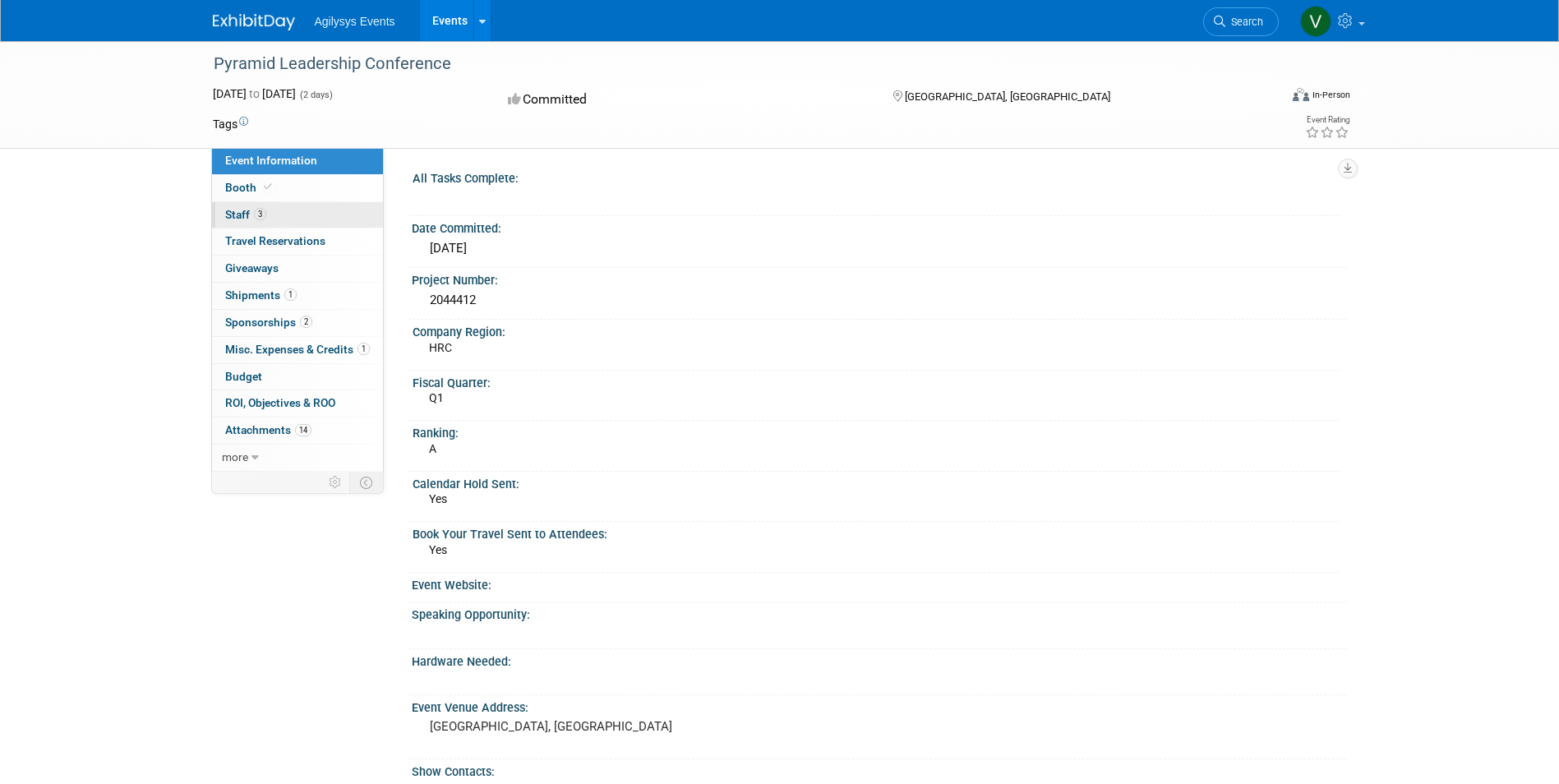
click at [248, 210] on span "Staff 3" at bounding box center [245, 214] width 41 height 13
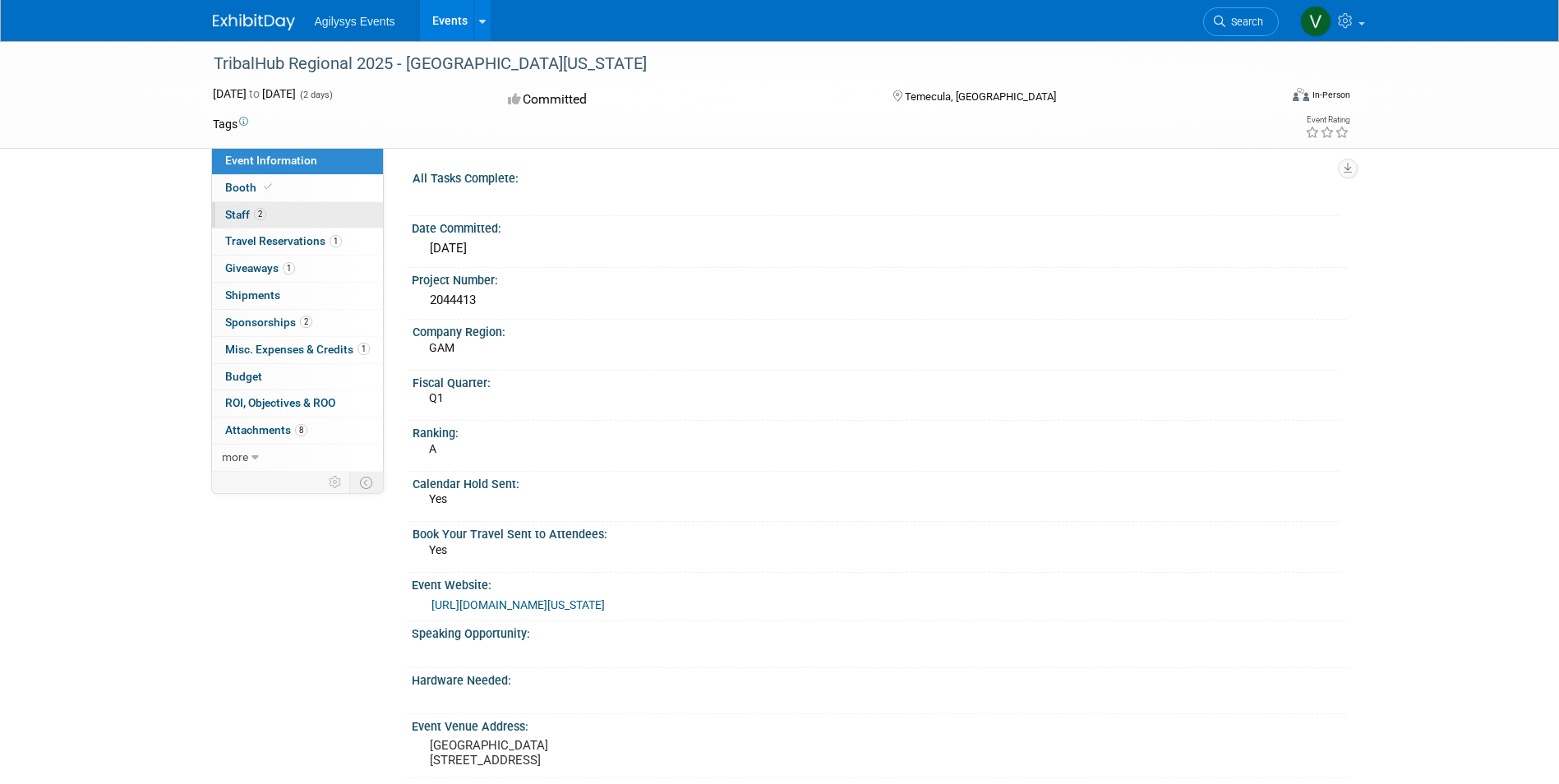
click at [287, 218] on link "2 Staff 2" at bounding box center [298, 215] width 171 height 26
click at [293, 215] on link "2 Staff 2" at bounding box center [298, 215] width 171 height 26
click at [270, 214] on link "2 Staff 2" at bounding box center [298, 215] width 171 height 26
click at [275, 209] on link "2 Staff 2" at bounding box center [298, 215] width 171 height 26
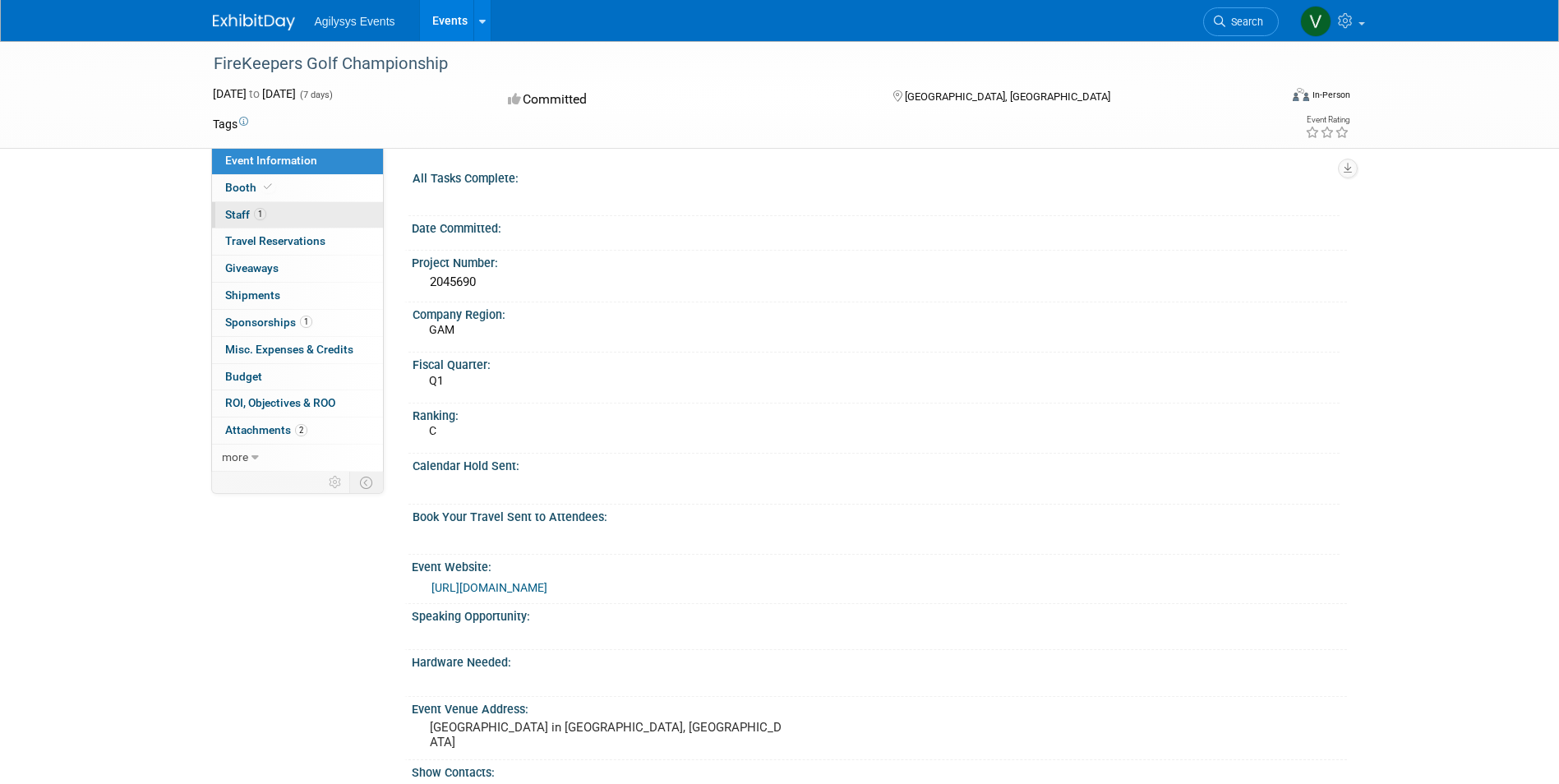
click at [289, 217] on link "1 Staff 1" at bounding box center [298, 215] width 171 height 26
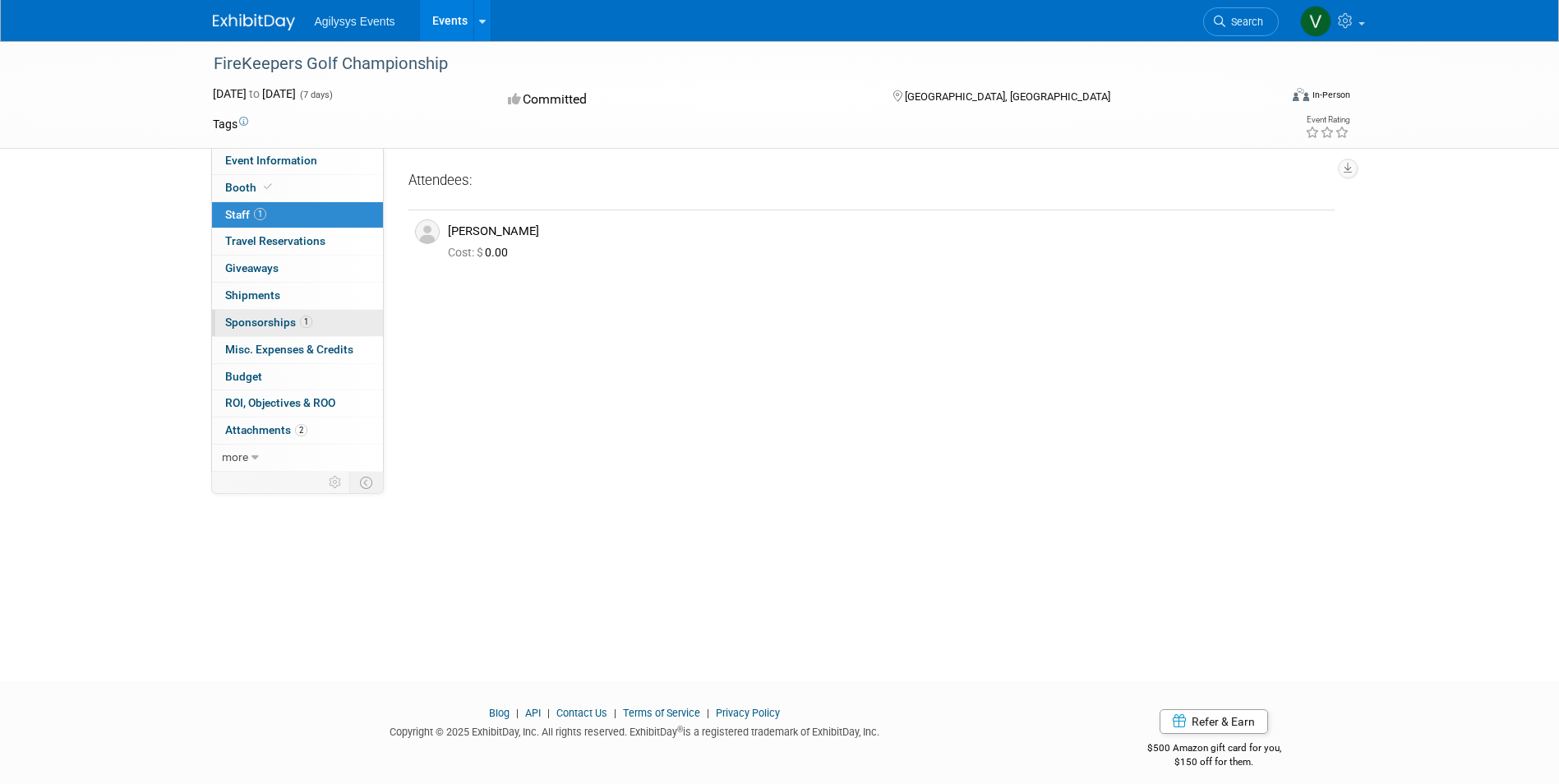
click at [309, 322] on span "1" at bounding box center [306, 322] width 12 height 12
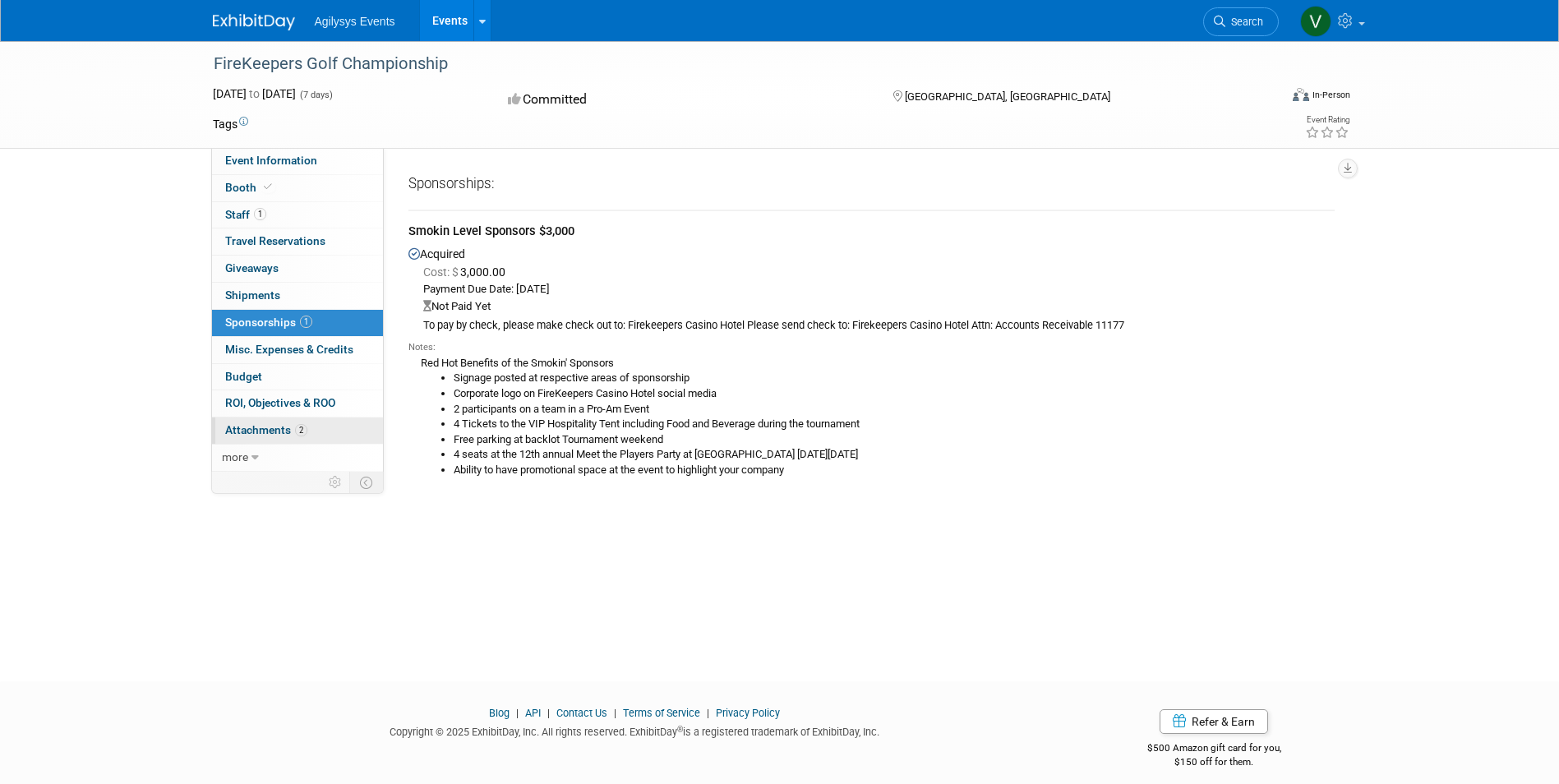
click at [295, 431] on span "2" at bounding box center [301, 430] width 12 height 12
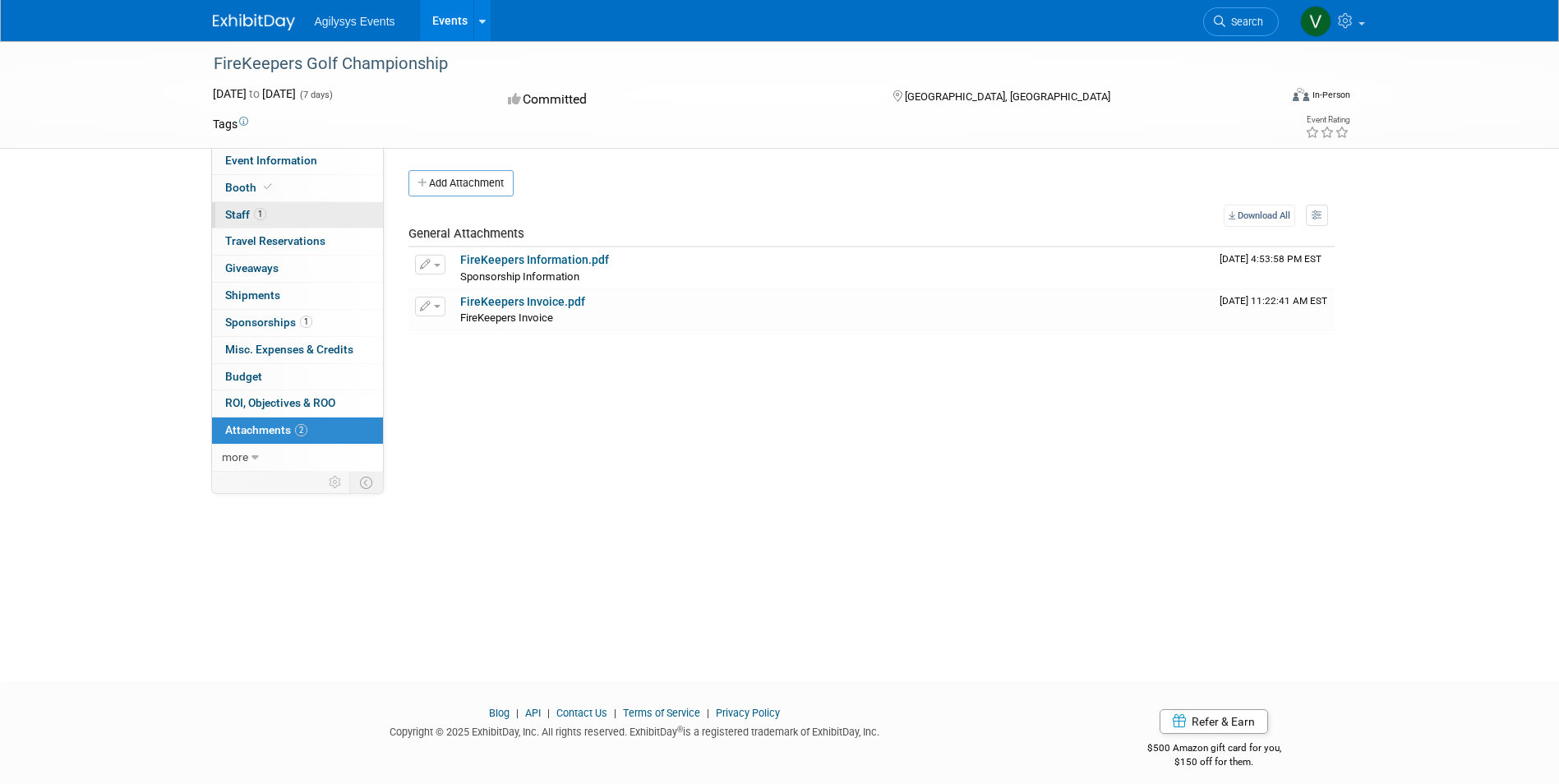
click at [271, 213] on link "1 Staff 1" at bounding box center [298, 215] width 171 height 26
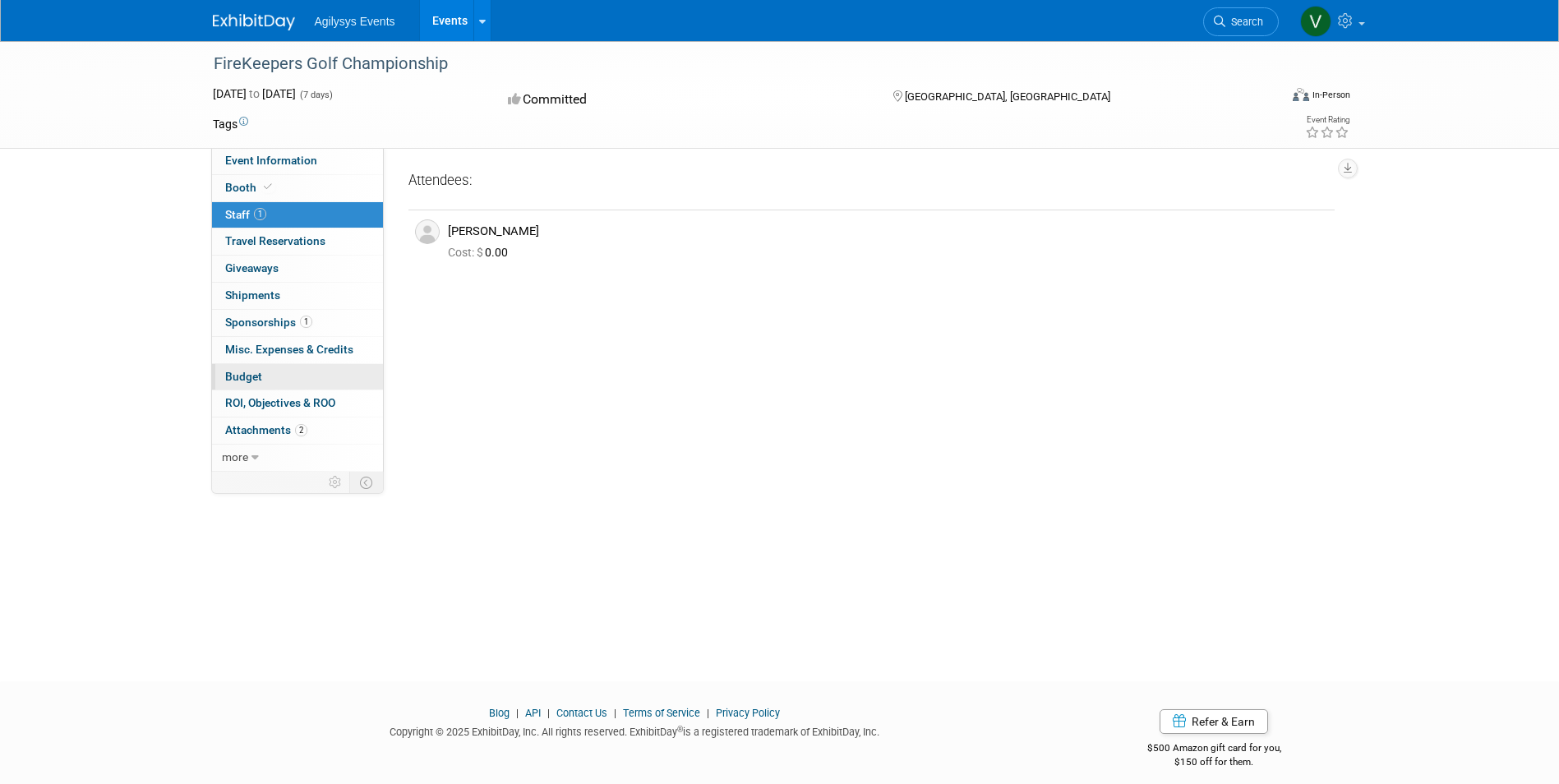
click at [254, 370] on span "Budget" at bounding box center [243, 376] width 37 height 13
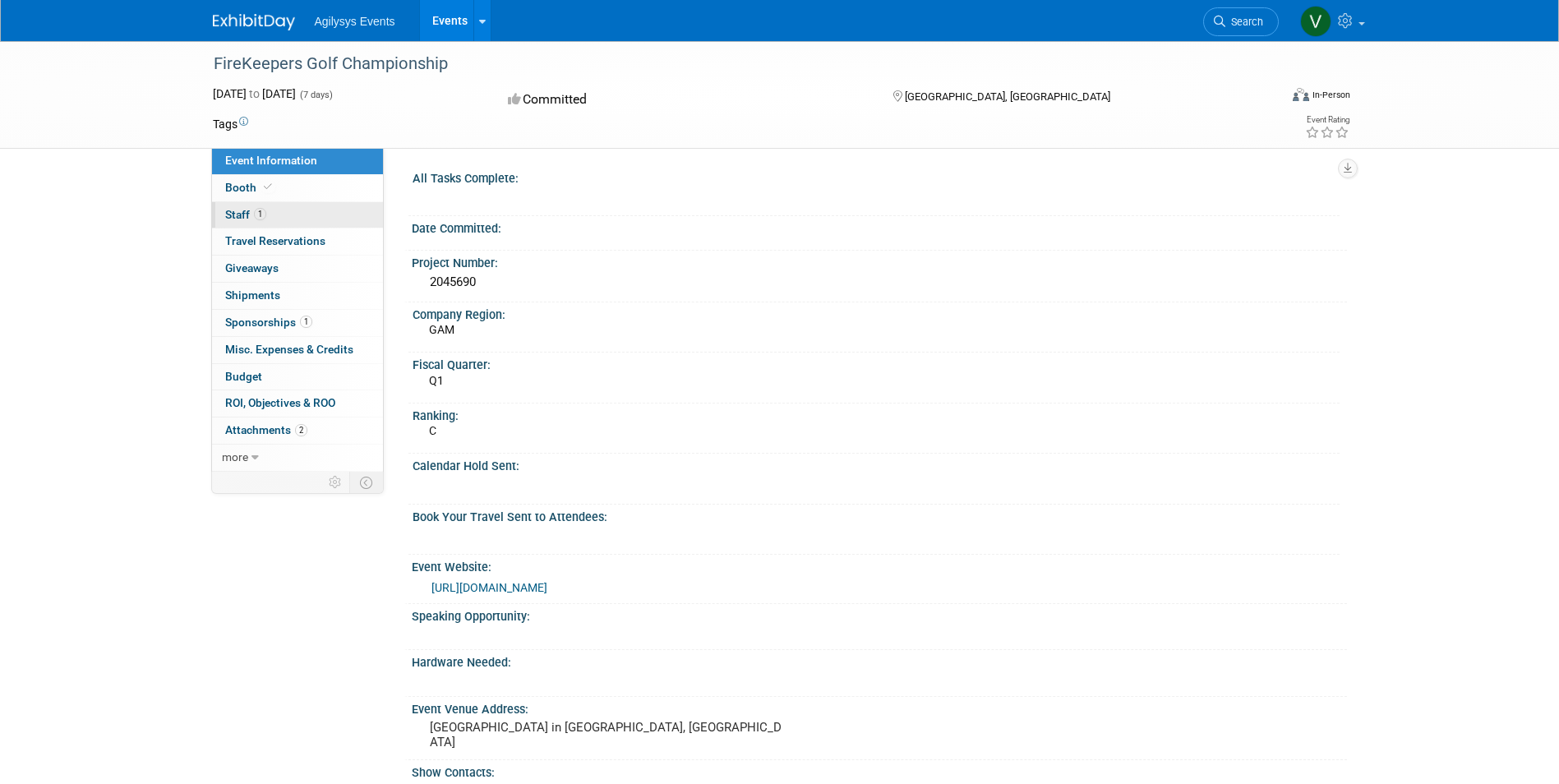
click at [242, 209] on span "Staff 1" at bounding box center [245, 214] width 41 height 13
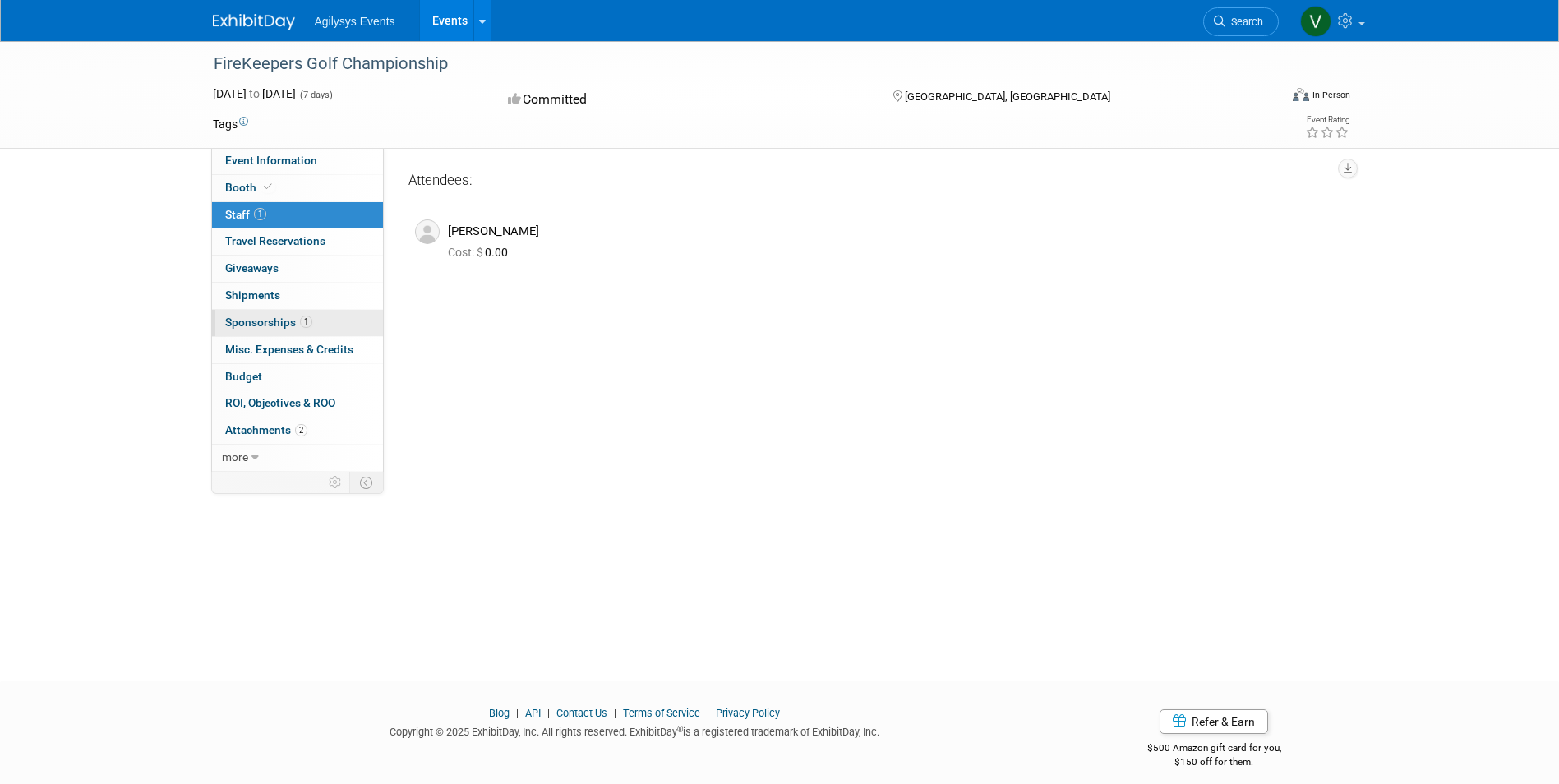
click at [254, 319] on span "Sponsorships 1" at bounding box center [268, 322] width 87 height 13
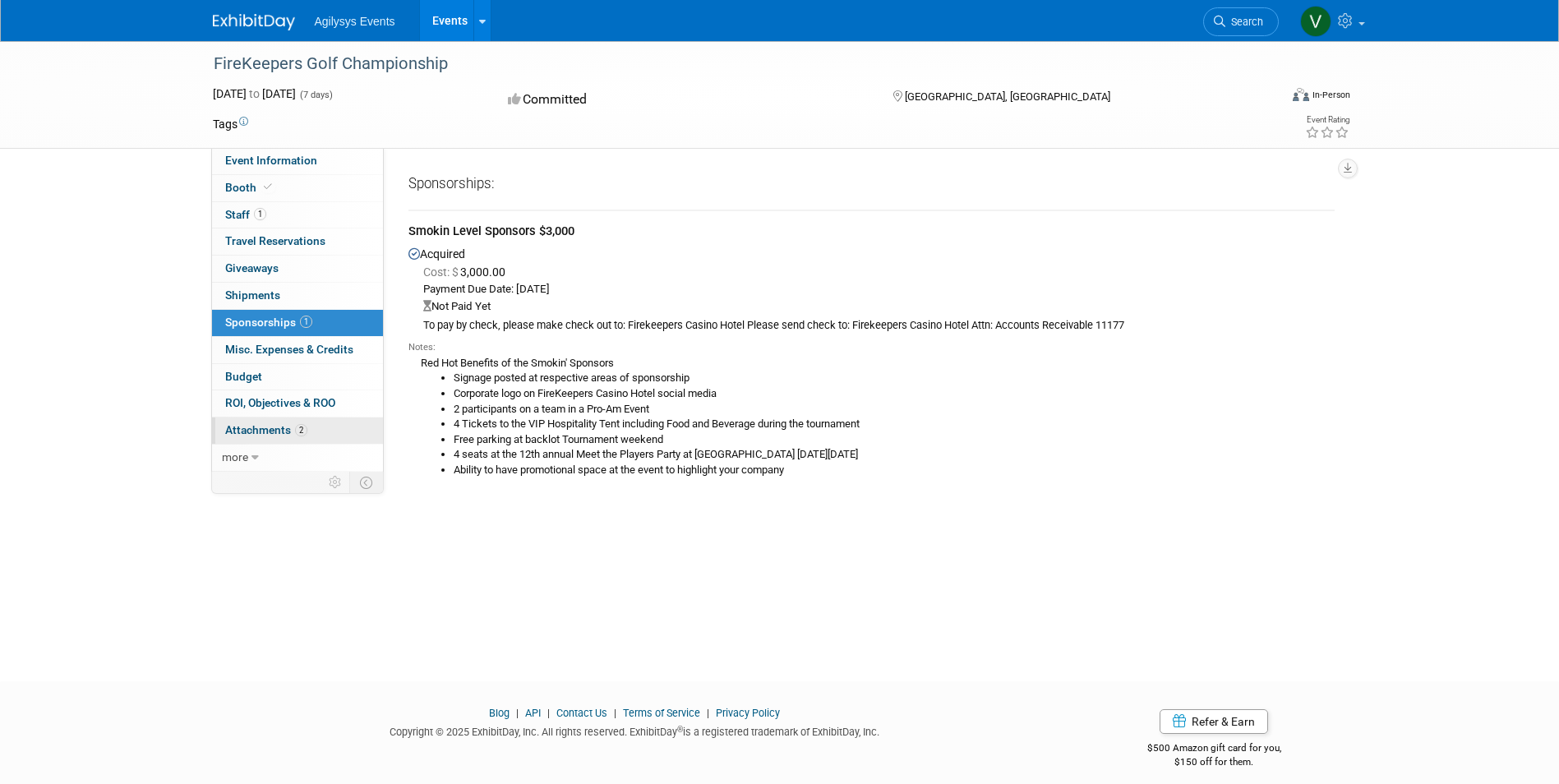
click at [276, 430] on span "Attachments 2" at bounding box center [266, 429] width 82 height 13
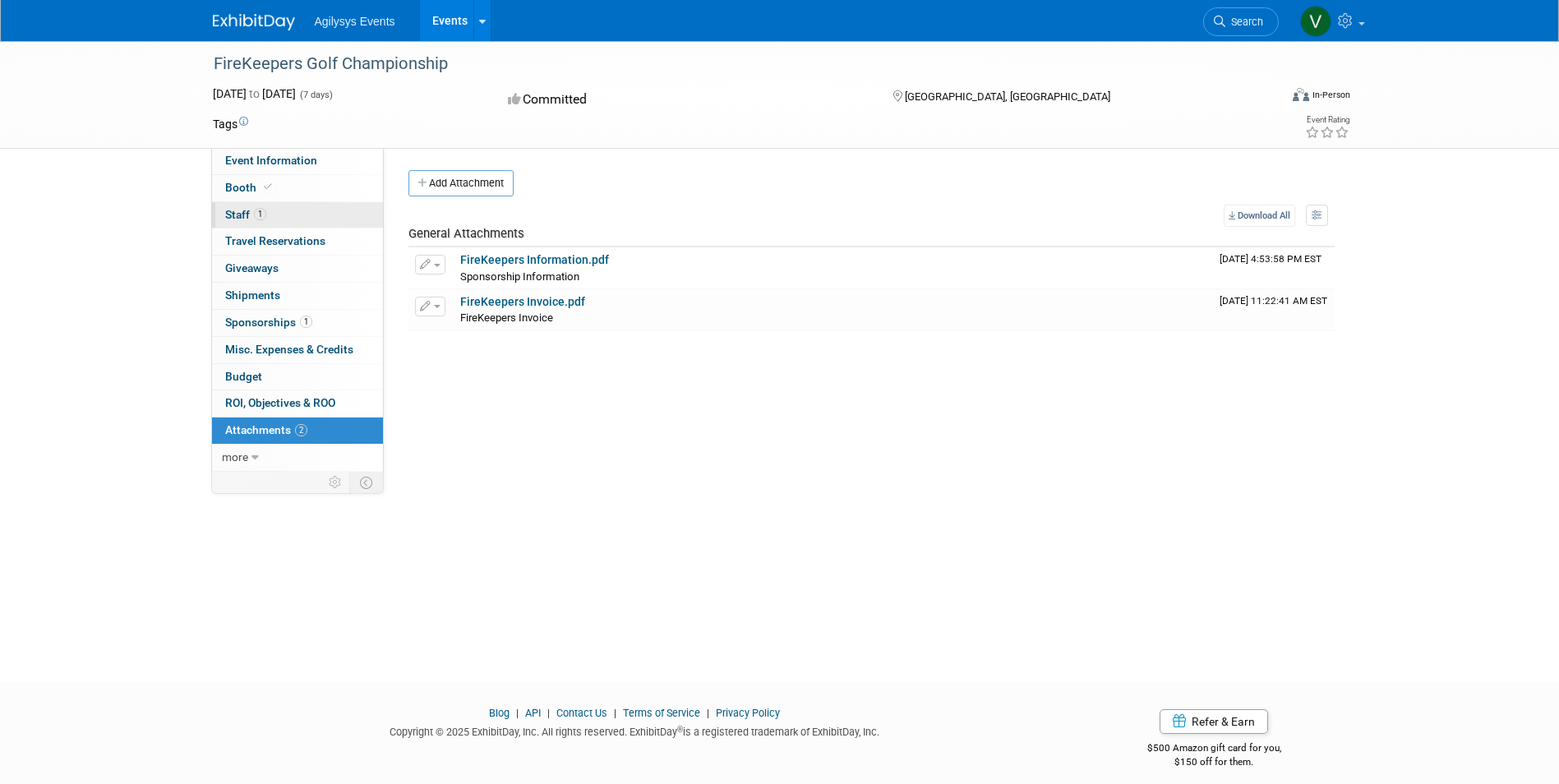
click at [274, 217] on link "1 Staff 1" at bounding box center [298, 215] width 171 height 26
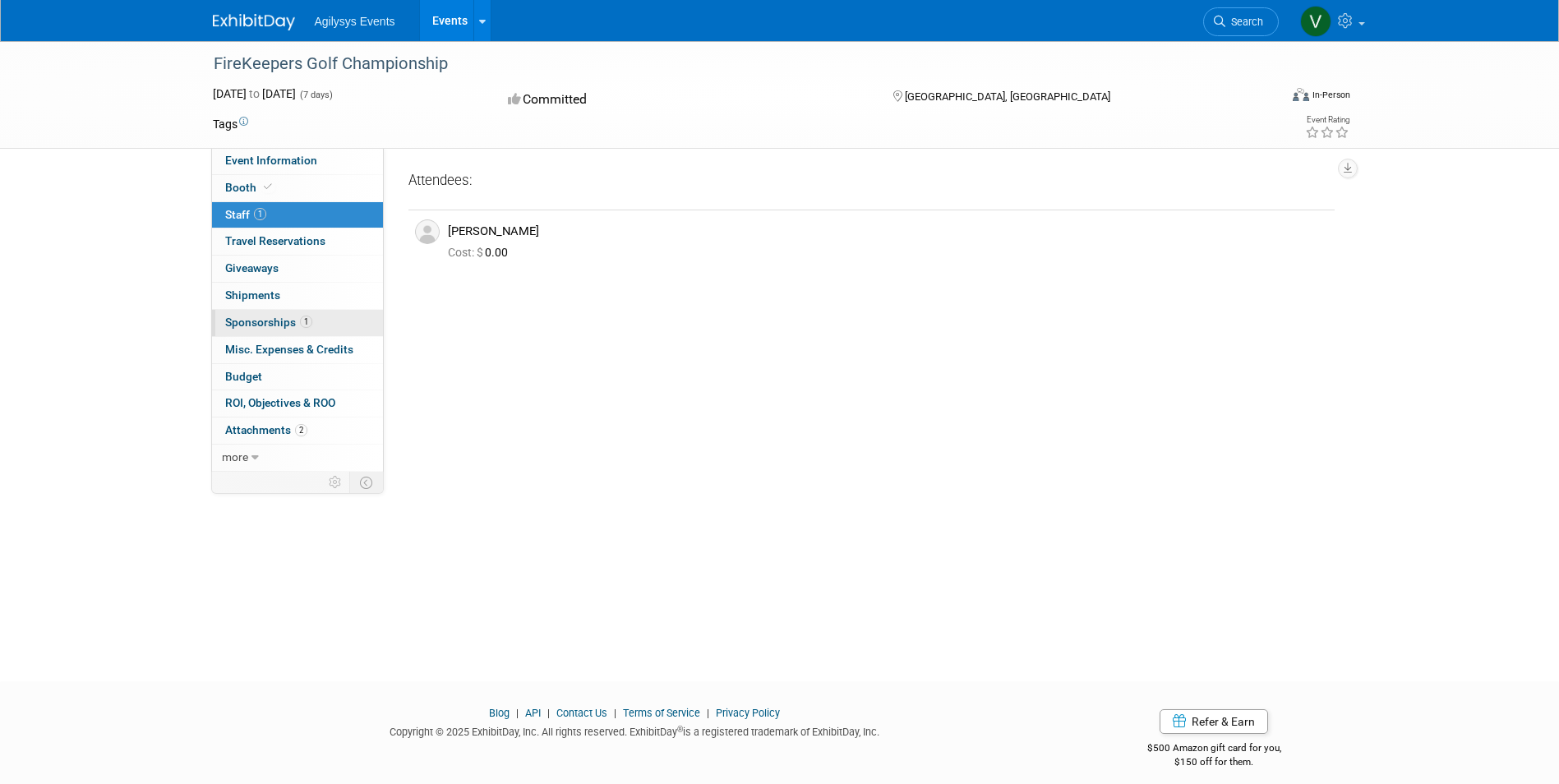
click at [302, 326] on span "1" at bounding box center [306, 322] width 12 height 12
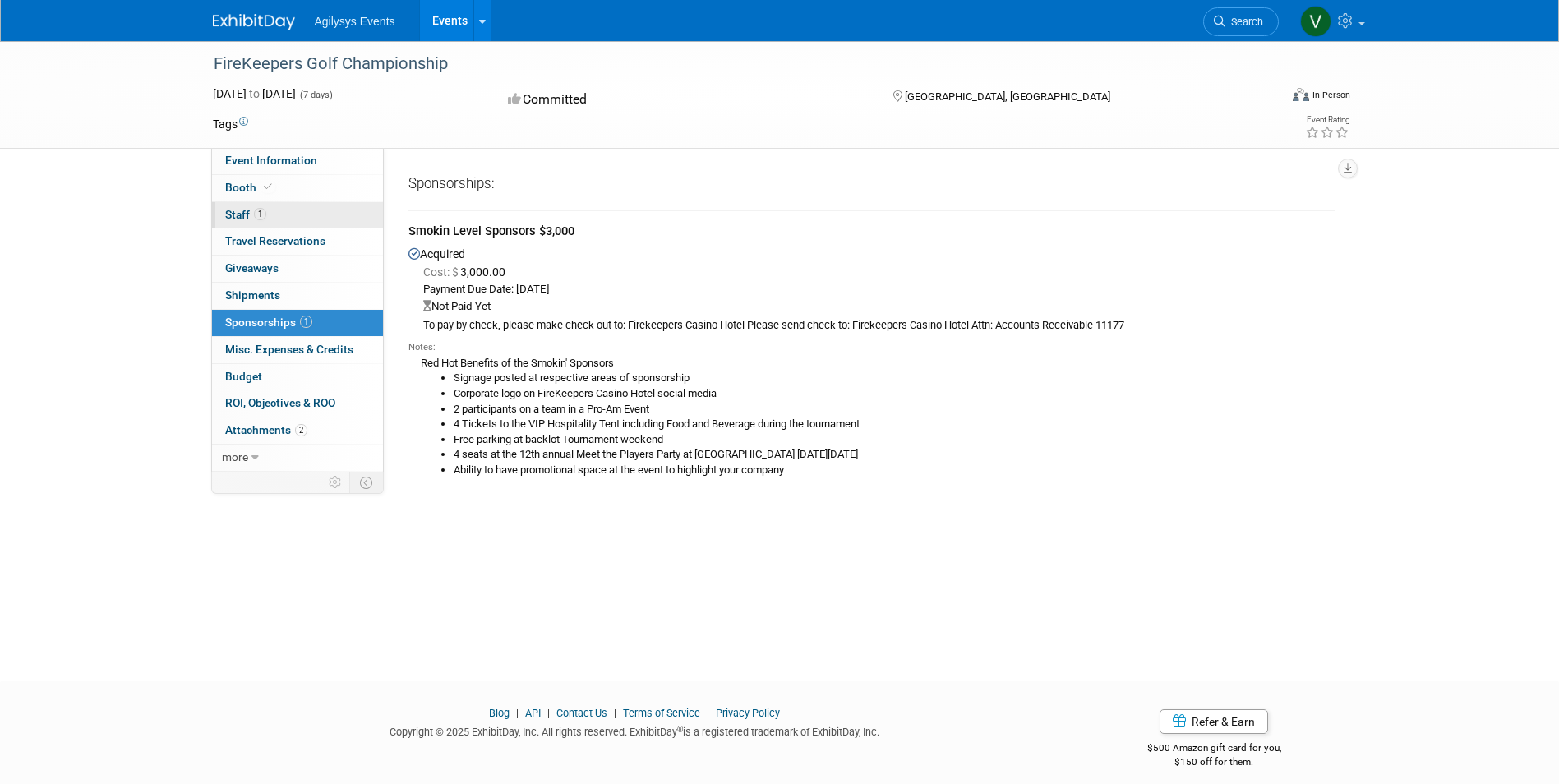
click at [261, 208] on span "1" at bounding box center [260, 214] width 12 height 12
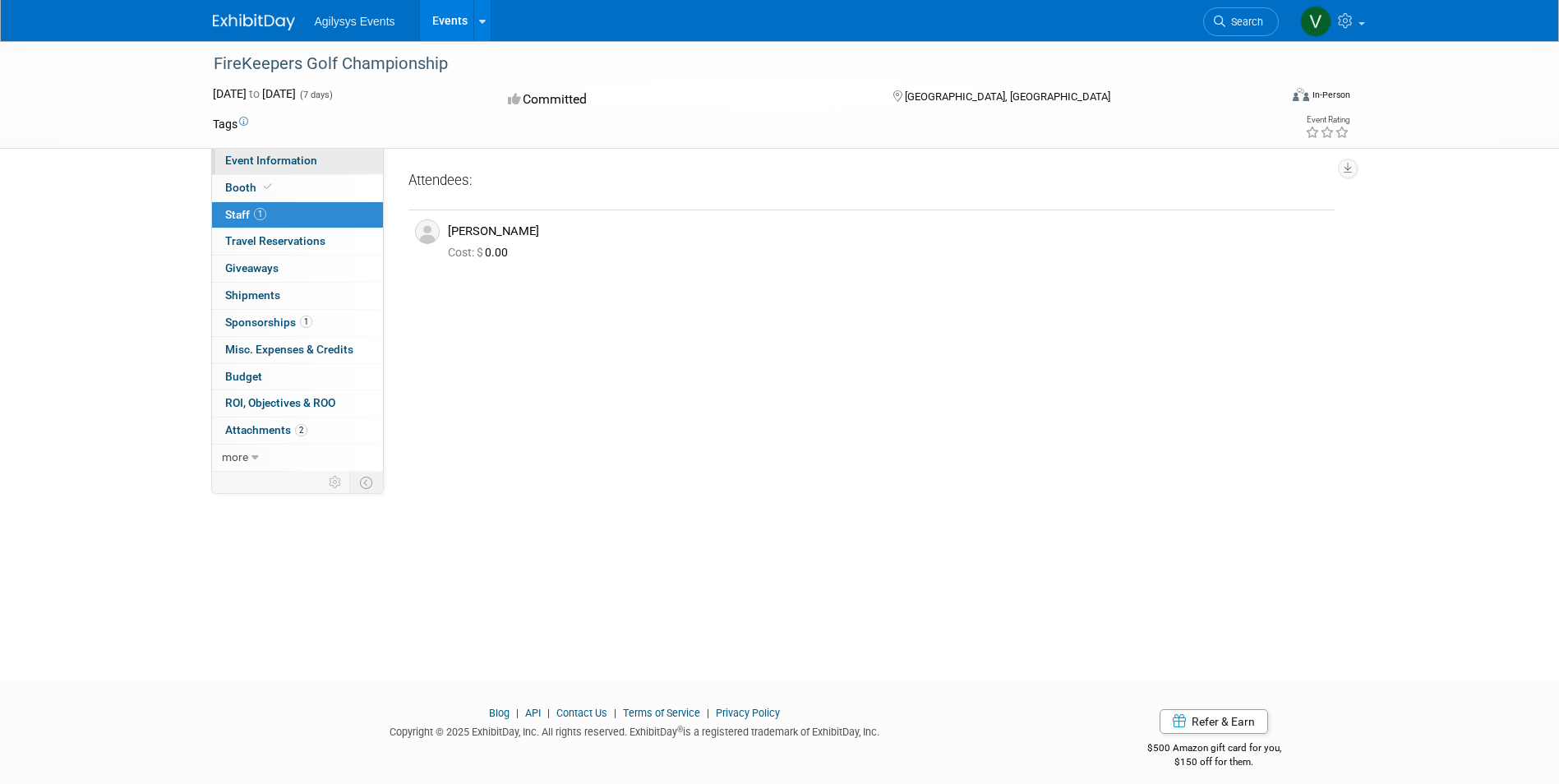
click at [271, 156] on span "Event Information" at bounding box center [271, 160] width 92 height 13
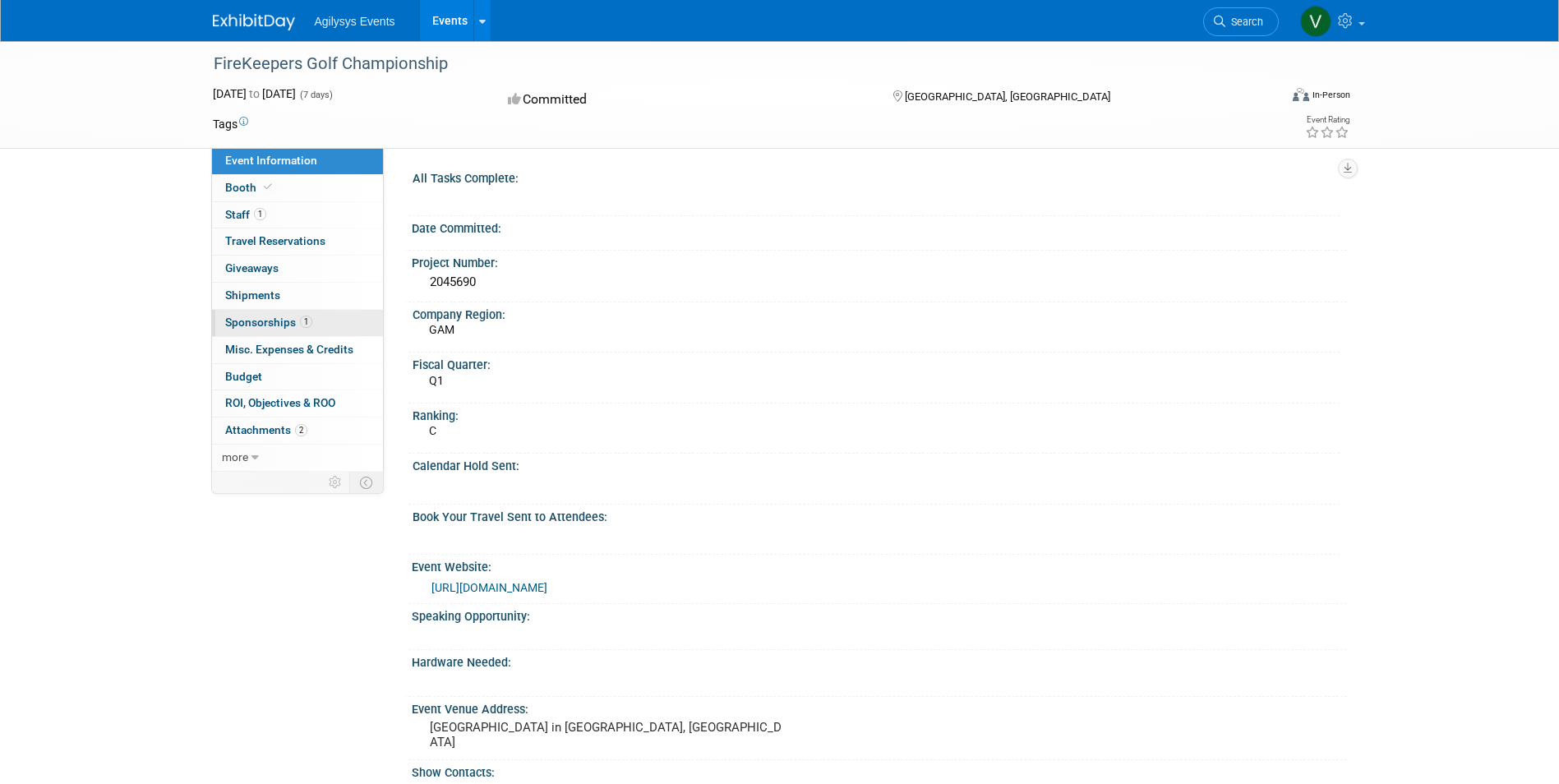
click at [287, 316] on span "Sponsorships 1" at bounding box center [268, 322] width 87 height 13
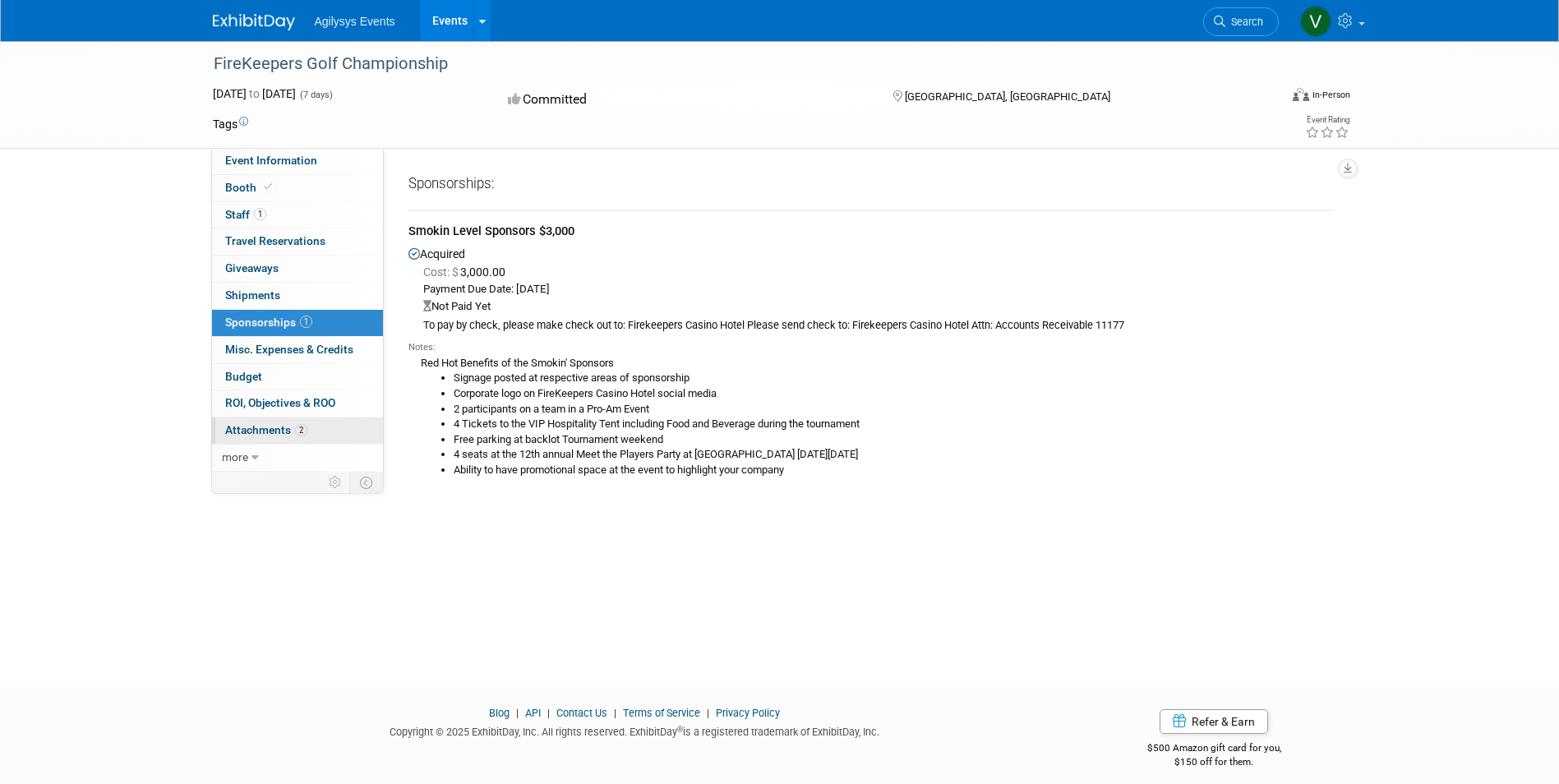
click at [276, 427] on span "Attachments 2" at bounding box center [266, 429] width 82 height 13
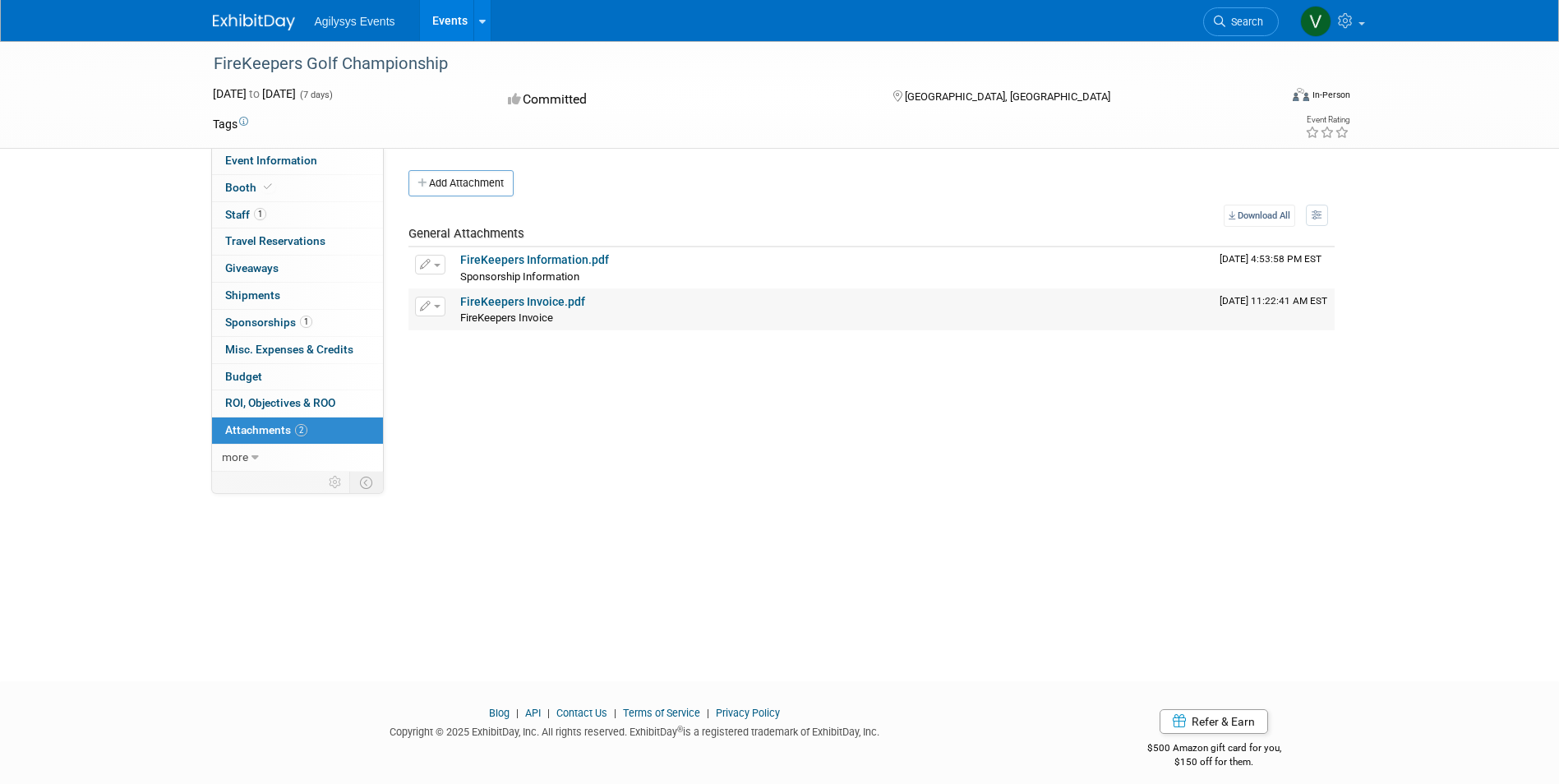
click at [538, 302] on link "FireKeepers Invoice.pdf" at bounding box center [523, 301] width 125 height 13
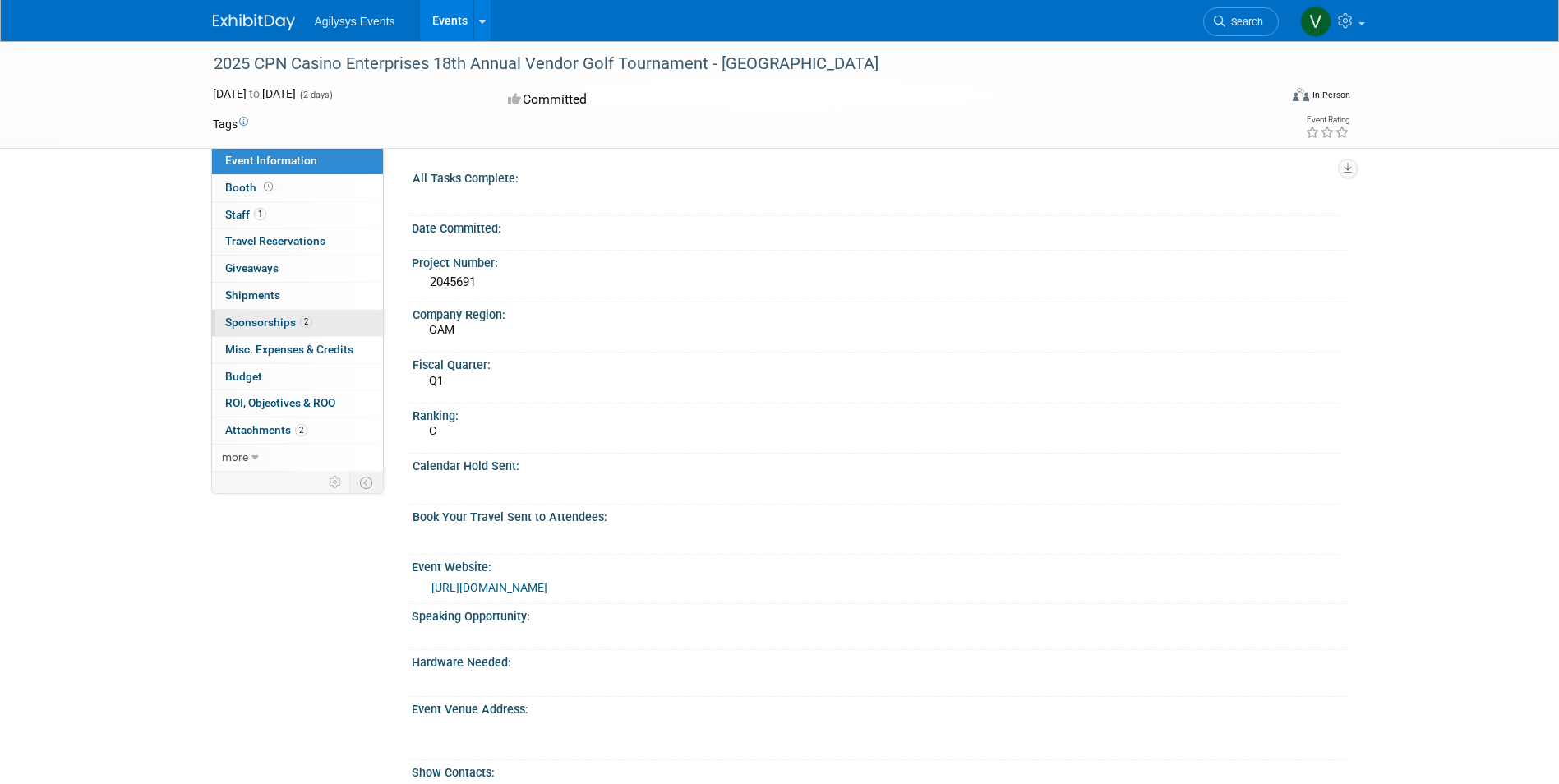
click at [295, 323] on span "Sponsorships 2" at bounding box center [268, 322] width 87 height 13
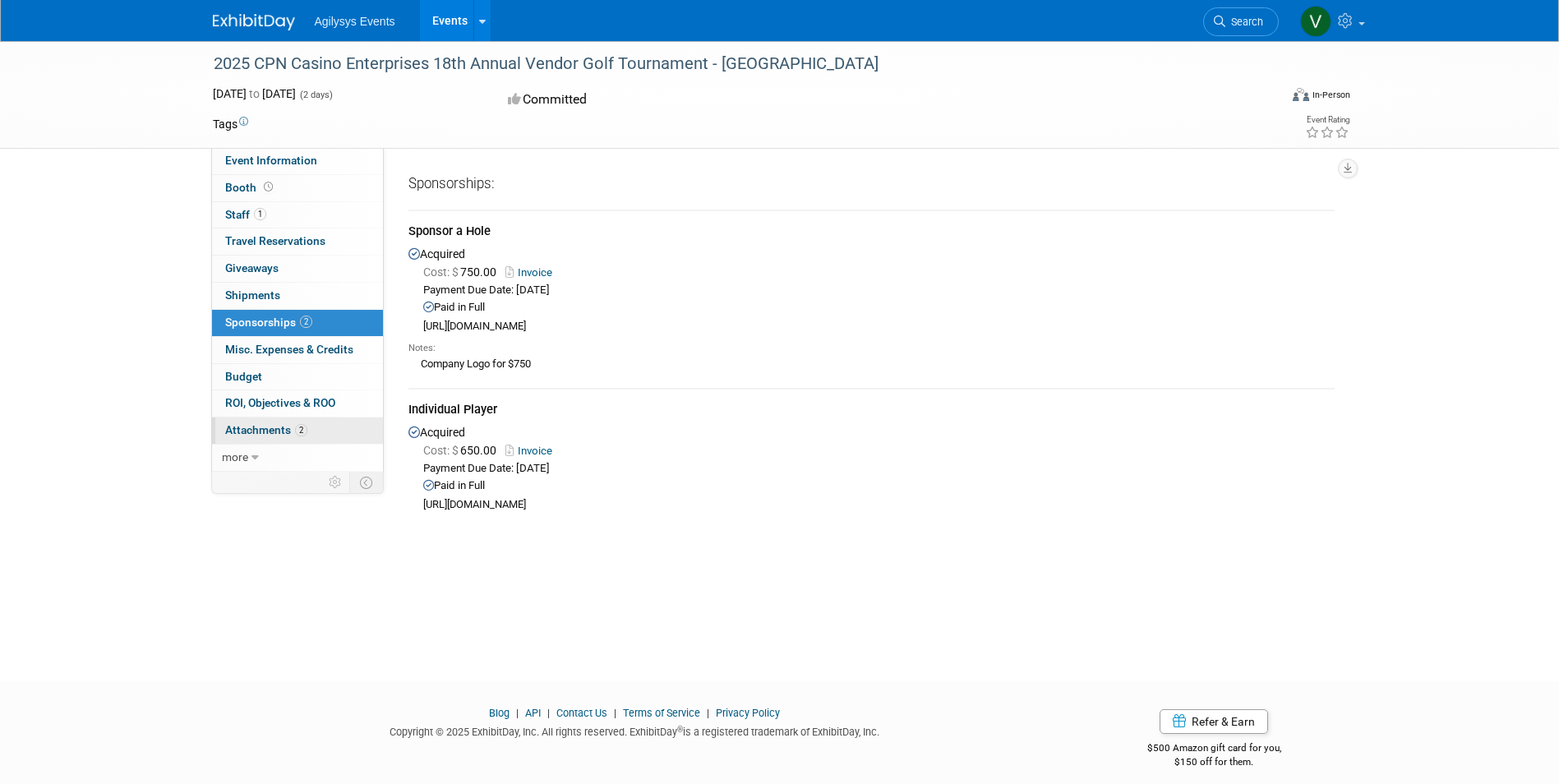
click at [260, 428] on span "Attachments 2" at bounding box center [266, 429] width 82 height 13
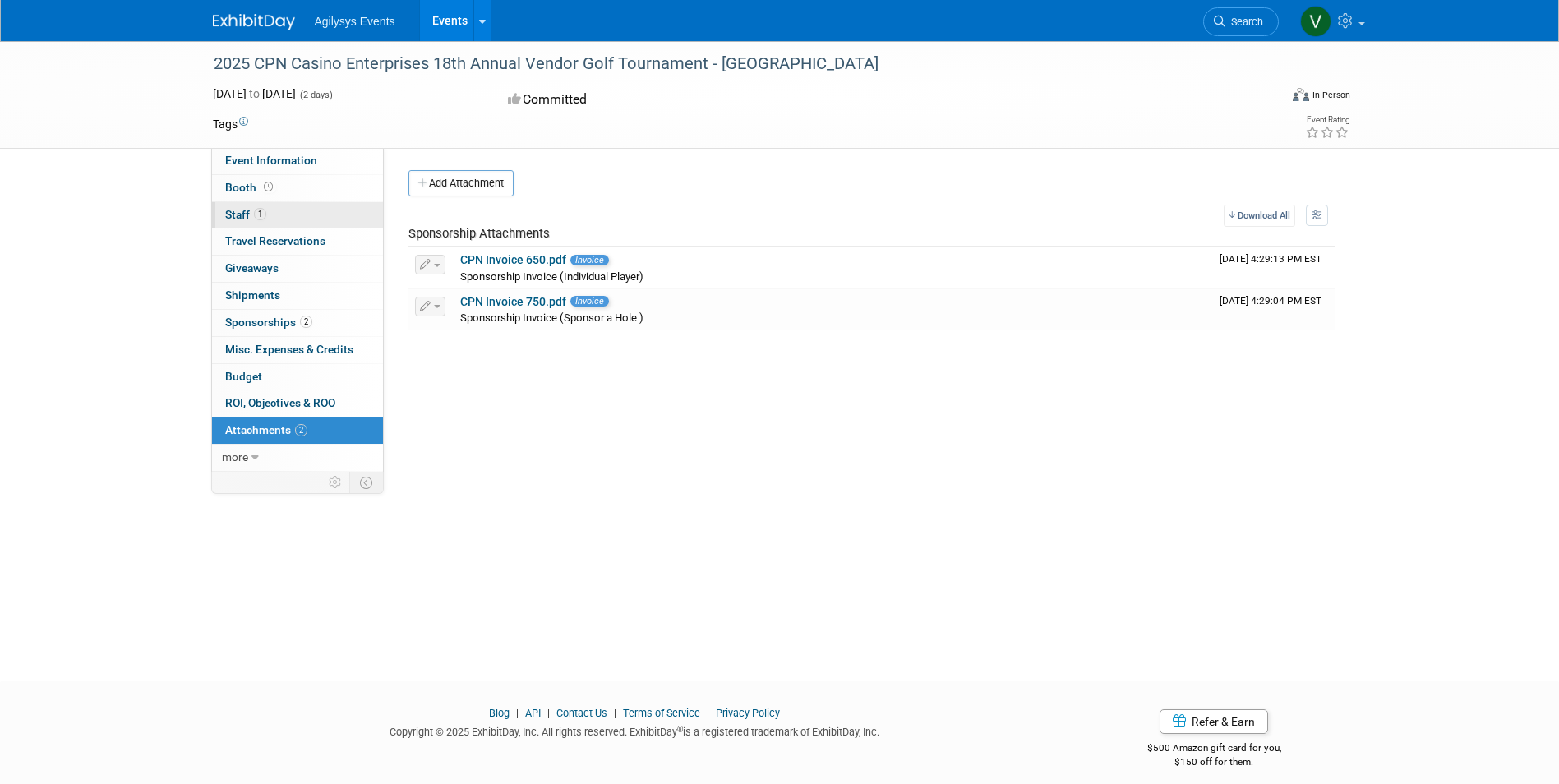
click at [254, 217] on span "1" at bounding box center [260, 214] width 12 height 12
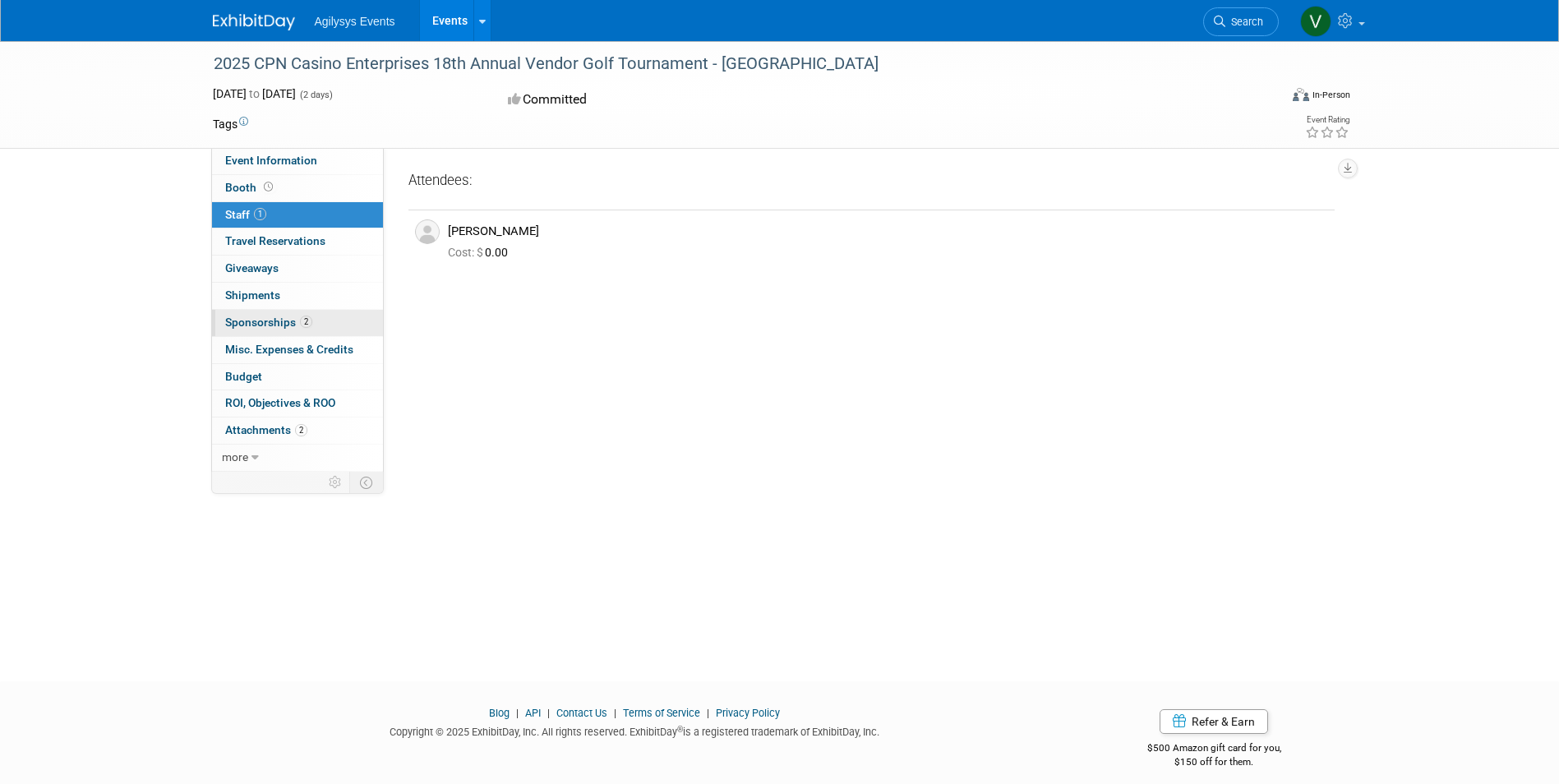
click at [305, 318] on span "2" at bounding box center [306, 322] width 12 height 12
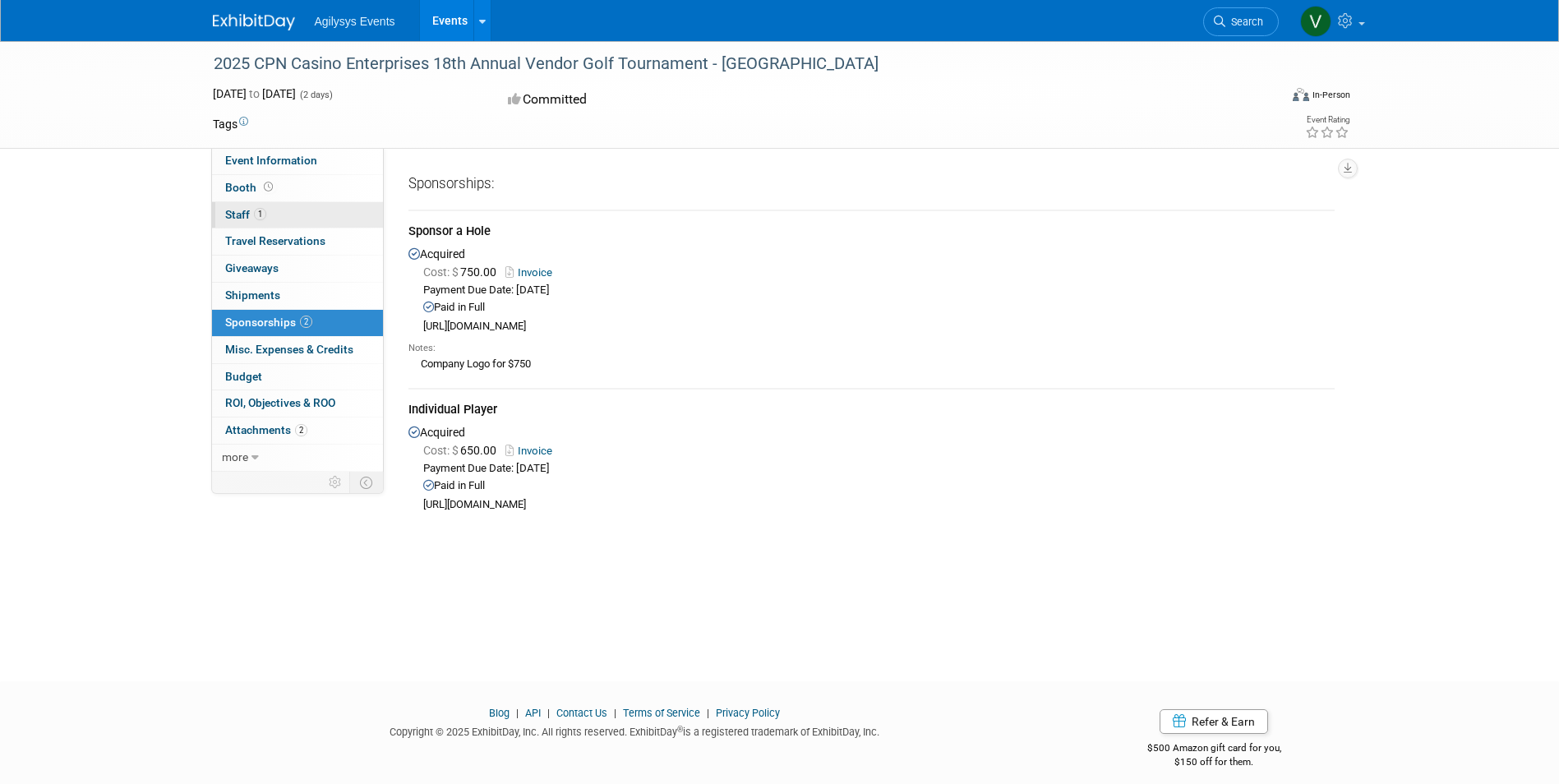
click at [253, 211] on span "Staff 1" at bounding box center [245, 214] width 41 height 13
